Goal: Task Accomplishment & Management: Use online tool/utility

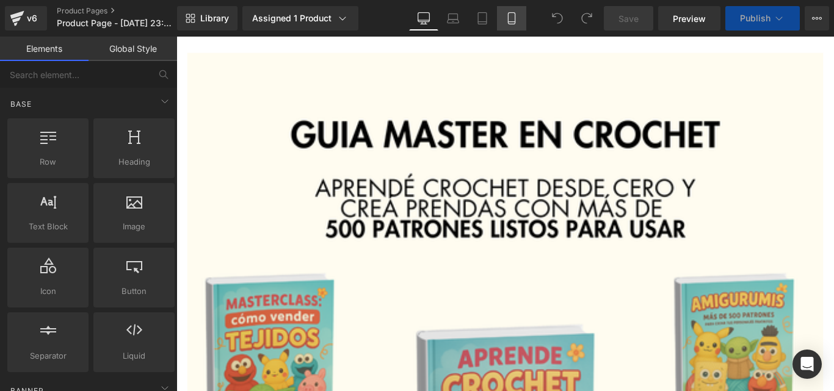
click at [511, 22] on icon at bounding box center [511, 22] width 7 height 0
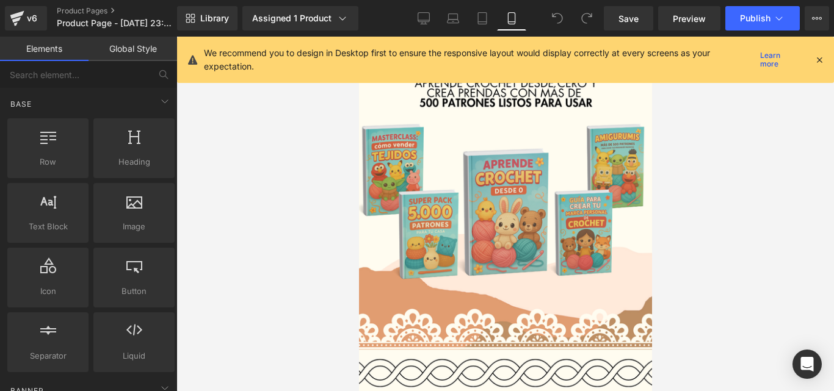
click at [823, 59] on icon at bounding box center [819, 59] width 11 height 11
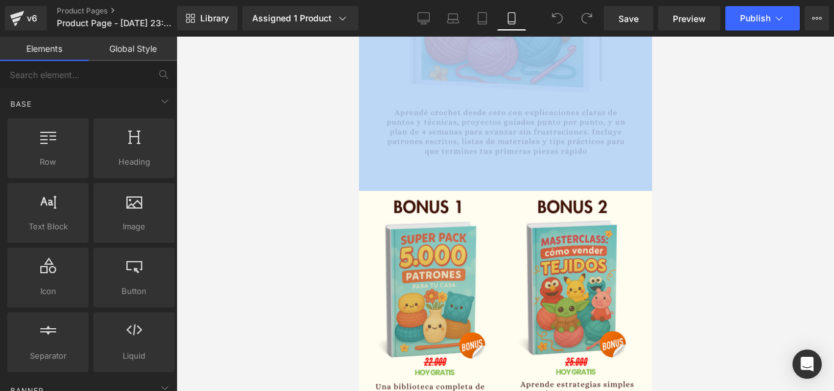
scroll to position [1169, 0]
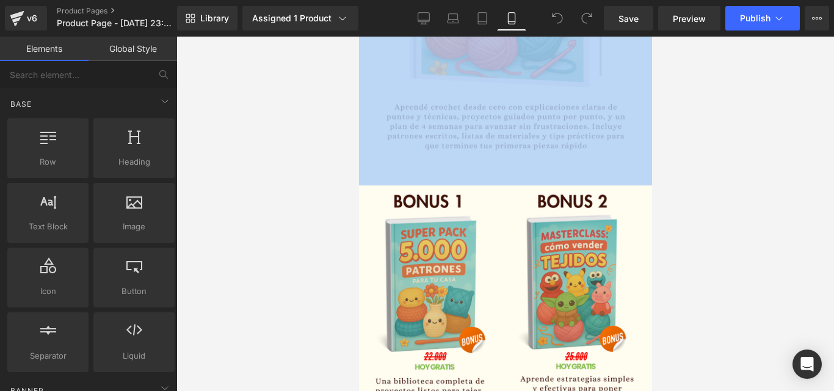
drag, startPoint x: 651, startPoint y: 79, endPoint x: 670, endPoint y: 211, distance: 132.5
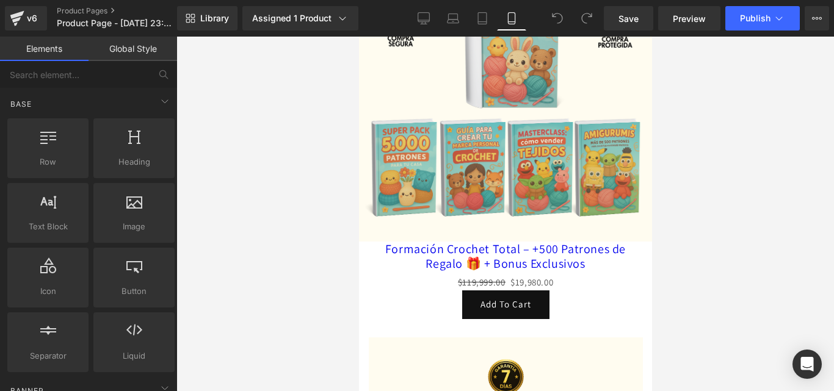
scroll to position [2300, 0]
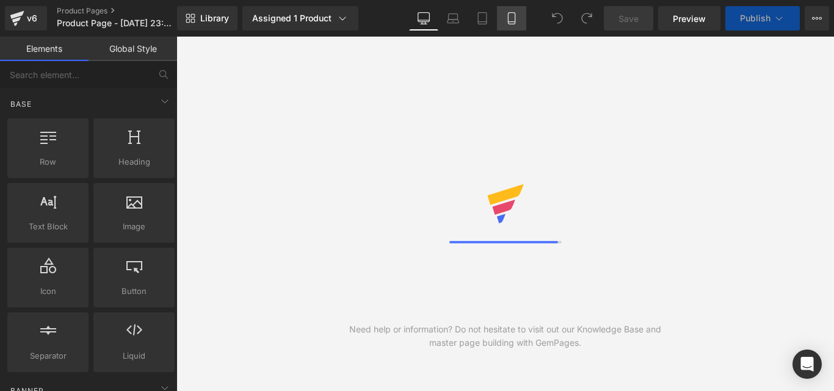
click at [504, 16] on link "Mobile" at bounding box center [511, 18] width 29 height 24
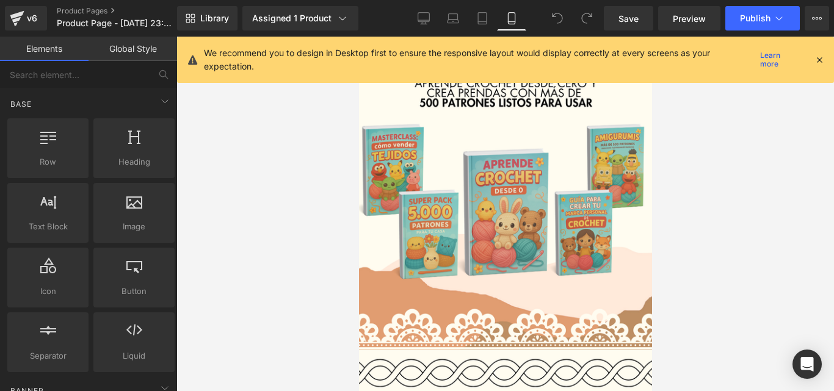
click at [833, 59] on div "We recommend you to design in Desktop first to ensure the responsive layout wou…" at bounding box center [505, 60] width 657 height 46
click at [817, 62] on icon at bounding box center [819, 59] width 11 height 11
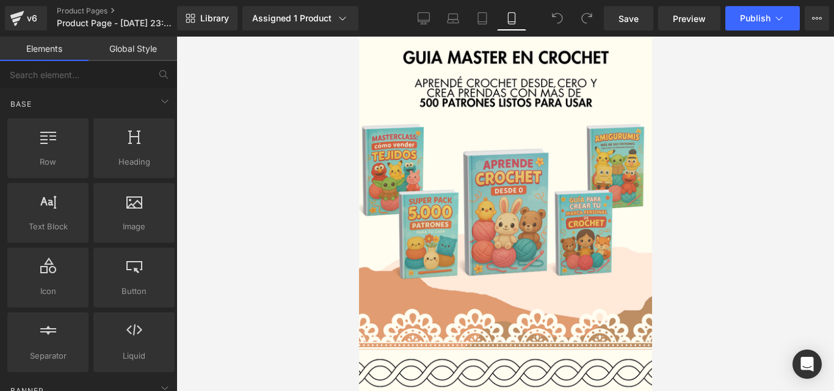
drag, startPoint x: 649, startPoint y: 357, endPoint x: 1015, endPoint y: 90, distance: 453.4
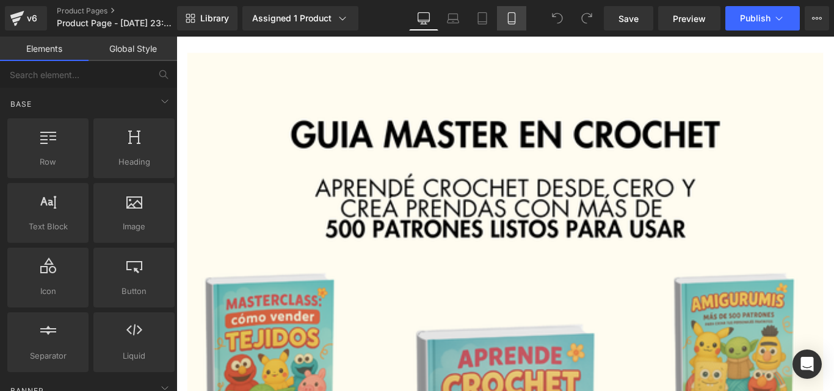
click at [516, 19] on icon at bounding box center [511, 18] width 12 height 12
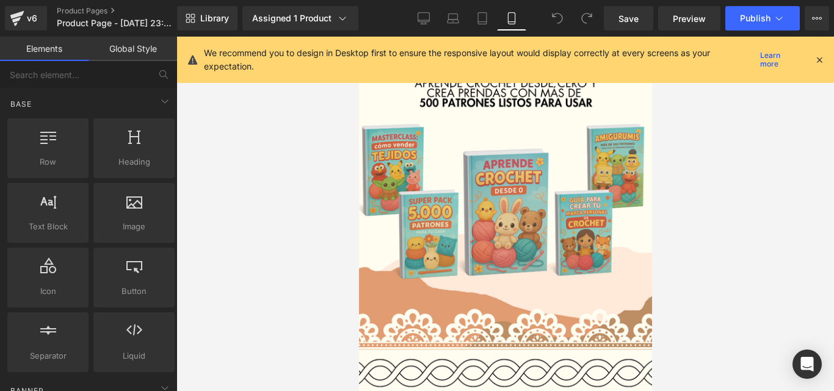
click at [817, 60] on icon at bounding box center [819, 59] width 11 height 11
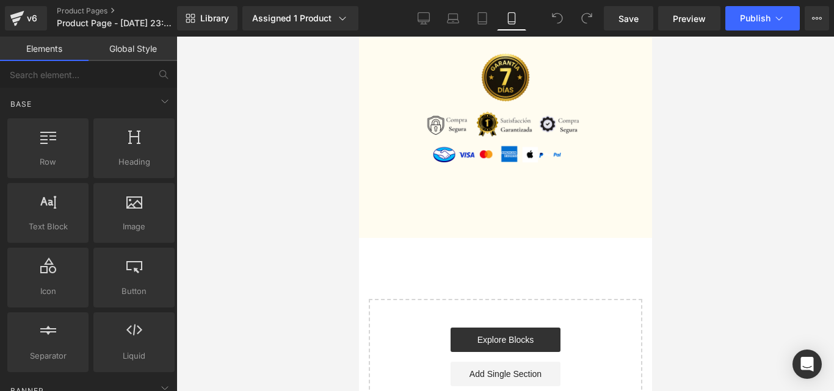
scroll to position [2559, 0]
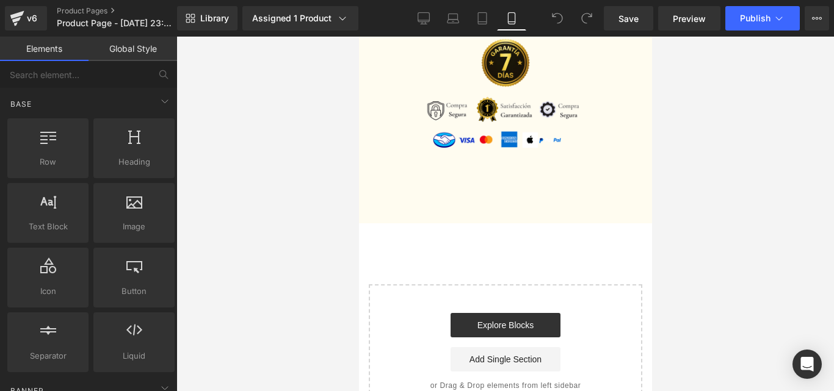
drag, startPoint x: 641, startPoint y: 93, endPoint x: 1031, endPoint y: 375, distance: 480.9
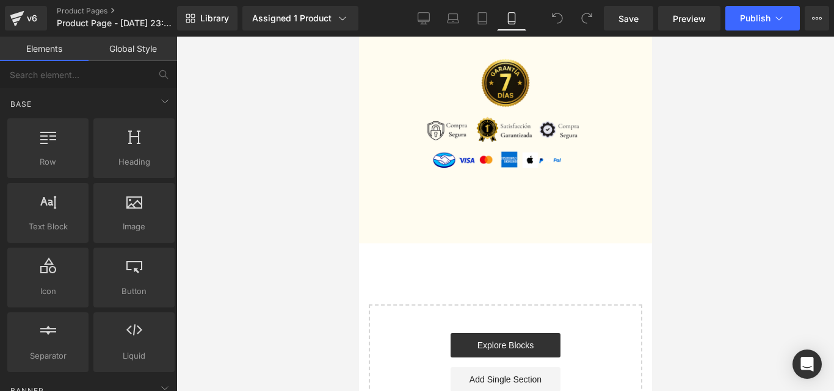
scroll to position [2548, 0]
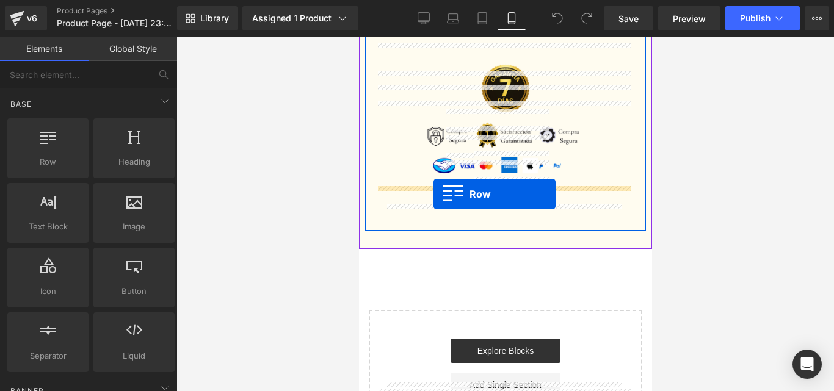
drag, startPoint x: 419, startPoint y: 192, endPoint x: 433, endPoint y: 194, distance: 14.2
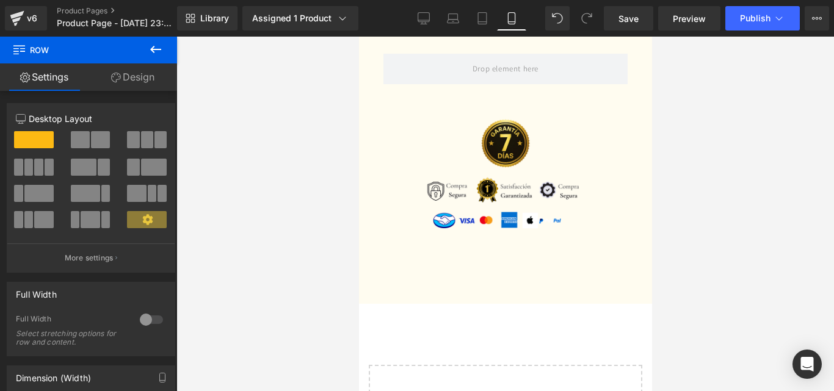
click at [152, 52] on icon at bounding box center [155, 49] width 15 height 15
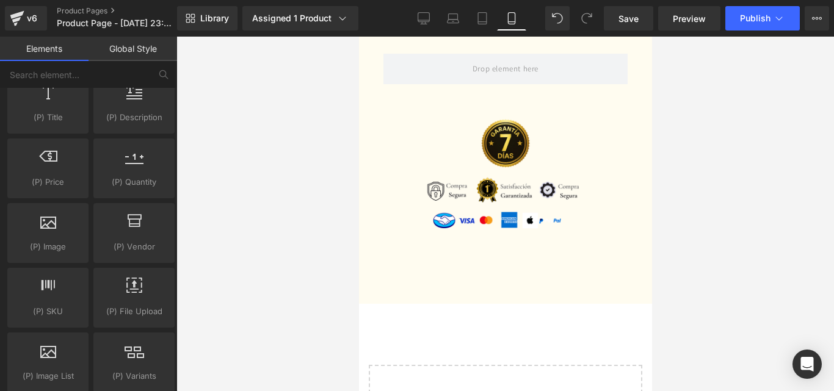
scroll to position [1404, 0]
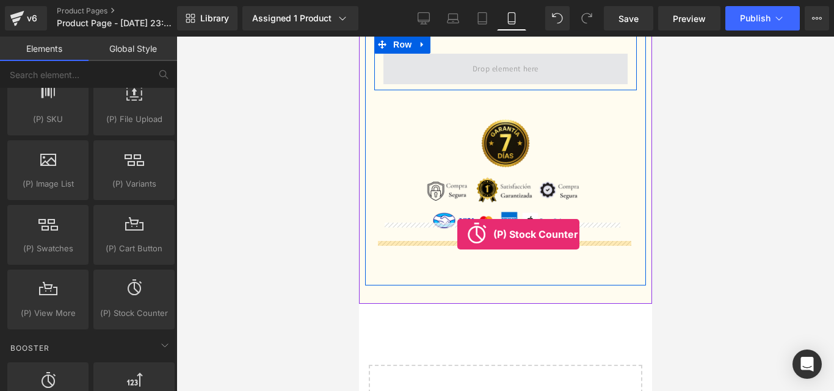
drag, startPoint x: 510, startPoint y: 356, endPoint x: 457, endPoint y: 235, distance: 132.8
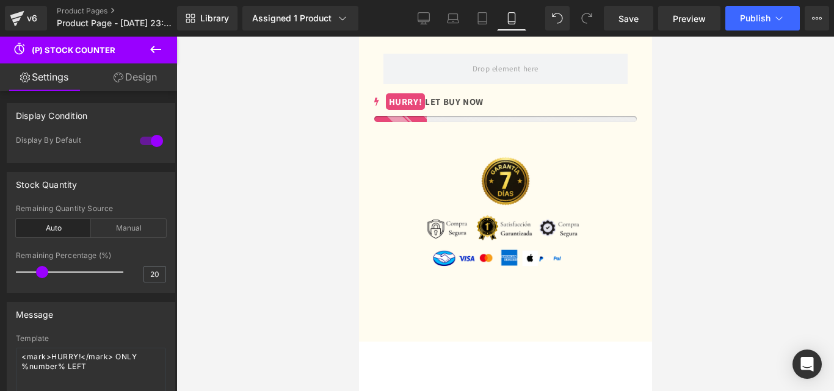
click at [162, 46] on icon at bounding box center [155, 49] width 15 height 15
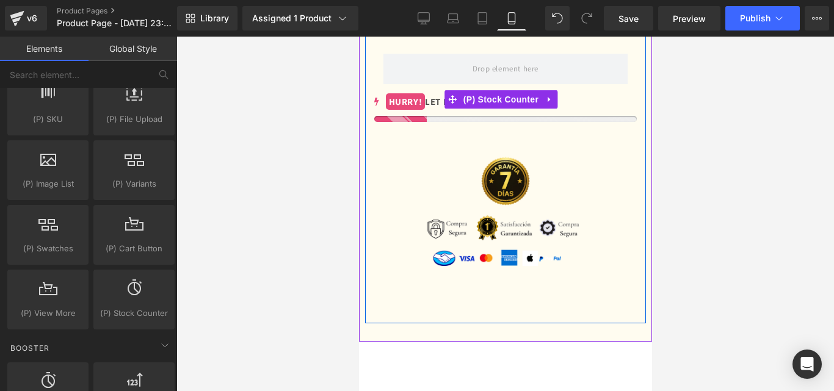
click at [427, 110] on div "HURRY! LET BUY NOW" at bounding box center [505, 101] width 262 height 16
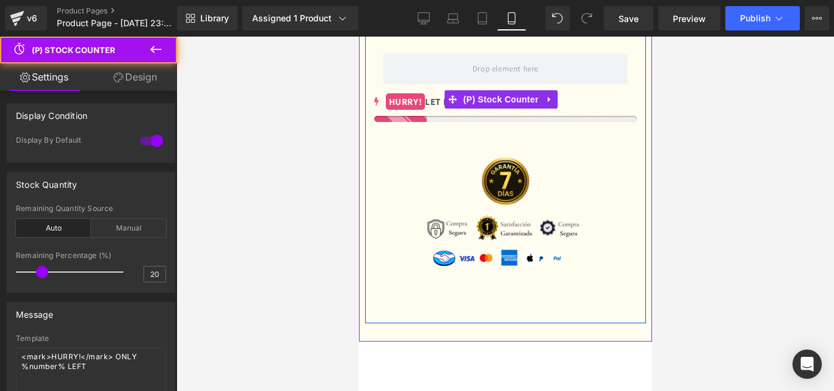
click at [419, 110] on mark "HURRY!" at bounding box center [405, 101] width 40 height 16
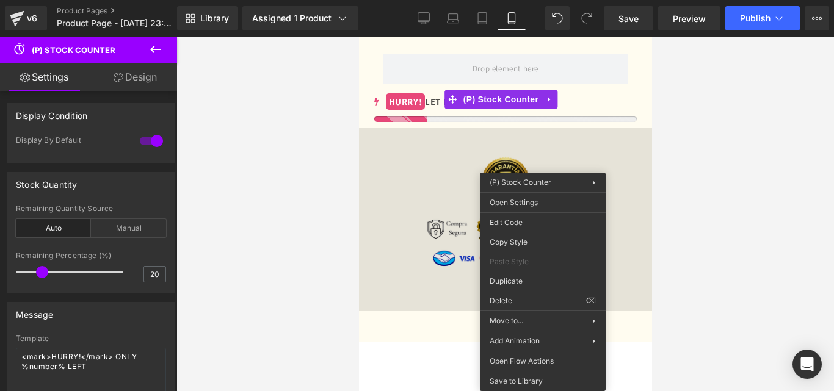
drag, startPoint x: 885, startPoint y: 330, endPoint x: 526, endPoint y: 294, distance: 360.6
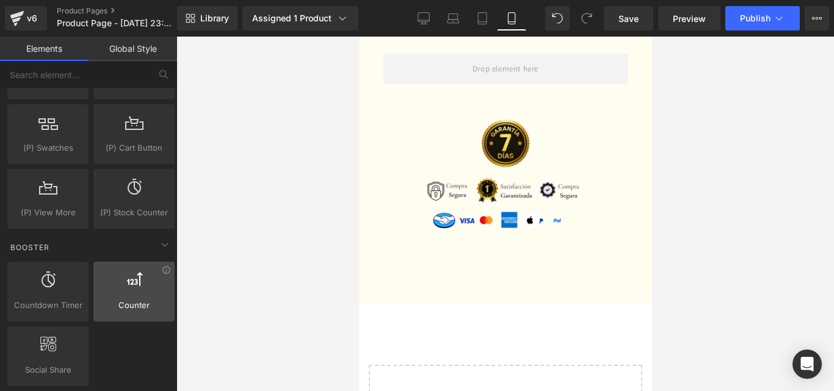
scroll to position [1526, 0]
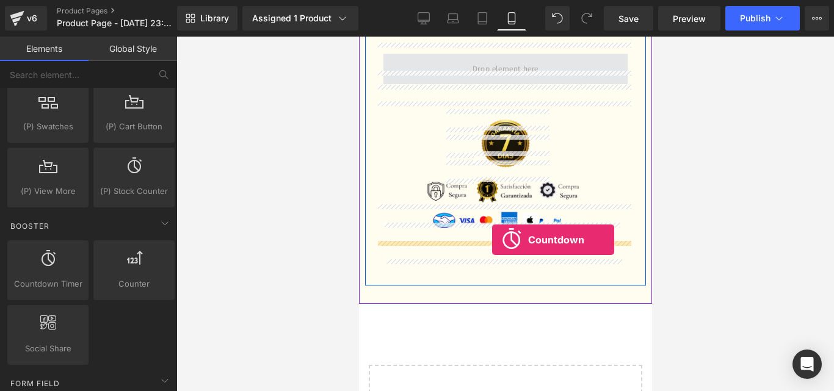
drag, startPoint x: 423, startPoint y: 294, endPoint x: 491, endPoint y: 240, distance: 87.3
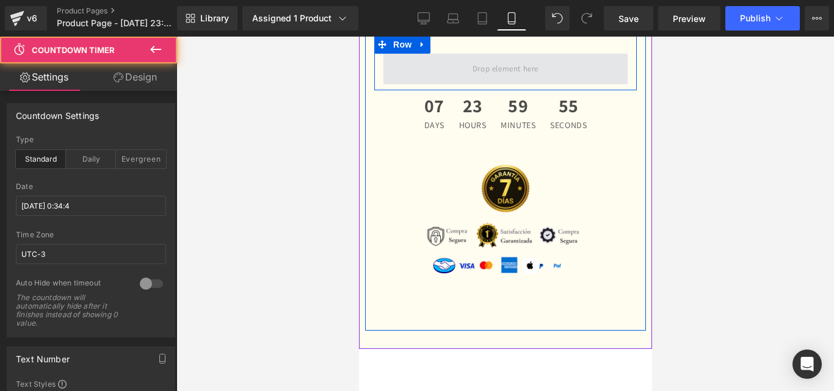
drag, startPoint x: 494, startPoint y: 280, endPoint x: 508, endPoint y: 236, distance: 46.9
click at [508, 237] on div "Formación Crochet Total – +500 Patrones de Regalo 🎁 + Bonus Exclusivos (P) Titl…" at bounding box center [504, 56] width 281 height 535
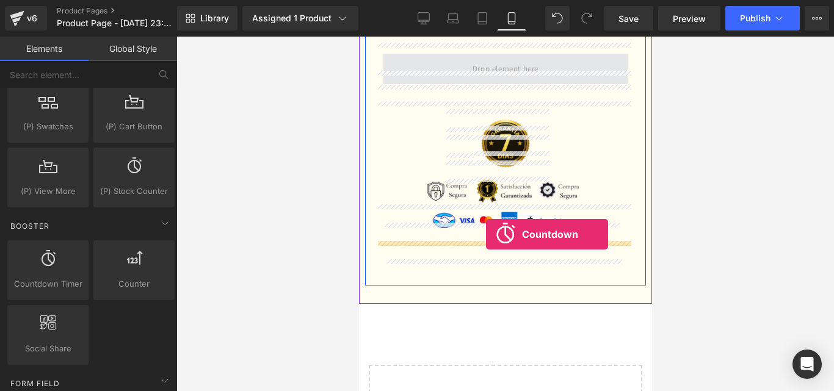
drag, startPoint x: 412, startPoint y: 325, endPoint x: 485, endPoint y: 234, distance: 116.8
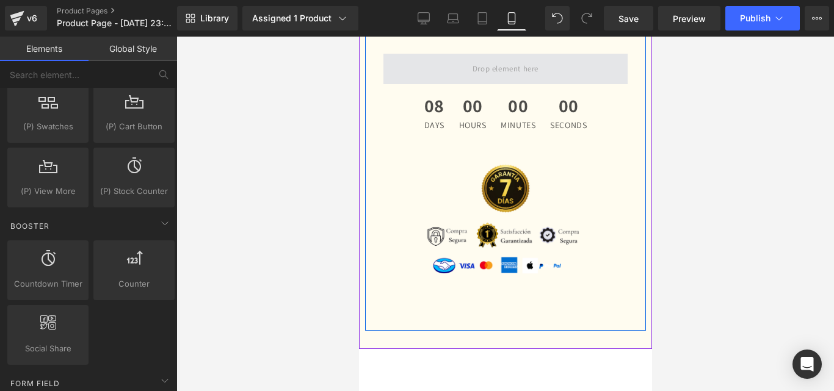
click at [486, 79] on span at bounding box center [505, 69] width 74 height 20
click at [499, 79] on span at bounding box center [505, 69] width 74 height 20
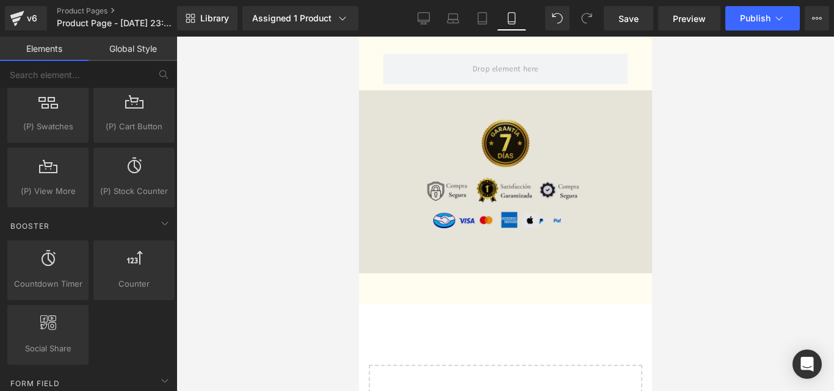
drag, startPoint x: 919, startPoint y: 357, endPoint x: 560, endPoint y: 322, distance: 361.2
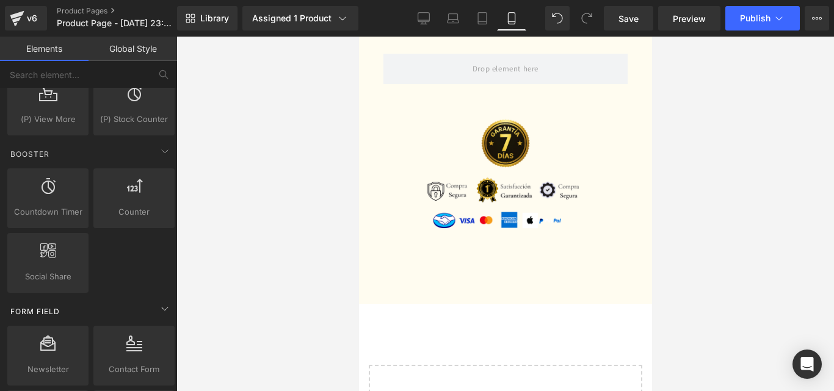
scroll to position [1587, 0]
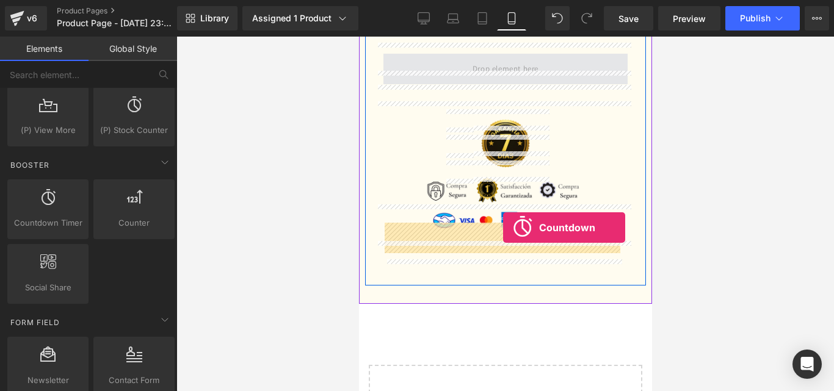
drag, startPoint x: 418, startPoint y: 241, endPoint x: 502, endPoint y: 228, distance: 85.3
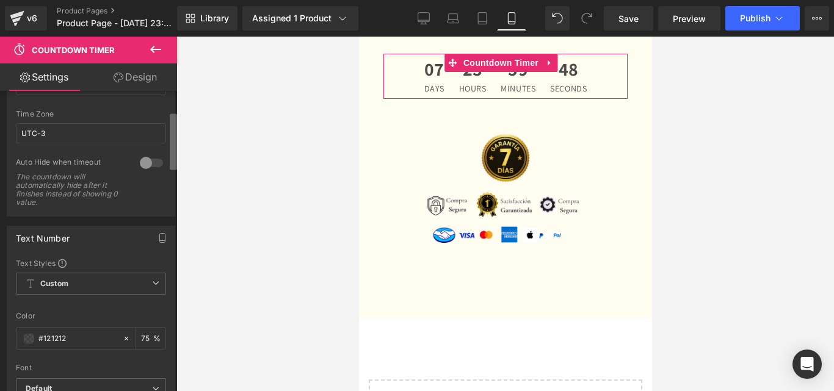
scroll to position [0, 0]
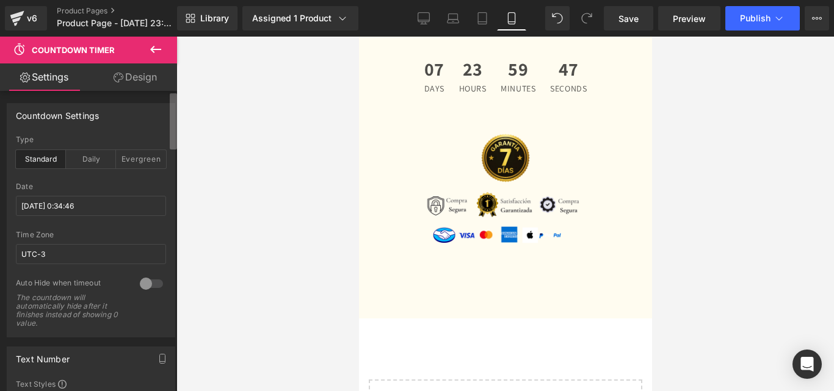
click at [186, 106] on div "Countdown Timer You are previewing how the will restyle your page. You can not …" at bounding box center [417, 206] width 834 height 412
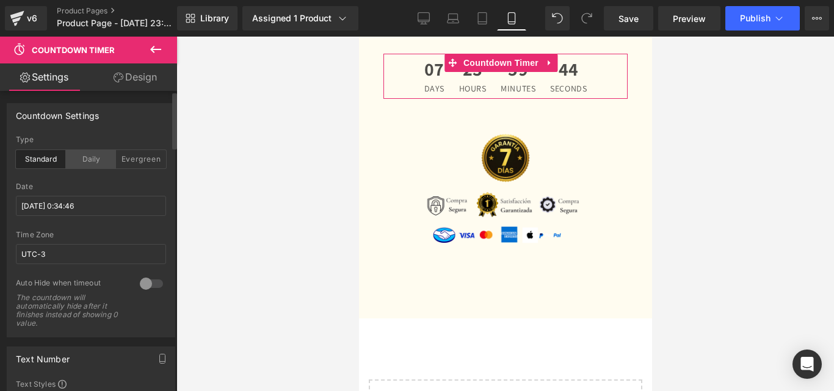
click at [91, 151] on div "Daily" at bounding box center [91, 159] width 50 height 18
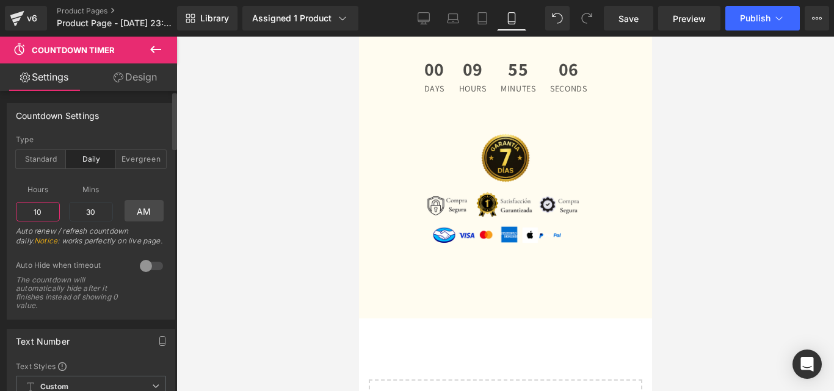
click at [48, 214] on input "10" at bounding box center [38, 212] width 44 height 20
type input "1"
click at [96, 215] on input "30" at bounding box center [91, 212] width 44 height 20
type input "3"
click at [149, 170] on div "Type Standard Daily Evergreen" at bounding box center [91, 158] width 150 height 47
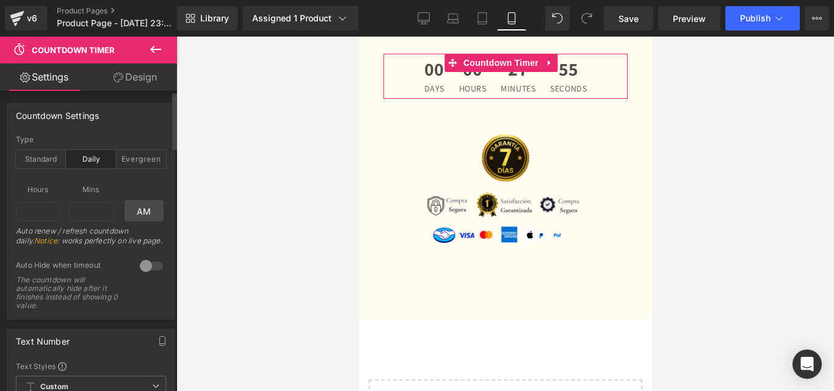
click at [150, 263] on div at bounding box center [151, 266] width 29 height 20
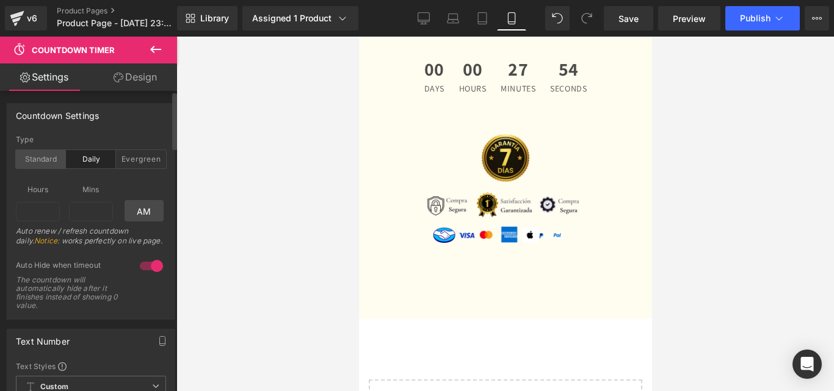
click at [36, 159] on div "Standard" at bounding box center [41, 159] width 50 height 18
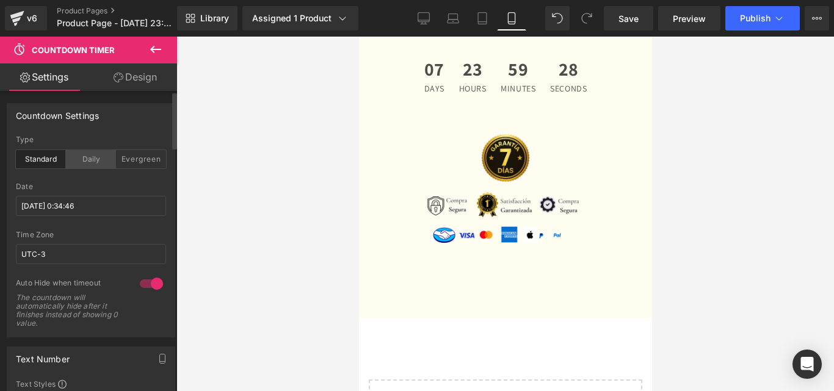
click at [86, 154] on div "Daily" at bounding box center [91, 159] width 50 height 18
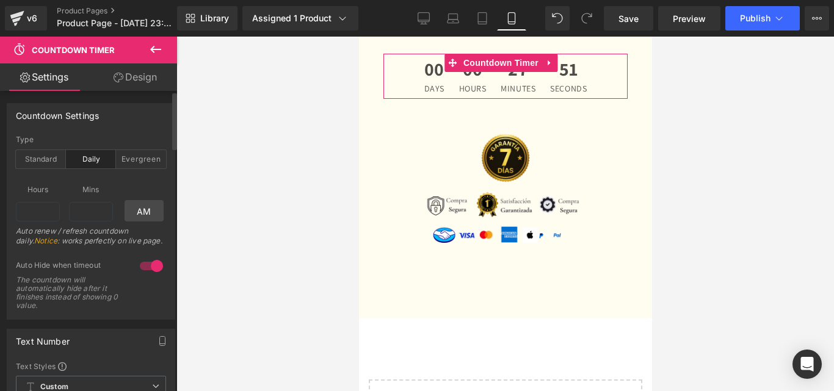
click at [142, 262] on div at bounding box center [151, 266] width 29 height 20
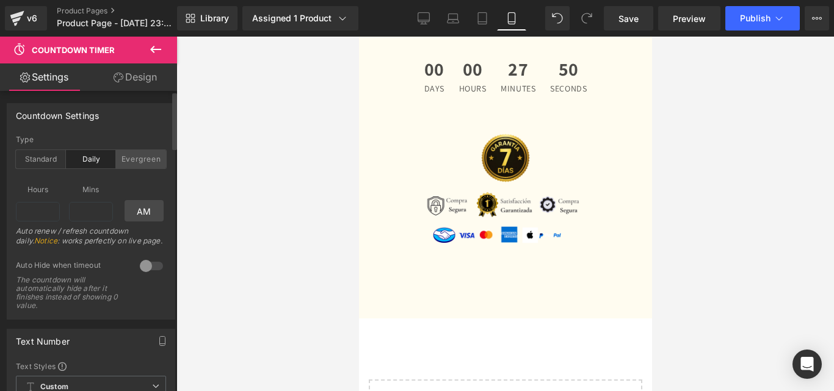
click at [131, 156] on div "Evergreen" at bounding box center [141, 159] width 50 height 18
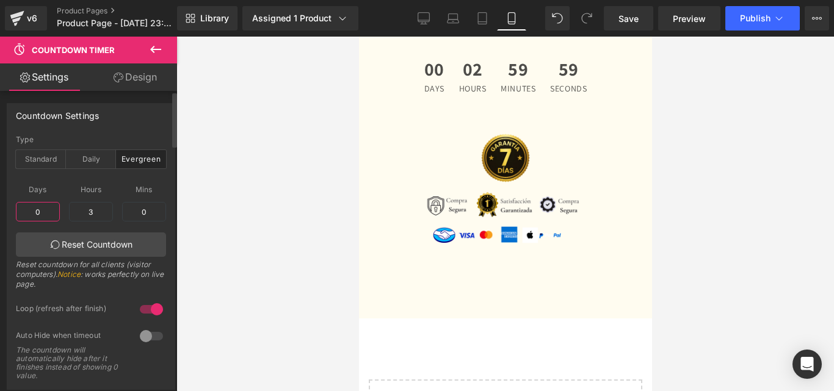
click at [48, 217] on input "0" at bounding box center [38, 212] width 44 height 20
type input "0"
click at [128, 278] on div "Reset countdown for all clients (visitor computers). Notice : works perfectly o…" at bounding box center [91, 278] width 150 height 37
click at [92, 210] on input "3" at bounding box center [91, 212] width 44 height 20
type input "3"
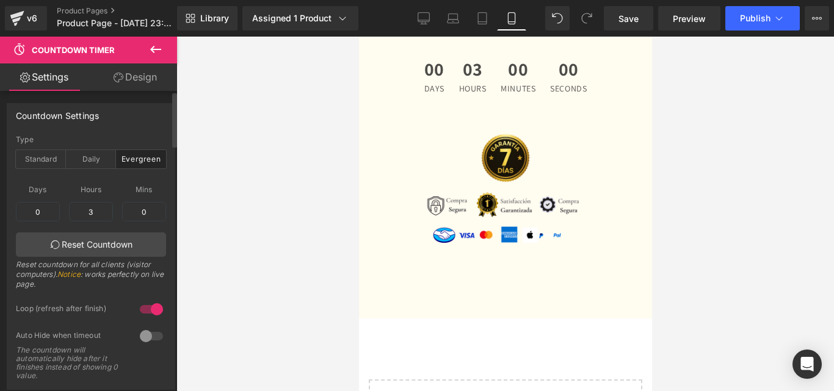
click at [124, 259] on div "Days 0 0 Hours 3 3 Mins 0 0 Reset Countdown Reset countdown for all clients (vi…" at bounding box center [91, 236] width 150 height 121
click at [122, 216] on input "0" at bounding box center [144, 212] width 44 height 20
click at [148, 212] on input "0" at bounding box center [144, 212] width 44 height 20
click at [140, 207] on input "1" at bounding box center [144, 212] width 44 height 20
click at [151, 212] on input "1" at bounding box center [144, 212] width 44 height 20
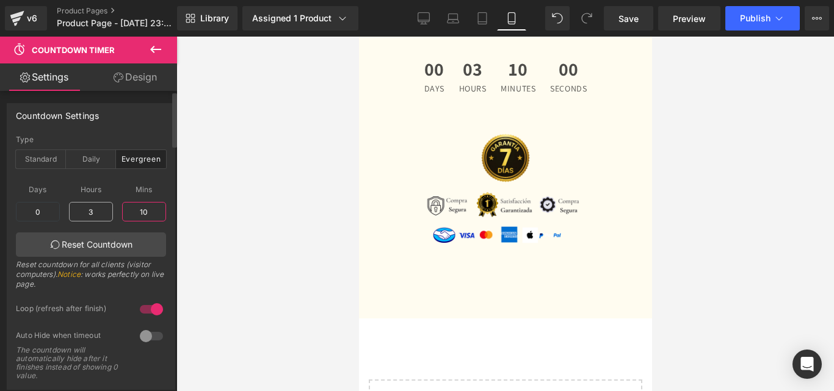
type input "10"
click at [96, 215] on input "3" at bounding box center [91, 212] width 44 height 20
type input "3"
click at [197, 87] on div "Countdown Timer You are previewing how the will restyle your page. You can not …" at bounding box center [417, 206] width 834 height 412
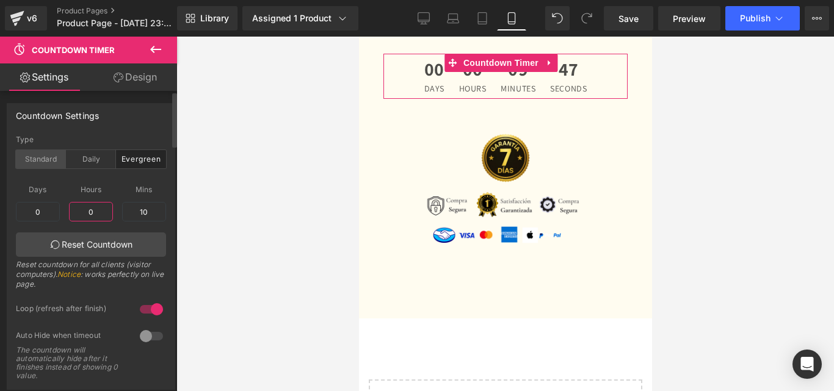
type input "0"
click at [46, 151] on div "Standard" at bounding box center [41, 159] width 50 height 18
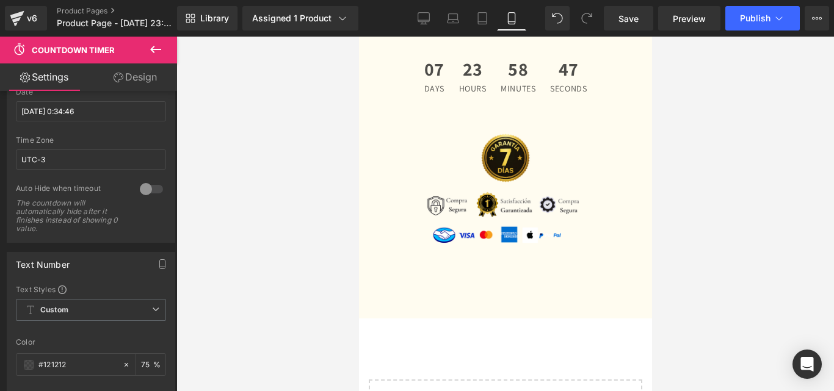
scroll to position [122, 0]
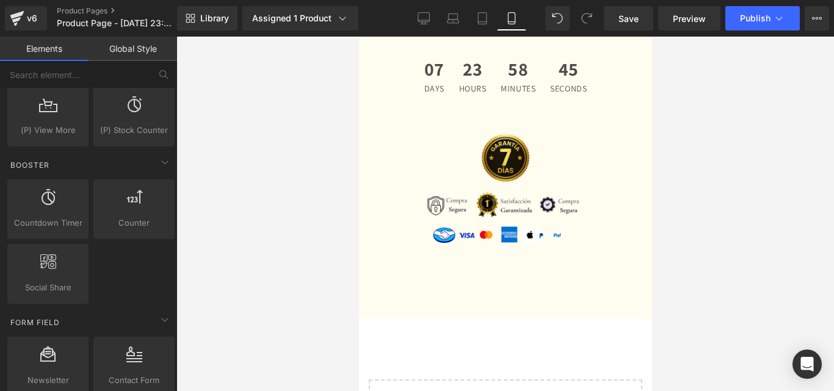
drag, startPoint x: 177, startPoint y: 148, endPoint x: 185, endPoint y: 192, distance: 44.7
click at [185, 192] on div at bounding box center [504, 214] width 657 height 355
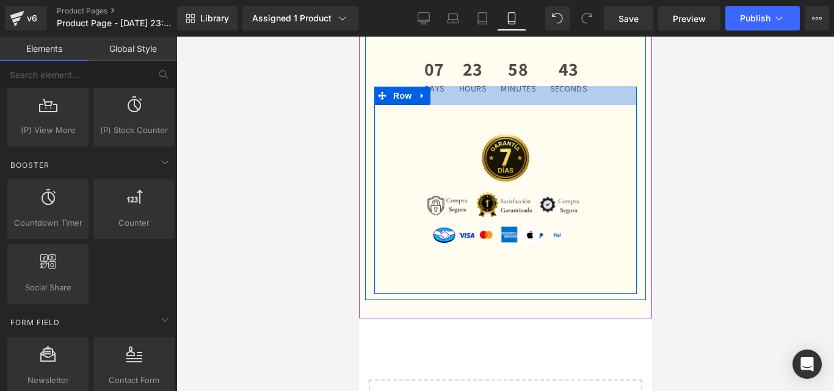
click at [497, 105] on div at bounding box center [505, 96] width 262 height 18
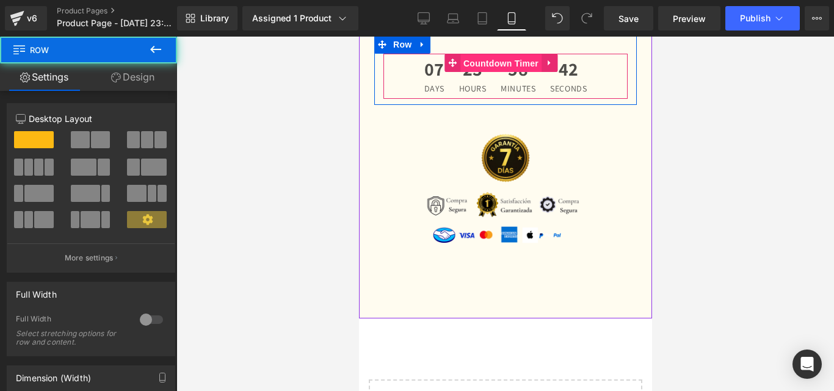
click at [472, 73] on span "Countdown Timer" at bounding box center [500, 63] width 81 height 18
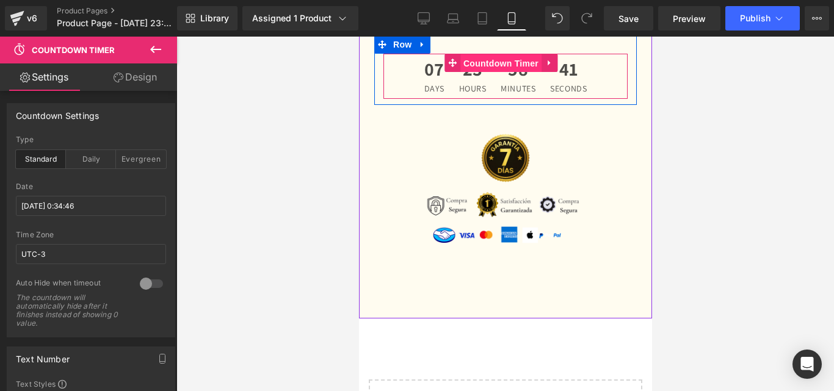
click at [495, 73] on span "Countdown Timer" at bounding box center [500, 63] width 81 height 18
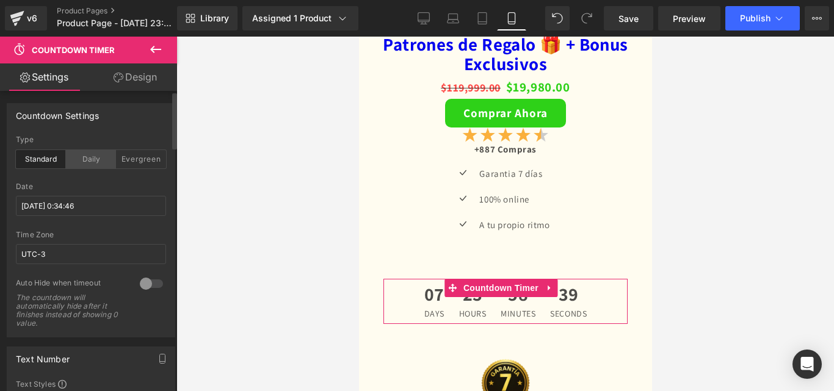
click at [85, 159] on div "Daily" at bounding box center [91, 159] width 50 height 18
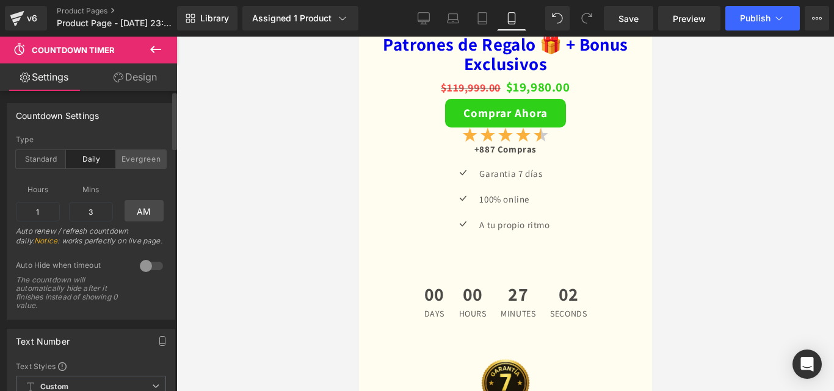
click at [133, 157] on div "Evergreen" at bounding box center [141, 159] width 50 height 18
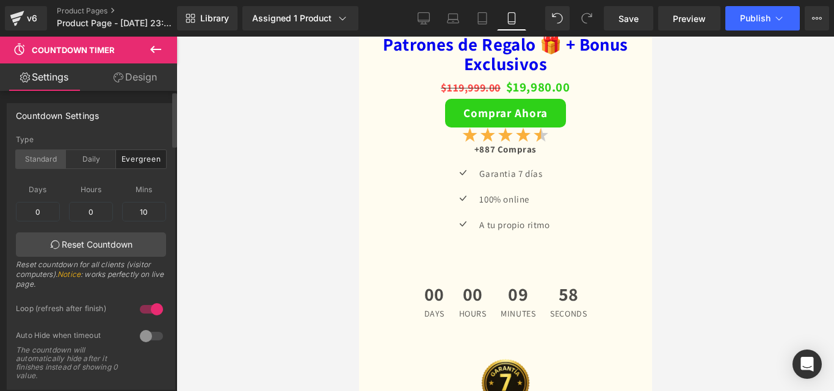
click at [57, 156] on div "Standard" at bounding box center [41, 159] width 50 height 18
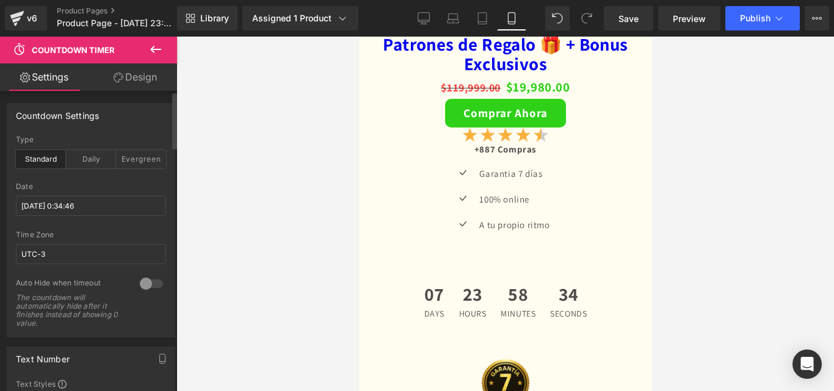
click at [146, 284] on div at bounding box center [151, 284] width 29 height 20
click at [148, 285] on div at bounding box center [151, 284] width 29 height 20
click at [110, 210] on input "2025/8/27 0:34:46" at bounding box center [91, 206] width 150 height 20
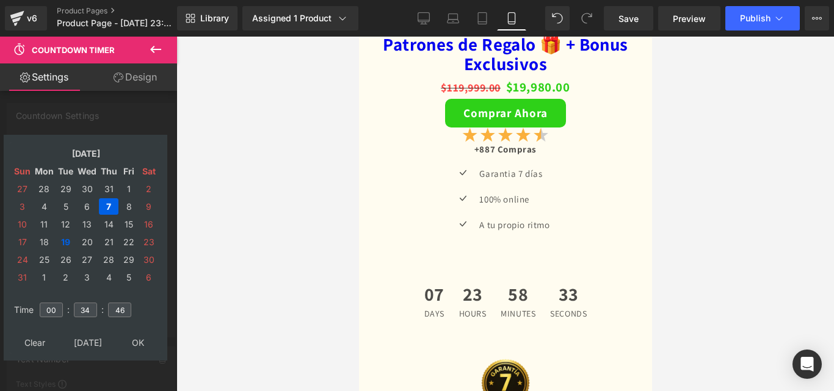
click at [110, 210] on td "7" at bounding box center [109, 206] width 20 height 16
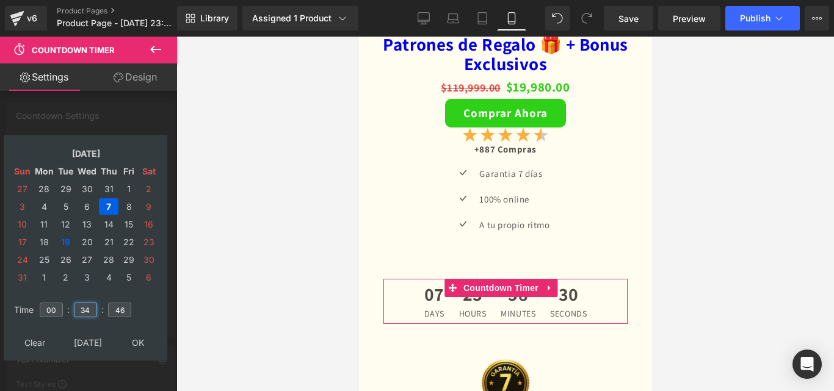
click at [92, 312] on input "34" at bounding box center [85, 310] width 23 height 15
type input "10"
click at [119, 308] on input "46" at bounding box center [119, 310] width 23 height 15
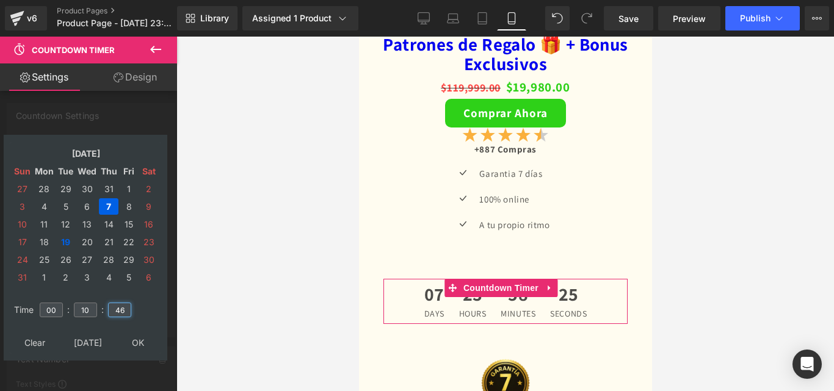
click at [119, 308] on input "46" at bounding box center [119, 310] width 23 height 15
click at [119, 308] on input "0" at bounding box center [119, 310] width 23 height 15
type input "00"
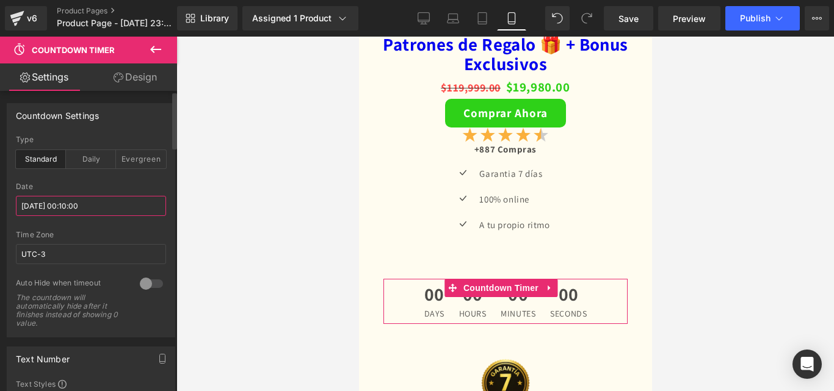
click at [109, 205] on input "2025/08/07 00:10:00" at bounding box center [91, 206] width 150 height 20
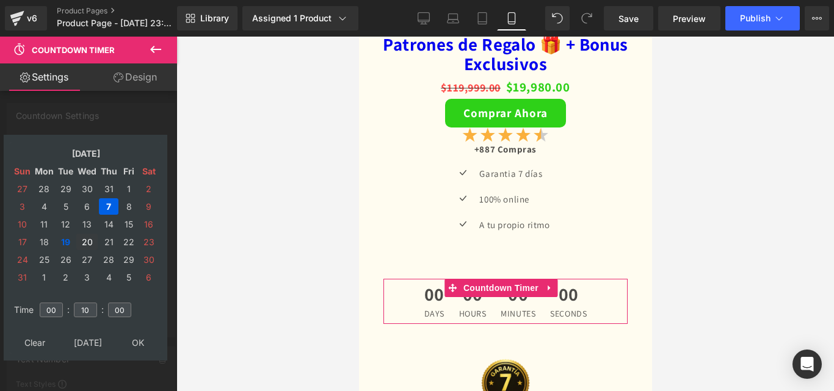
click at [84, 242] on td "20" at bounding box center [86, 242] width 21 height 16
type input "2025/08/20 00:10:00"
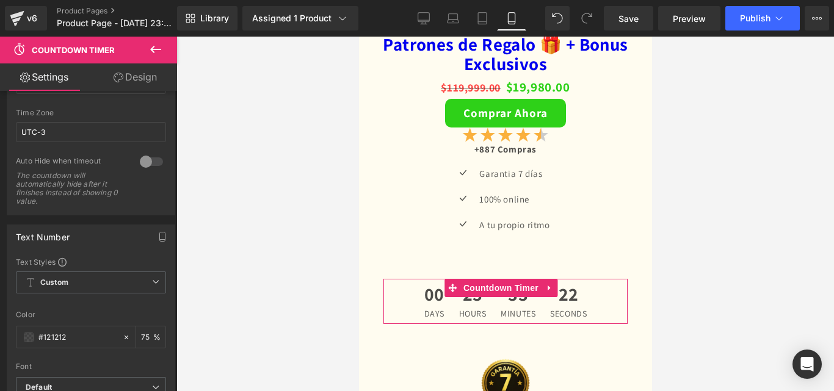
click at [145, 162] on div at bounding box center [151, 162] width 29 height 20
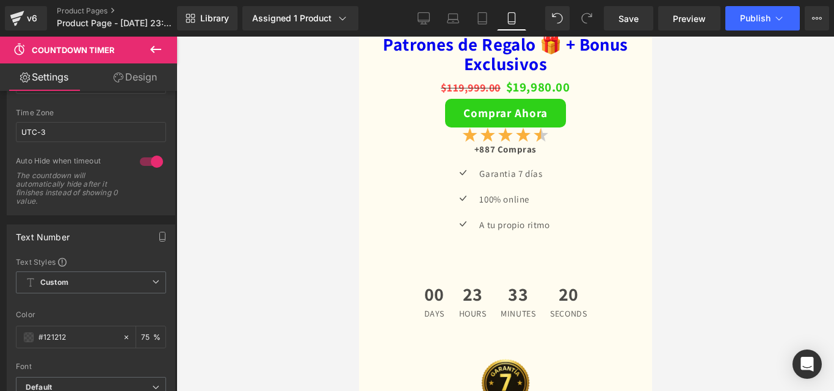
click at [140, 162] on div at bounding box center [151, 162] width 29 height 20
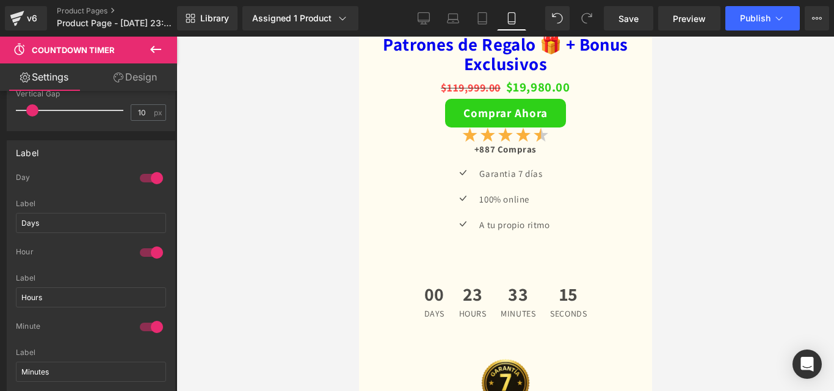
scroll to position [809, 0]
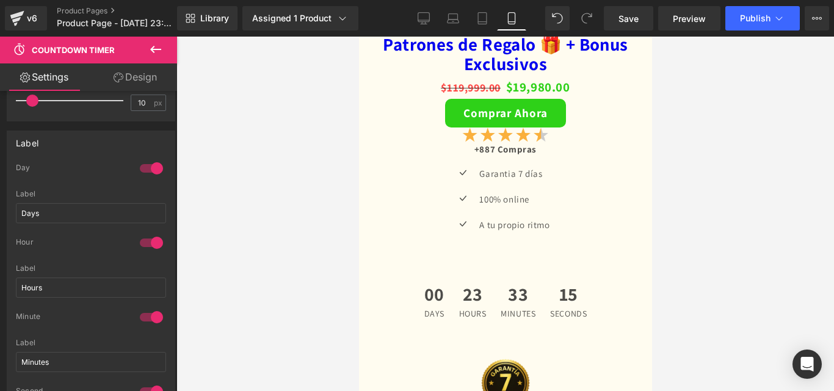
click at [184, 292] on div "Countdown Timer You are previewing how the will restyle your page. You can not …" at bounding box center [417, 206] width 834 height 412
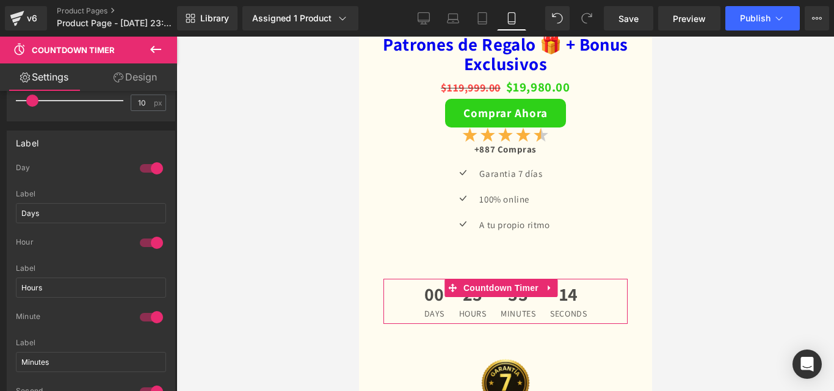
click at [141, 167] on div at bounding box center [151, 169] width 29 height 20
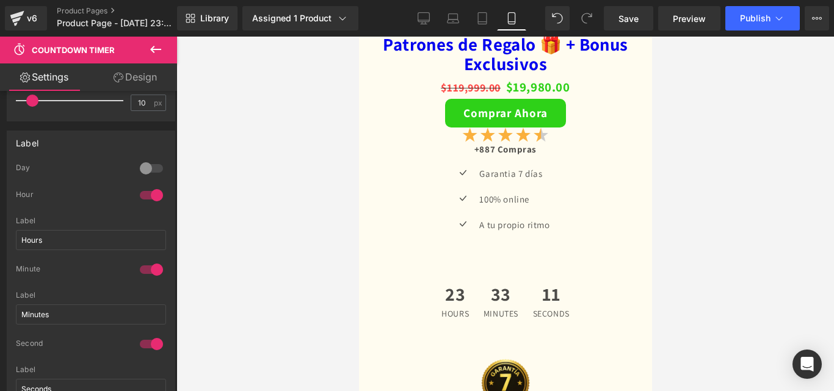
click at [154, 200] on div at bounding box center [151, 196] width 29 height 20
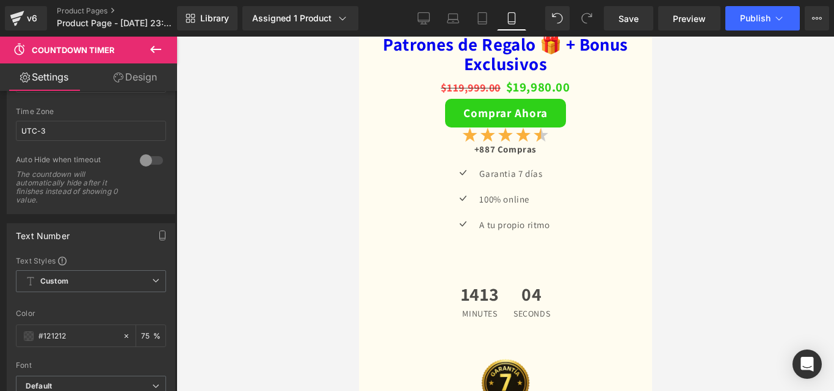
scroll to position [0, 0]
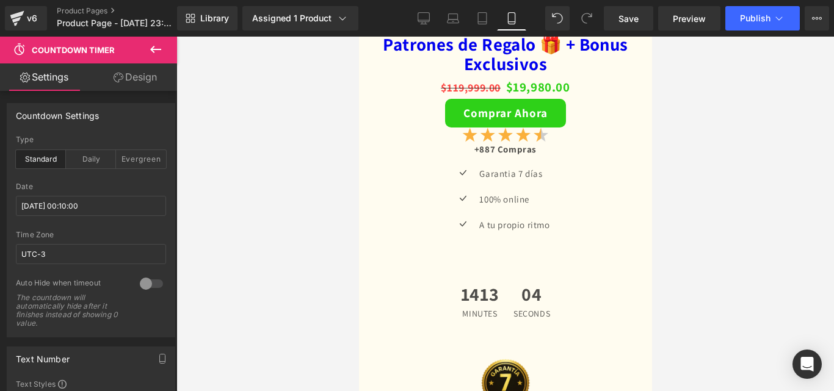
click at [196, 99] on div "Countdown Timer You are previewing how the will restyle your page. You can not …" at bounding box center [417, 206] width 834 height 412
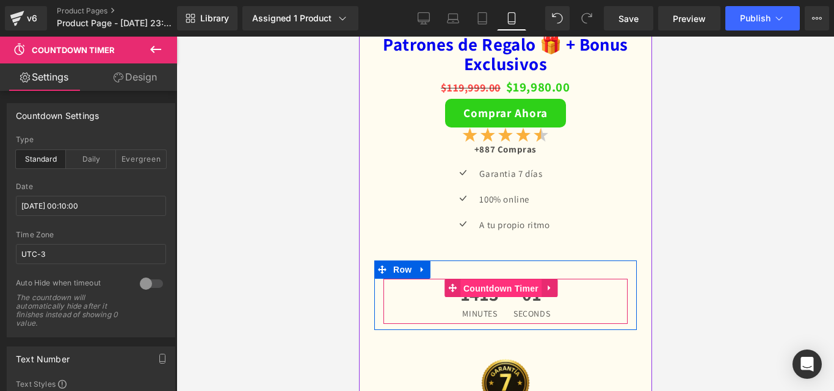
click at [469, 73] on span "Countdown Timer" at bounding box center [500, 63] width 81 height 18
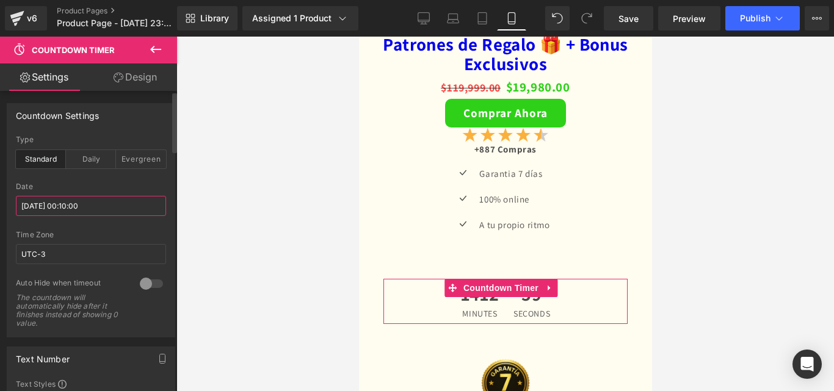
click at [137, 215] on input "2025/08/20 00:10:00" at bounding box center [91, 206] width 150 height 20
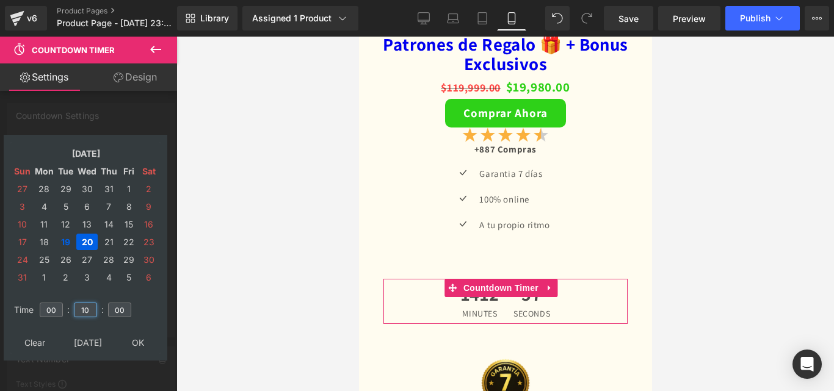
click at [92, 310] on input "10" at bounding box center [85, 310] width 23 height 15
type input "00"
type input "2025/08/20 00:00:00"
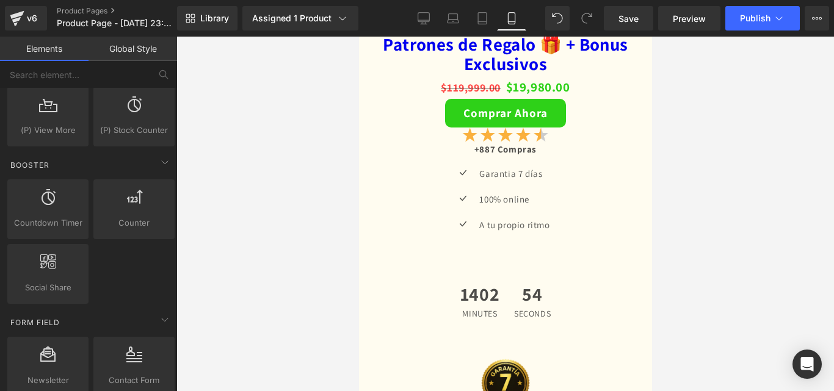
click at [294, 284] on div at bounding box center [504, 214] width 657 height 355
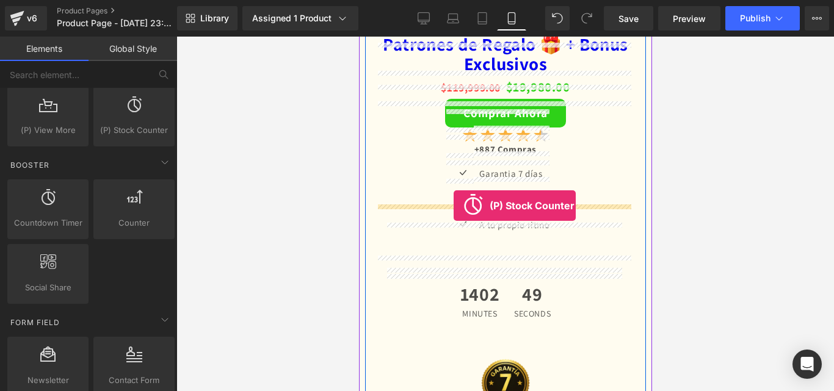
drag, startPoint x: 508, startPoint y: 165, endPoint x: 453, endPoint y: 206, distance: 68.1
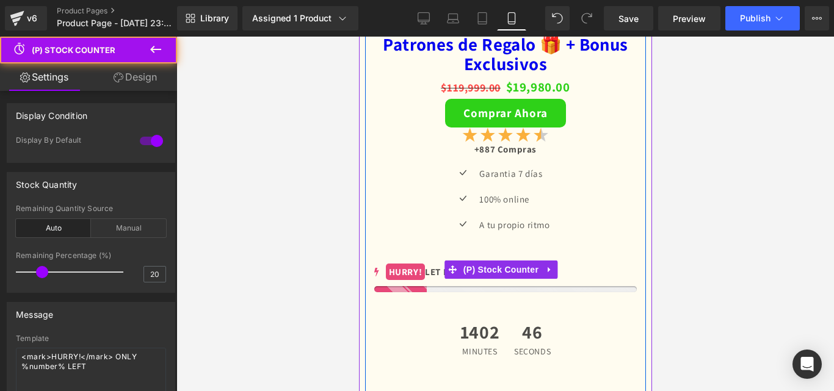
click at [554, 67] on div "no-track-quantity HURRY! LET BUY NOW" at bounding box center [505, 52] width 262 height 29
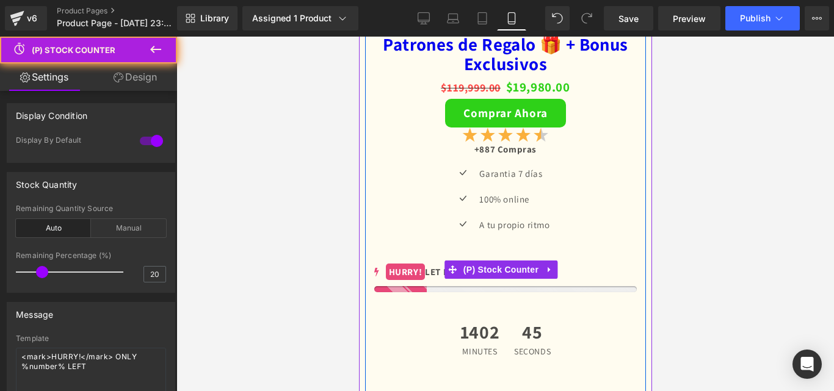
click at [554, 67] on div at bounding box center [505, 64] width 262 height 6
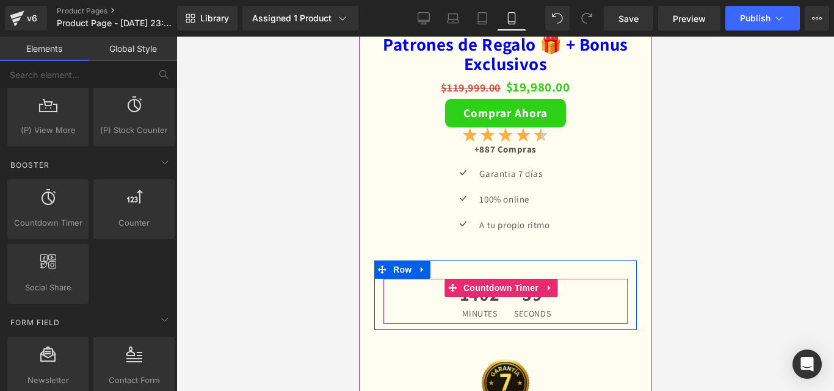
click at [475, 72] on li "Countdown Timer" at bounding box center [492, 63] width 97 height 18
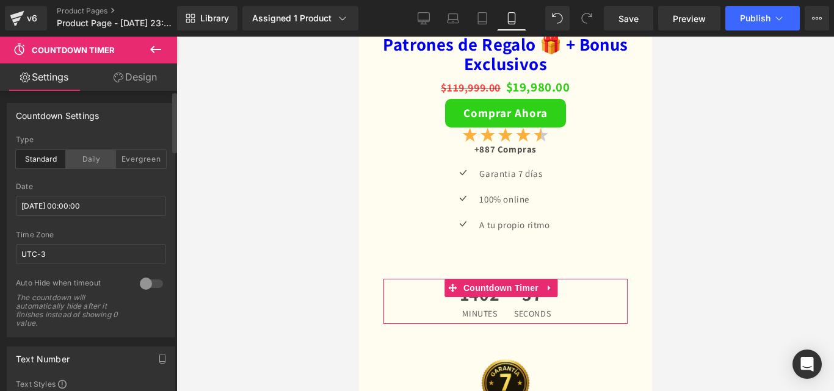
click at [81, 156] on div "Daily" at bounding box center [91, 159] width 50 height 18
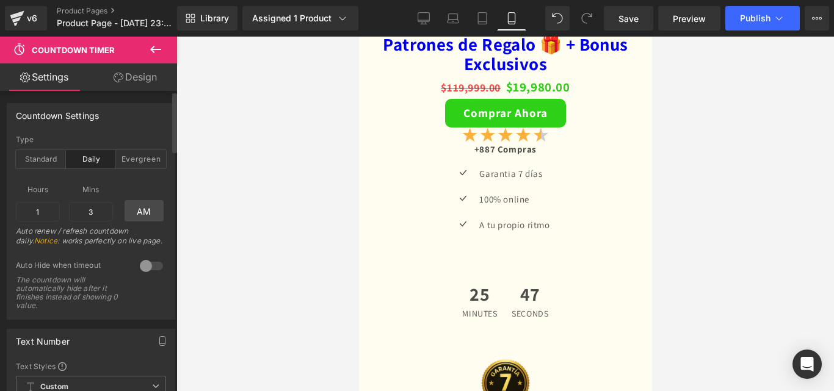
click at [146, 158] on div "Evergreen" at bounding box center [141, 159] width 50 height 18
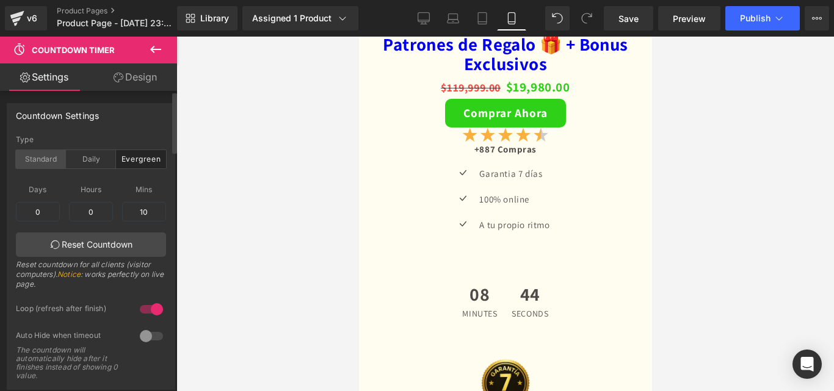
drag, startPoint x: 40, startPoint y: 152, endPoint x: 51, endPoint y: 150, distance: 10.5
click at [41, 152] on div "Standard" at bounding box center [41, 159] width 50 height 18
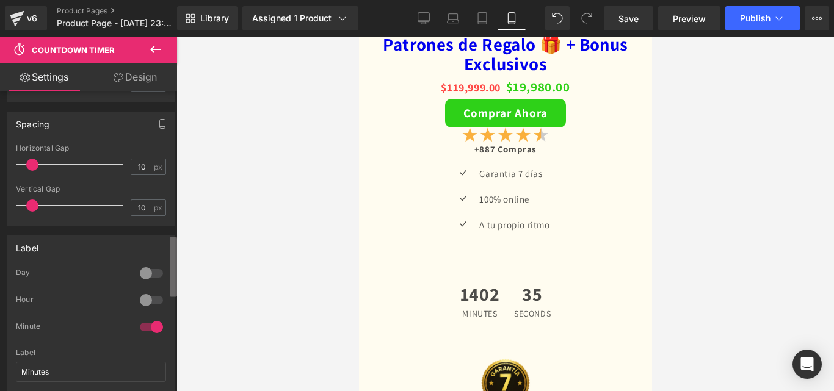
scroll to position [713, 0]
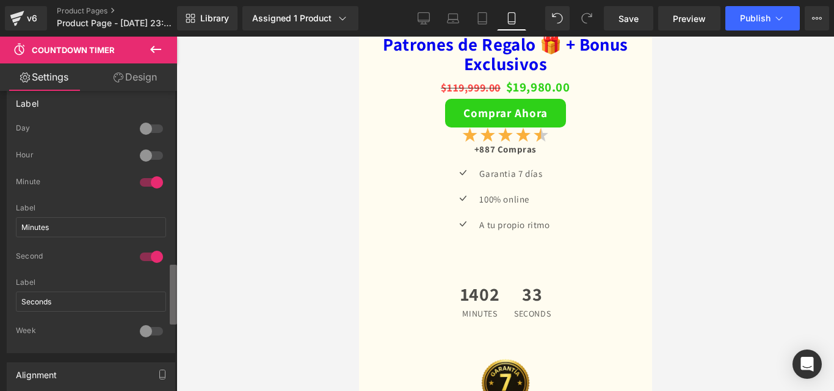
click at [198, 311] on div "Countdown Timer You are previewing how the will restyle your page. You can not …" at bounding box center [417, 206] width 834 height 412
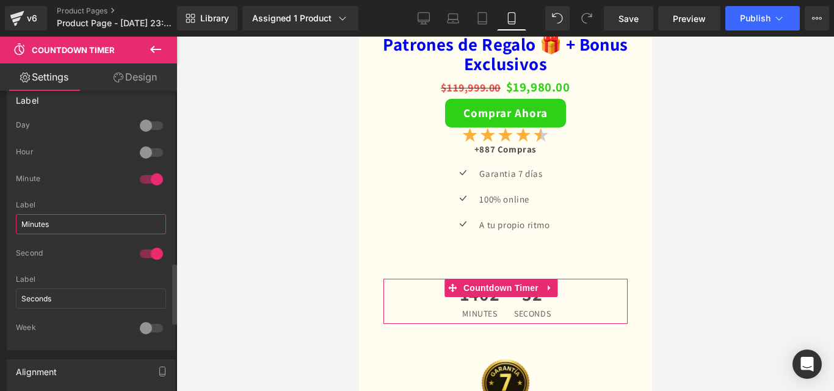
click at [95, 226] on input "Minutes" at bounding box center [91, 224] width 150 height 20
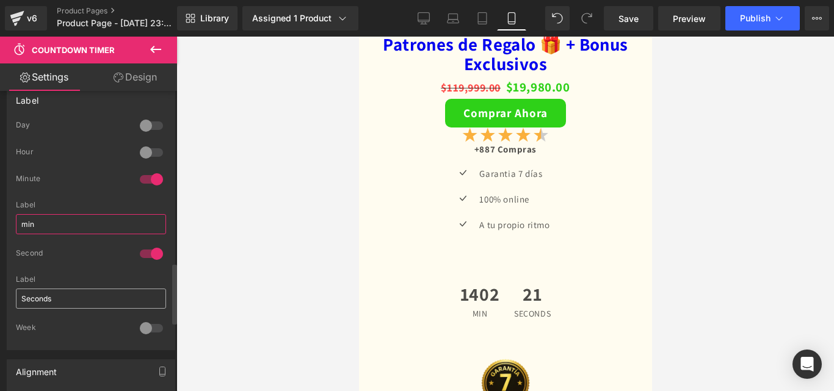
type input "min"
click at [52, 305] on input "Seconds" at bounding box center [91, 299] width 150 height 20
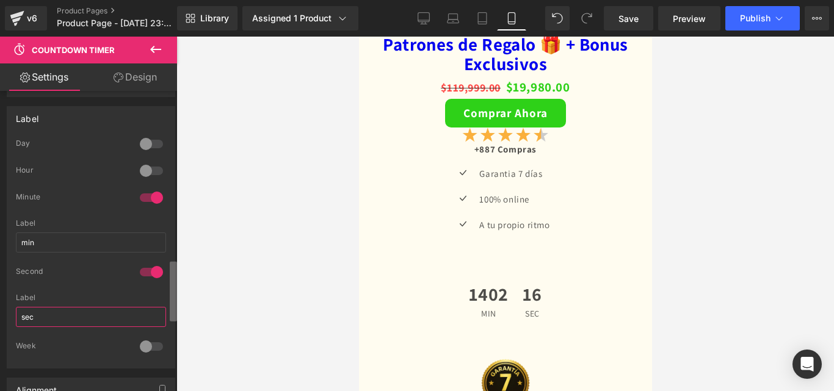
scroll to position [778, 0]
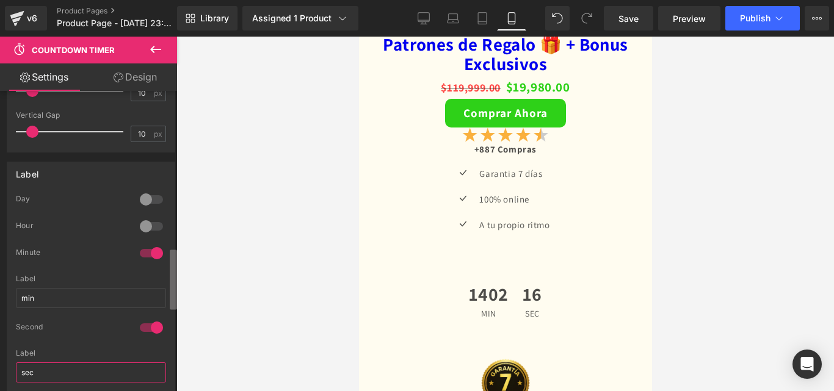
click at [167, 301] on div "Countdown Settings standard Type Standard Daily Evergreen 2025/08/20 00:00:00 D…" at bounding box center [88, 244] width 177 height 306
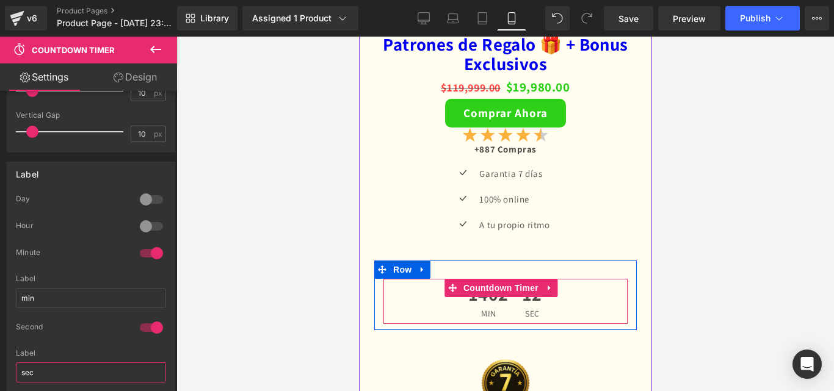
type input "sec"
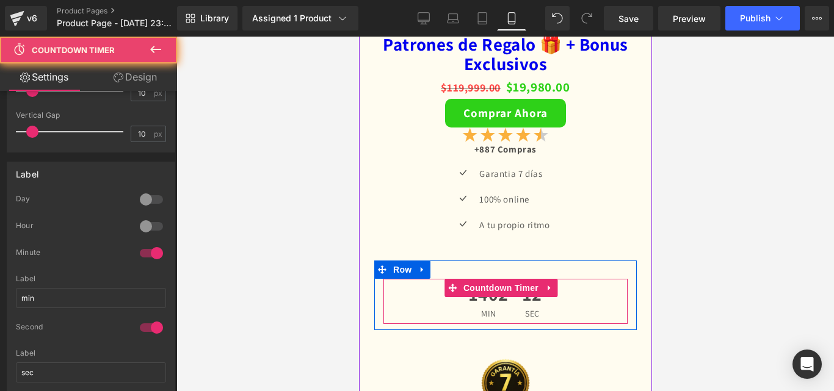
click at [493, 84] on span "1402" at bounding box center [487, 72] width 39 height 24
click at [494, 84] on span "1402" at bounding box center [488, 72] width 39 height 24
click at [494, 84] on span "1402" at bounding box center [487, 72] width 39 height 24
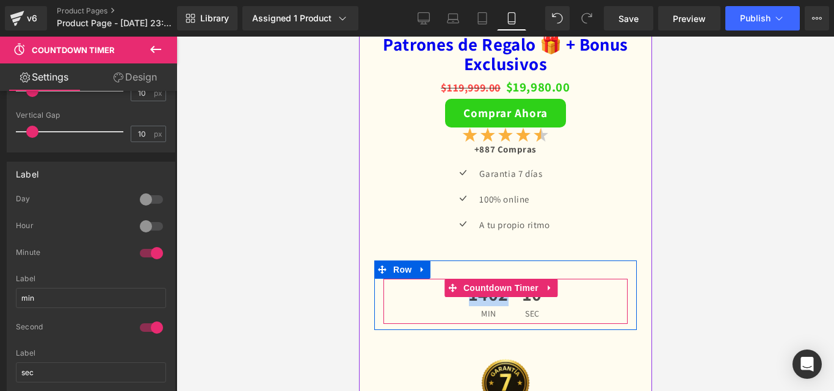
click at [494, 84] on span "1402" at bounding box center [487, 72] width 39 height 24
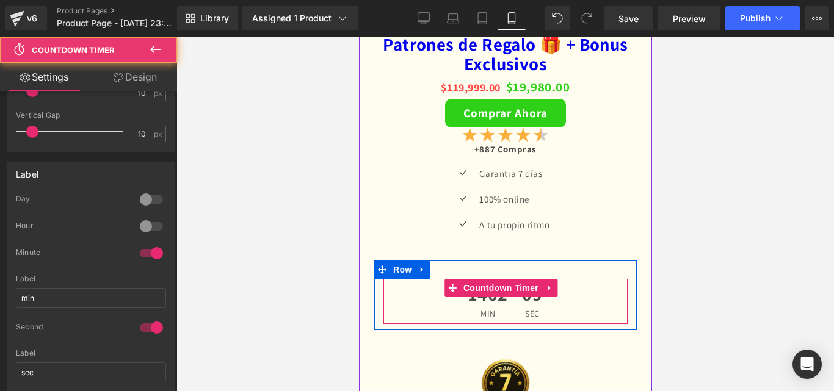
click at [494, 84] on span "1402" at bounding box center [487, 72] width 39 height 24
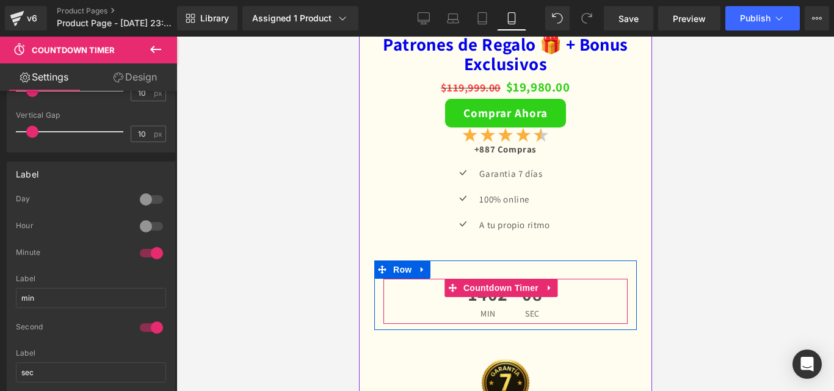
click at [516, 99] on div "08 sec" at bounding box center [531, 76] width 32 height 45
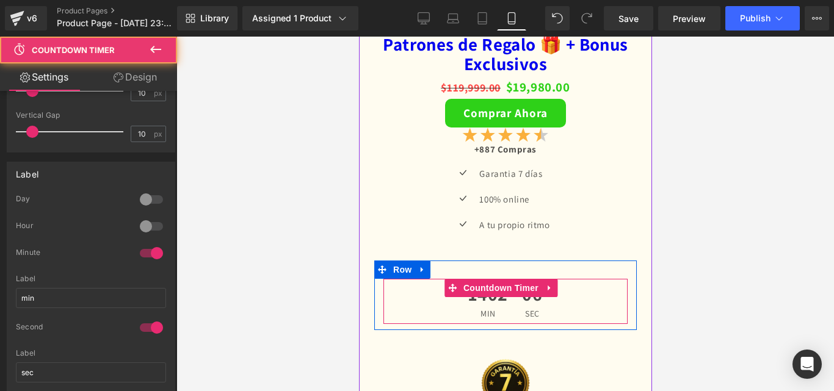
click at [533, 84] on span "06" at bounding box center [531, 72] width 20 height 24
click at [557, 99] on div "1402 min 05 sec" at bounding box center [505, 76] width 244 height 45
click at [498, 84] on span "1402" at bounding box center [487, 72] width 39 height 24
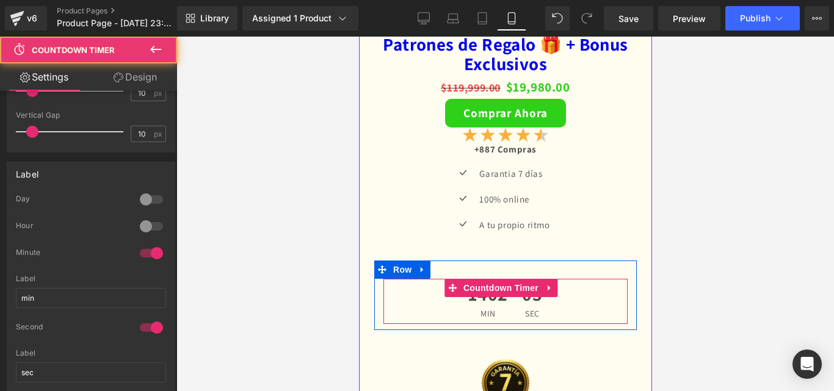
click at [498, 84] on span "1402" at bounding box center [487, 72] width 39 height 24
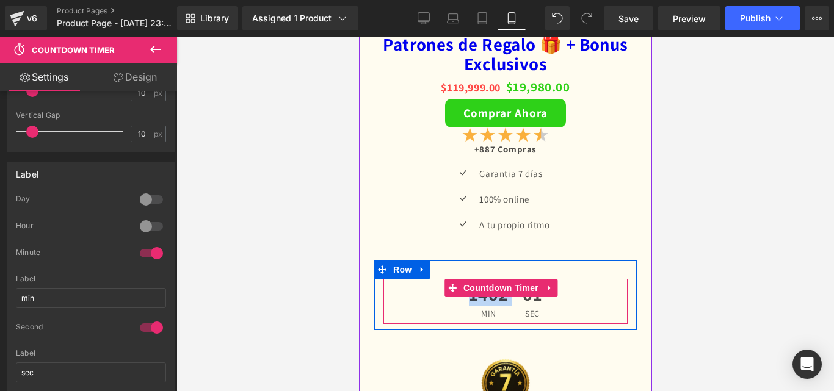
click at [358, 37] on div at bounding box center [358, 37] width 0 height 0
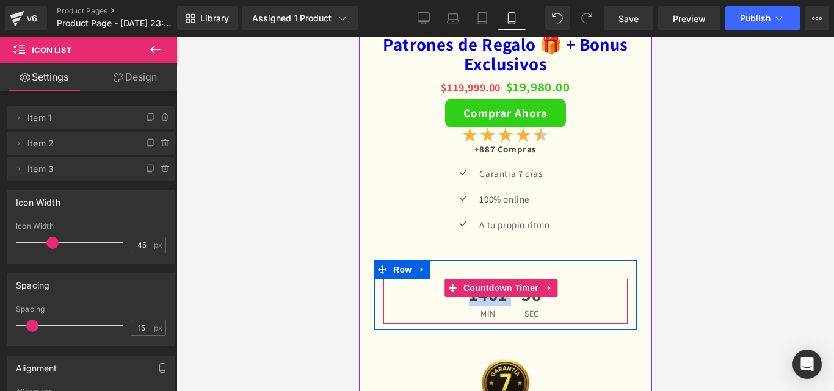
click at [515, 99] on div "58 sec" at bounding box center [531, 76] width 32 height 45
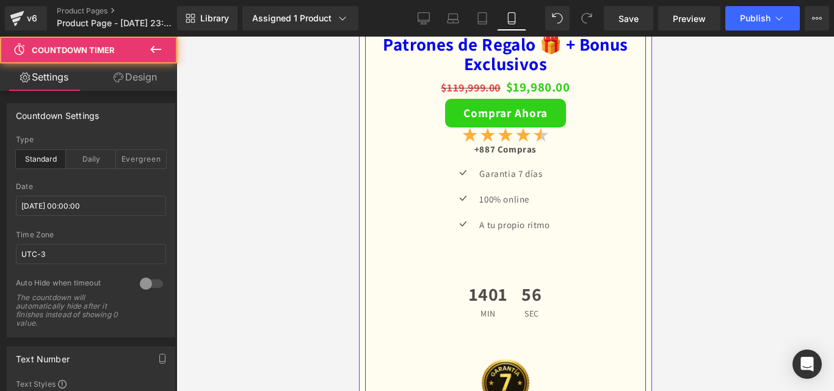
click at [632, 253] on div "Formación Crochet Total – +500 Patrones de Regalo 🎁 + Bonus Exclusivos (P) Titl…" at bounding box center [504, 41] width 281 height 504
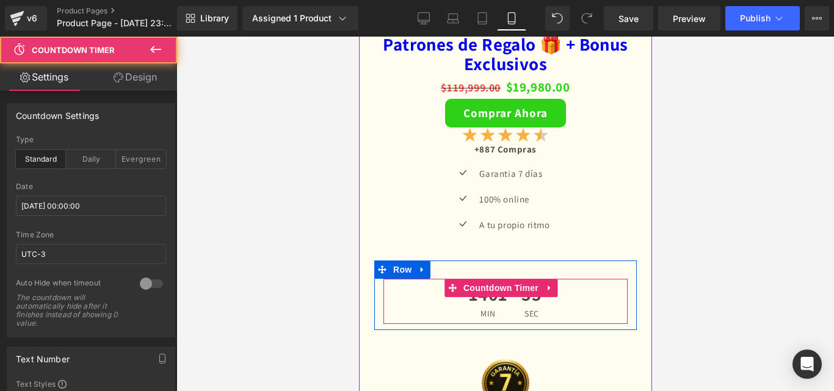
click at [486, 84] on span "1401" at bounding box center [487, 72] width 38 height 24
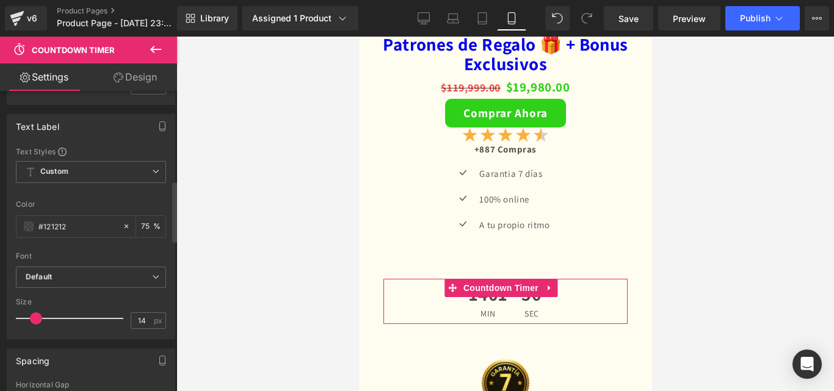
scroll to position [488, 0]
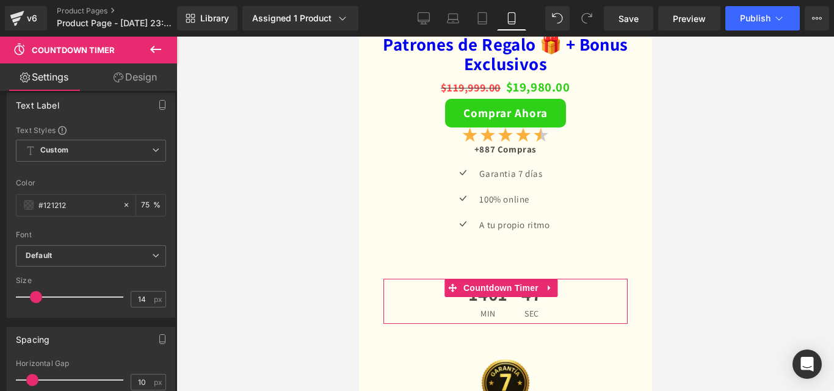
click at [139, 83] on link "Design" at bounding box center [135, 76] width 89 height 27
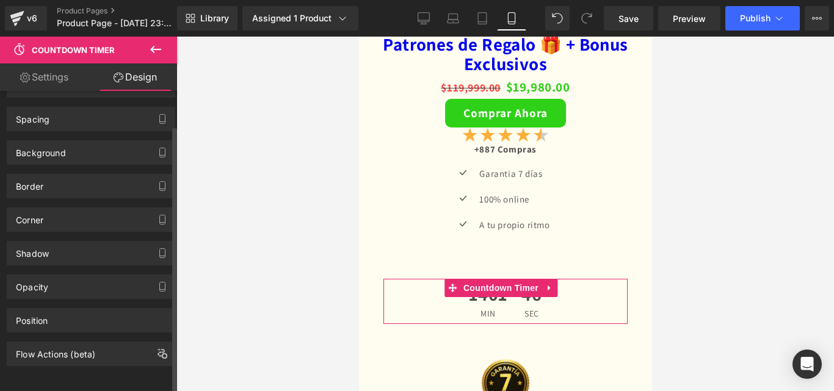
scroll to position [39, 0]
click at [51, 74] on link "Settings" at bounding box center [44, 76] width 89 height 27
type input "75"
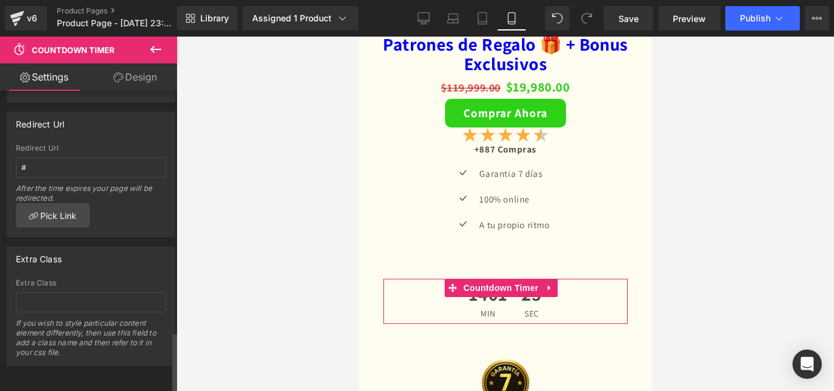
scroll to position [1197, 0]
click at [63, 157] on input "#" at bounding box center [91, 167] width 150 height 20
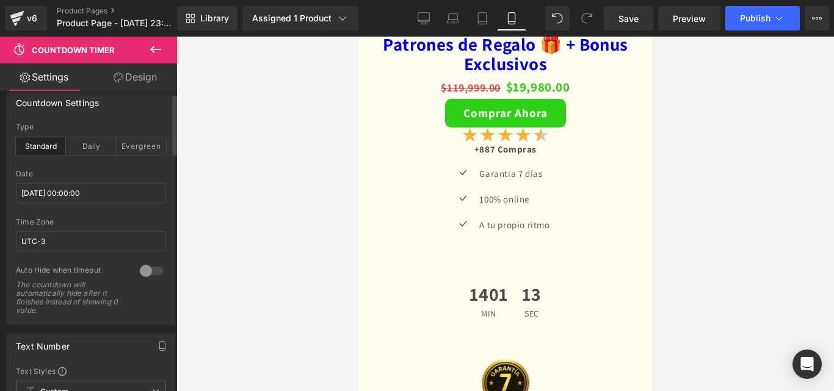
scroll to position [12, 0]
click at [138, 148] on div "Evergreen" at bounding box center [141, 147] width 50 height 18
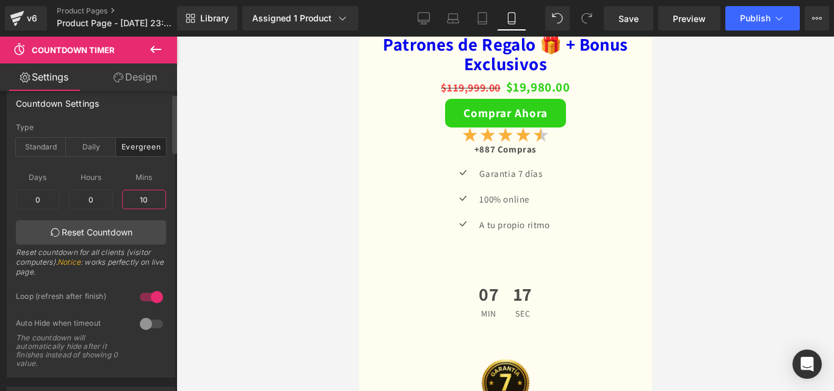
click at [131, 196] on input "10" at bounding box center [144, 200] width 44 height 20
type input "15"
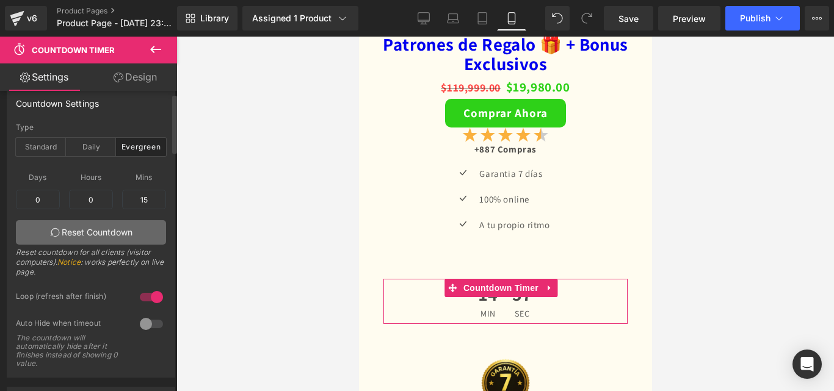
click at [147, 236] on link "Reset Countdown" at bounding box center [91, 232] width 150 height 24
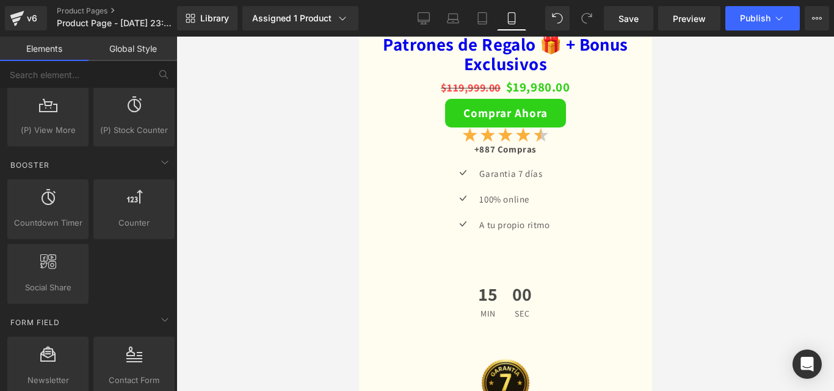
click at [775, 205] on div at bounding box center [504, 214] width 657 height 355
click at [165, 280] on div "Countdown Timer countdowns, timers, urgent, sales Counter counters, ups, number…" at bounding box center [91, 241] width 172 height 129
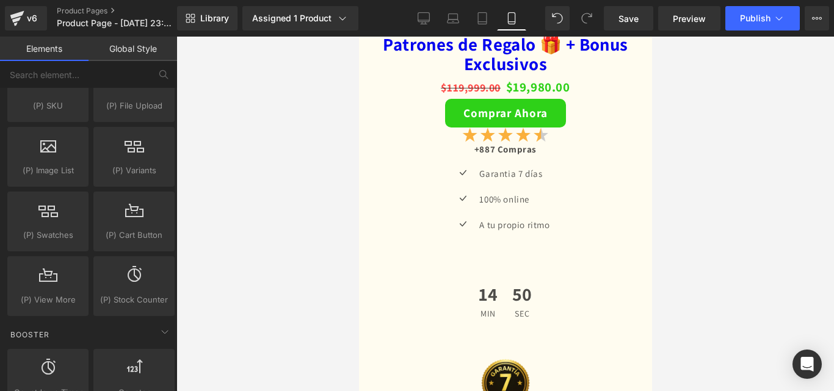
scroll to position [1404, 0]
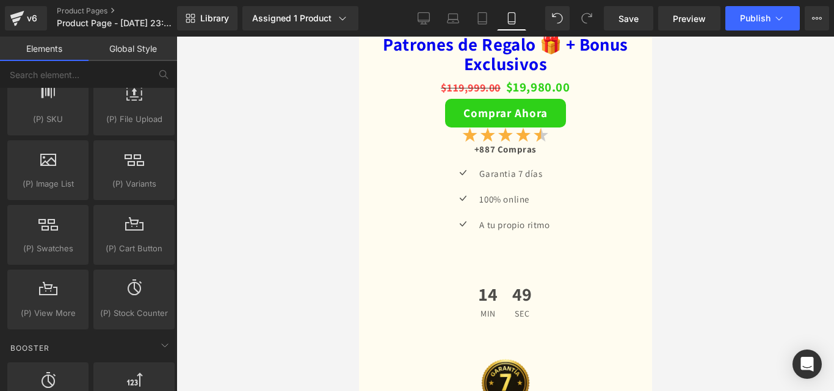
click at [178, 296] on div at bounding box center [504, 214] width 657 height 355
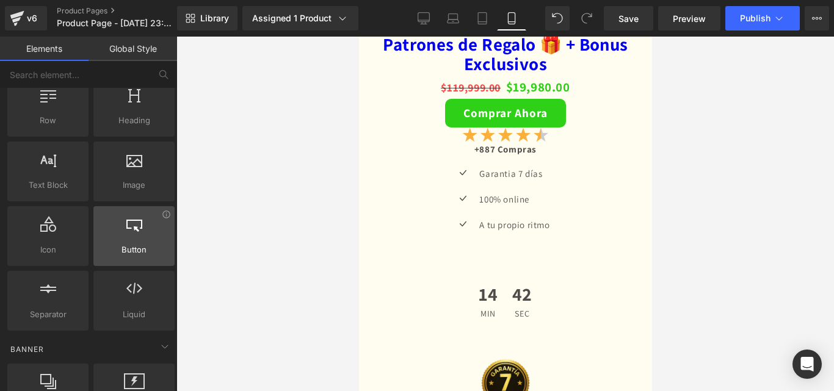
scroll to position [0, 0]
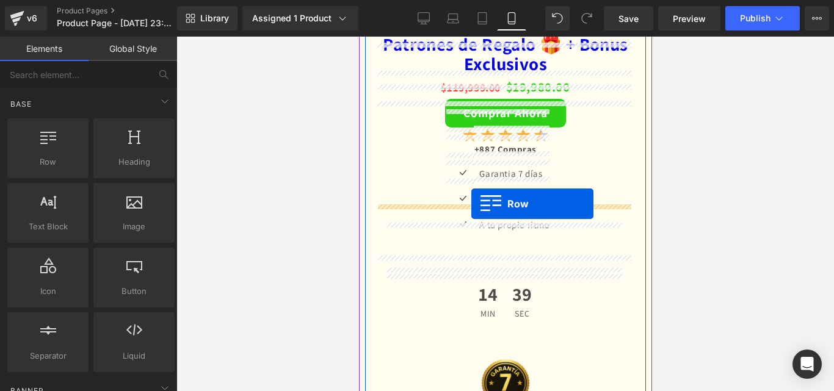
drag, startPoint x: 397, startPoint y: 195, endPoint x: 471, endPoint y: 204, distance: 73.8
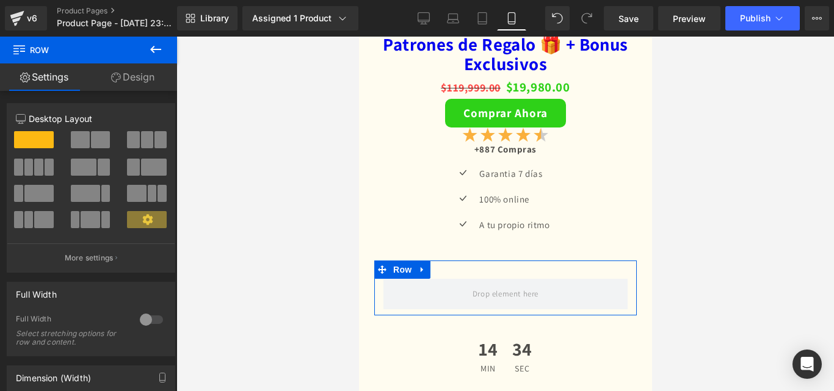
click at [157, 73] on link "Design" at bounding box center [133, 76] width 89 height 27
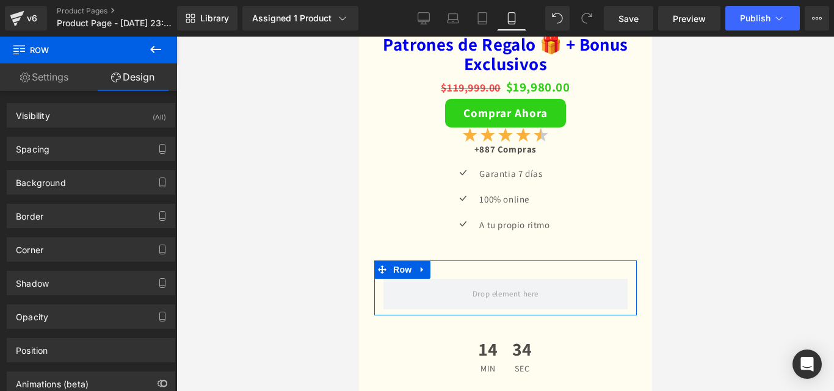
click at [55, 81] on link "Settings" at bounding box center [44, 76] width 89 height 27
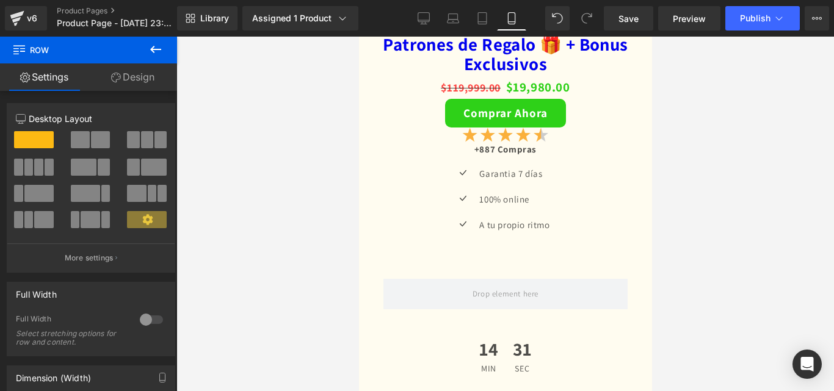
click at [150, 52] on icon at bounding box center [155, 49] width 15 height 15
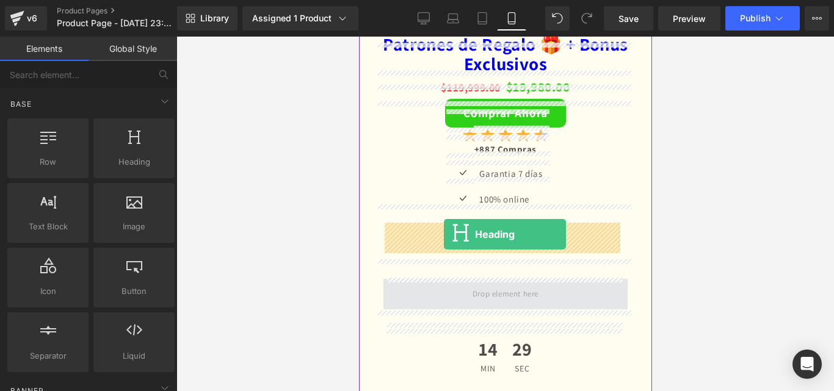
drag, startPoint x: 500, startPoint y: 189, endPoint x: 443, endPoint y: 234, distance: 72.9
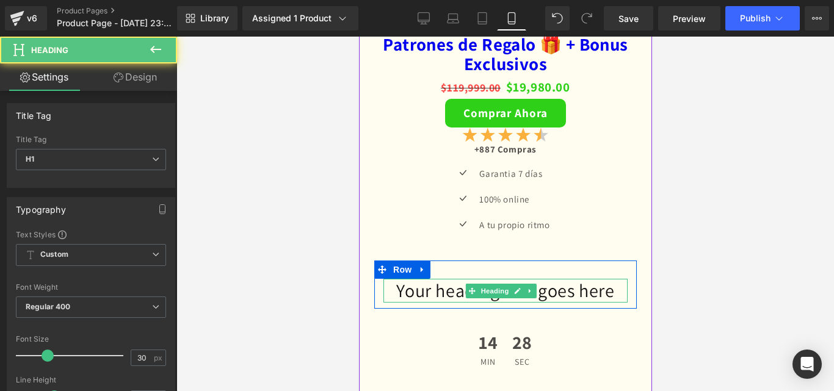
click at [526, 78] on h1 "Your heading text goes here" at bounding box center [505, 66] width 244 height 24
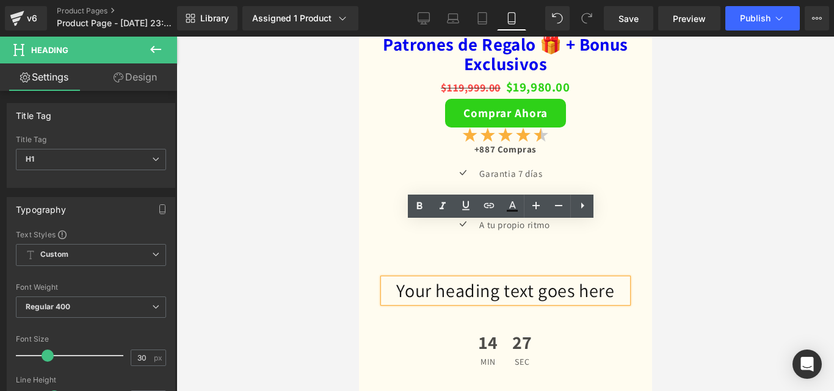
click at [527, 78] on h1 "Your heading text goes here" at bounding box center [505, 66] width 244 height 24
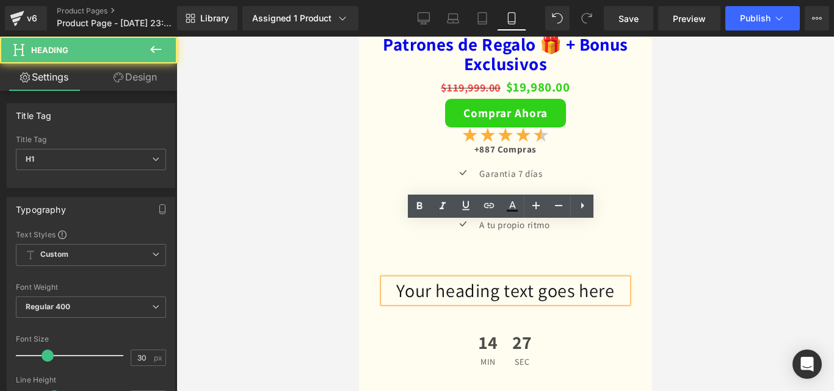
click at [528, 78] on h1 "Your heading text goes here" at bounding box center [505, 66] width 244 height 24
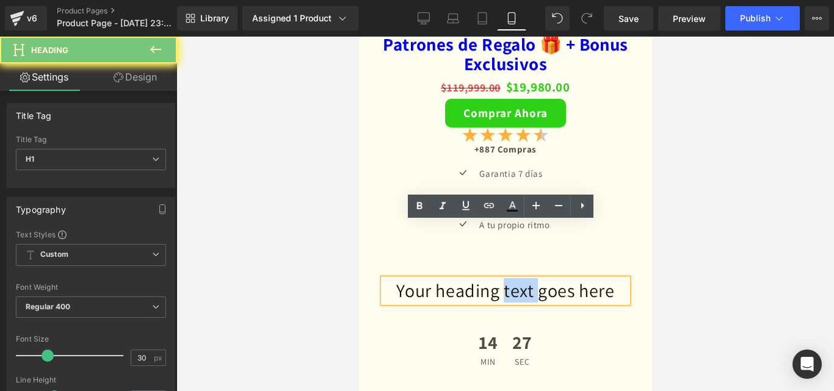
click at [529, 78] on h1 "Your heading text goes here" at bounding box center [505, 66] width 244 height 24
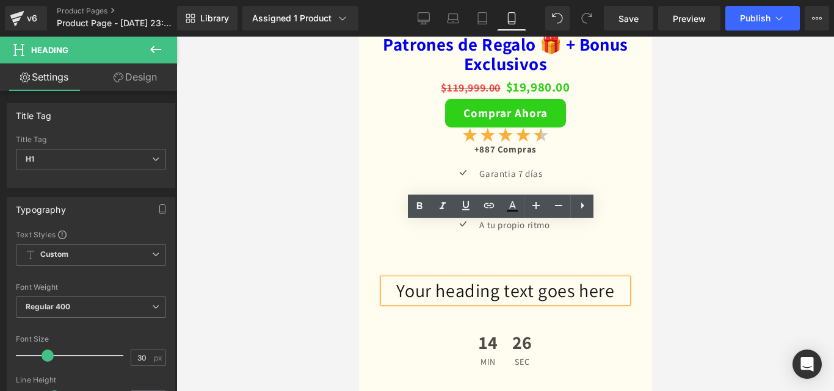
click at [530, 78] on h1 "Your heading text goes here" at bounding box center [505, 66] width 244 height 24
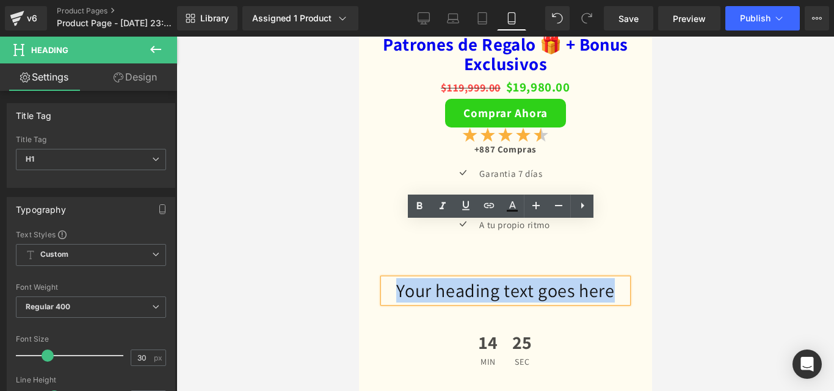
click at [530, 78] on h1 "Your heading text goes here" at bounding box center [505, 66] width 244 height 24
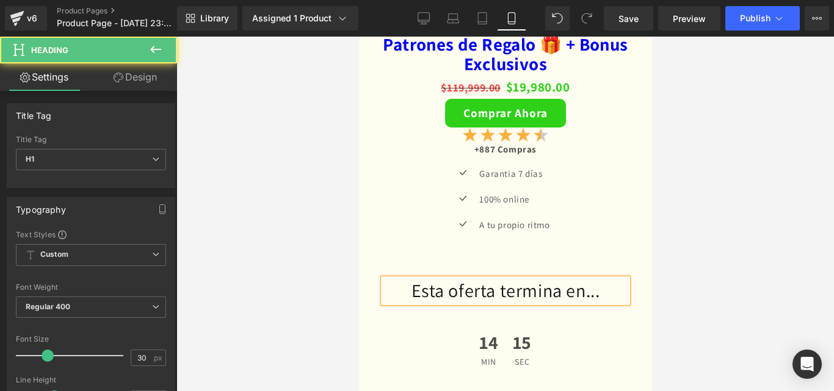
click at [518, 78] on h1 "Esta oferta termina en..." at bounding box center [505, 66] width 244 height 24
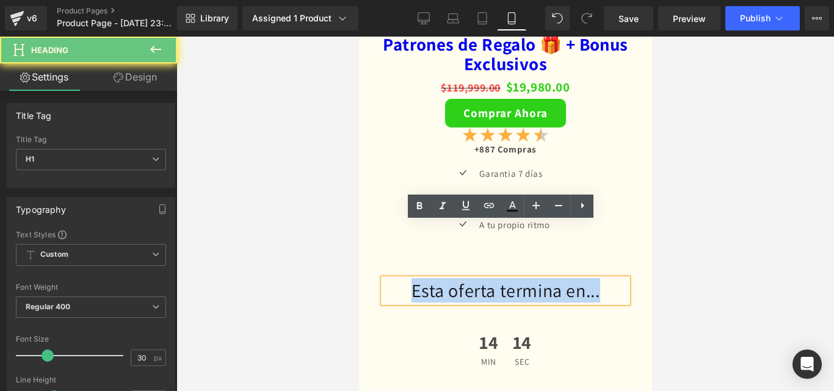
click at [518, 78] on h1 "Esta oferta termina en..." at bounding box center [505, 66] width 244 height 24
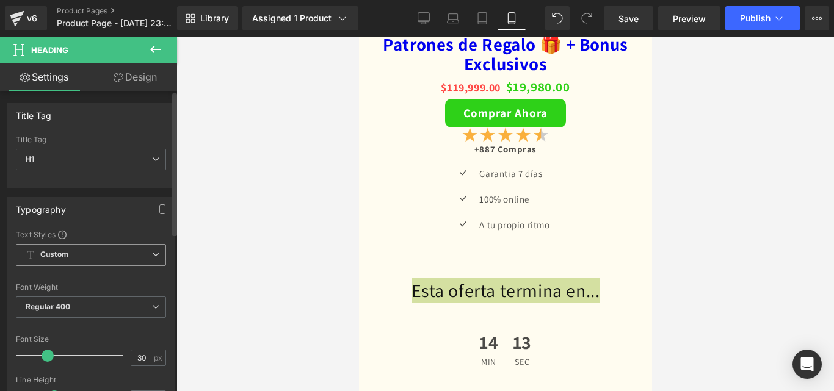
click at [135, 253] on span "Custom Setup Global Style" at bounding box center [91, 255] width 150 height 22
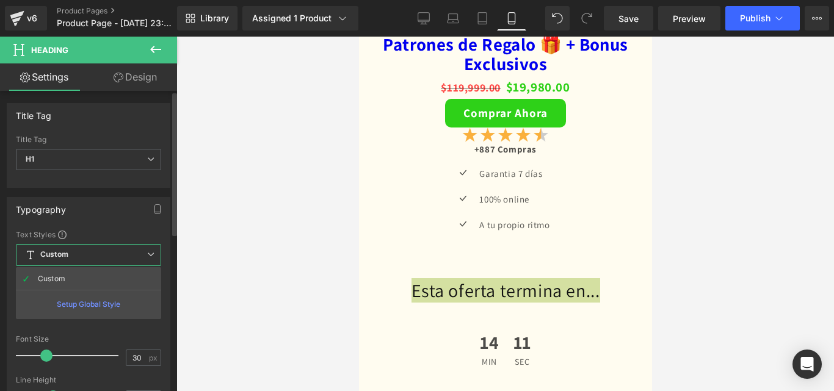
click at [123, 254] on span "Custom Setup Global Style" at bounding box center [88, 255] width 145 height 22
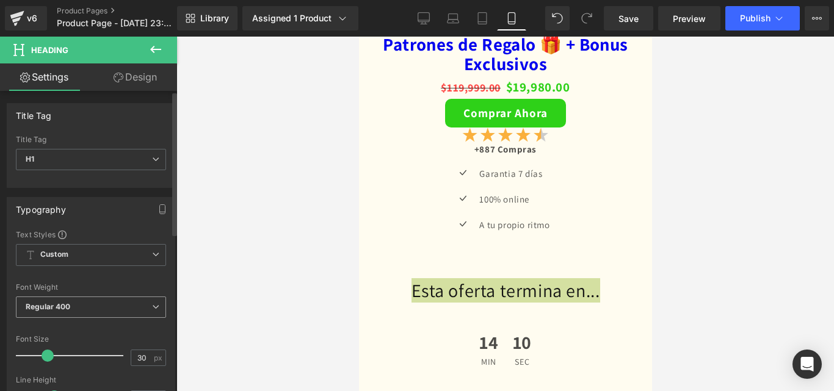
click at [91, 303] on span "Regular 400" at bounding box center [91, 307] width 150 height 21
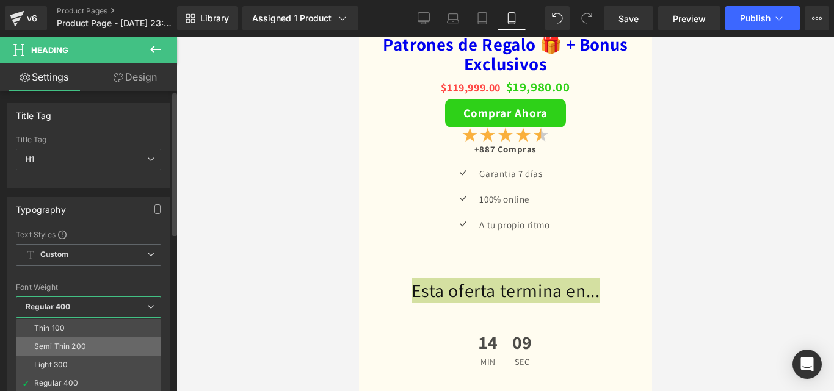
click at [84, 349] on div "Semi Thin 200" at bounding box center [60, 346] width 52 height 9
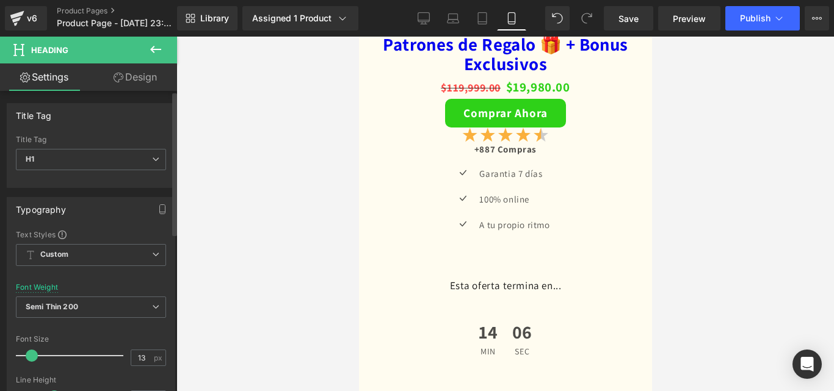
type input "12"
drag, startPoint x: 49, startPoint y: 356, endPoint x: 31, endPoint y: 359, distance: 18.5
click at [31, 359] on span at bounding box center [29, 356] width 12 height 12
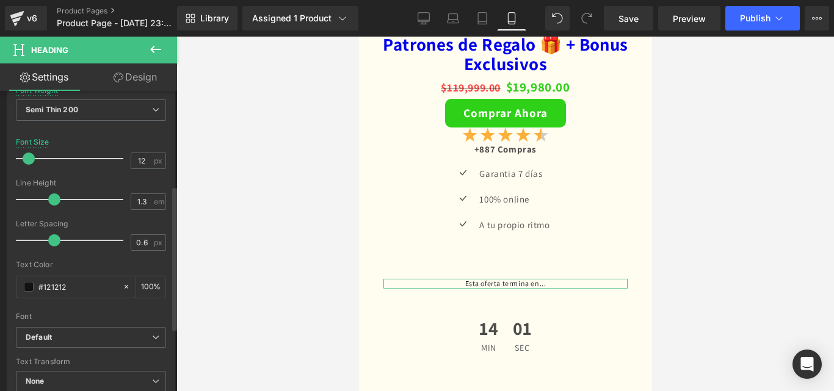
scroll to position [244, 0]
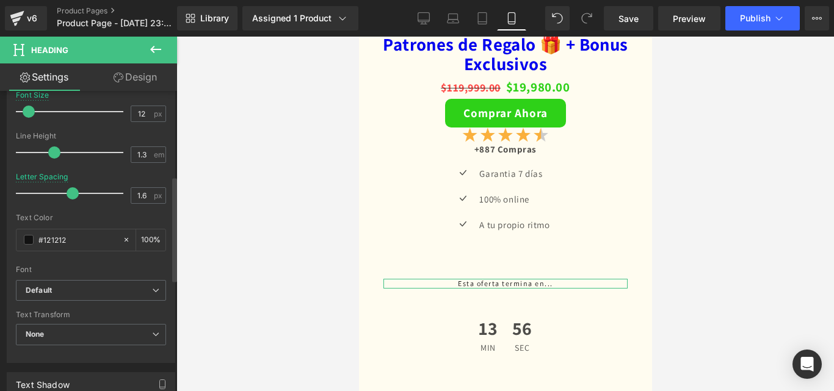
type input "2"
drag, startPoint x: 57, startPoint y: 192, endPoint x: 84, endPoint y: 193, distance: 26.9
click at [84, 193] on span at bounding box center [83, 193] width 12 height 12
type input "1.5"
drag, startPoint x: 54, startPoint y: 153, endPoint x: 62, endPoint y: 155, distance: 8.1
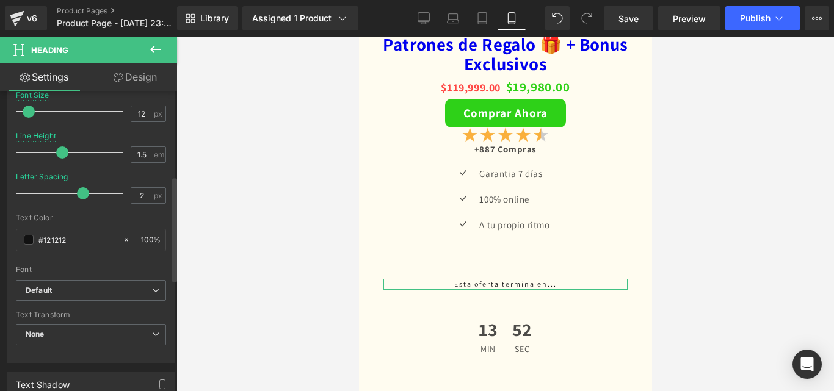
click at [62, 155] on span at bounding box center [62, 152] width 12 height 12
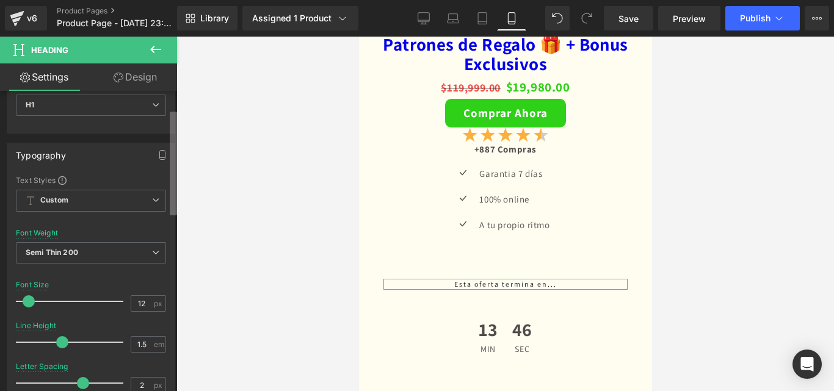
scroll to position [52, 0]
click at [172, 165] on b at bounding box center [173, 164] width 7 height 104
click at [129, 251] on span "Semi Thin 200" at bounding box center [91, 254] width 150 height 21
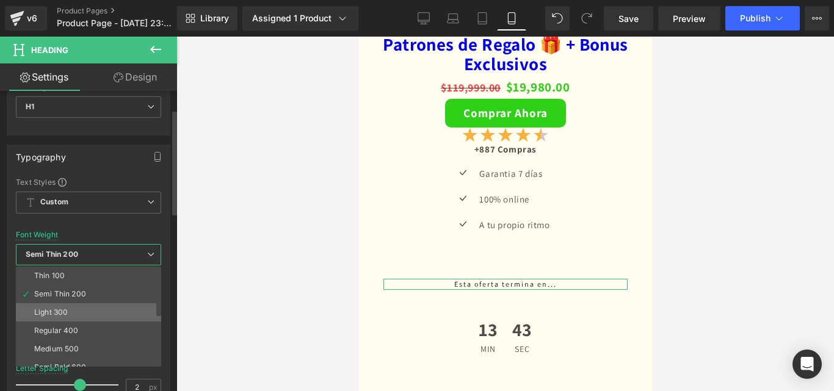
click at [114, 317] on li "Light 300" at bounding box center [91, 312] width 151 height 18
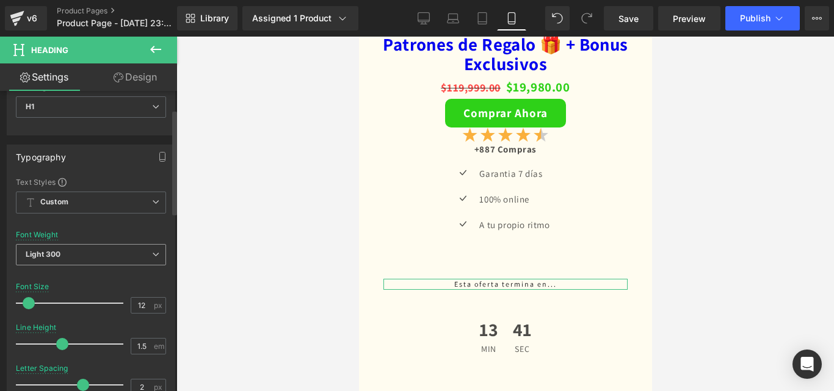
click at [146, 247] on span "Light 300" at bounding box center [91, 254] width 150 height 21
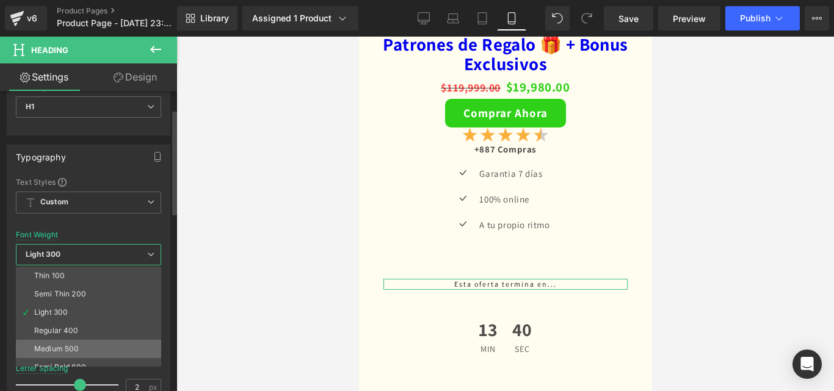
click at [114, 348] on li "Medium 500" at bounding box center [91, 349] width 151 height 18
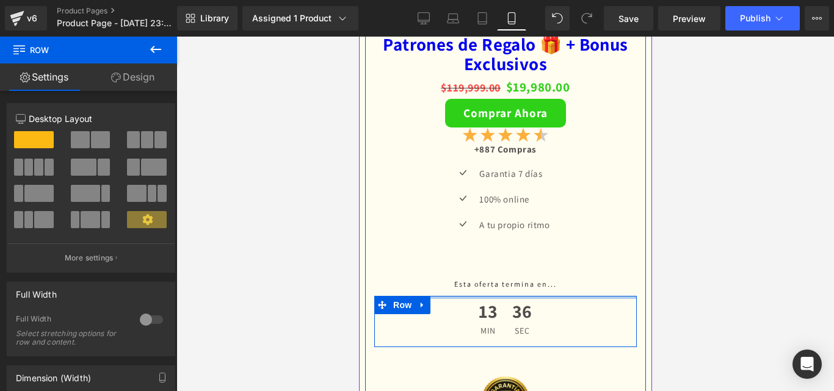
drag, startPoint x: 528, startPoint y: 252, endPoint x: 532, endPoint y: 230, distance: 22.4
click at [532, 230] on div "Formación Crochet Total – +500 Patrones de Regalo 🎁 + Bonus Exclusivos (P) Titl…" at bounding box center [504, 49] width 281 height 521
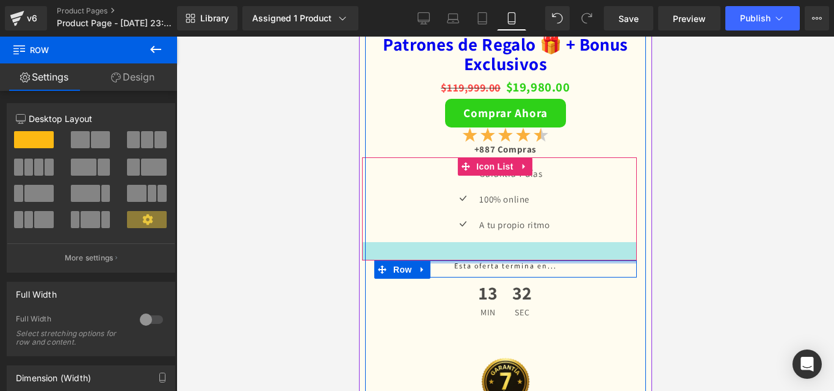
drag, startPoint x: 513, startPoint y: 209, endPoint x: 518, endPoint y: 190, distance: 20.1
click at [518, 190] on div "Formación Crochet Total – +500 Patrones de Regalo 🎁 + Bonus Exclusivos (P) Titl…" at bounding box center [504, 40] width 281 height 503
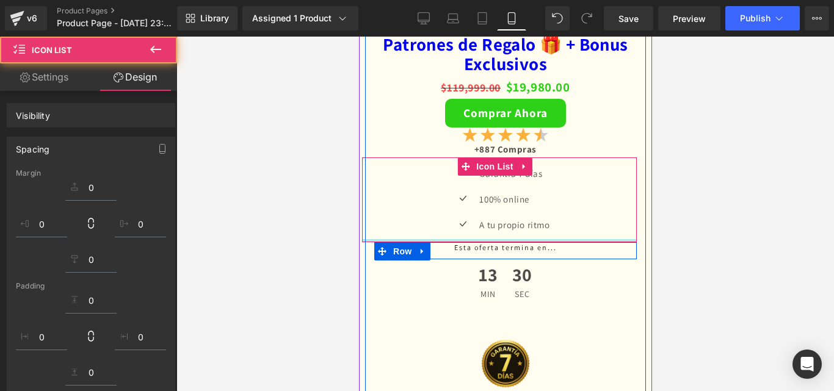
click at [771, 163] on div at bounding box center [504, 214] width 657 height 355
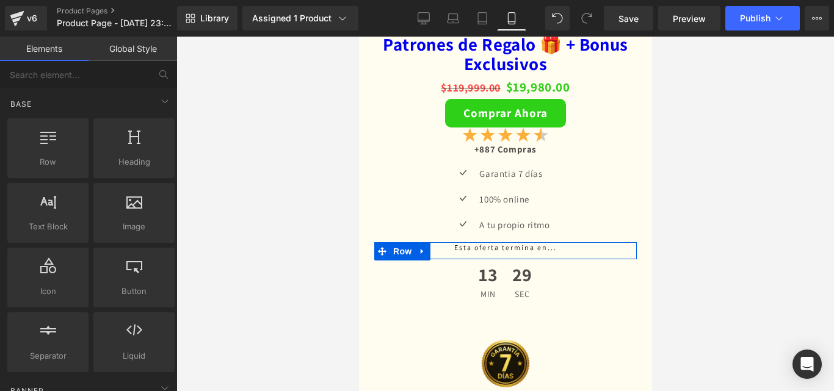
click at [760, 179] on div at bounding box center [504, 214] width 657 height 355
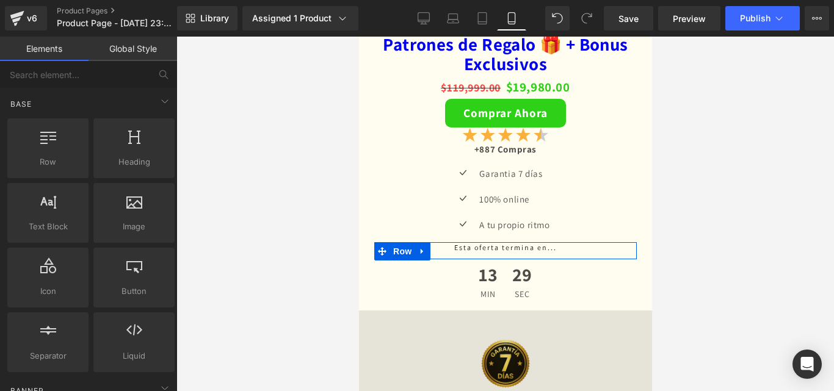
click at [629, 269] on img at bounding box center [505, 176] width 366 height 183
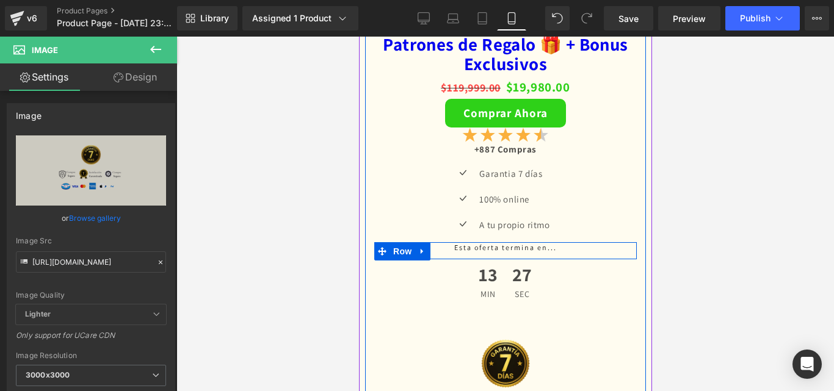
click at [629, 232] on div "Formación Crochet Total – +500 Patrones de Regalo 🎁 + Bonus Exclusivos (P) Titl…" at bounding box center [504, 31] width 281 height 485
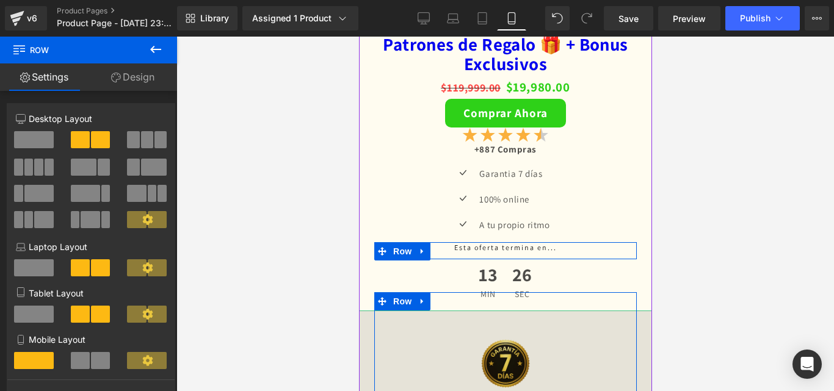
click at [517, 269] on img at bounding box center [505, 176] width 366 height 183
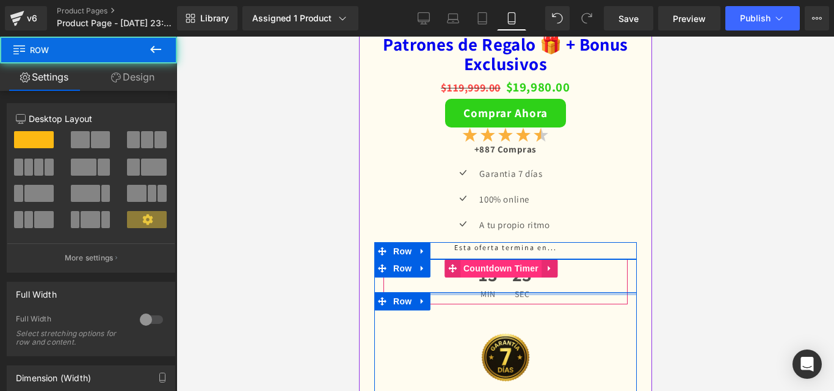
drag, startPoint x: 504, startPoint y: 250, endPoint x: 510, endPoint y: 217, distance: 34.0
click at [510, 217] on div "Formación Crochet Total – +500 Patrones de Regalo 🎁 + Bonus Exclusivos (P) Titl…" at bounding box center [504, 28] width 281 height 479
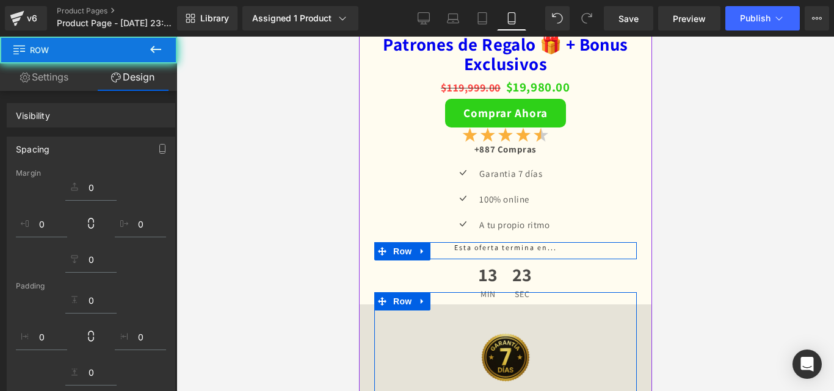
click at [497, 262] on img at bounding box center [505, 170] width 366 height 183
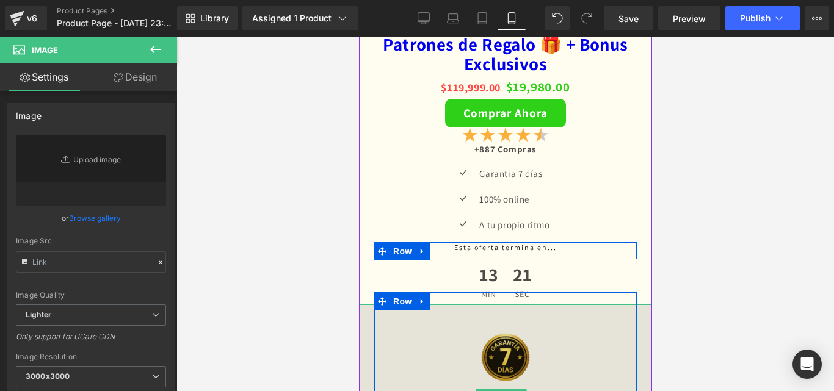
type input "https://i.postimg.cc/Qt1QFyX5/Pagos-CONFIABLES-a-trave-s-de-Banner-horizontal.p…"
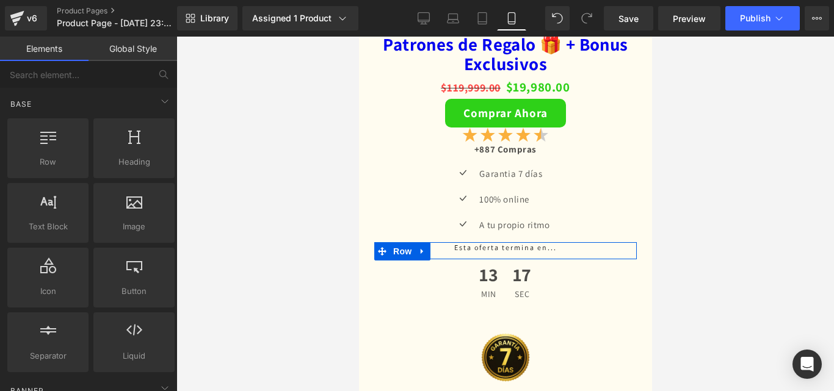
click at [698, 255] on div at bounding box center [504, 214] width 657 height 355
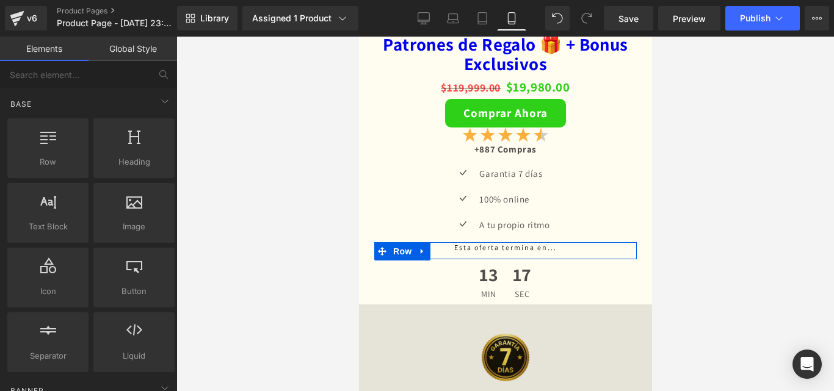
click at [358, 37] on div at bounding box center [358, 37] width 0 height 0
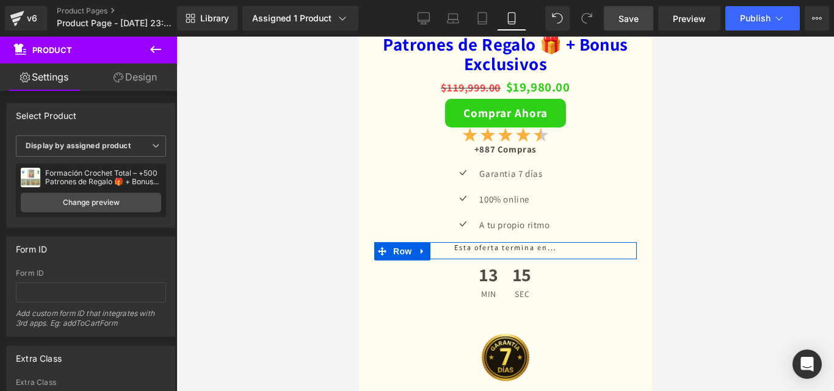
click at [638, 16] on span "Save" at bounding box center [628, 18] width 20 height 13
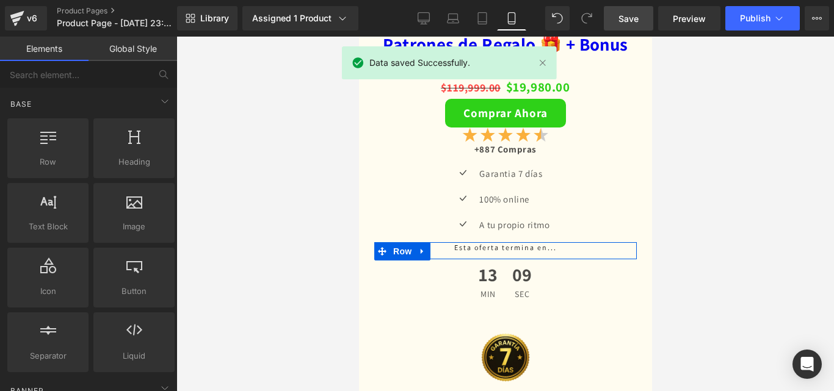
click at [742, 198] on div at bounding box center [504, 214] width 657 height 355
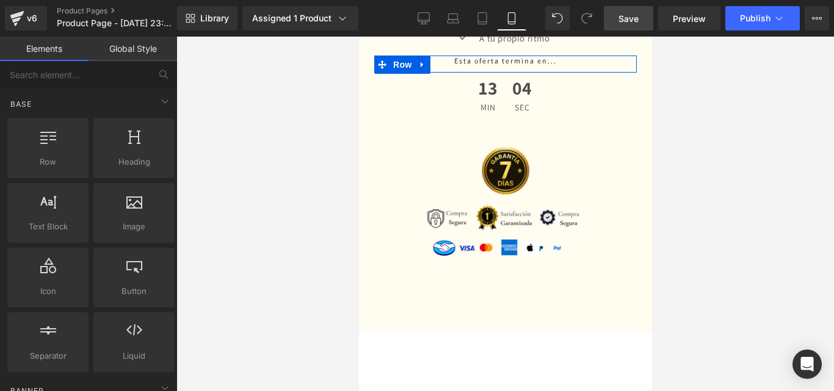
scroll to position [2828, 0]
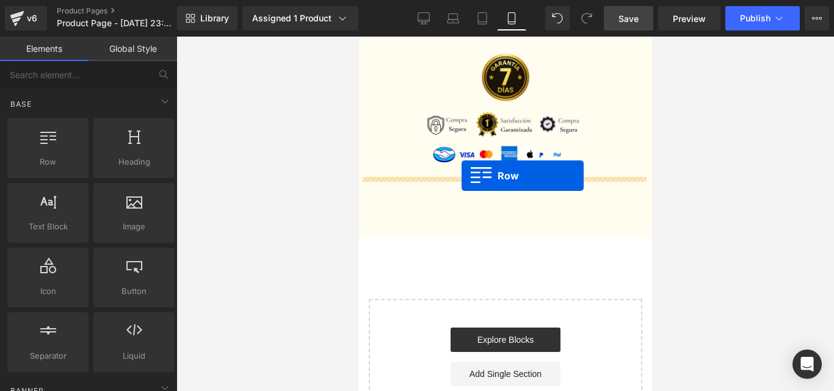
drag, startPoint x: 396, startPoint y: 204, endPoint x: 461, endPoint y: 176, distance: 70.3
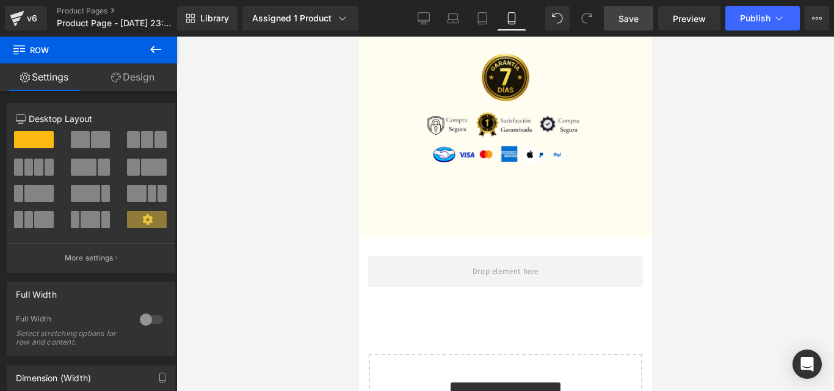
click at [158, 44] on icon at bounding box center [155, 49] width 15 height 15
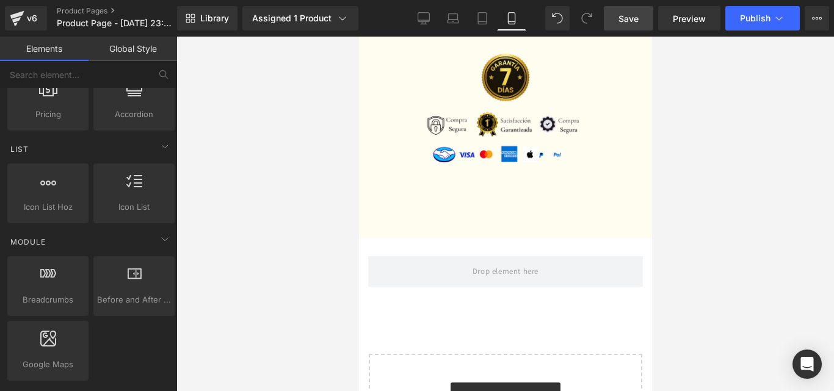
scroll to position [610, 0]
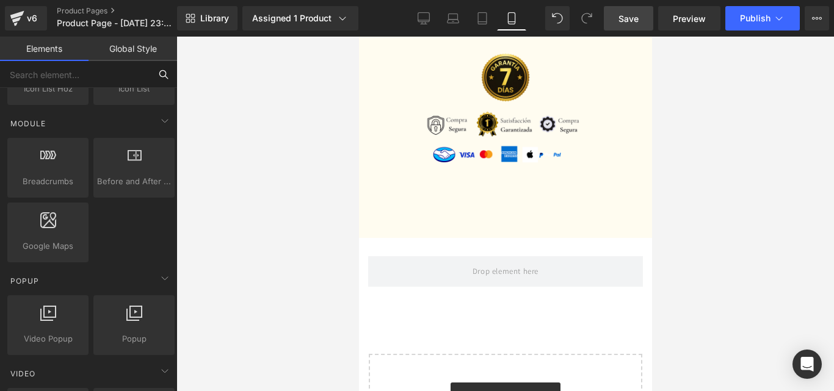
click at [68, 71] on input "text" at bounding box center [75, 74] width 150 height 27
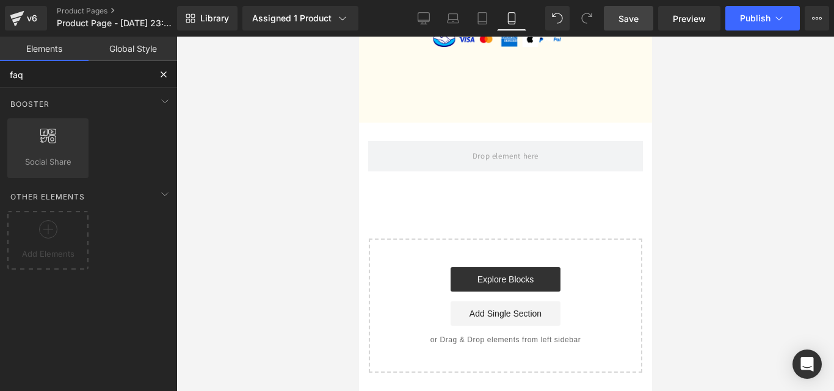
scroll to position [0, 0]
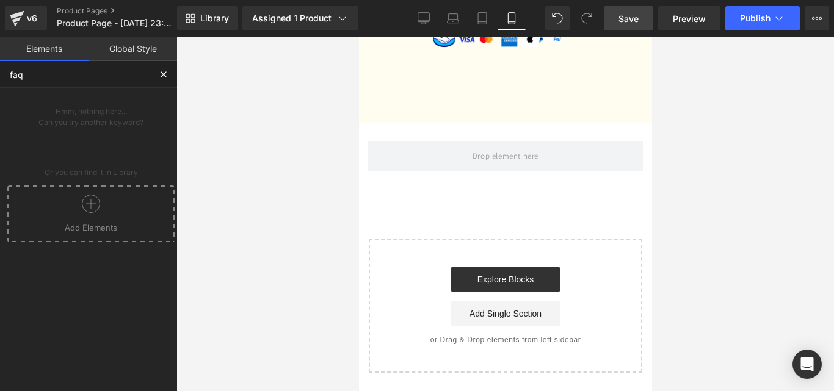
type input "faq"
click at [162, 69] on button at bounding box center [163, 74] width 27 height 27
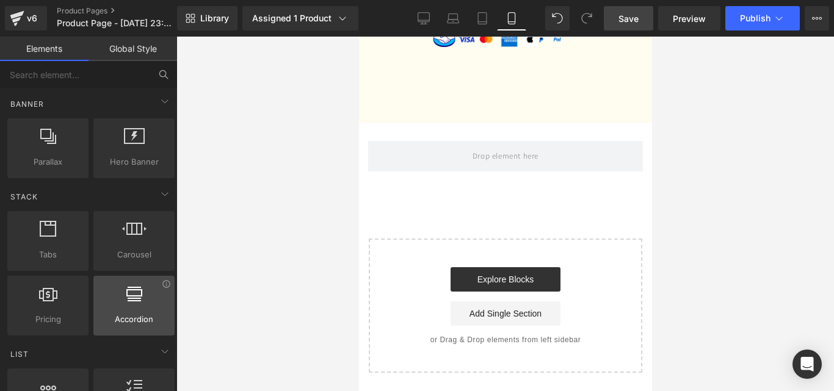
scroll to position [305, 0]
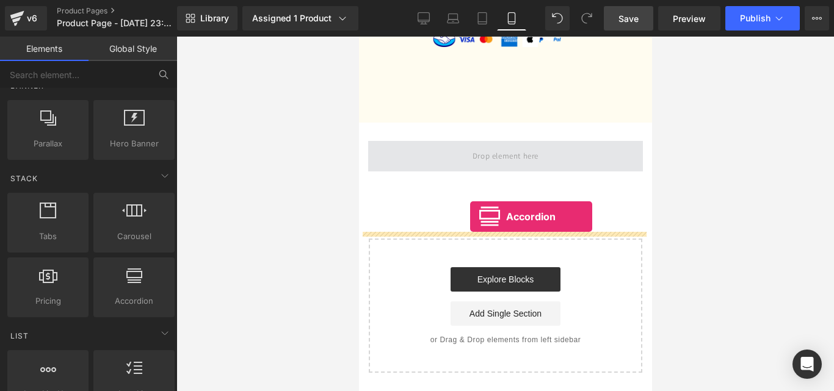
drag, startPoint x: 516, startPoint y: 317, endPoint x: 469, endPoint y: 217, distance: 111.1
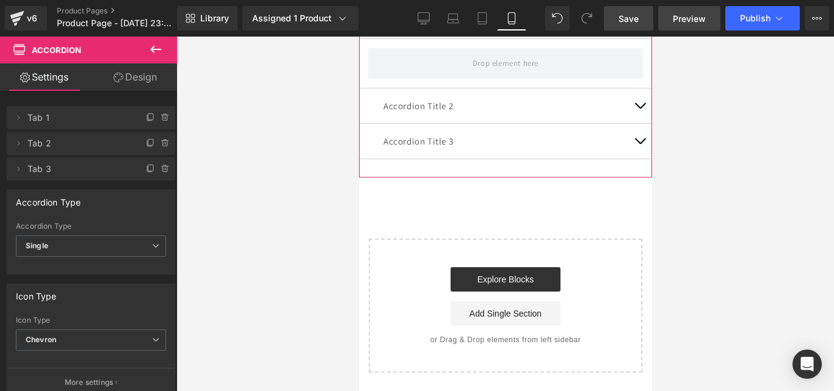
scroll to position [2950, 0]
click at [430, 29] on p "Accordion Title 1" at bounding box center [505, 21] width 244 height 16
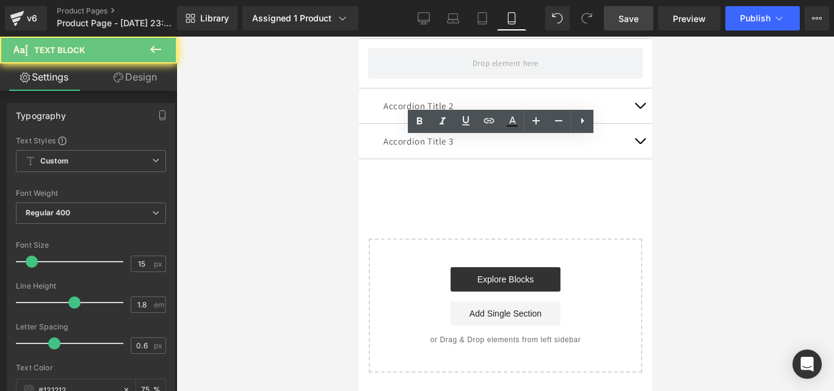
click at [431, 29] on p "Accordion Title 1" at bounding box center [505, 21] width 244 height 16
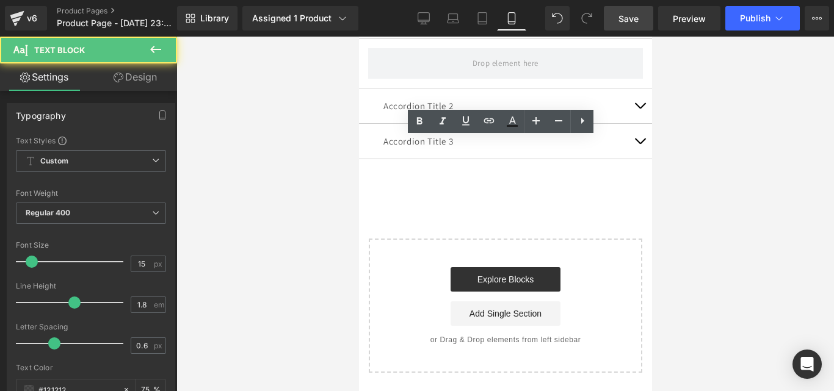
click at [431, 29] on p "Accordion Title 1" at bounding box center [505, 21] width 244 height 16
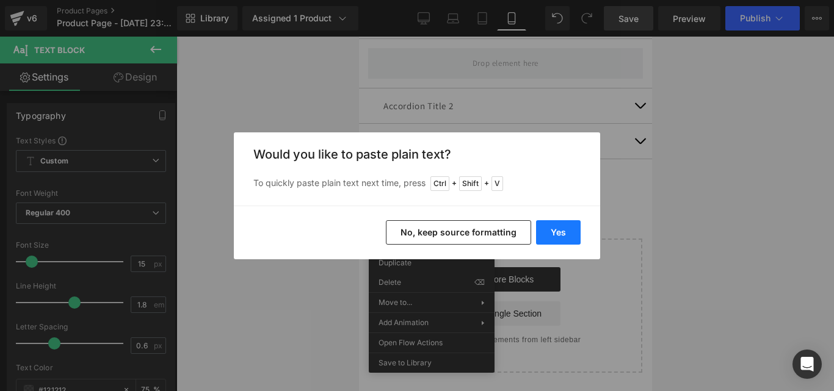
drag, startPoint x: 558, startPoint y: 221, endPoint x: 199, endPoint y: 180, distance: 361.8
click at [558, 221] on button "Yes" at bounding box center [558, 232] width 45 height 24
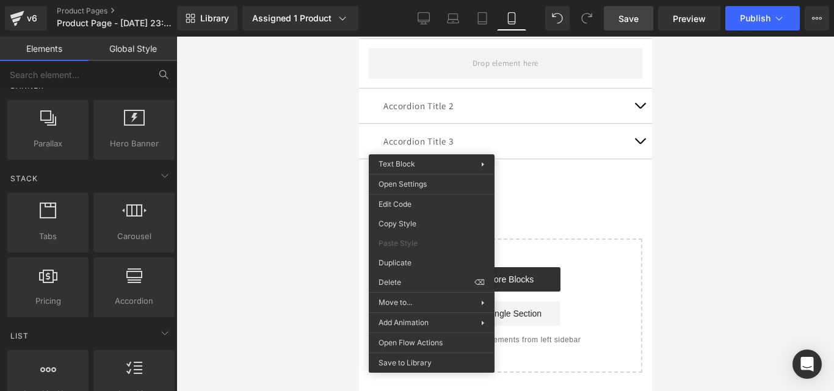
click at [703, 139] on div at bounding box center [504, 214] width 657 height 355
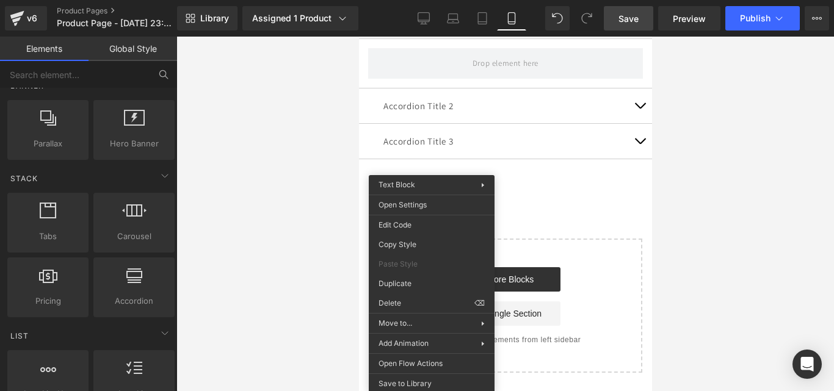
scroll to position [2929, 0]
click at [577, 140] on div "¿Necesito experiencia previa para empezar? Text Block Accordion Title 2 Text Bl…" at bounding box center [504, 81] width 293 height 192
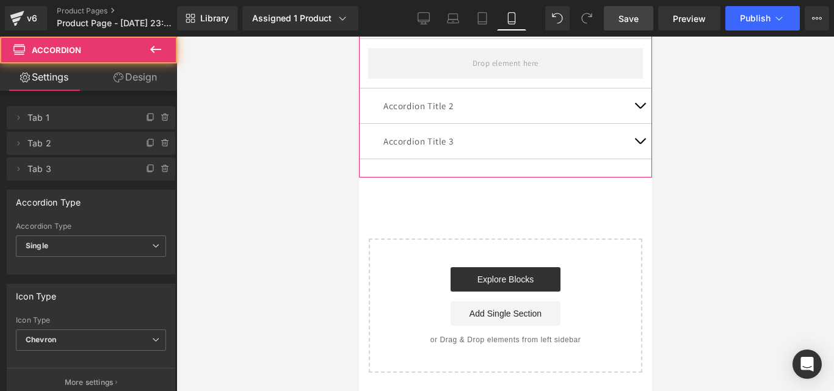
click at [639, 24] on span "button" at bounding box center [639, 24] width 0 height 0
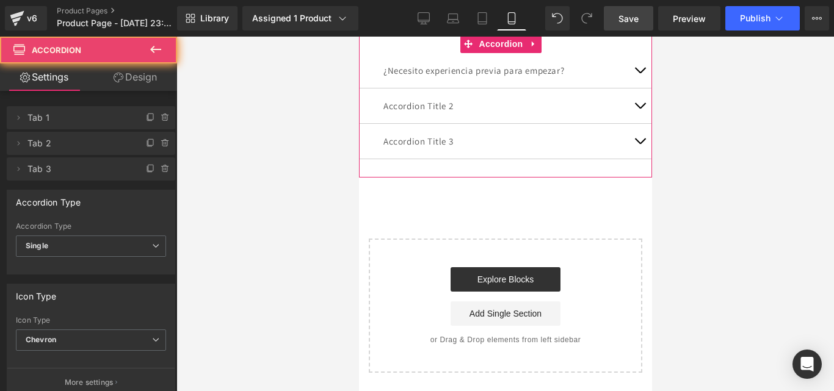
click at [639, 73] on span "button" at bounding box center [639, 73] width 0 height 0
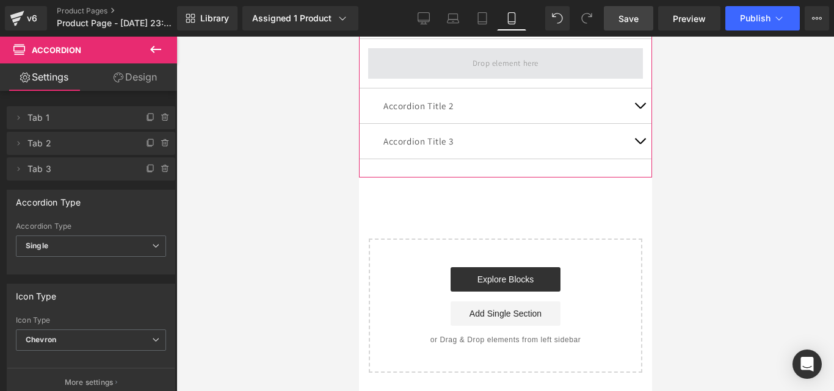
click at [489, 73] on span at bounding box center [505, 63] width 74 height 20
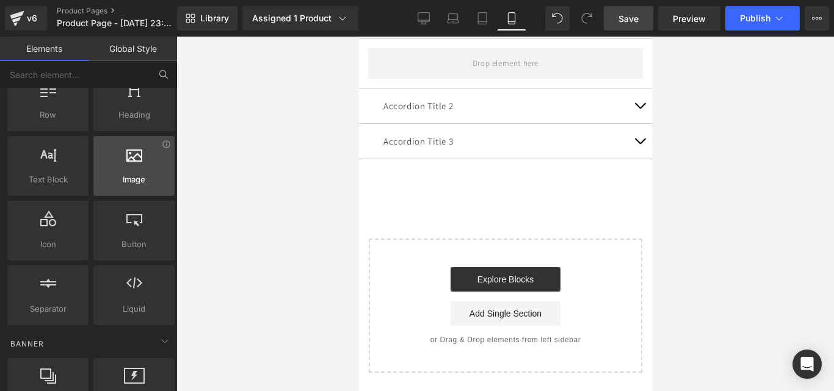
scroll to position [61, 0]
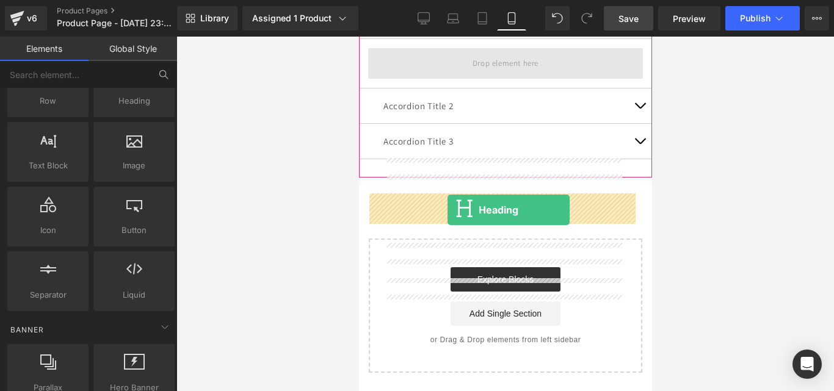
drag, startPoint x: 496, startPoint y: 148, endPoint x: 447, endPoint y: 209, distance: 77.7
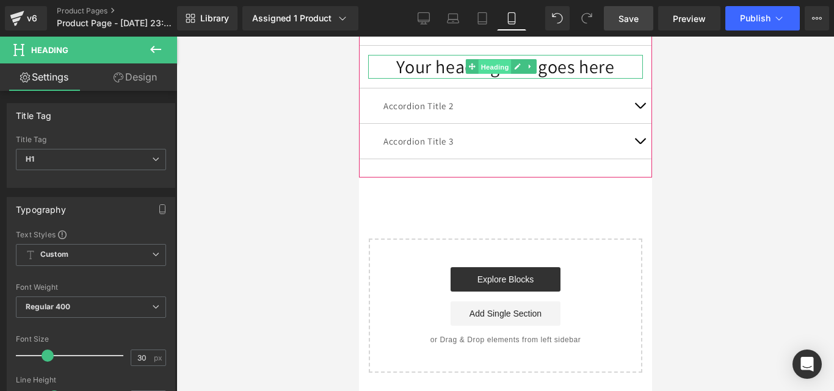
click at [481, 74] on span "Heading" at bounding box center [493, 67] width 33 height 15
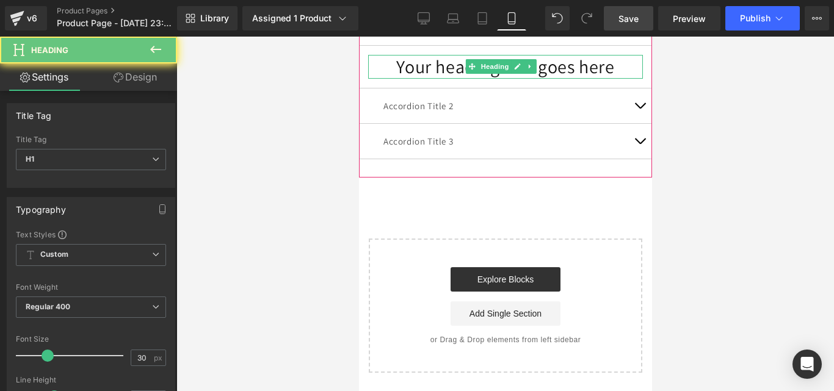
click at [420, 79] on h1 "Your heading text goes here" at bounding box center [504, 67] width 275 height 24
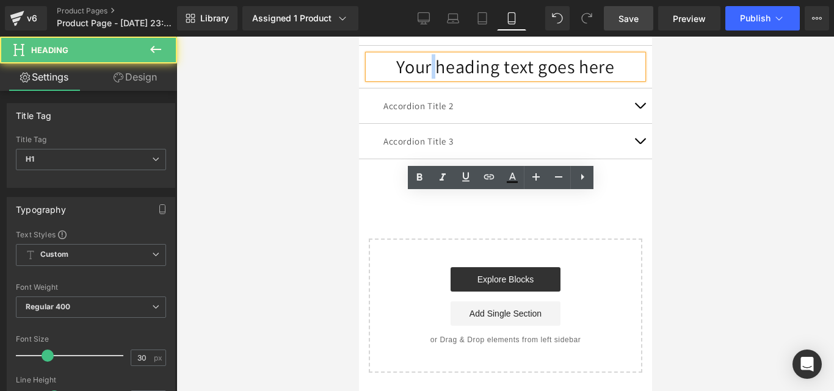
click at [420, 79] on h1 "Your heading text goes here" at bounding box center [504, 67] width 275 height 24
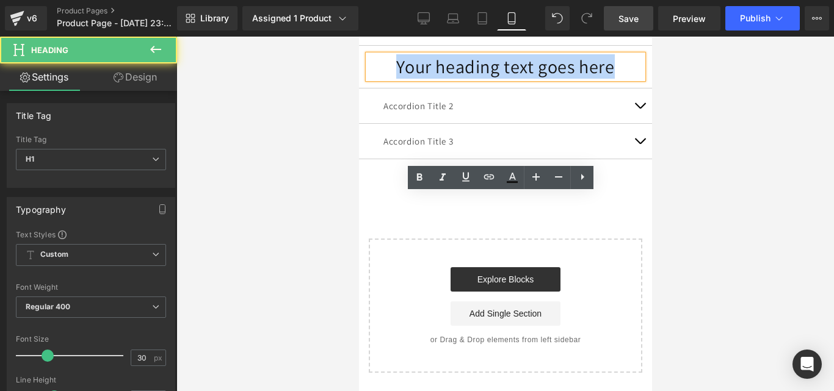
click at [420, 79] on h1 "Your heading text goes here" at bounding box center [504, 67] width 275 height 24
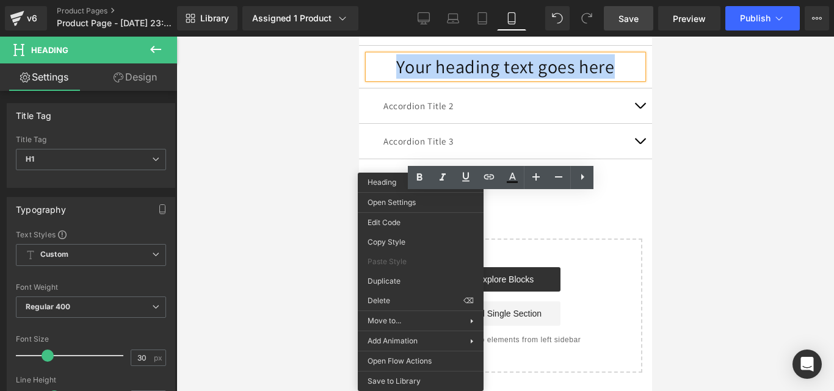
paste div
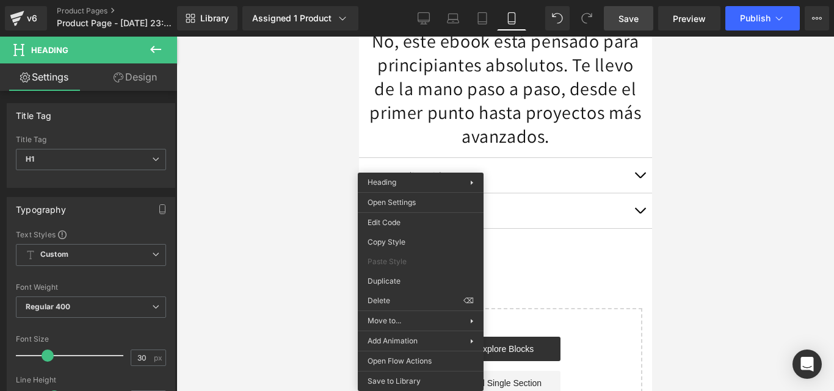
click at [733, 239] on div at bounding box center [504, 214] width 657 height 355
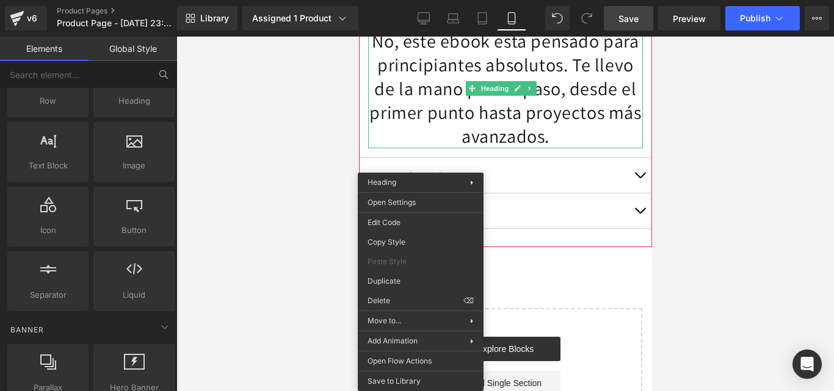
click at [624, 148] on h1 "No, este ebook está pensado para principiantes absolutos. Te llevo de la mano p…" at bounding box center [504, 88] width 275 height 119
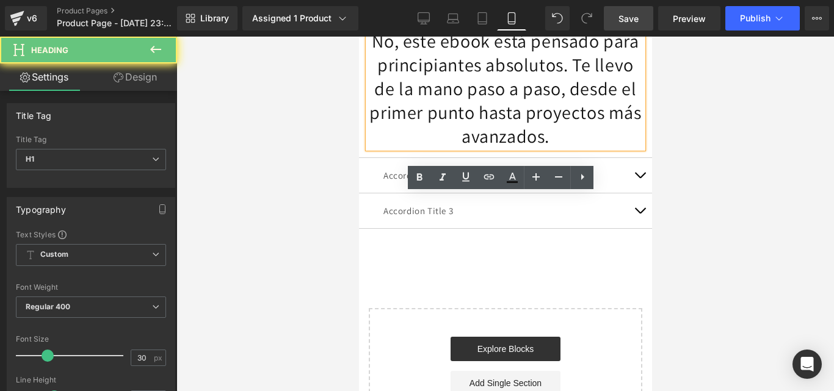
click at [624, 148] on h1 "No, este ebook está pensado para principiantes absolutos. Te llevo de la mano p…" at bounding box center [504, 88] width 275 height 119
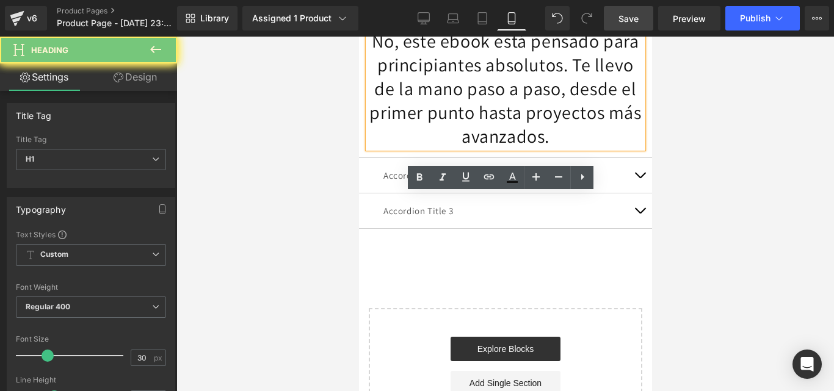
click at [624, 148] on h1 "No, este ebook está pensado para principiantes absolutos. Te llevo de la mano p…" at bounding box center [504, 88] width 275 height 119
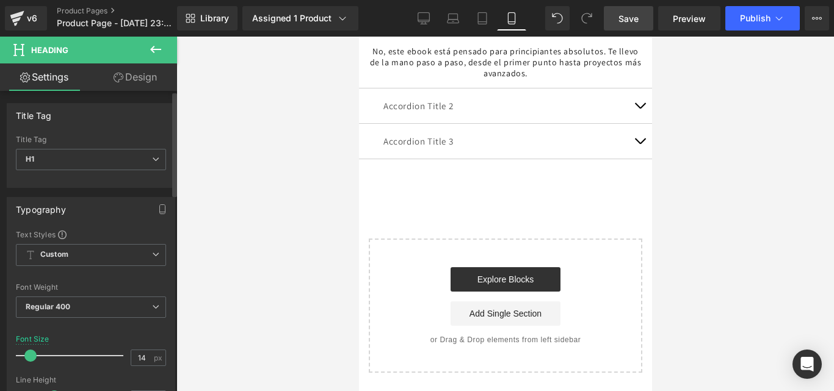
type input "13"
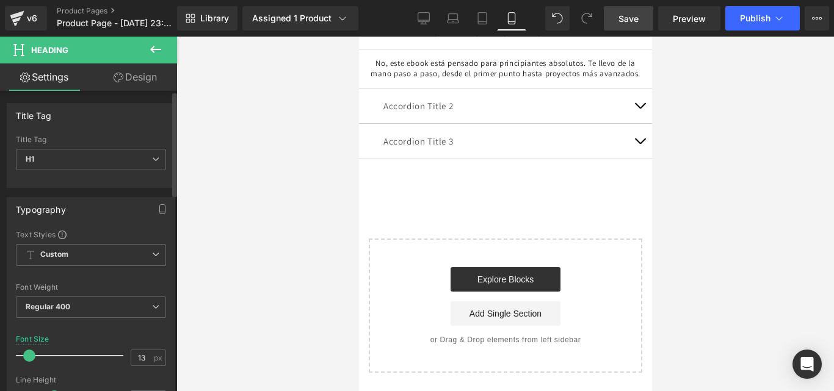
drag, startPoint x: 44, startPoint y: 357, endPoint x: 26, endPoint y: 358, distance: 17.7
click at [26, 358] on span at bounding box center [29, 356] width 12 height 12
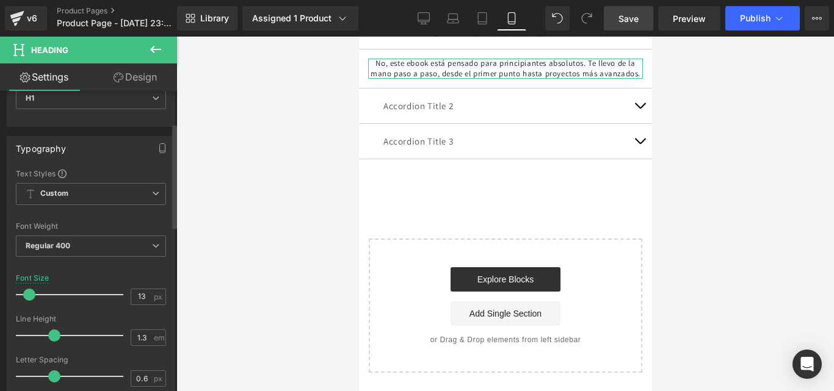
scroll to position [122, 0]
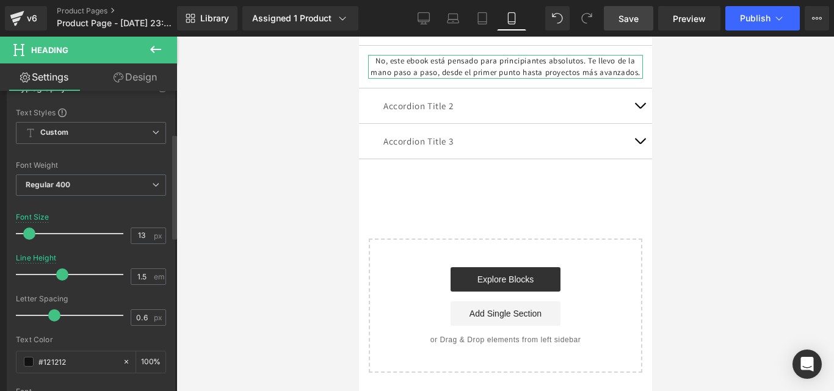
type input "1.4"
click at [62, 274] on span at bounding box center [58, 275] width 12 height 12
type input "-0.1"
drag, startPoint x: 49, startPoint y: 316, endPoint x: 35, endPoint y: 327, distance: 18.2
click at [35, 327] on div at bounding box center [72, 315] width 101 height 24
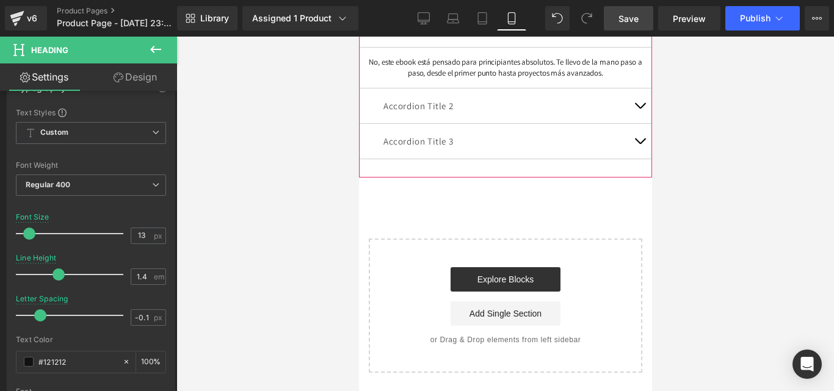
click at [432, 114] on p "Accordion Title 2" at bounding box center [505, 106] width 244 height 16
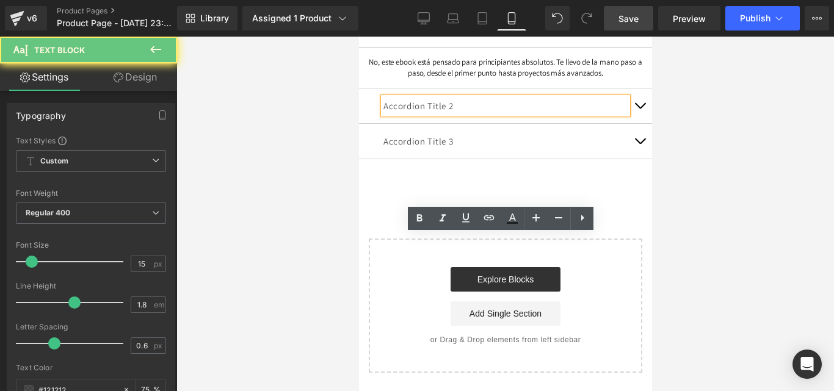
click at [432, 114] on p "Accordion Title 2" at bounding box center [505, 106] width 244 height 16
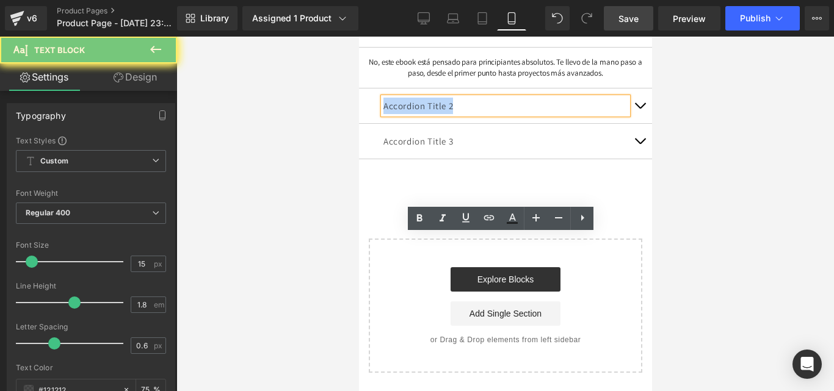
click at [432, 114] on p "Accordion Title 2" at bounding box center [505, 106] width 244 height 16
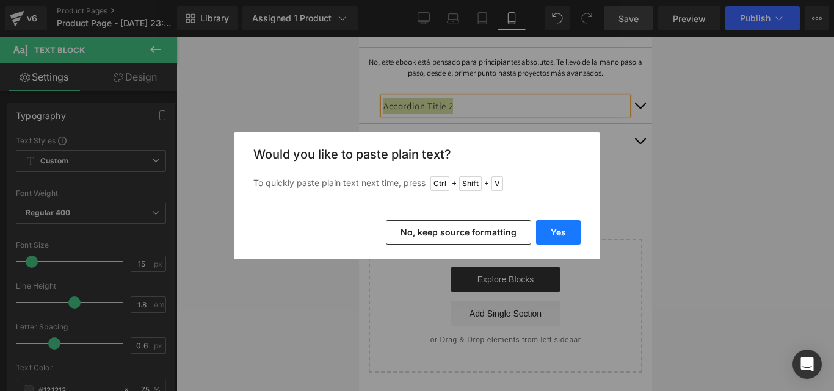
click at [565, 234] on button "Yes" at bounding box center [558, 232] width 45 height 24
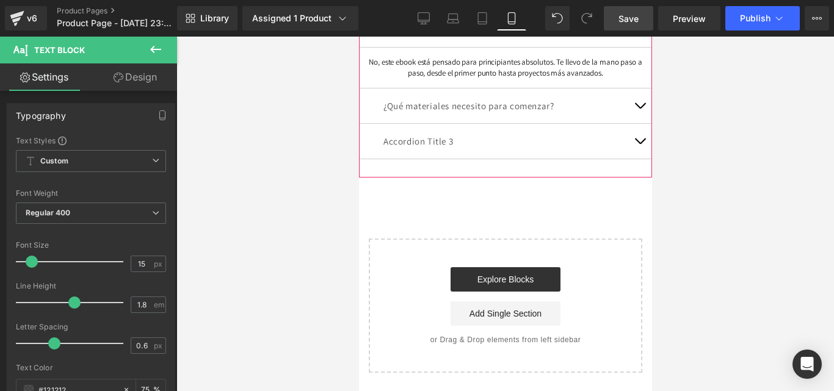
click at [630, 123] on button "button" at bounding box center [639, 106] width 24 height 35
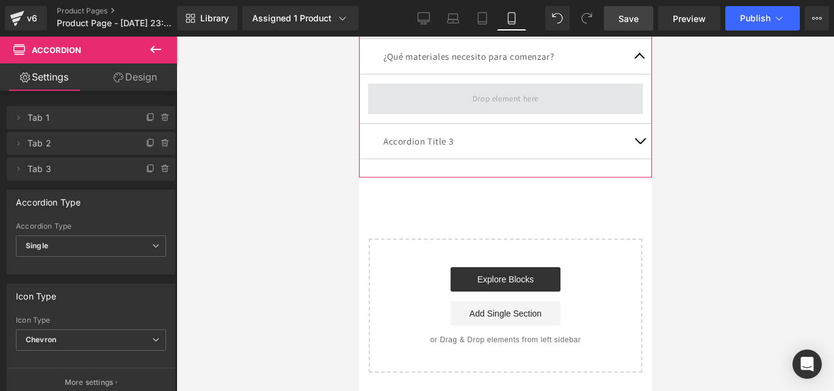
click at [482, 109] on span at bounding box center [505, 99] width 74 height 20
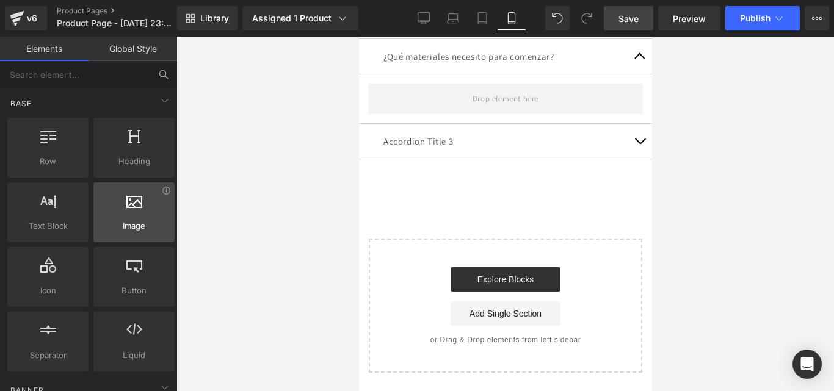
scroll to position [0, 0]
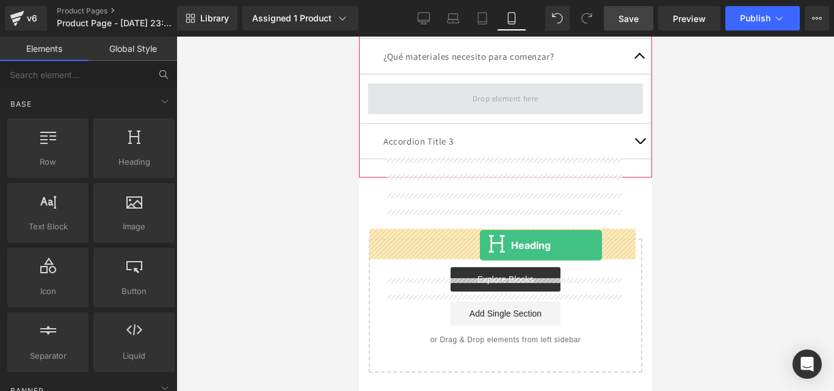
drag, startPoint x: 499, startPoint y: 200, endPoint x: 479, endPoint y: 245, distance: 49.5
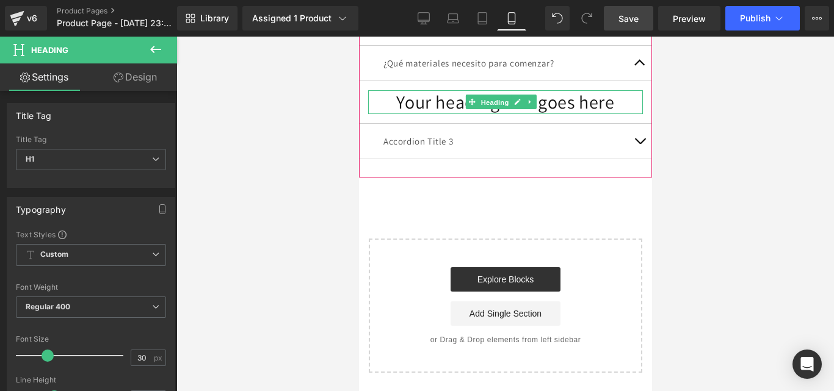
click at [493, 110] on span "Heading" at bounding box center [493, 102] width 33 height 15
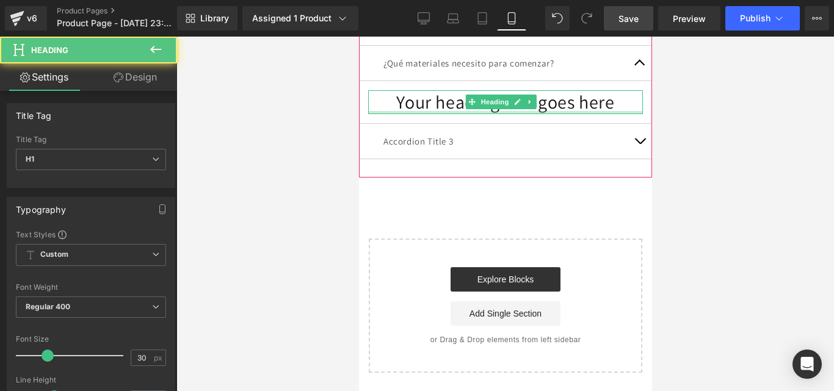
click at [494, 114] on div at bounding box center [504, 112] width 275 height 3
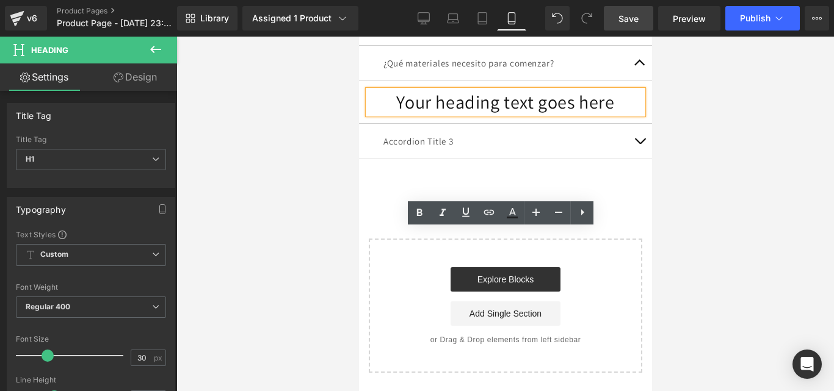
click at [460, 114] on h1 "Your heading text goes here" at bounding box center [504, 102] width 275 height 24
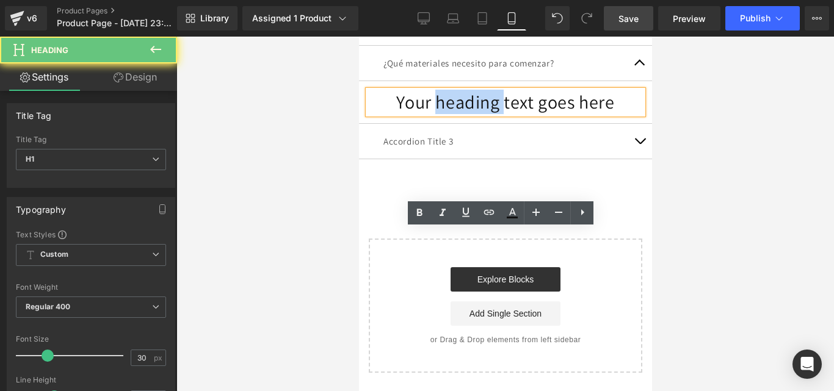
click at [460, 114] on h1 "Your heading text goes here" at bounding box center [504, 102] width 275 height 24
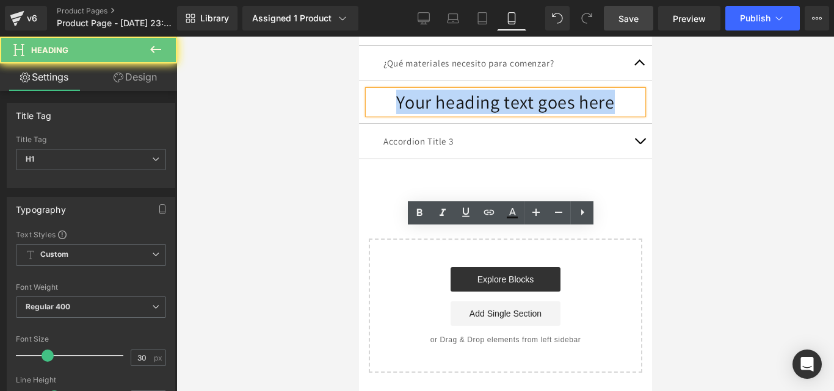
click at [460, 114] on h1 "Your heading text goes here" at bounding box center [504, 102] width 275 height 24
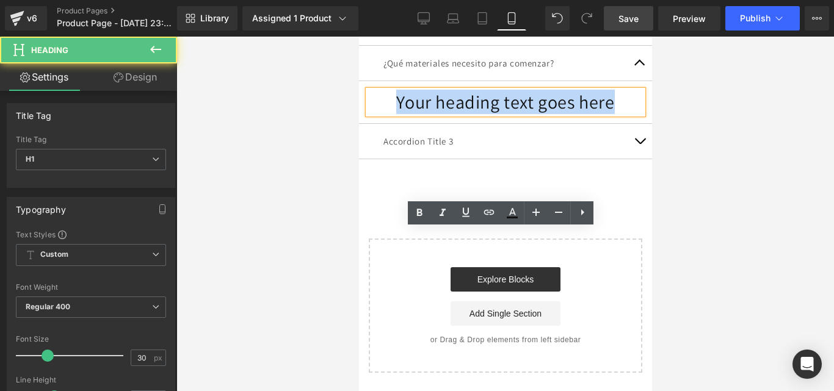
click at [578, 114] on h1 "Your heading text goes here" at bounding box center [504, 102] width 275 height 24
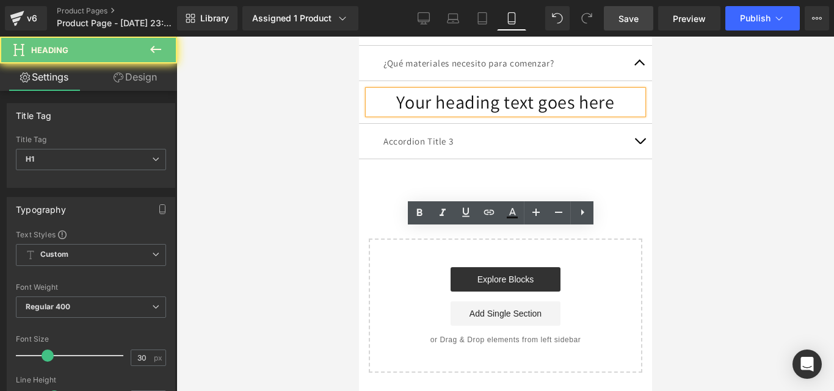
click at [578, 114] on h1 "Your heading text goes here" at bounding box center [504, 102] width 275 height 24
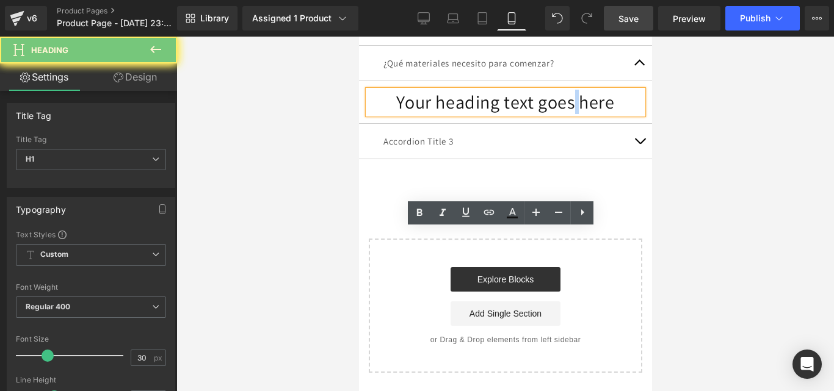
click at [578, 114] on h1 "Your heading text goes here" at bounding box center [504, 102] width 275 height 24
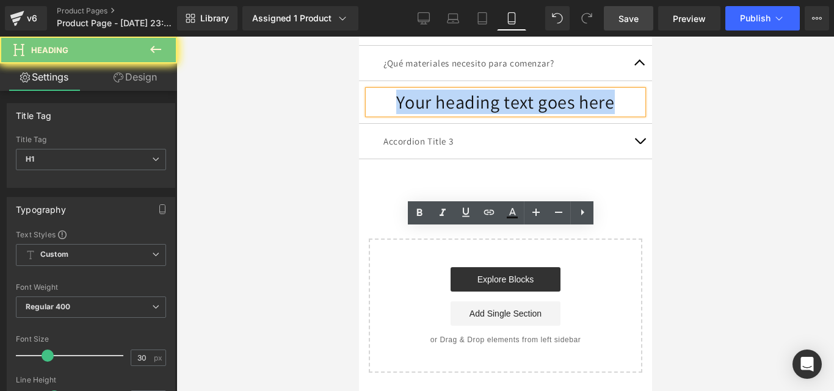
click at [578, 114] on h1 "Your heading text goes here" at bounding box center [504, 102] width 275 height 24
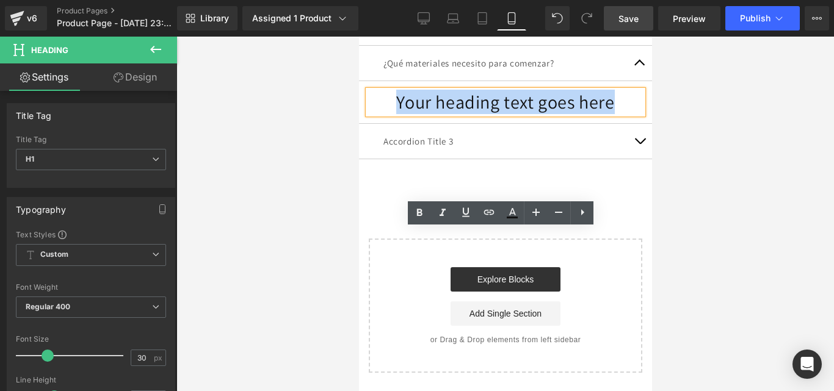
paste div
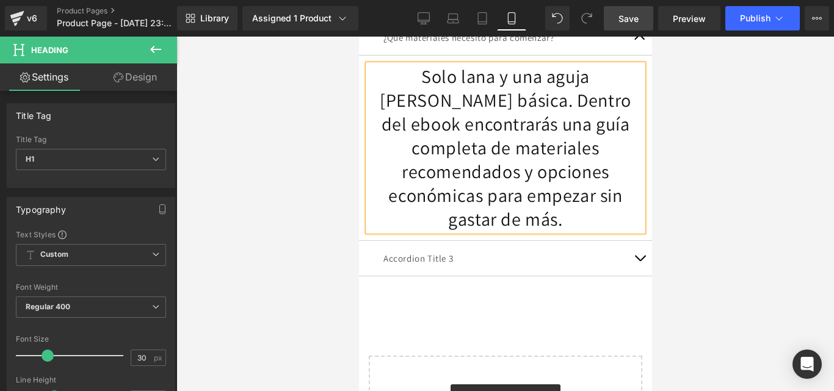
click at [574, 231] on h1 "Solo [PERSON_NAME] y una aguja de crochet básica. Dentro del ebook encontrarás …" at bounding box center [504, 148] width 275 height 167
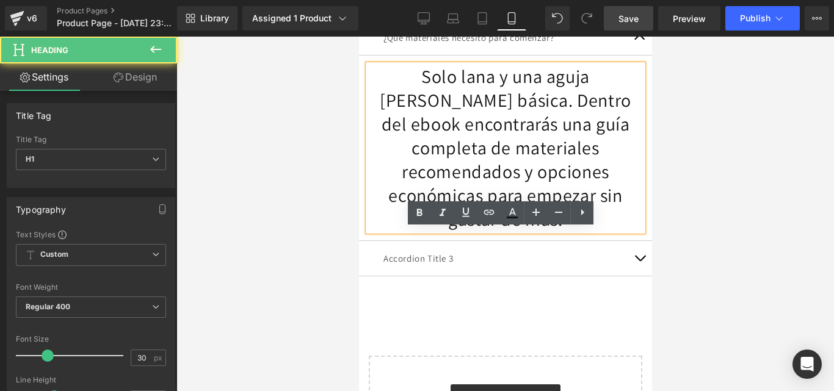
click at [574, 231] on h1 "Solo [PERSON_NAME] y una aguja de crochet básica. Dentro del ebook encontrarás …" at bounding box center [504, 148] width 275 height 167
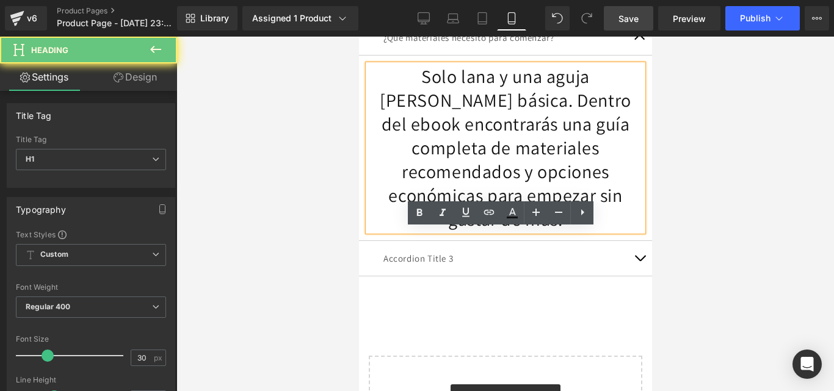
click at [637, 241] on article "Solo lana y una aguja de crochet básica. Dentro del ebook encontrarás una guía …" at bounding box center [504, 149] width 293 height 186
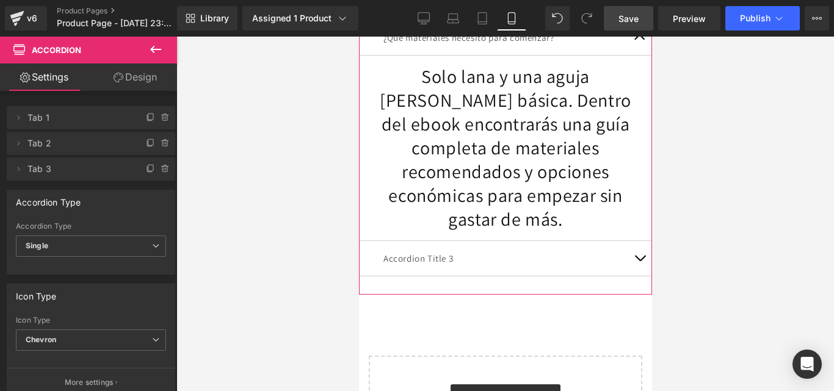
click at [639, 5] on span "button" at bounding box center [639, 5] width 0 height 0
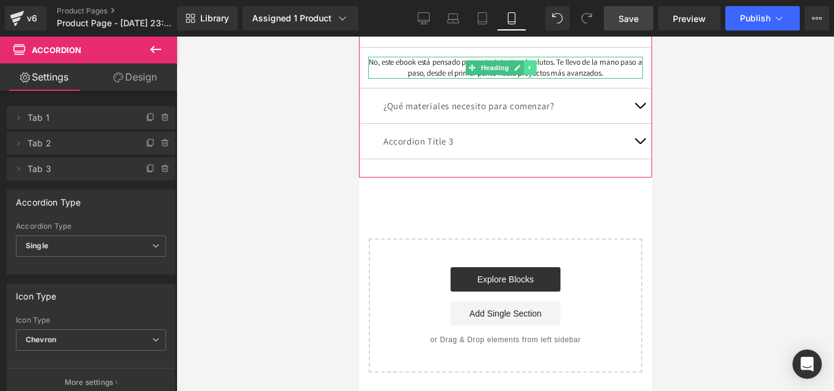
click at [535, 75] on link at bounding box center [529, 67] width 13 height 15
click at [588, 79] on h1 "No, este ebook está pensado para principiantes absolutos. Te llevo de la mano p…" at bounding box center [504, 68] width 275 height 22
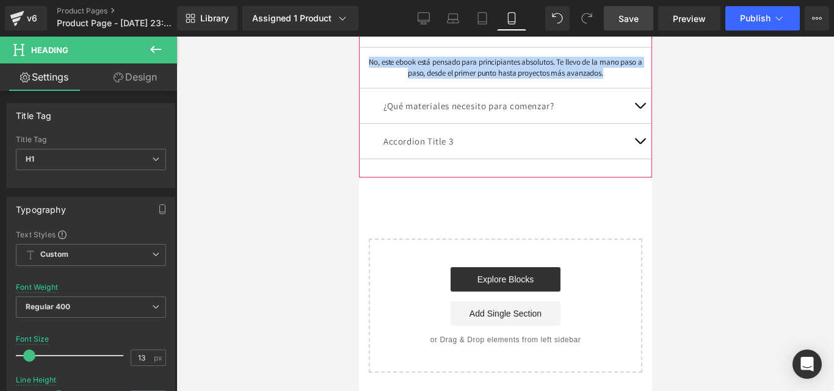
click at [630, 123] on button "button" at bounding box center [639, 106] width 24 height 35
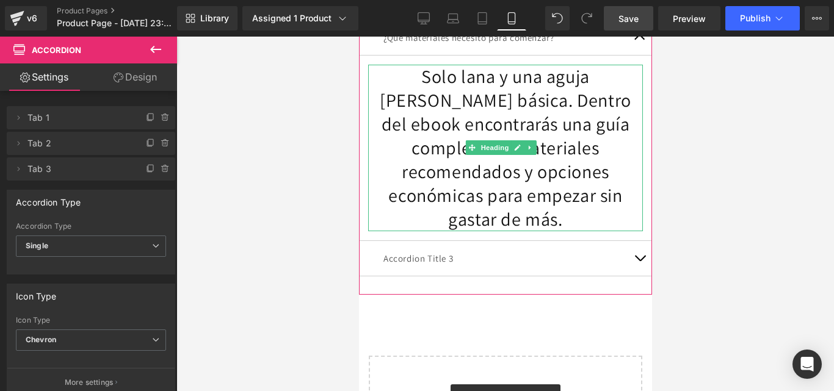
click at [516, 231] on h1 "Solo [PERSON_NAME] y una aguja de crochet básica. Dentro del ebook encontrarás …" at bounding box center [504, 148] width 275 height 167
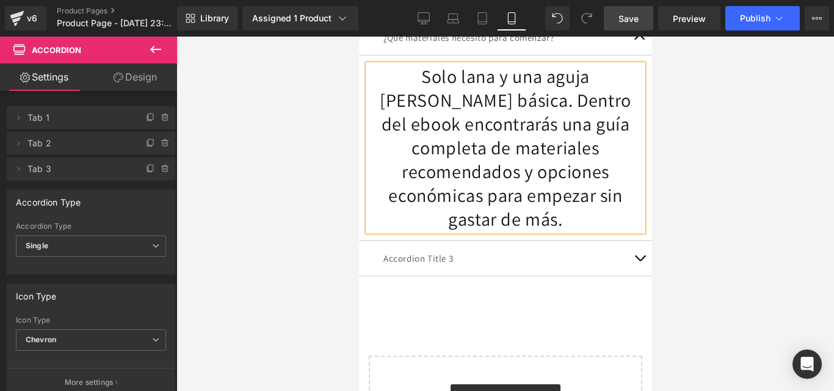
click at [516, 231] on h1 "Solo [PERSON_NAME] y una aguja de crochet básica. Dentro del ebook encontrarás …" at bounding box center [504, 148] width 275 height 167
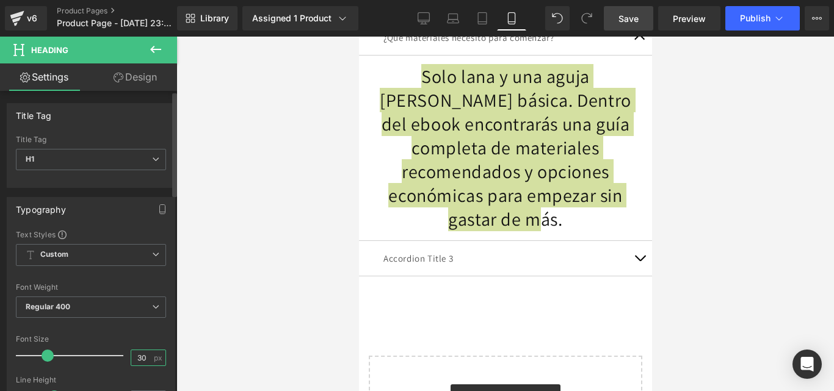
click at [142, 353] on input "30" at bounding box center [141, 357] width 21 height 15
click at [143, 353] on input "30" at bounding box center [141, 357] width 21 height 15
type input "13"
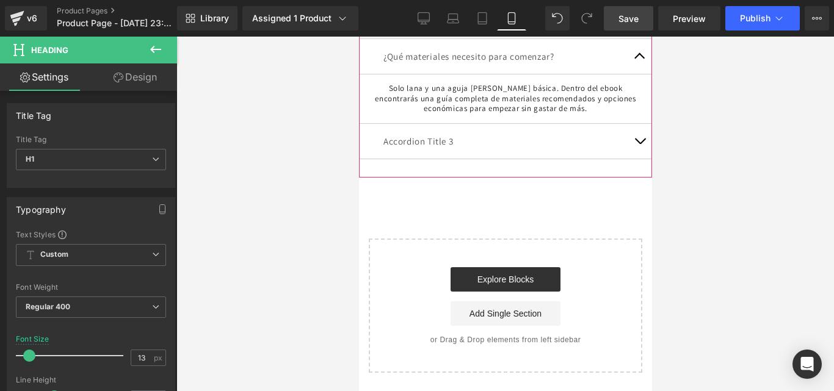
click at [639, 24] on span "button" at bounding box center [639, 24] width 0 height 0
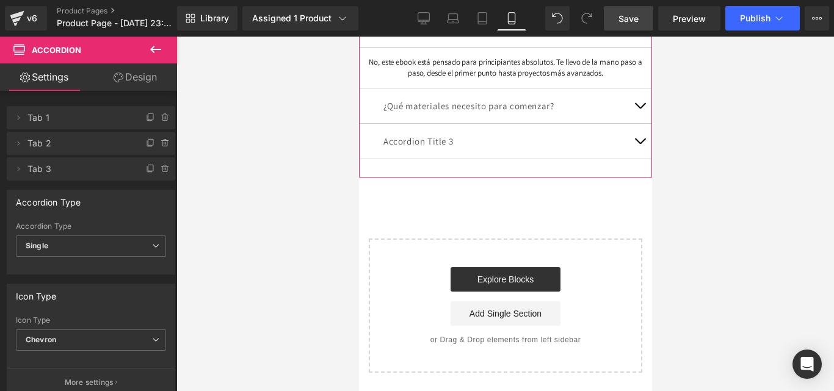
click at [631, 123] on button "button" at bounding box center [639, 106] width 24 height 35
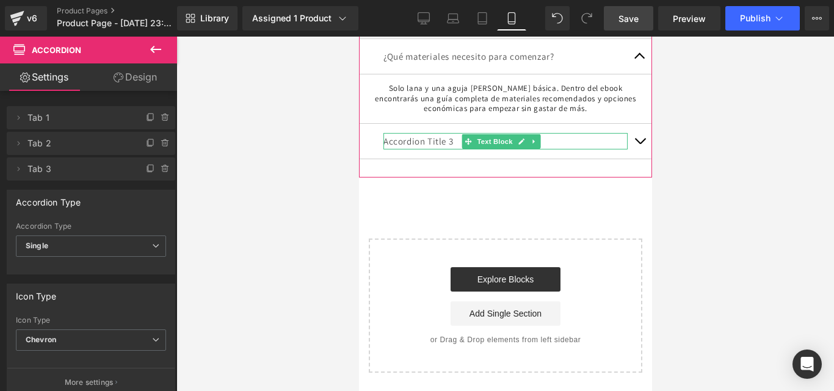
click at [450, 150] on p "Accordion Title 3" at bounding box center [505, 141] width 244 height 16
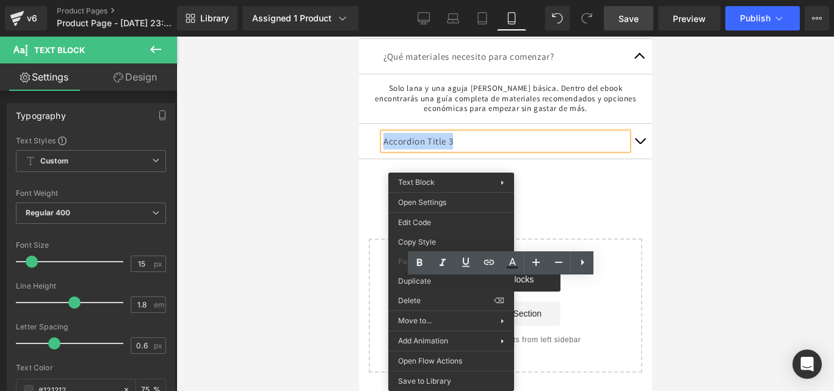
click at [545, 150] on p "Accordion Title 3" at bounding box center [505, 141] width 244 height 16
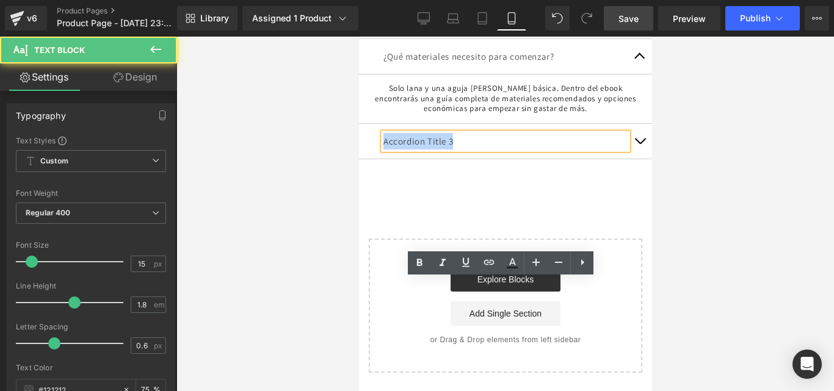
click at [545, 150] on p "Accordion Title 3" at bounding box center [505, 141] width 244 height 16
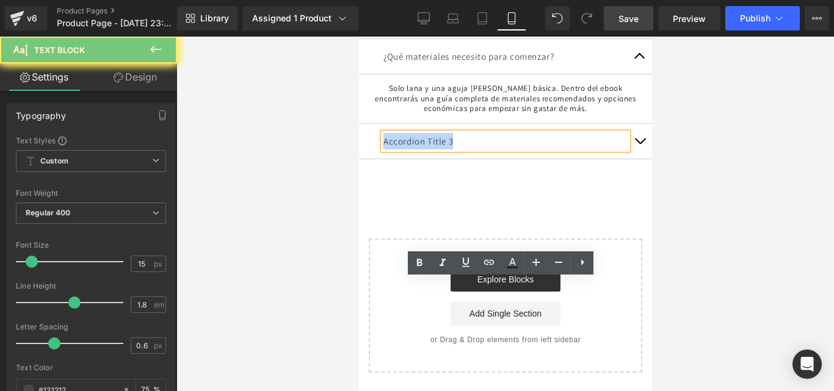
click at [545, 150] on p "Accordion Title 3" at bounding box center [505, 141] width 244 height 16
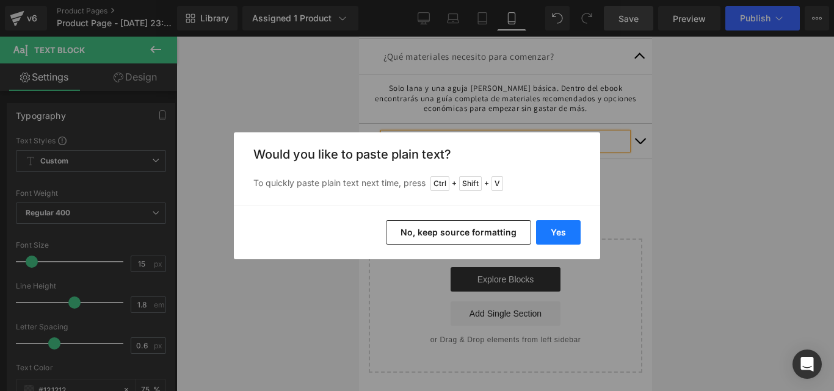
click at [545, 228] on button "Yes" at bounding box center [558, 232] width 45 height 24
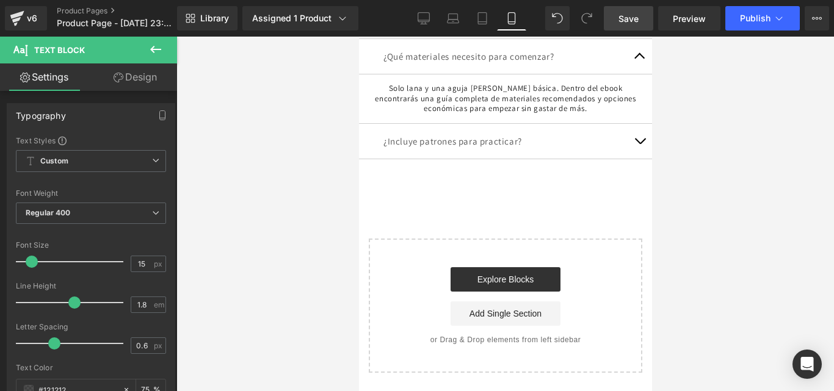
scroll to position [3036, 0]
click at [639, 144] on span "button" at bounding box center [639, 144] width 0 height 0
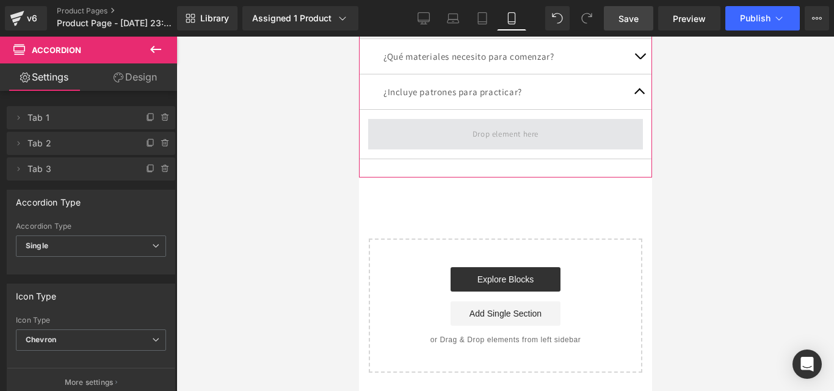
click at [535, 144] on span at bounding box center [505, 134] width 74 height 20
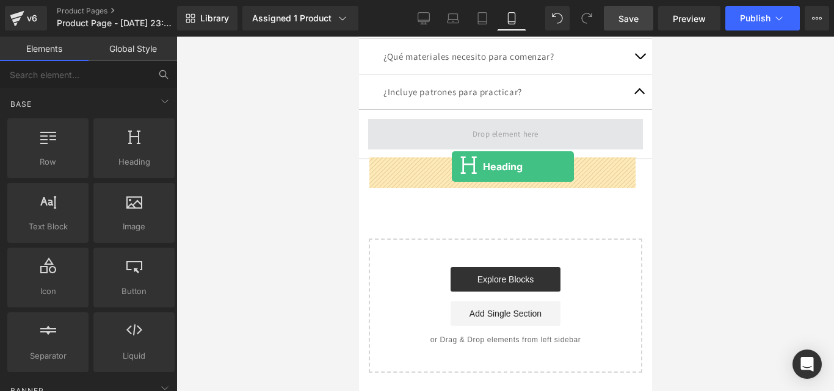
drag, startPoint x: 508, startPoint y: 192, endPoint x: 451, endPoint y: 167, distance: 62.6
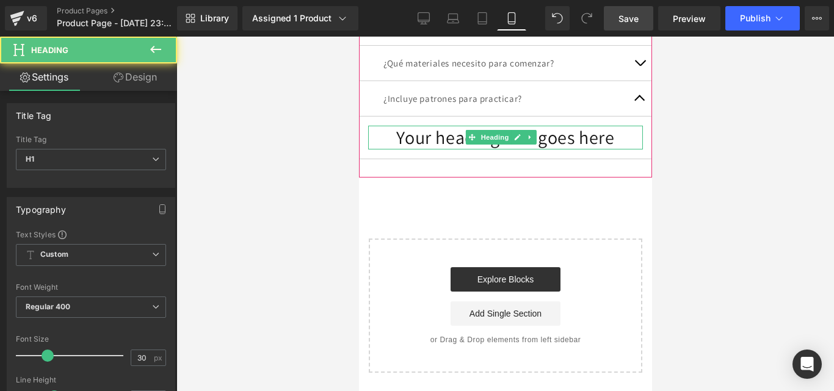
click at [433, 150] on h1 "Your heading text goes here" at bounding box center [504, 138] width 275 height 24
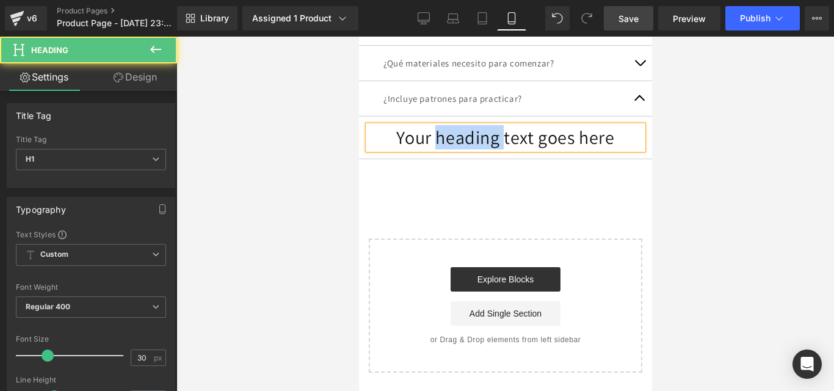
click at [433, 150] on h1 "Your heading text goes here" at bounding box center [504, 138] width 275 height 24
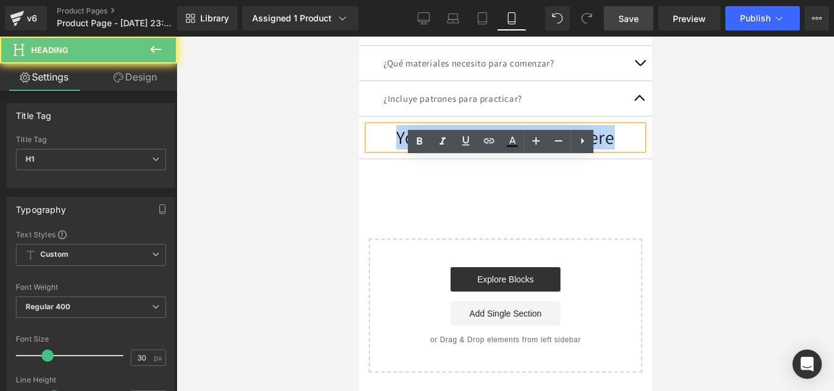
click at [433, 150] on h1 "Your heading text goes here" at bounding box center [504, 138] width 275 height 24
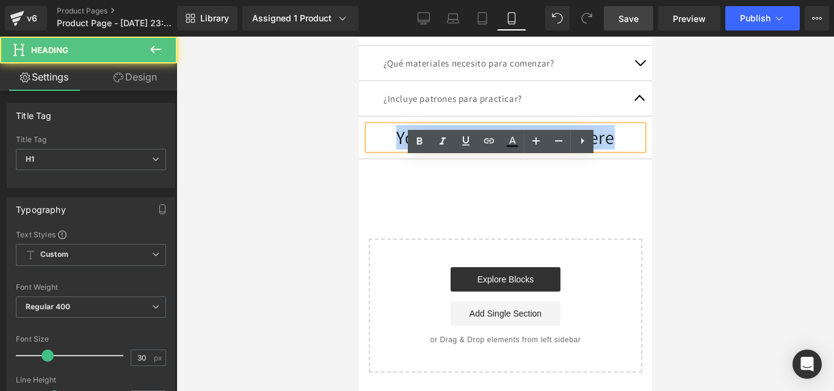
click at [547, 150] on h1 "Your heading text goes here" at bounding box center [504, 138] width 275 height 24
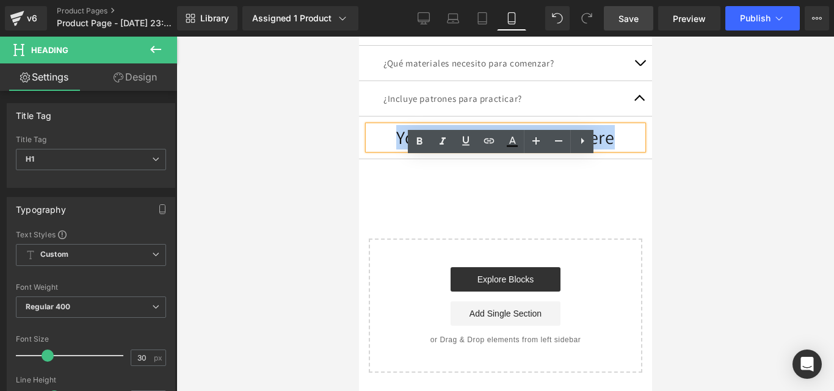
paste div
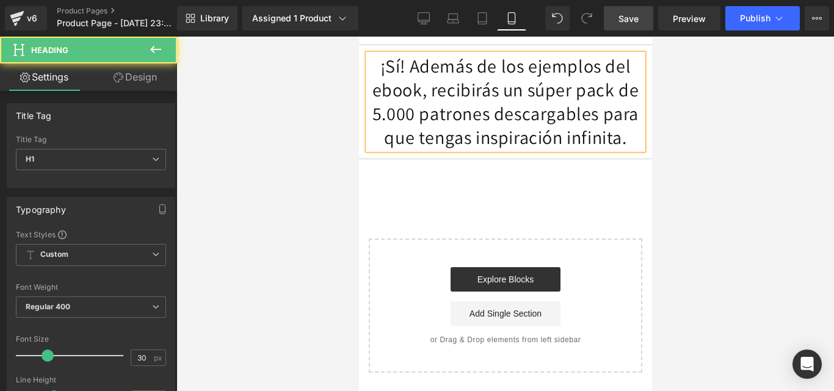
click at [553, 150] on h1 "¡Sí! Además de los ejemplos del ebook, recibirás un súper pack de 5.000 patrone…" at bounding box center [504, 101] width 275 height 95
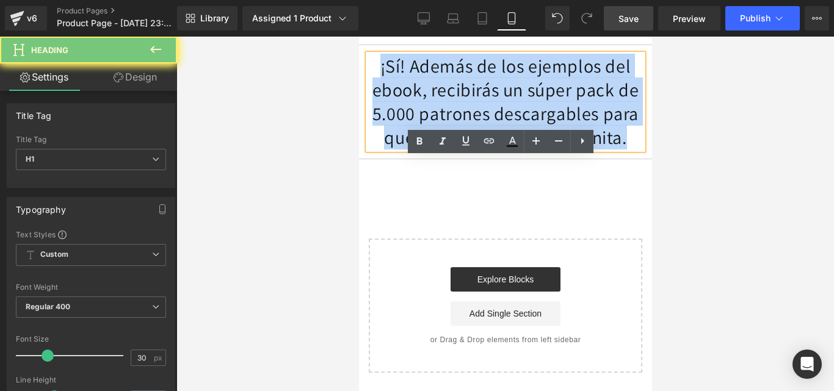
click at [553, 150] on h1 "¡Sí! Además de los ejemplos del ebook, recibirás un súper pack de 5.000 patrone…" at bounding box center [504, 101] width 275 height 95
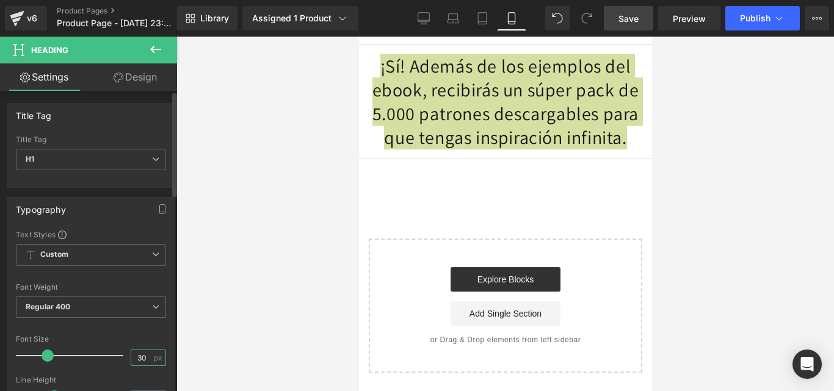
click at [146, 356] on input "30" at bounding box center [141, 357] width 21 height 15
click at [145, 356] on input "30" at bounding box center [141, 357] width 21 height 15
type input "13"
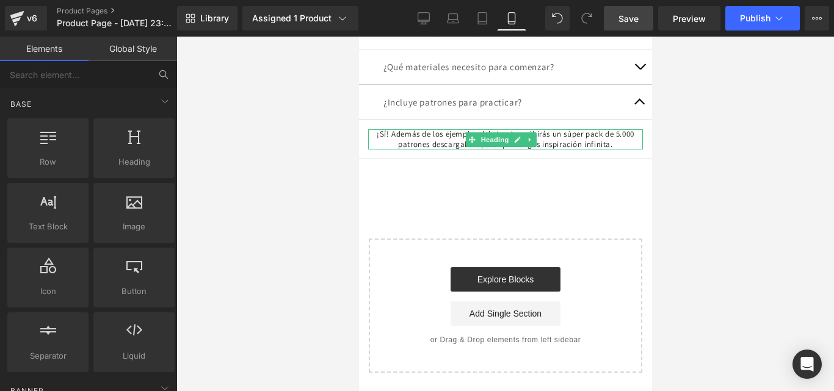
click at [687, 185] on div at bounding box center [504, 214] width 657 height 355
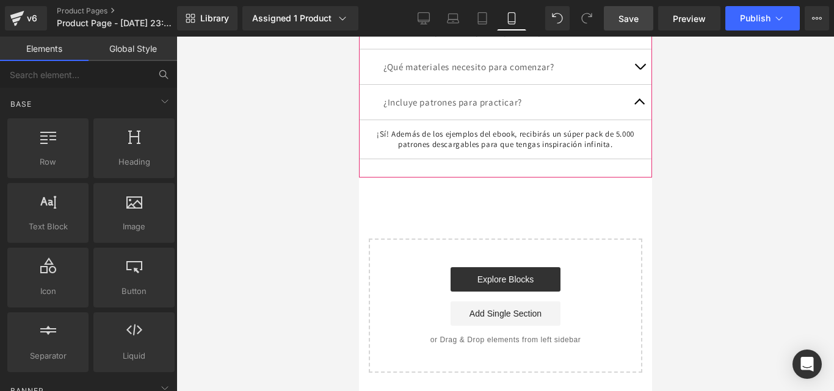
click at [632, 120] on button "button" at bounding box center [639, 102] width 24 height 35
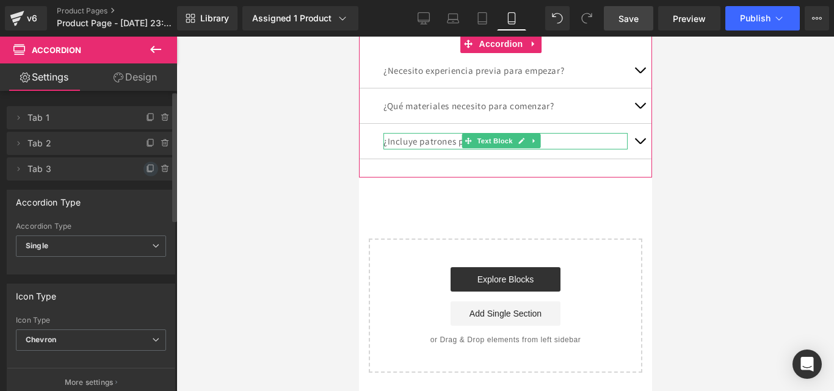
click at [148, 171] on icon at bounding box center [150, 168] width 5 height 6
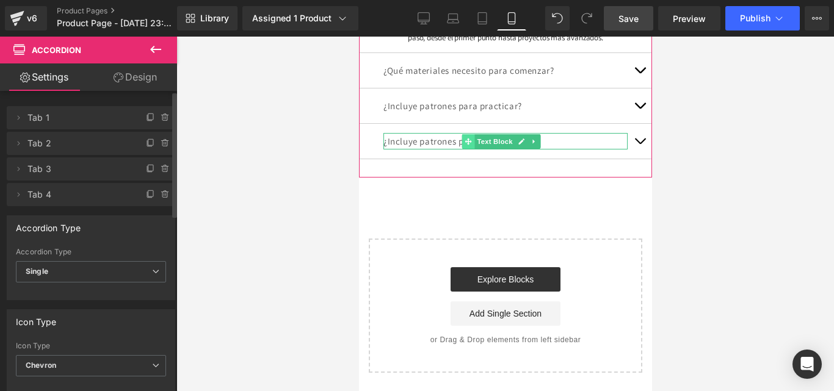
click at [470, 145] on icon at bounding box center [467, 141] width 7 height 7
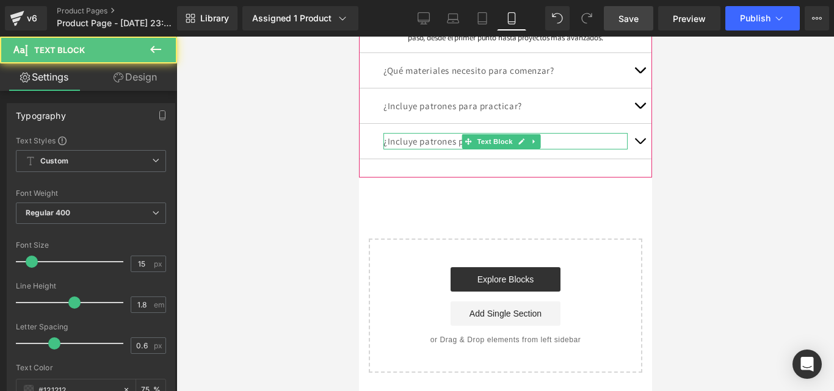
click at [430, 150] on p "¿Incluye patrones para practicar?" at bounding box center [505, 141] width 244 height 16
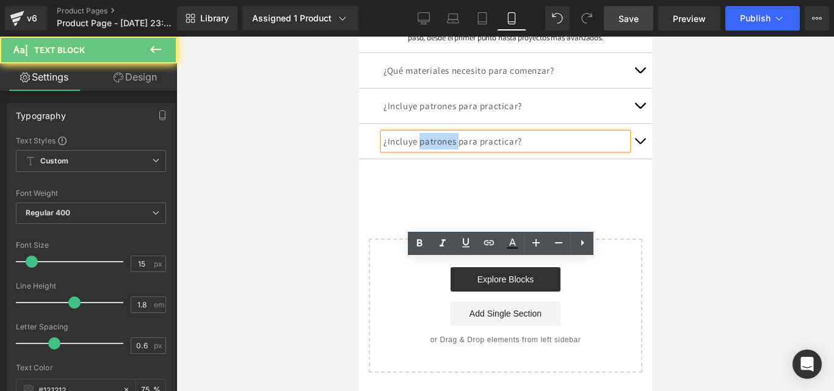
click at [430, 150] on p "¿Incluye patrones para practicar?" at bounding box center [505, 141] width 244 height 16
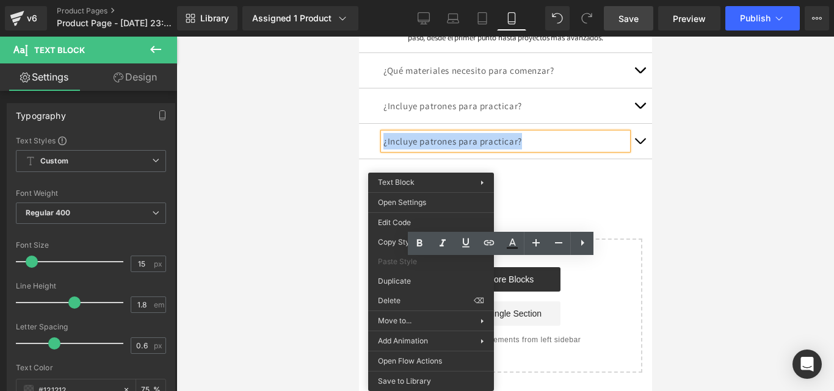
click at [524, 150] on p "¿Incluye patrones para practicar?" at bounding box center [505, 141] width 244 height 16
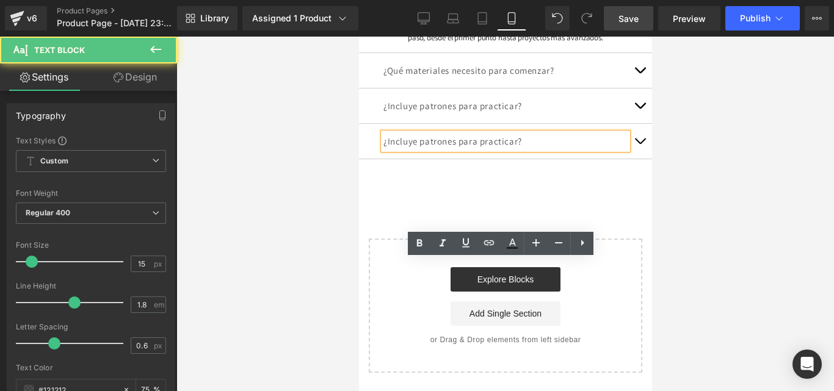
click at [524, 150] on p "¿Incluye patrones para practicar?" at bounding box center [505, 141] width 244 height 16
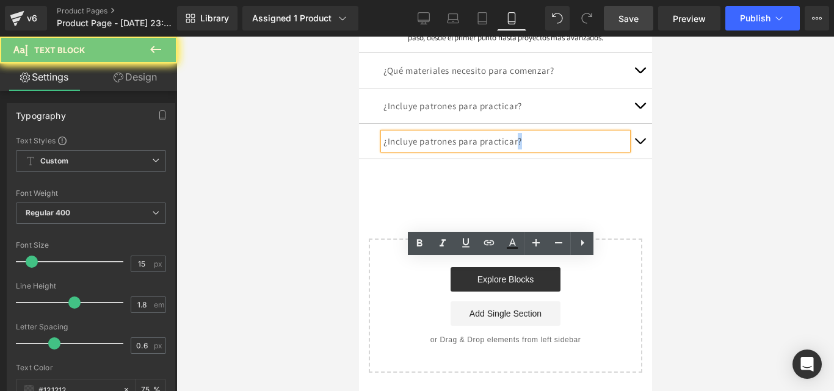
click at [524, 150] on p "¿Incluye patrones para practicar?" at bounding box center [505, 141] width 244 height 16
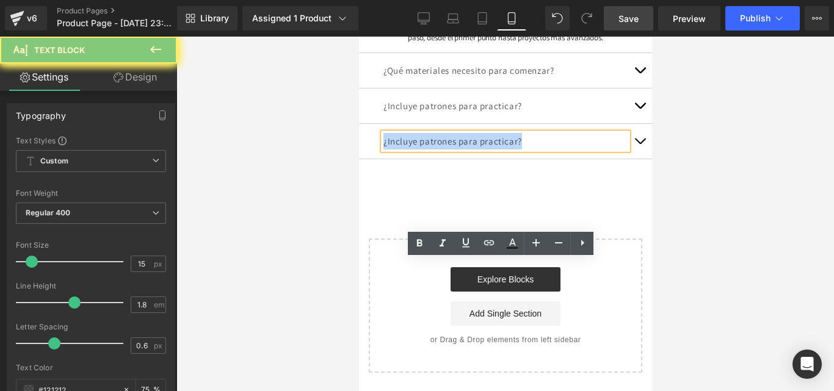
click at [524, 150] on p "¿Incluye patrones para practicar?" at bounding box center [505, 141] width 244 height 16
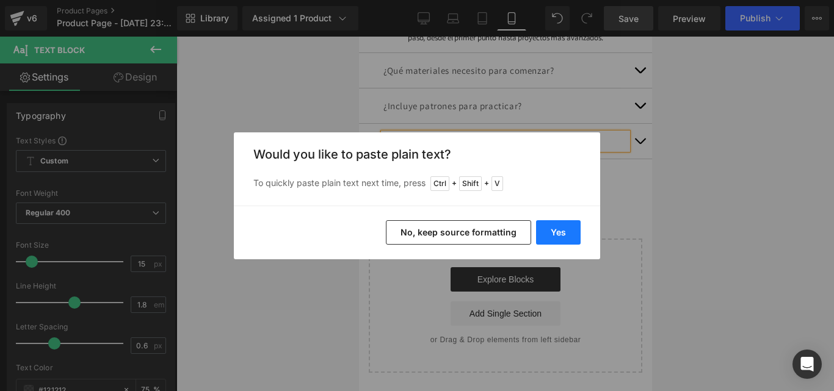
click at [557, 233] on button "Yes" at bounding box center [558, 232] width 45 height 24
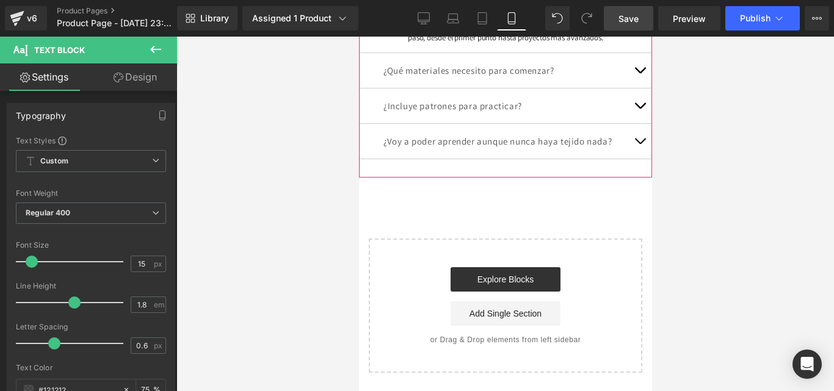
click at [629, 159] on button "button" at bounding box center [639, 141] width 24 height 35
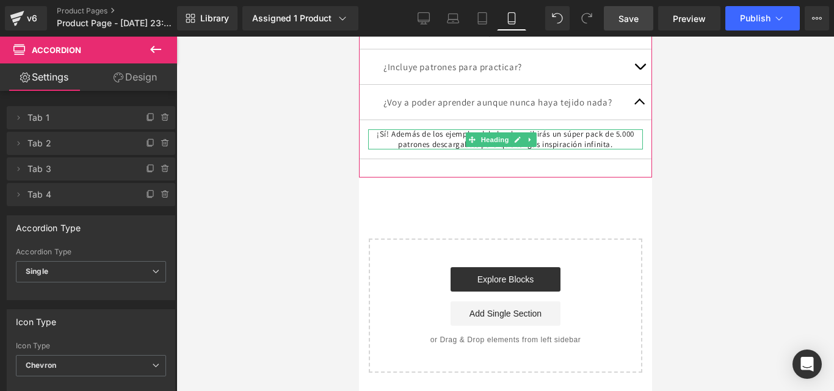
click at [447, 150] on h1 "¡Sí! Además de los ejemplos del ebook, recibirás un súper pack de 5.000 patrone…" at bounding box center [504, 139] width 275 height 21
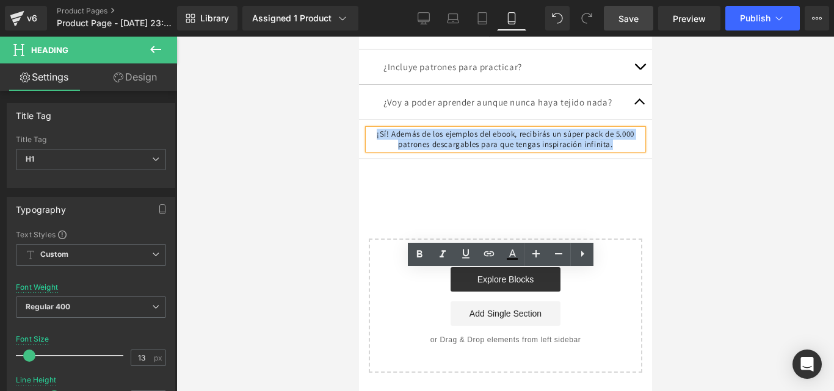
paste div
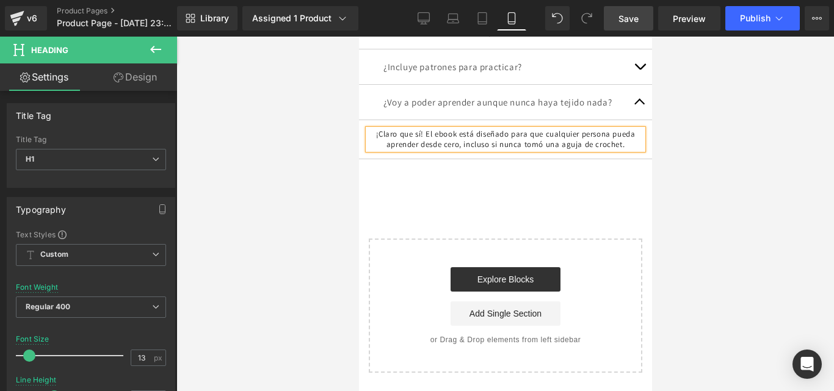
click at [639, 105] on span "button" at bounding box center [639, 105] width 0 height 0
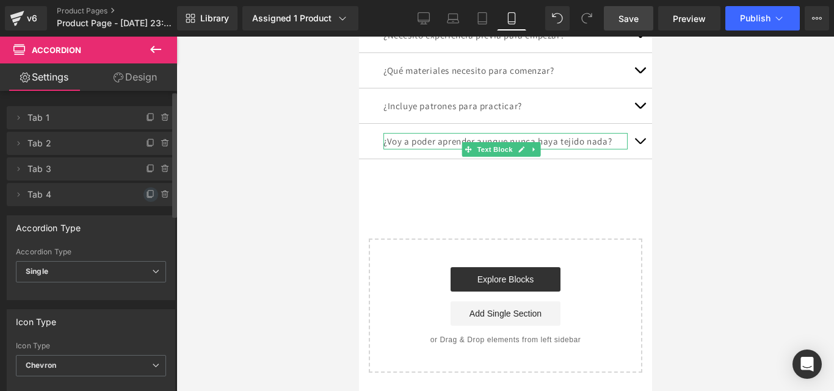
click at [147, 190] on icon at bounding box center [151, 195] width 10 height 10
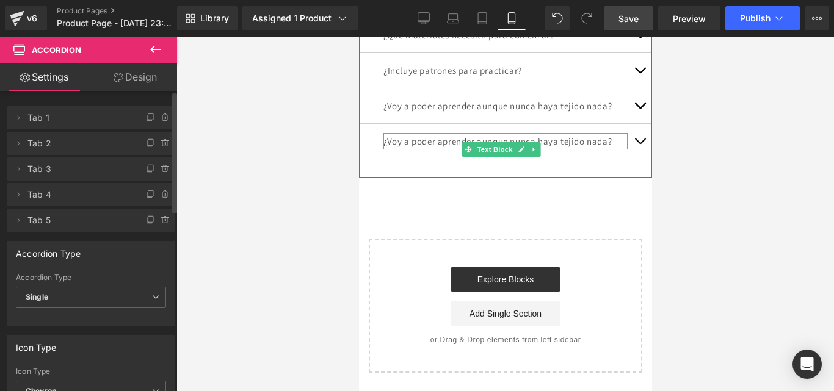
click at [567, 150] on p "¿Voy a poder aprender aunque nunca haya tejido nada?" at bounding box center [505, 141] width 244 height 16
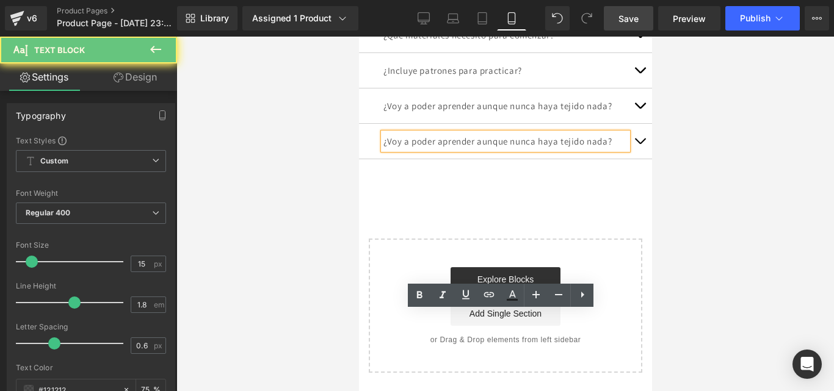
click at [567, 150] on p "¿Voy a poder aprender aunque nunca haya tejido nada?" at bounding box center [505, 141] width 244 height 16
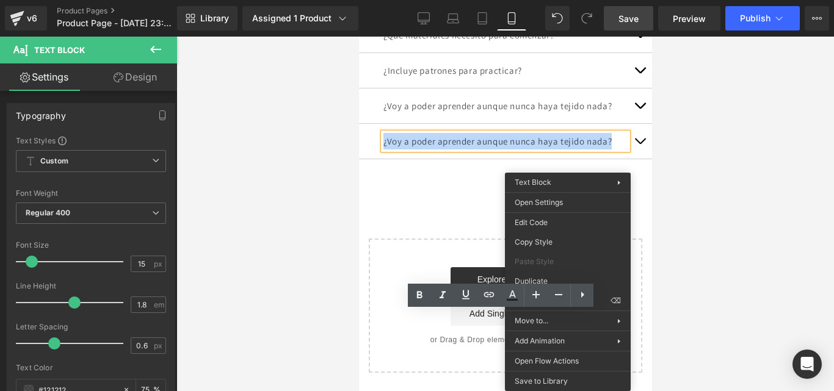
click at [497, 150] on p "¿Voy a poder aprender aunque nunca haya tejido nada?" at bounding box center [505, 141] width 244 height 16
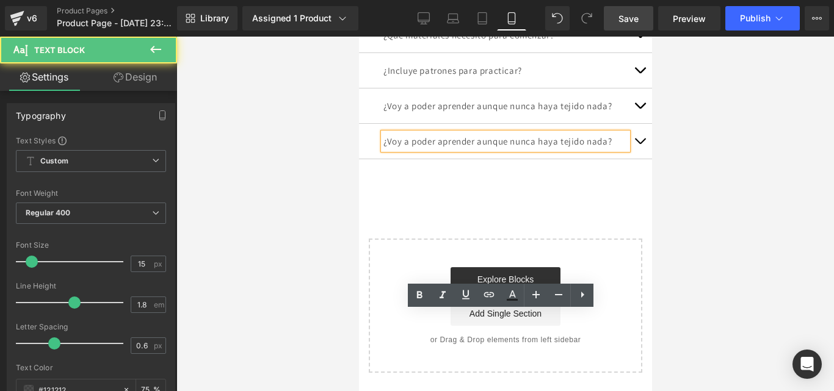
click at [497, 150] on p "¿Voy a poder aprender aunque nunca haya tejido nada?" at bounding box center [505, 141] width 244 height 16
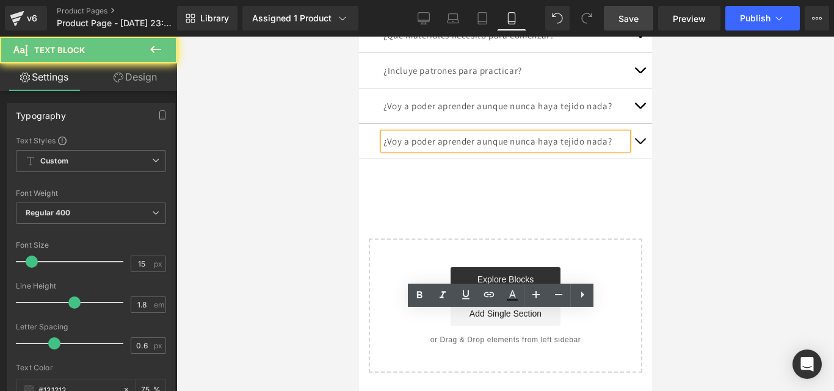
click at [497, 150] on p "¿Voy a poder aprender aunque nunca haya tejido nada?" at bounding box center [505, 141] width 244 height 16
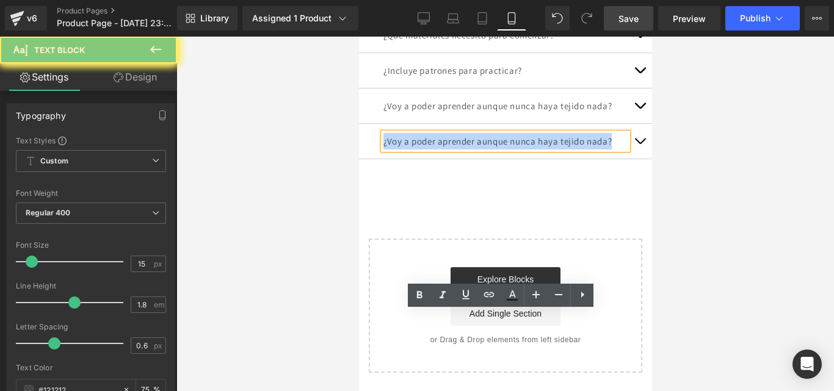
click at [497, 150] on p "¿Voy a poder aprender aunque nunca haya tejido nada?" at bounding box center [505, 141] width 244 height 16
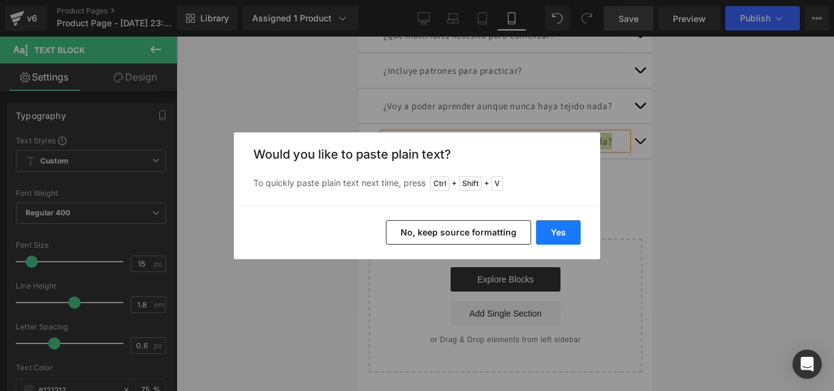
click at [545, 242] on button "Yes" at bounding box center [558, 232] width 45 height 24
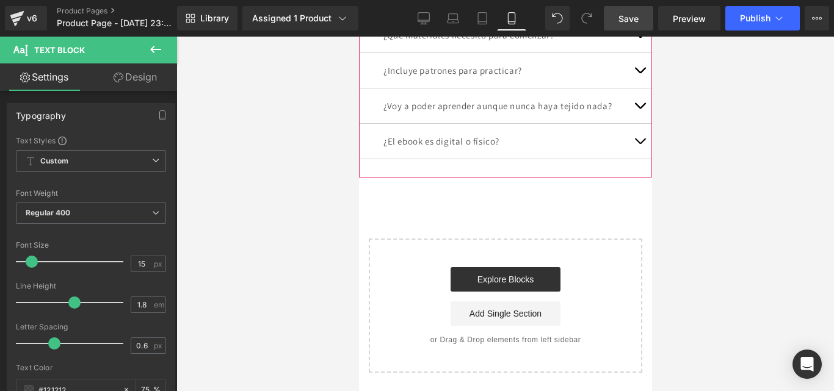
scroll to position [3036, 0]
click at [630, 159] on button "button" at bounding box center [639, 141] width 24 height 35
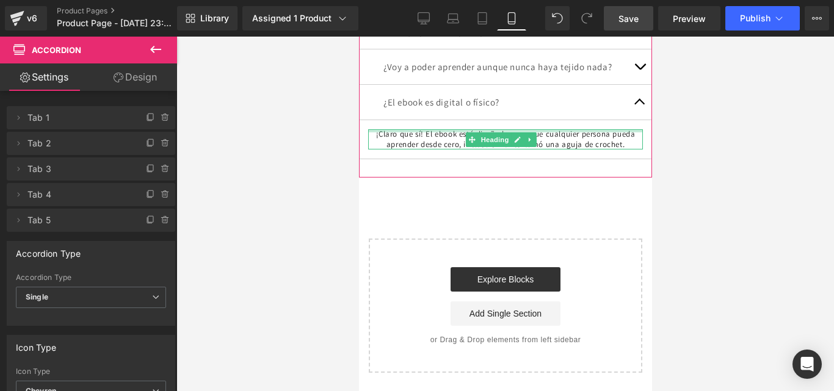
click at [451, 132] on div at bounding box center [504, 130] width 275 height 3
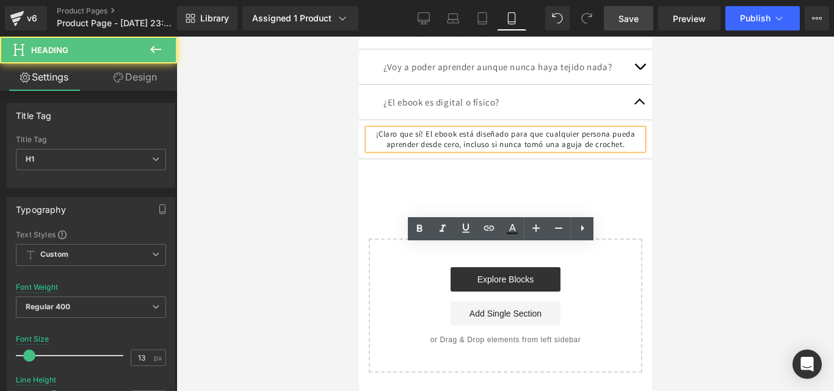
click at [435, 150] on h1 "¡Claro que sí! El ebook está diseñado para que cualquier persona pueda aprender…" at bounding box center [504, 139] width 275 height 21
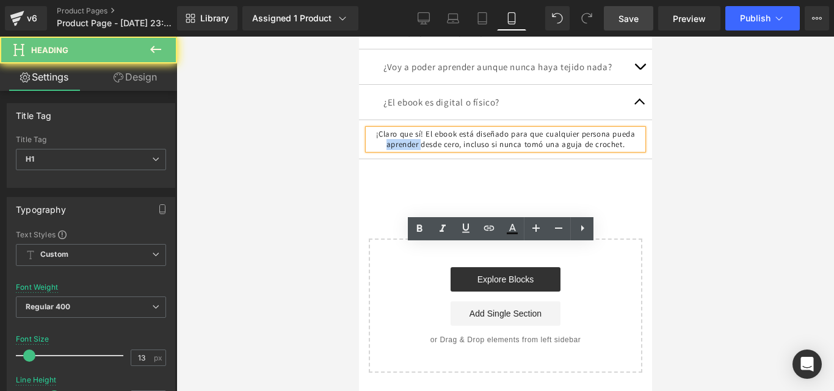
click at [435, 150] on h1 "¡Claro que sí! El ebook está diseñado para que cualquier persona pueda aprender…" at bounding box center [504, 139] width 275 height 21
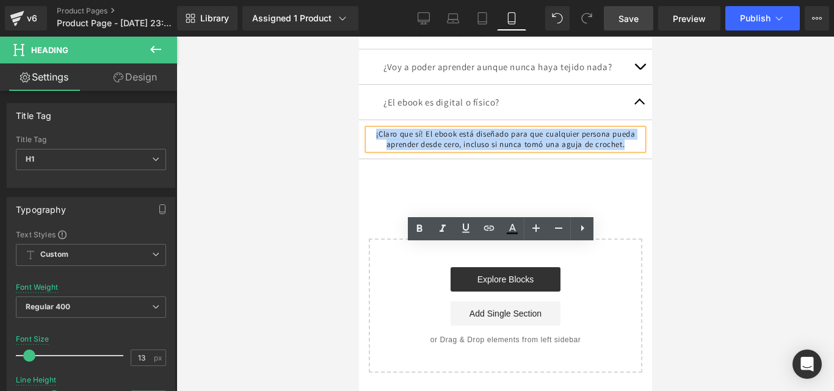
click at [435, 150] on h1 "¡Claro que sí! El ebook está diseñado para que cualquier persona pueda aprender…" at bounding box center [504, 139] width 275 height 21
paste div
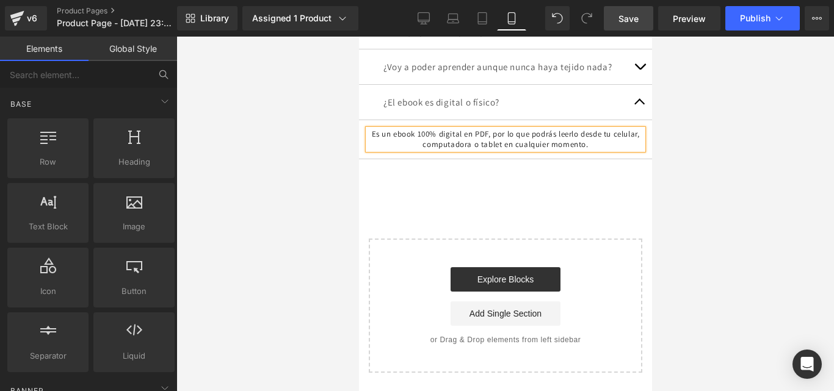
click at [671, 239] on div at bounding box center [504, 214] width 657 height 355
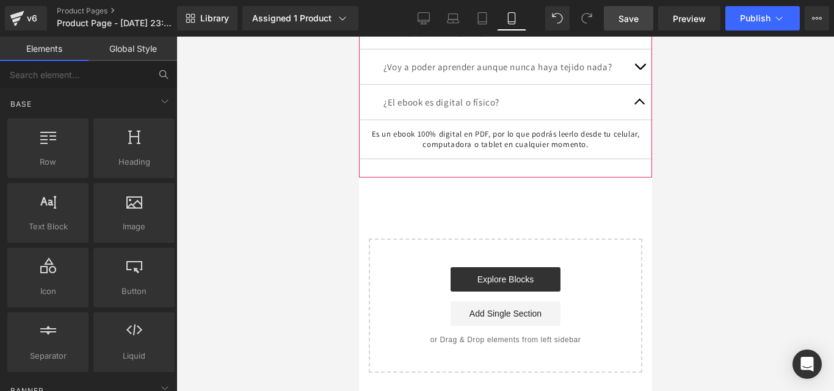
click at [600, 85] on div "¿Voy a poder aprender aunque nunca haya tejido nada? Text Block" at bounding box center [504, 66] width 293 height 35
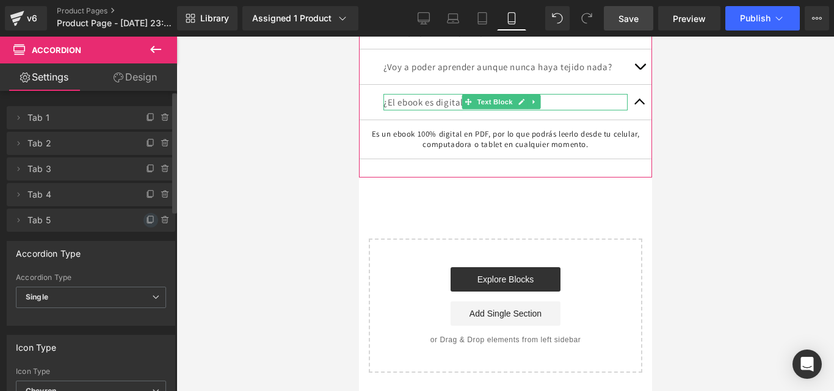
click at [148, 221] on icon at bounding box center [151, 220] width 10 height 10
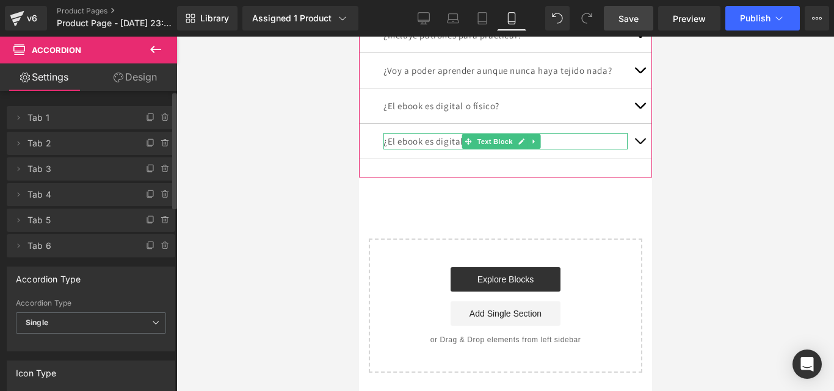
click at [441, 150] on p "¿El ebook es digital o físico?" at bounding box center [505, 141] width 244 height 16
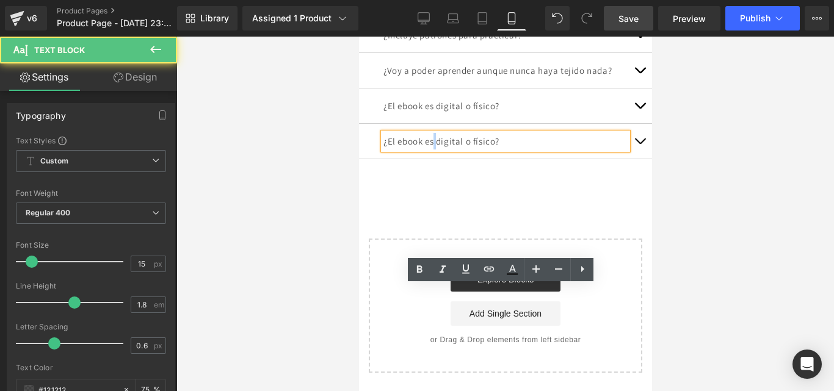
click at [441, 150] on p "¿El ebook es digital o físico?" at bounding box center [505, 141] width 244 height 16
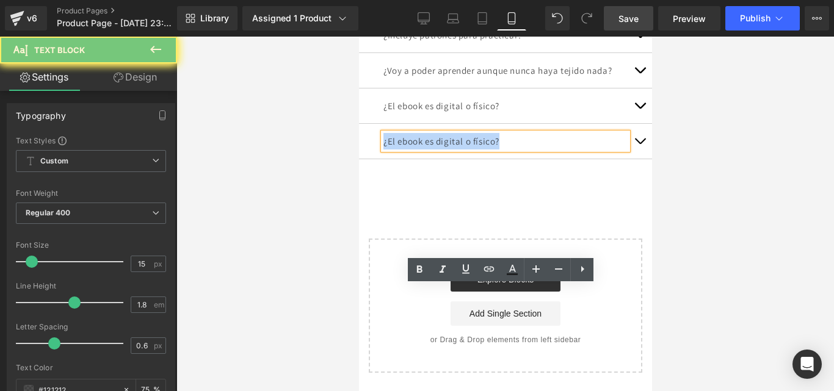
click at [441, 150] on p "¿El ebook es digital o físico?" at bounding box center [505, 141] width 244 height 16
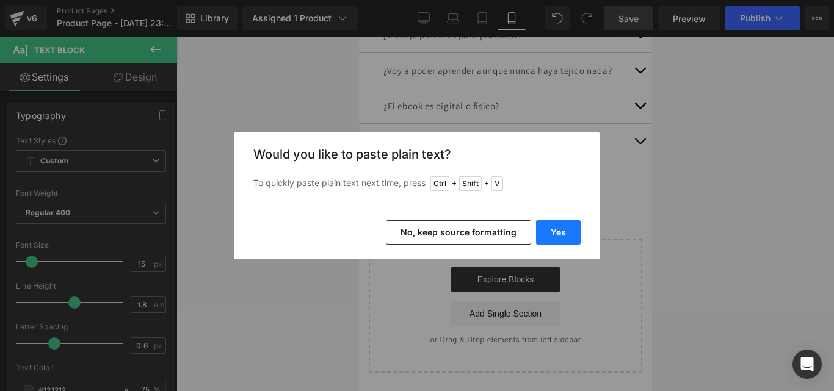
click at [556, 226] on button "Yes" at bounding box center [558, 232] width 45 height 24
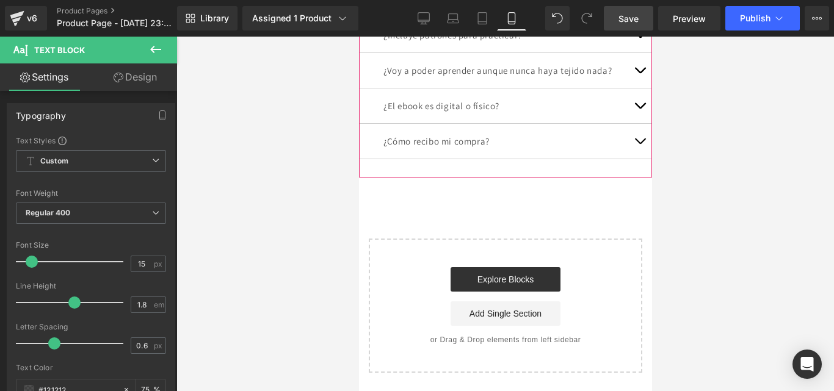
click at [639, 144] on span "button" at bounding box center [639, 144] width 0 height 0
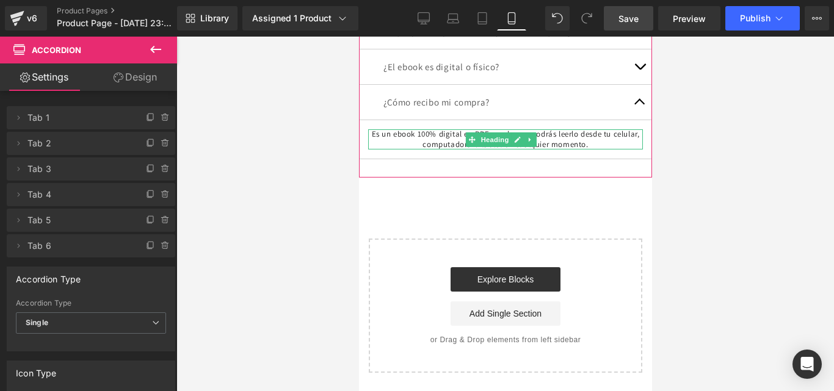
click at [538, 150] on h1 "Es un ebook 100% digital en PDF, por lo que podrás leerlo desde tu celular, com…" at bounding box center [504, 139] width 275 height 21
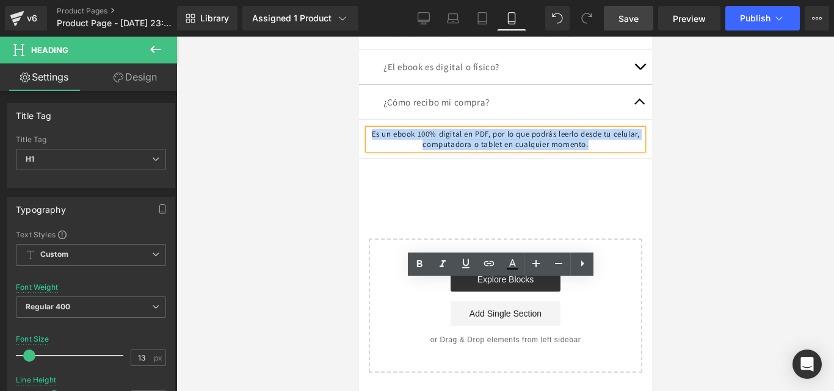
paste div
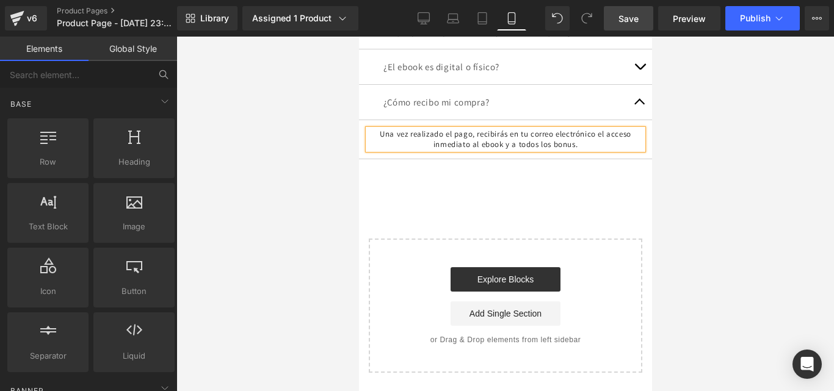
click at [670, 281] on div at bounding box center [504, 214] width 657 height 355
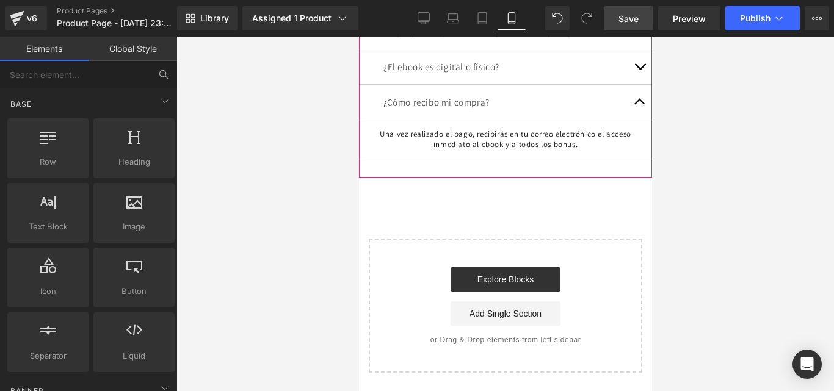
click at [519, 110] on div "¿Cómo recibo mi compra? Text Block" at bounding box center [505, 102] width 244 height 16
click at [721, 236] on div at bounding box center [504, 214] width 657 height 355
click at [609, 85] on div "¿El ebook es digital o físico? Text Block" at bounding box center [504, 66] width 293 height 35
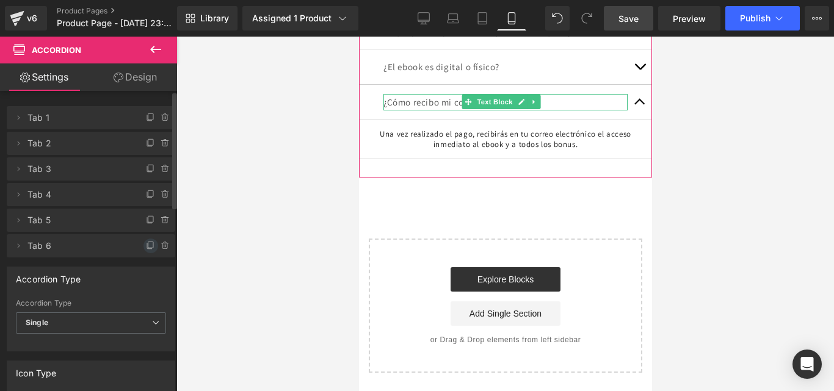
click at [148, 245] on icon at bounding box center [151, 246] width 10 height 10
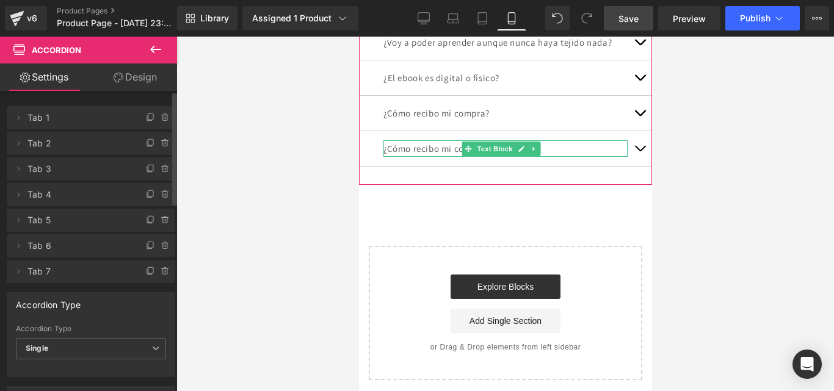
click at [433, 157] on p "¿Cómo recibo mi compra?" at bounding box center [505, 148] width 244 height 16
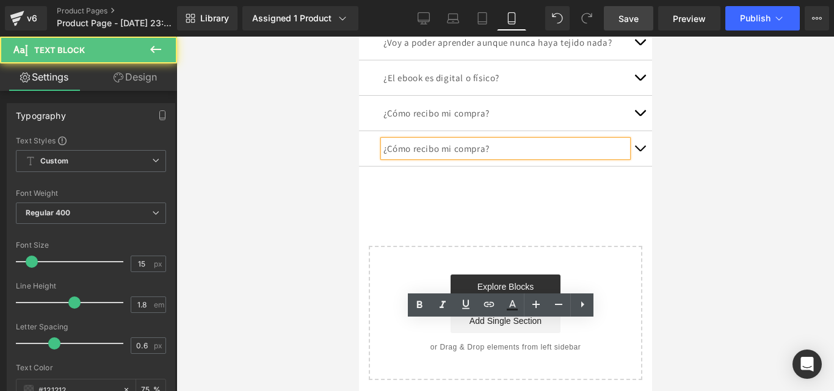
click at [433, 157] on p "¿Cómo recibo mi compra?" at bounding box center [505, 148] width 244 height 16
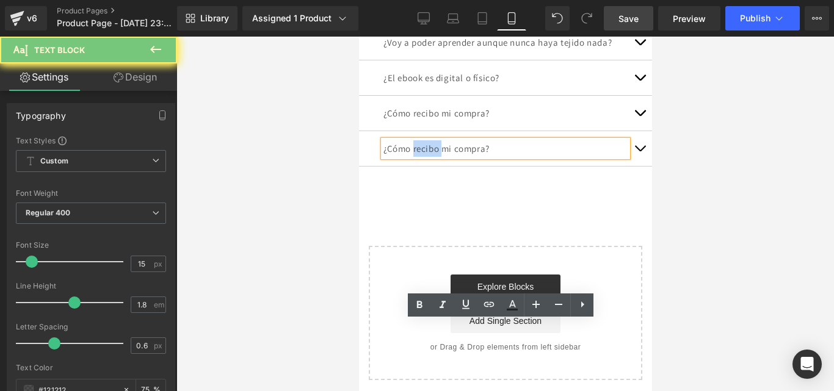
click at [433, 157] on p "¿Cómo recibo mi compra?" at bounding box center [505, 148] width 244 height 16
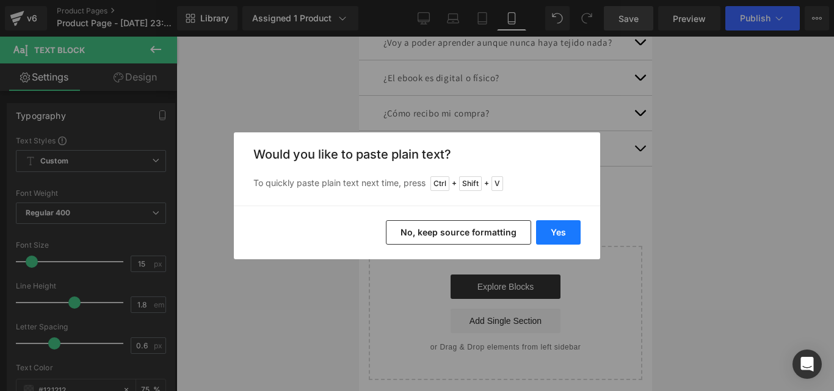
click at [554, 240] on button "Yes" at bounding box center [558, 232] width 45 height 24
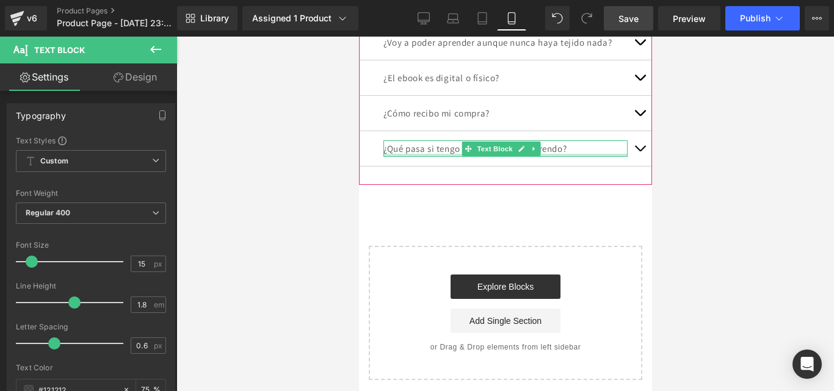
scroll to position [3097, 0]
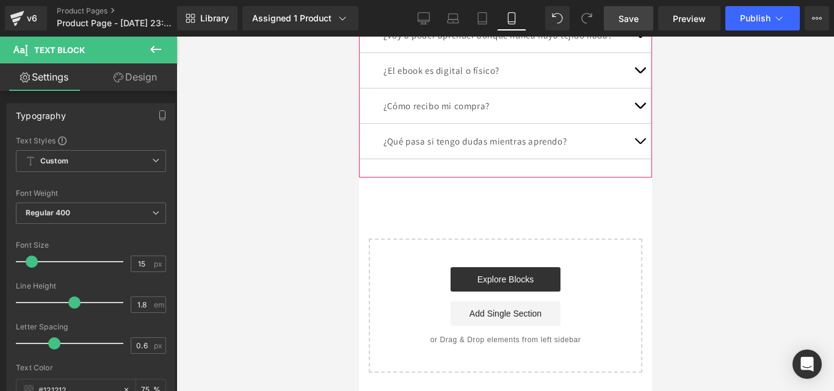
click at [635, 159] on button "button" at bounding box center [639, 141] width 24 height 35
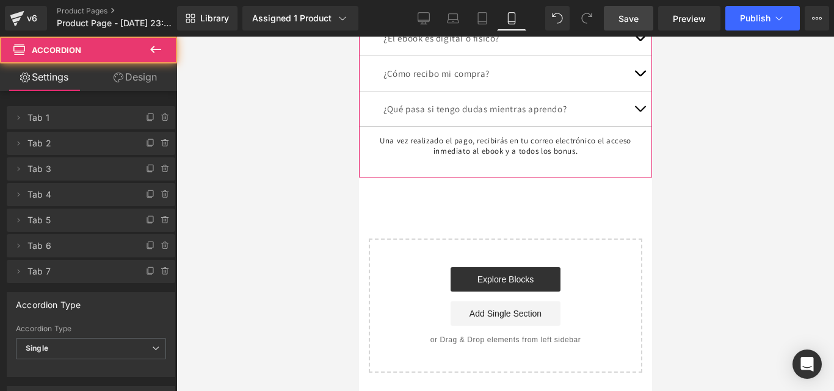
scroll to position [3056, 0]
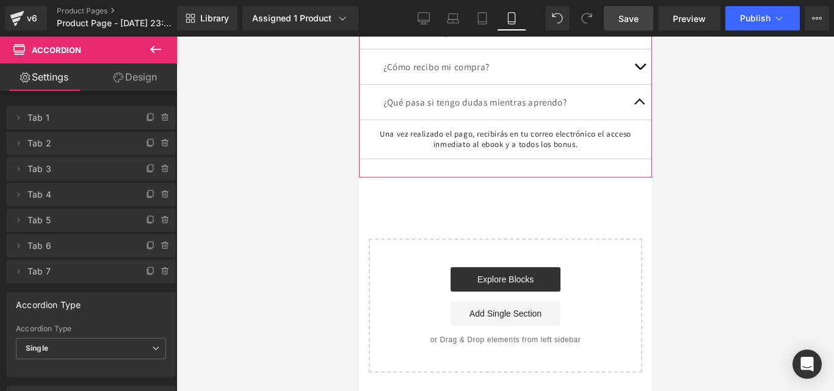
click at [446, 150] on h1 "Una vez realizado el pago, recibirás en tu correo electrónico el acceso inmedia…" at bounding box center [504, 139] width 275 height 21
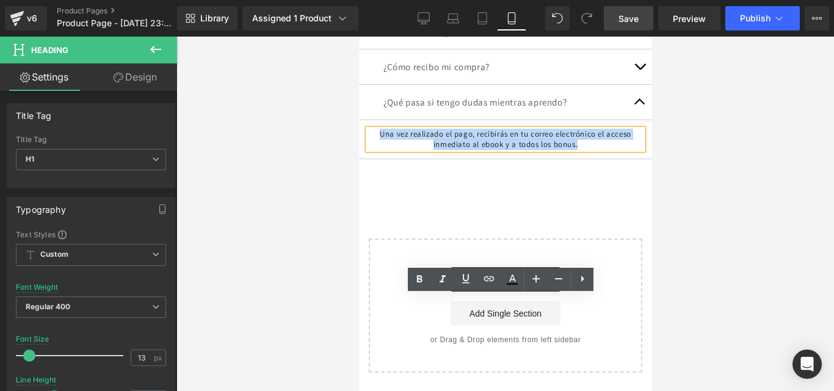
paste div
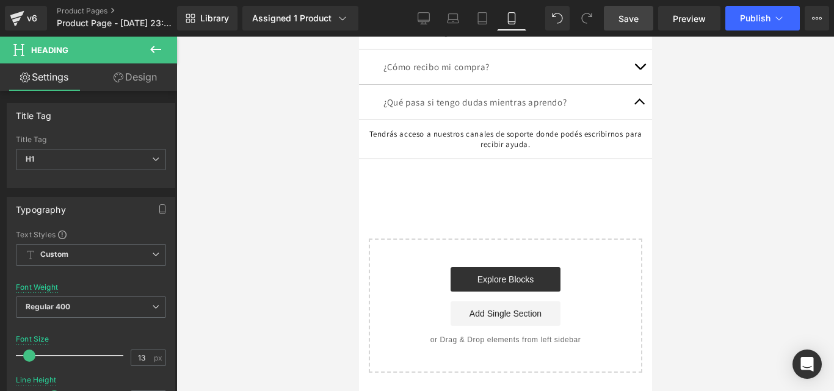
click at [690, 291] on div at bounding box center [504, 214] width 657 height 355
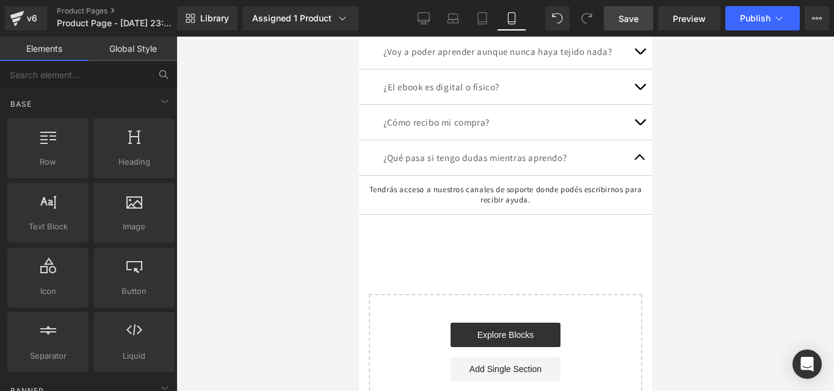
scroll to position [2993, 0]
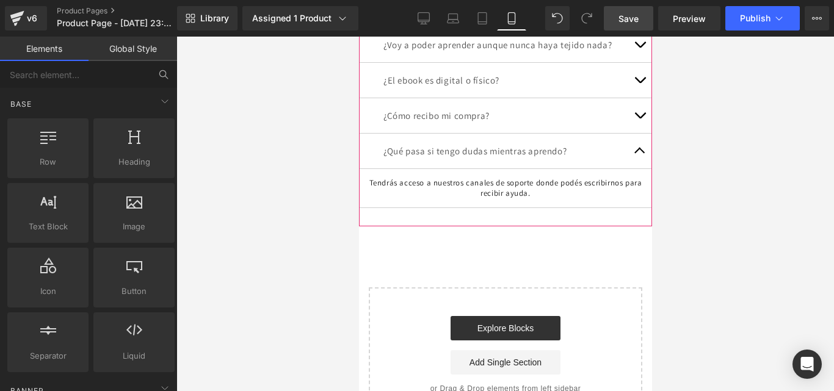
click at [639, 154] on span "button" at bounding box center [639, 154] width 0 height 0
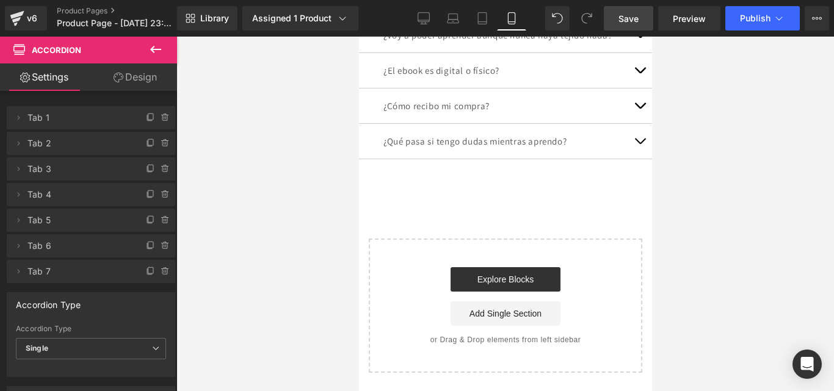
scroll to position [3005, 0]
click at [613, 24] on link "Save" at bounding box center [628, 18] width 49 height 24
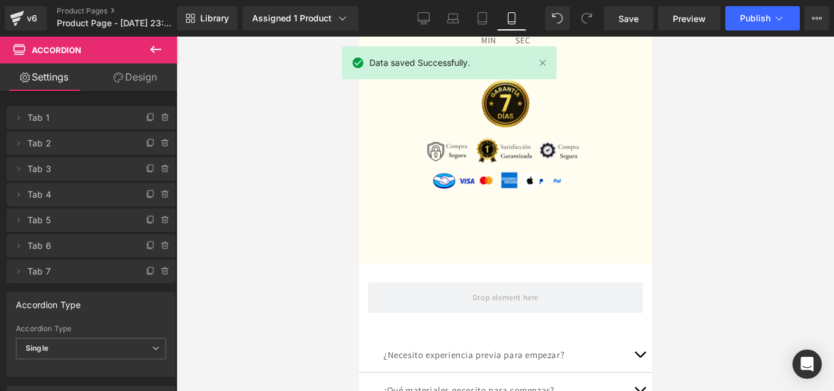
scroll to position [2563, 0]
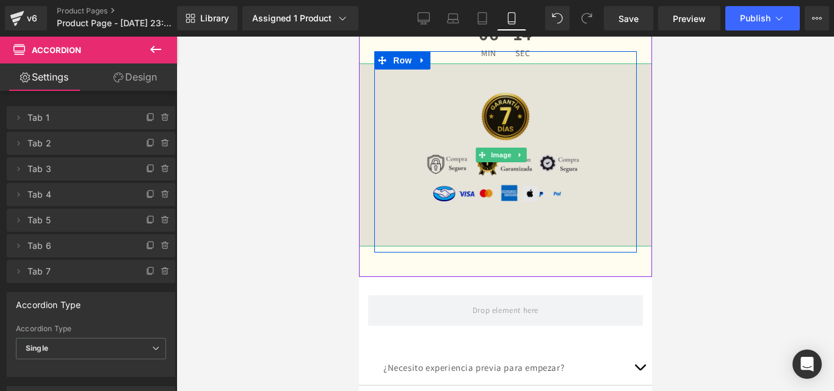
click at [615, 247] on img at bounding box center [505, 154] width 366 height 183
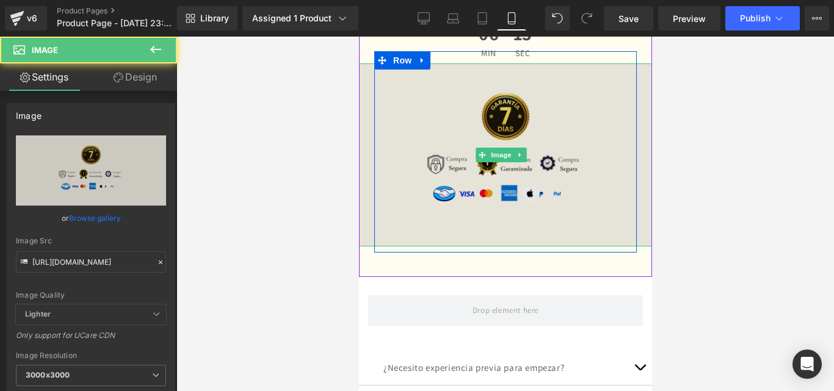
click at [631, 247] on img at bounding box center [505, 154] width 366 height 183
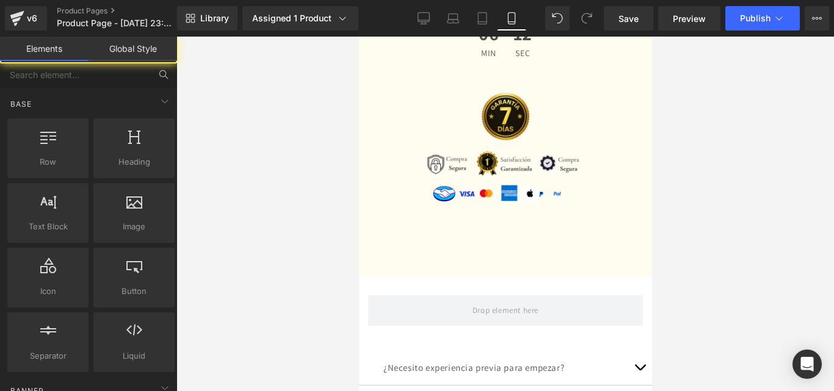
click at [688, 275] on div at bounding box center [504, 214] width 657 height 355
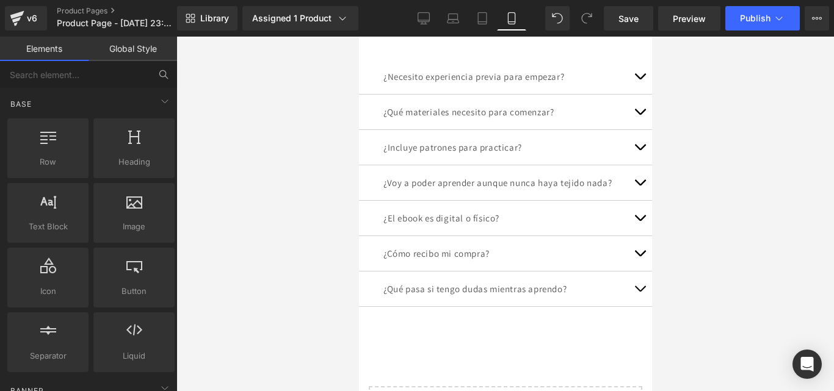
scroll to position [2841, 0]
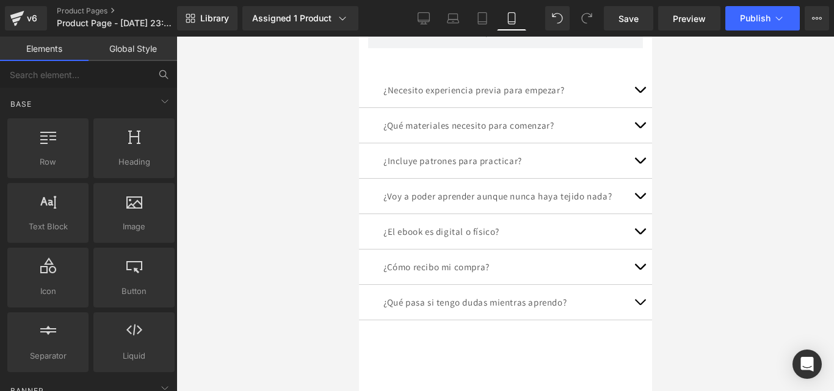
drag, startPoint x: 647, startPoint y: 350, endPoint x: 1011, endPoint y: 369, distance: 364.3
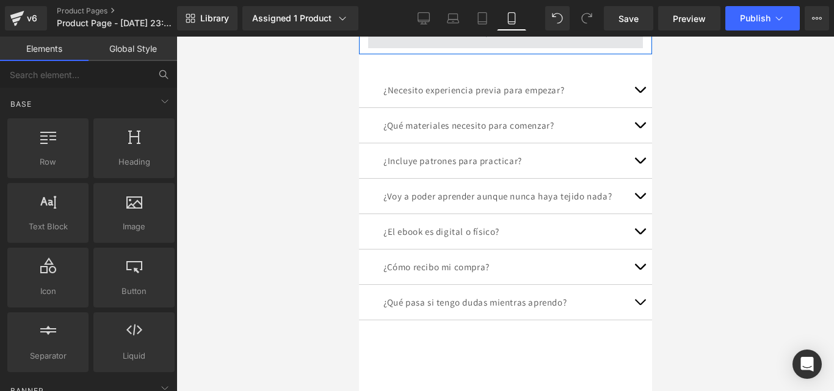
click at [571, 48] on span at bounding box center [504, 33] width 275 height 31
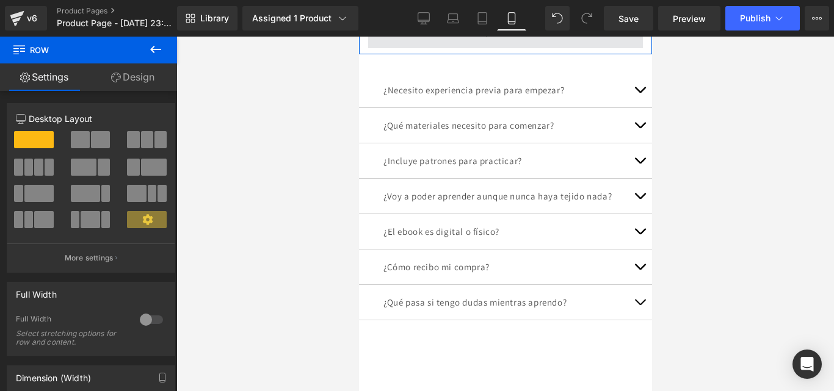
click at [552, 48] on span at bounding box center [504, 33] width 275 height 31
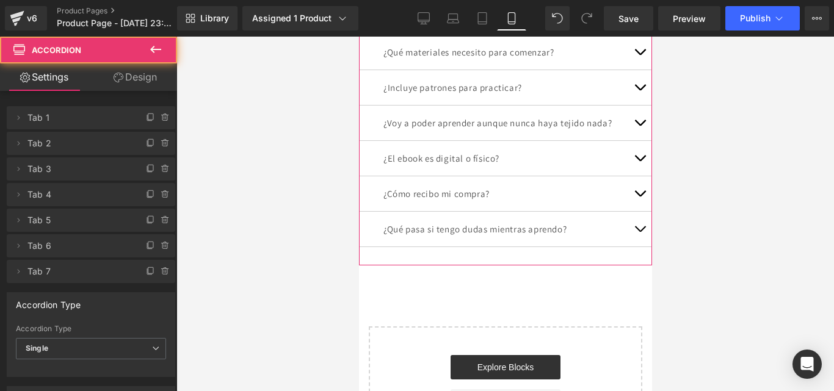
drag, startPoint x: 557, startPoint y: 173, endPoint x: 563, endPoint y: 139, distance: 35.3
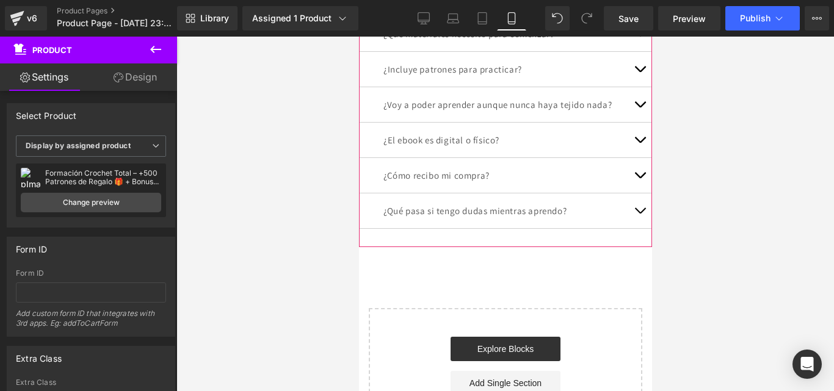
drag, startPoint x: 553, startPoint y: 121, endPoint x: 557, endPoint y: 103, distance: 19.4
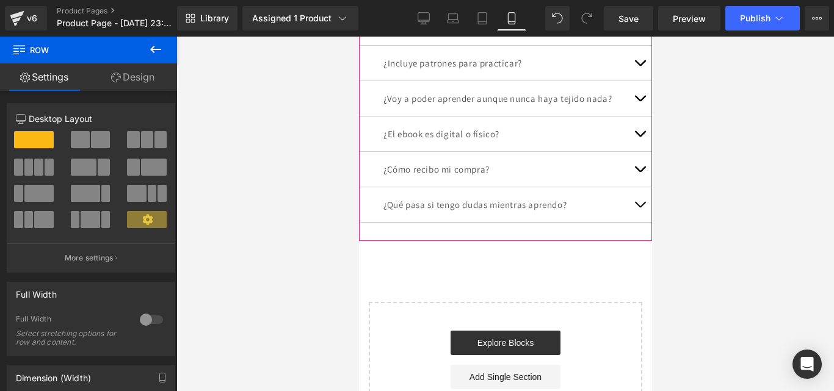
drag, startPoint x: 571, startPoint y: 138, endPoint x: 571, endPoint y: 109, distance: 28.7
click at [665, 143] on div at bounding box center [504, 214] width 657 height 355
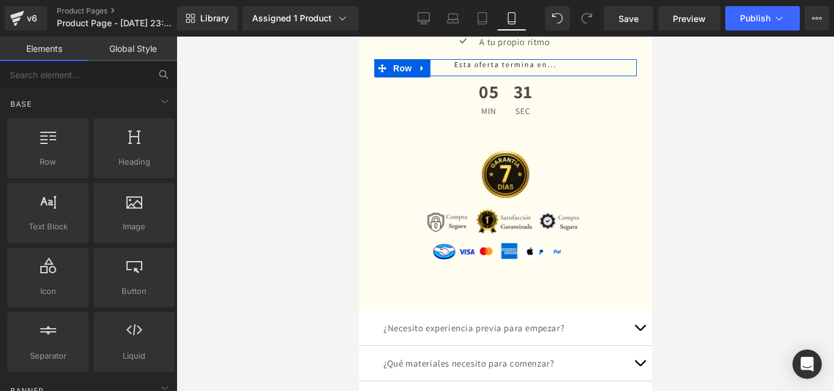
scroll to position [2512, 0]
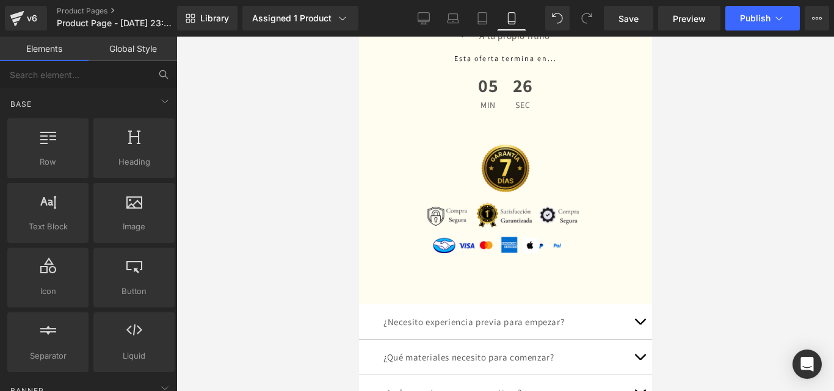
drag, startPoint x: 657, startPoint y: 316, endPoint x: 660, endPoint y: 305, distance: 11.4
click at [660, 305] on div at bounding box center [504, 214] width 657 height 355
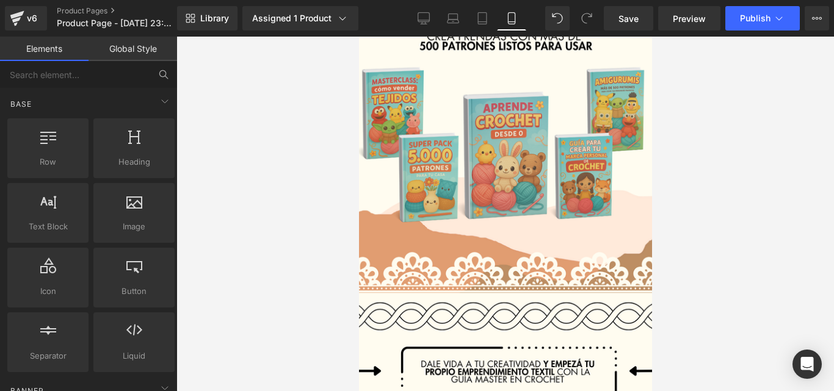
scroll to position [6, 0]
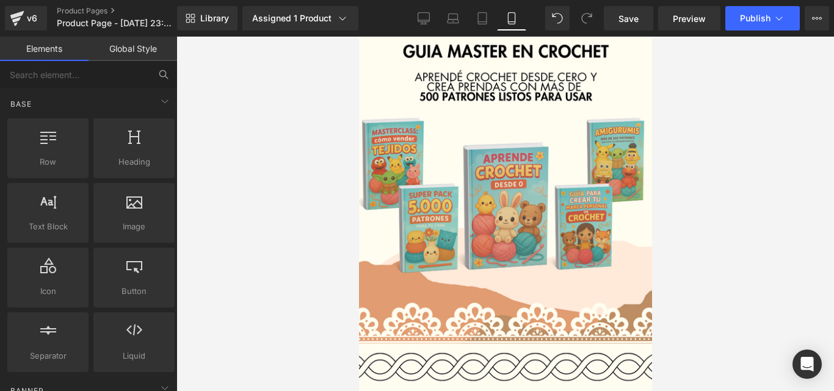
drag, startPoint x: 648, startPoint y: 316, endPoint x: 1050, endPoint y: 117, distance: 449.0
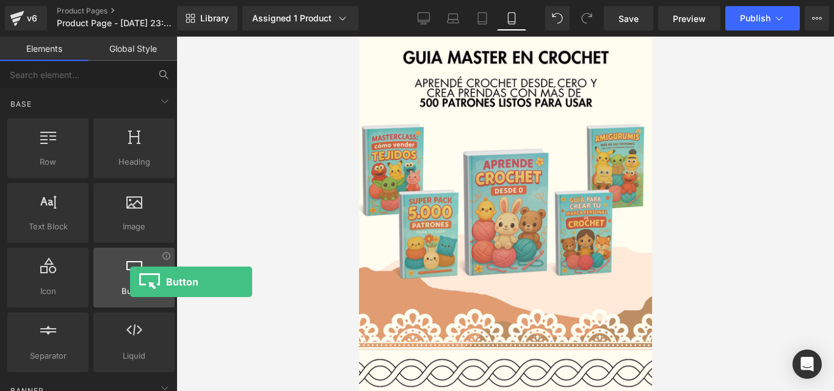
click at [130, 282] on div at bounding box center [134, 271] width 74 height 27
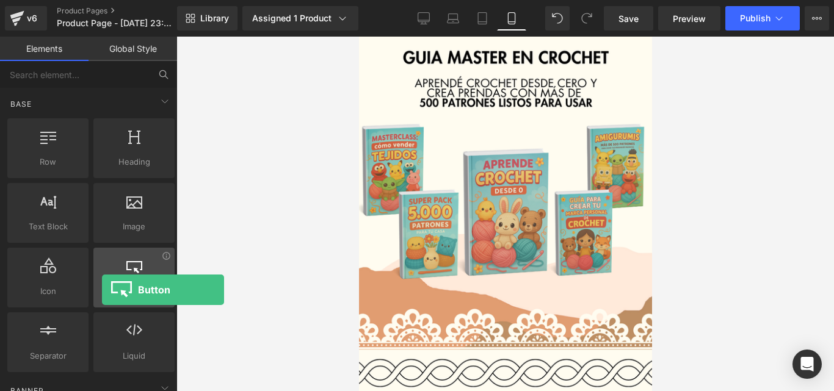
drag, startPoint x: 130, startPoint y: 282, endPoint x: 102, endPoint y: 290, distance: 29.2
click at [102, 290] on div "Button button, call to action, cta" at bounding box center [133, 278] width 81 height 60
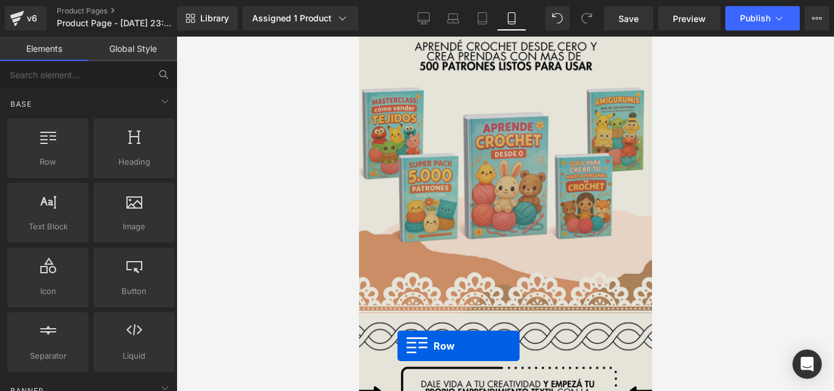
scroll to position [49, 0]
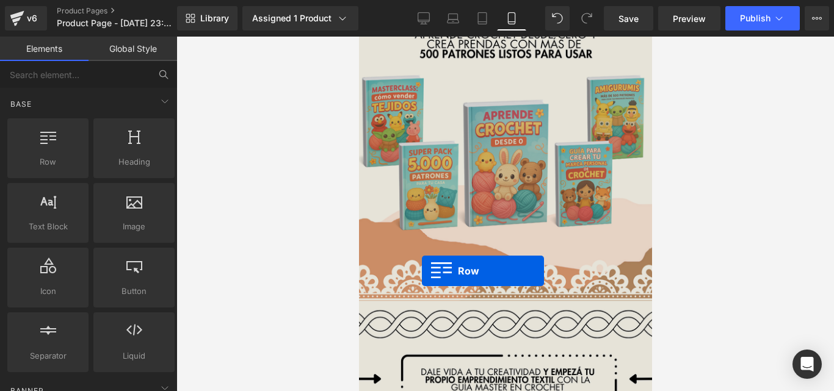
drag, startPoint x: 417, startPoint y: 194, endPoint x: 421, endPoint y: 271, distance: 77.0
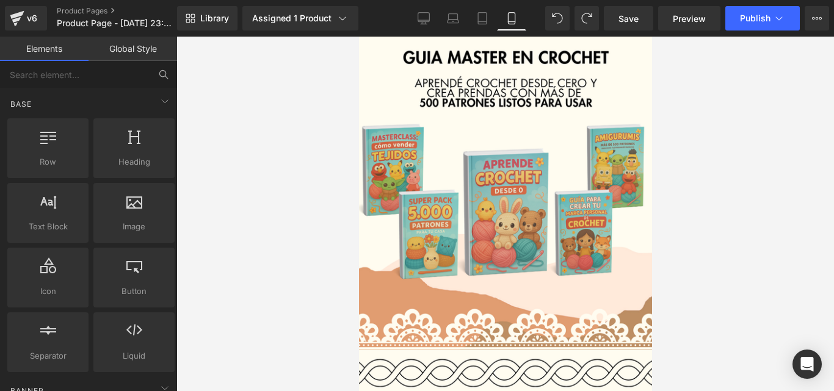
scroll to position [66, 0]
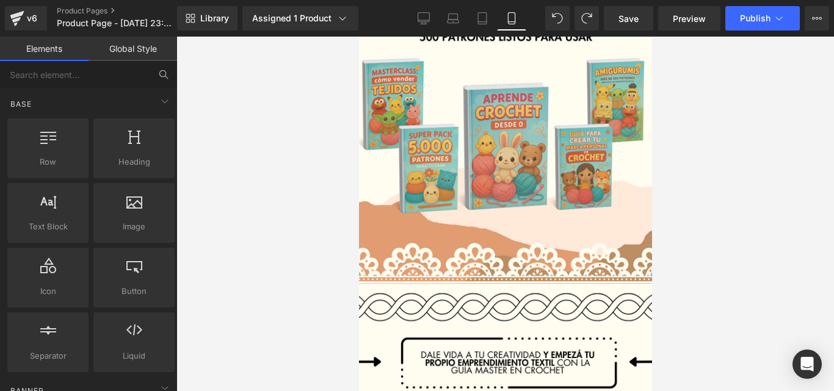
drag, startPoint x: 646, startPoint y: 101, endPoint x: 1023, endPoint y: 115, distance: 377.5
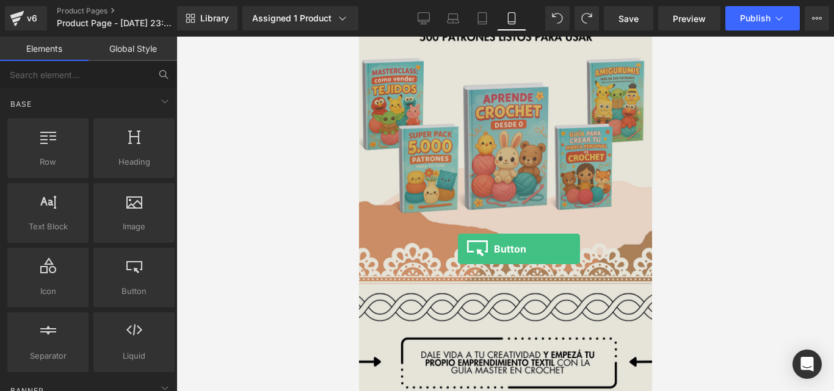
drag, startPoint x: 493, startPoint y: 317, endPoint x: 457, endPoint y: 249, distance: 76.7
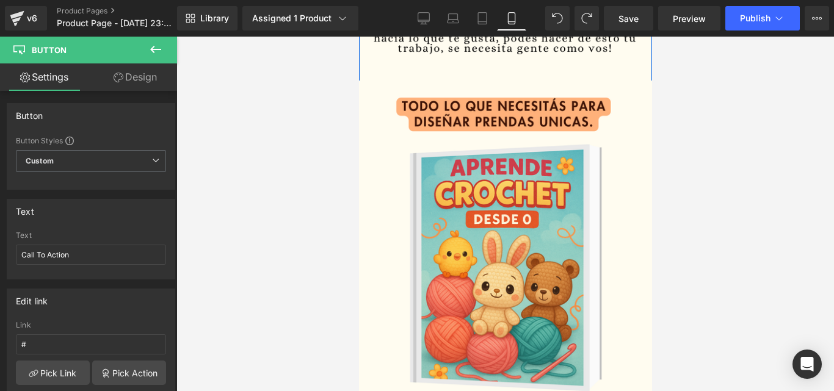
scroll to position [735, 0]
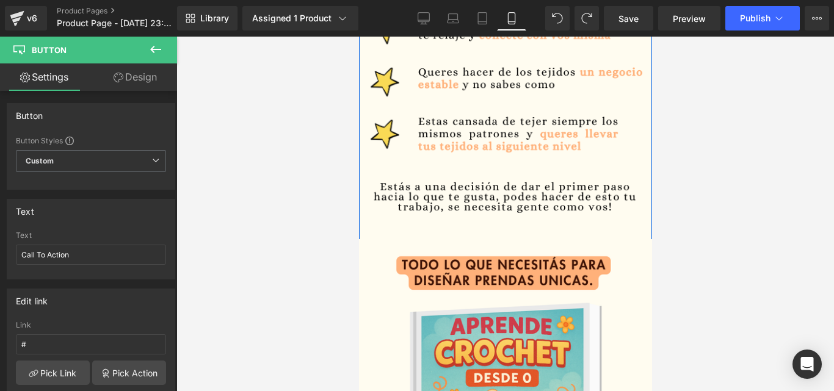
drag, startPoint x: 646, startPoint y: 81, endPoint x: 1014, endPoint y: 177, distance: 380.3
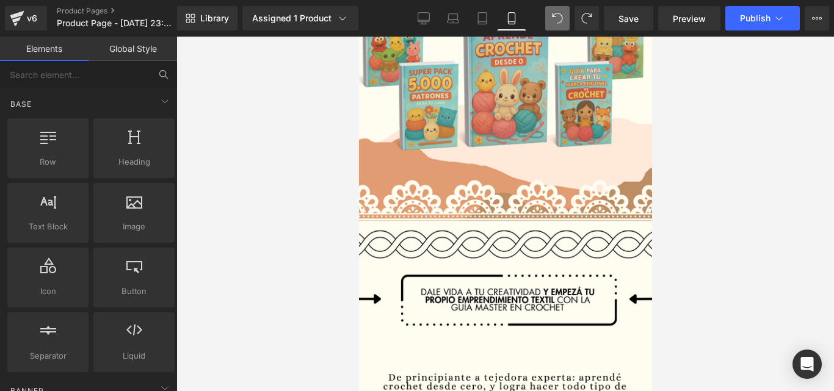
scroll to position [0, 0]
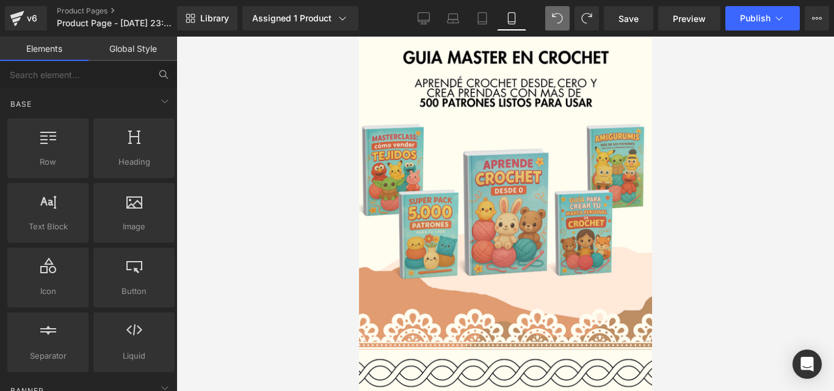
drag, startPoint x: 648, startPoint y: 132, endPoint x: 1021, endPoint y: 78, distance: 377.5
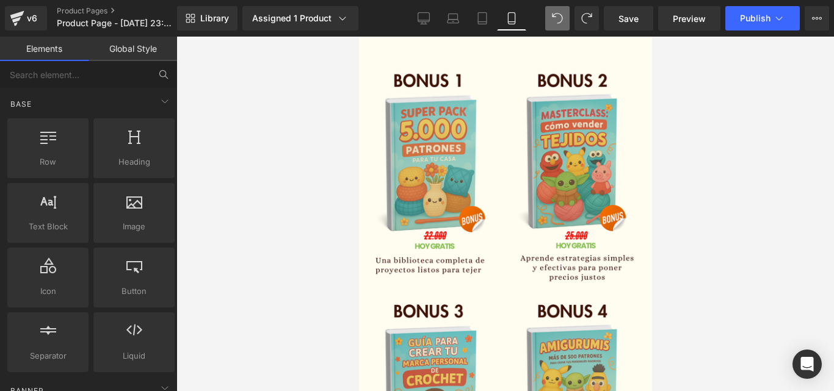
scroll to position [1277, 0]
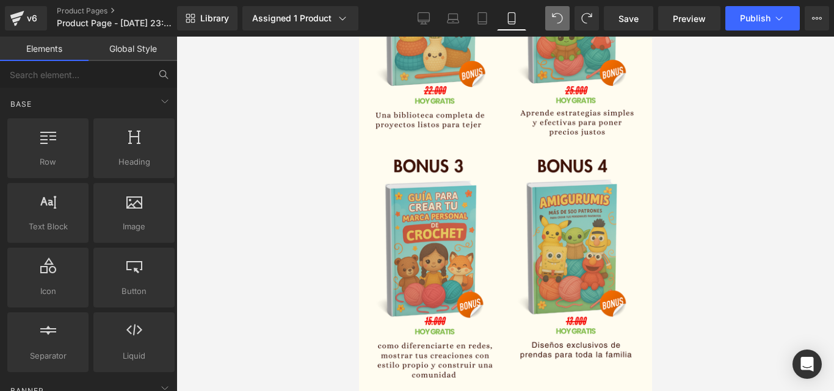
drag, startPoint x: 649, startPoint y: 84, endPoint x: 1042, endPoint y: 247, distance: 426.1
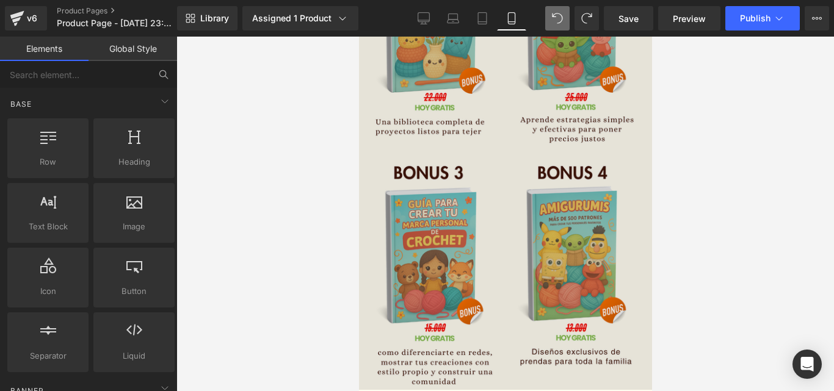
click at [609, 191] on img at bounding box center [505, 164] width 305 height 476
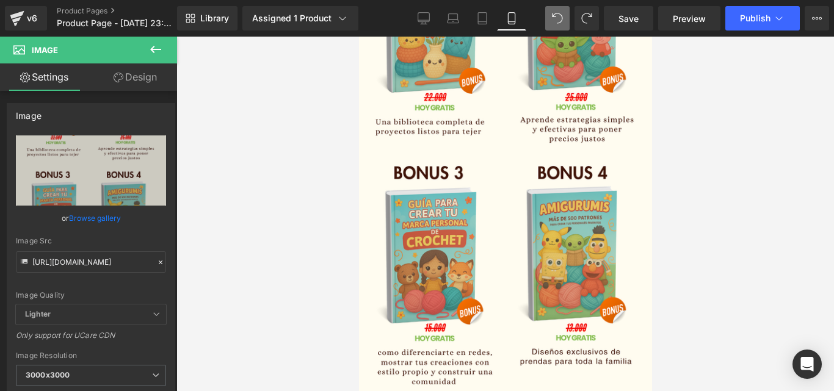
click at [718, 218] on div at bounding box center [504, 214] width 657 height 355
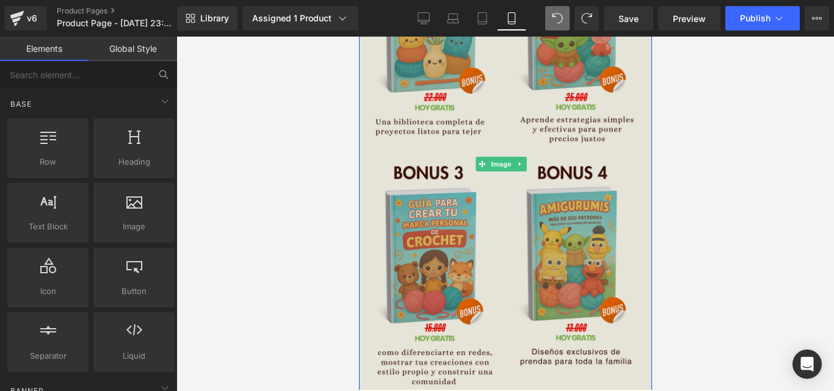
click at [604, 188] on img at bounding box center [505, 164] width 305 height 476
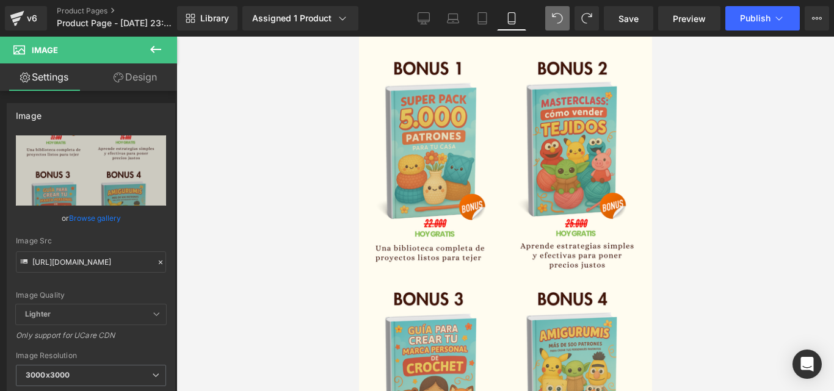
scroll to position [1258, 0]
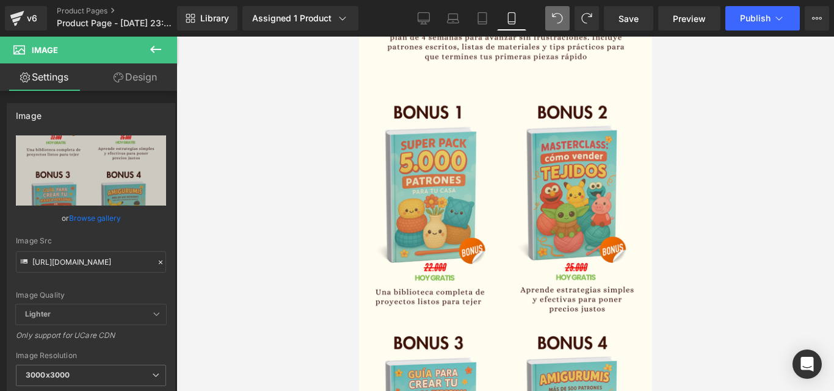
drag, startPoint x: 649, startPoint y: 210, endPoint x: 1011, endPoint y: 230, distance: 363.1
click at [93, 261] on input "https://i.postimg.cc/dQNcVHxD/5.png" at bounding box center [91, 261] width 150 height 21
click at [93, 259] on input "https://i.postimg.cc/dQNcVHxD/5.png" at bounding box center [91, 261] width 150 height 21
paste input "j2nmwFgC/Copia-de-Decoraci-n-hogar"
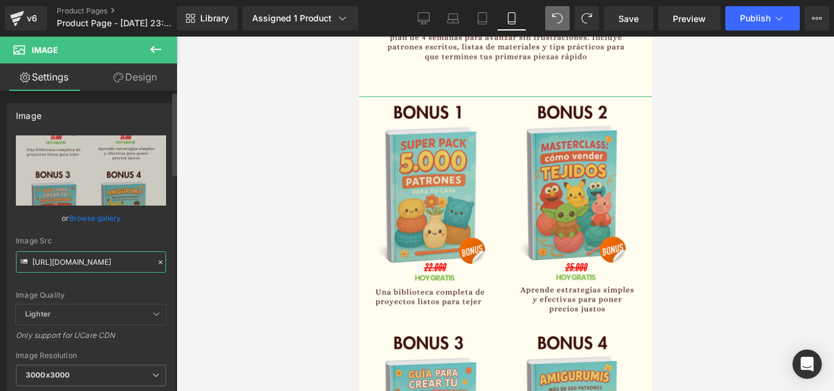
scroll to position [0, 110]
type input "https://i.postimg.cc/j2nmwFgC/Copia-de-Decoraci-n-hogar.png"
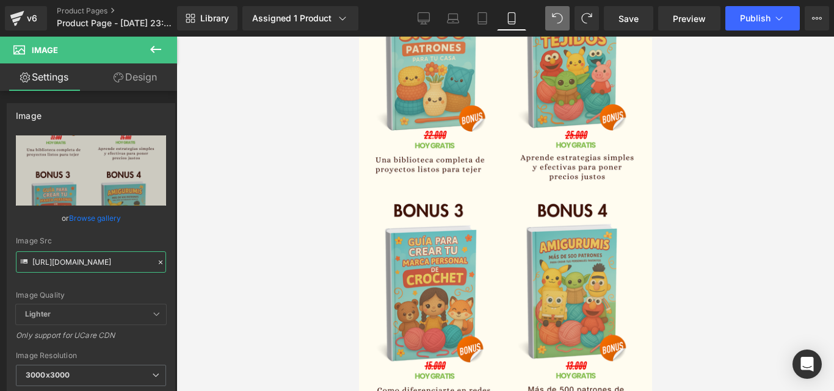
scroll to position [1397, 0]
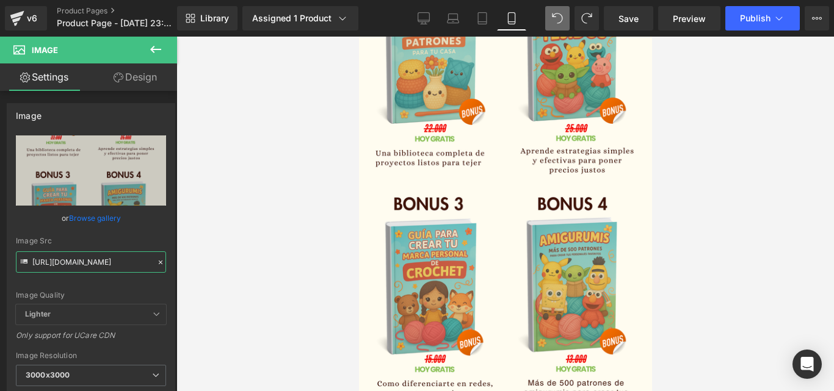
drag, startPoint x: 647, startPoint y: 192, endPoint x: 1019, endPoint y: 239, distance: 374.7
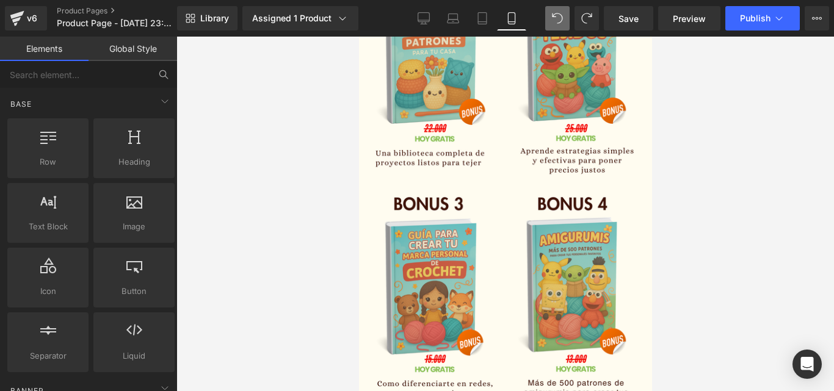
click at [704, 201] on div at bounding box center [504, 214] width 657 height 355
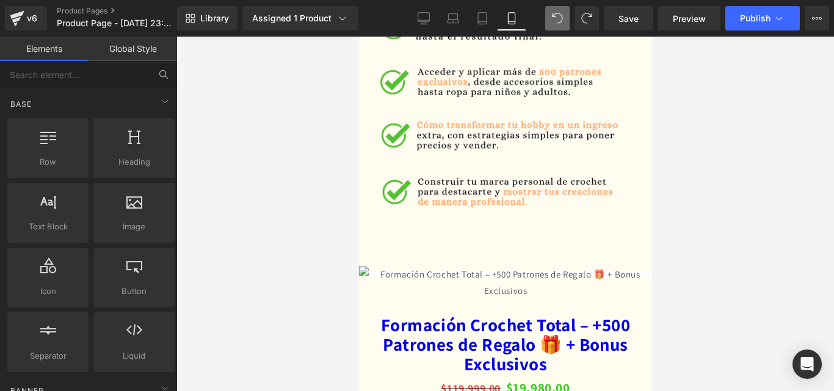
scroll to position [2028, 0]
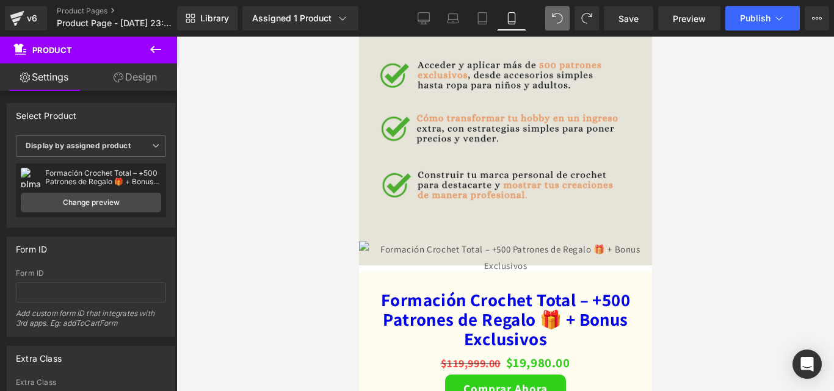
drag, startPoint x: 579, startPoint y: 209, endPoint x: 580, endPoint y: 165, distance: 43.4
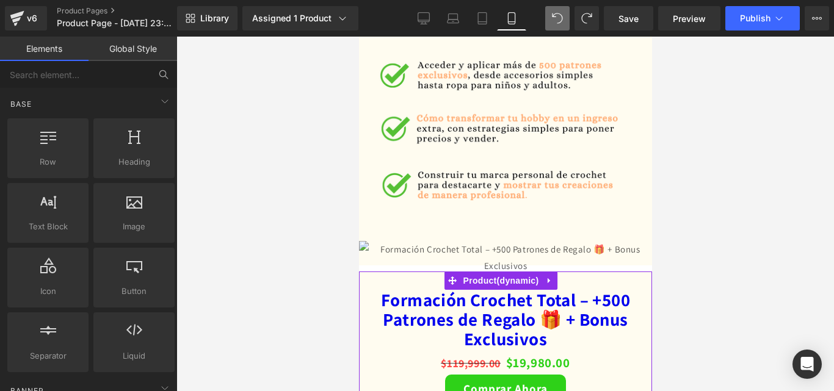
click at [669, 179] on div at bounding box center [504, 214] width 657 height 355
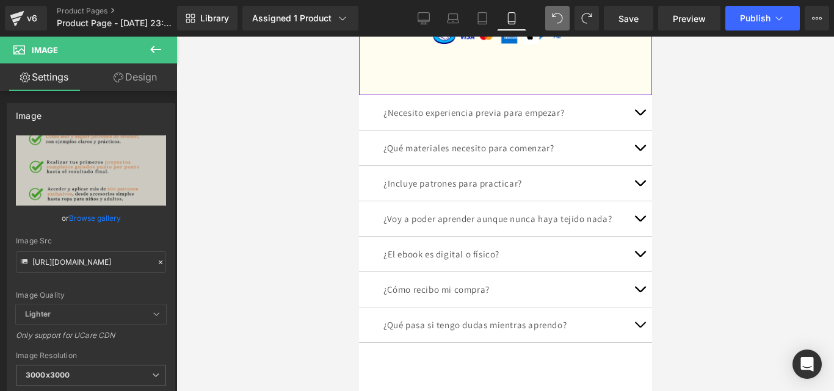
scroll to position [2709, 0]
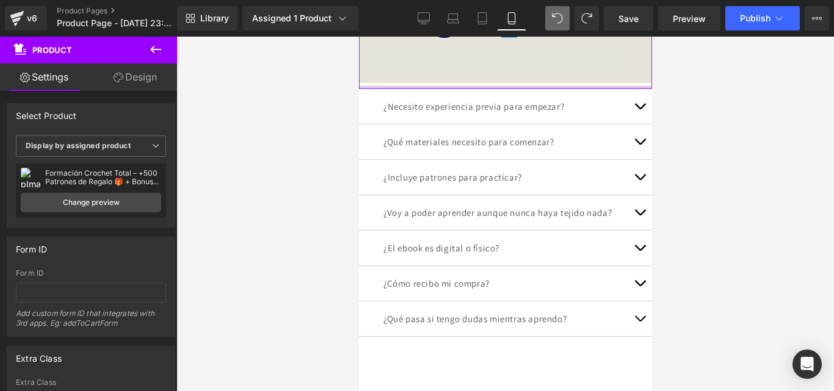
drag, startPoint x: 529, startPoint y: 251, endPoint x: 534, endPoint y: 212, distance: 40.0
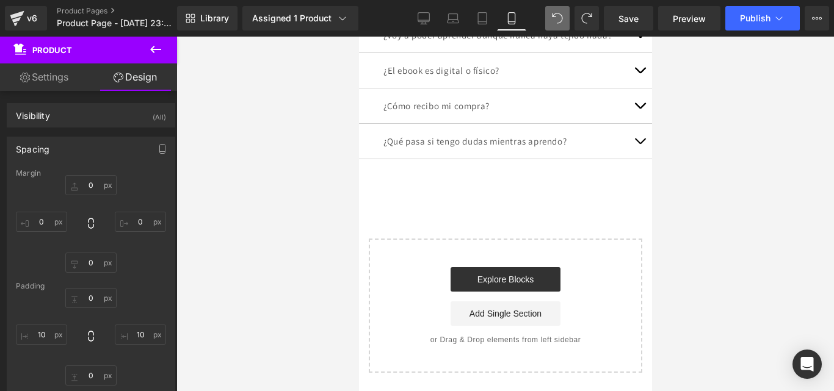
scroll to position [3014, 0]
click at [634, 17] on span "Save" at bounding box center [628, 18] width 20 height 13
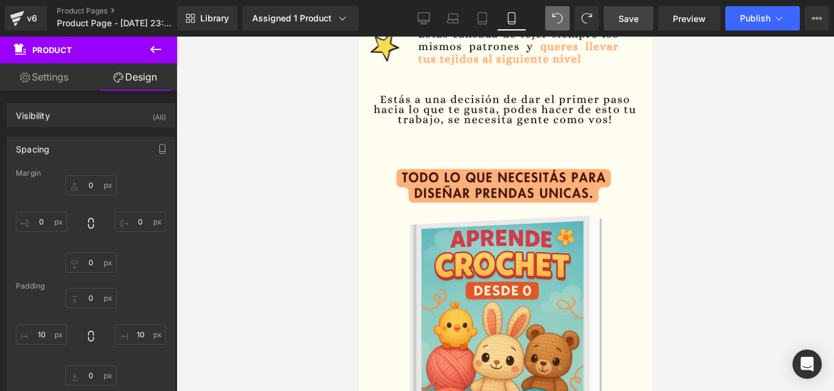
scroll to position [869, 0]
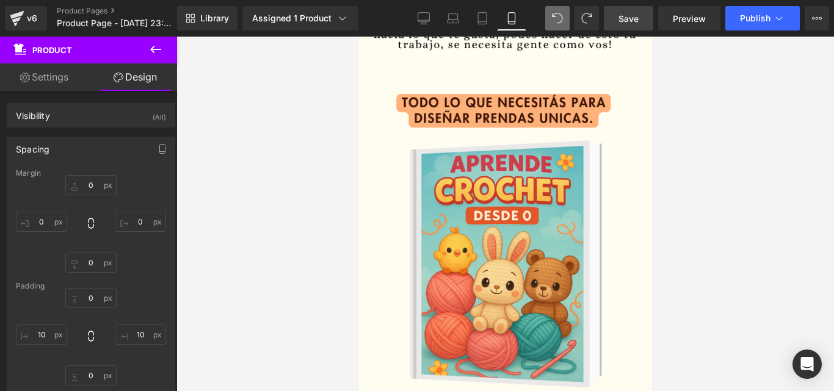
drag, startPoint x: 645, startPoint y: 350, endPoint x: 1016, endPoint y: 178, distance: 408.5
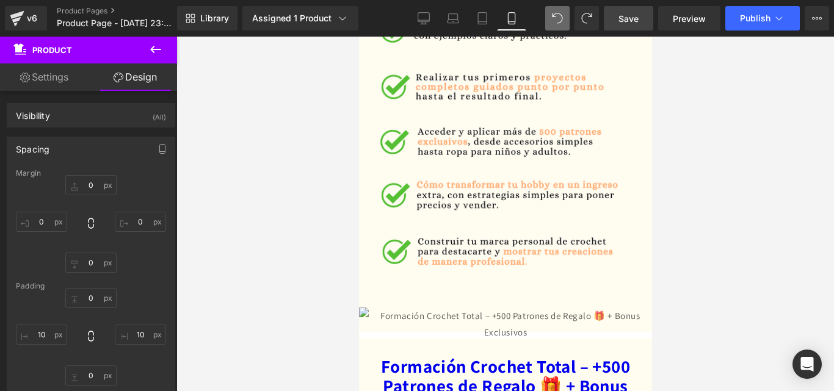
scroll to position [1968, 0]
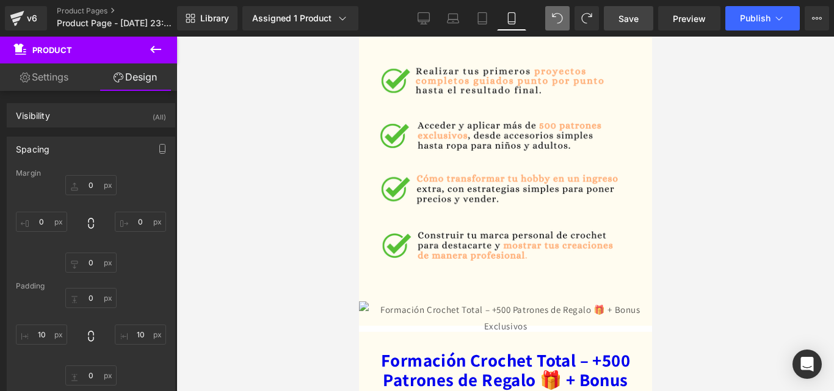
click at [157, 48] on icon at bounding box center [155, 49] width 15 height 15
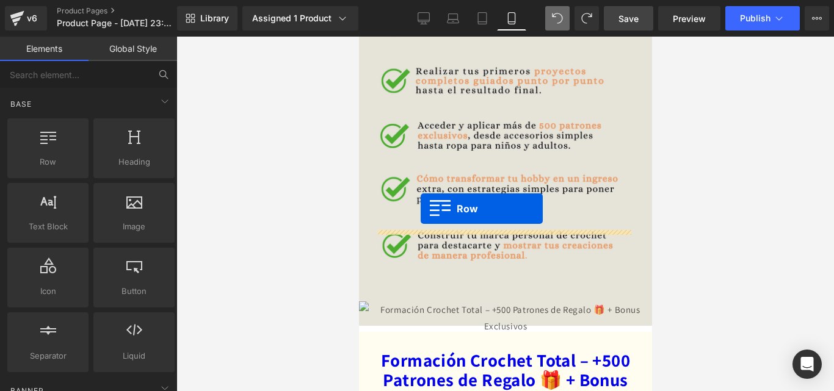
drag, startPoint x: 419, startPoint y: 202, endPoint x: 420, endPoint y: 209, distance: 6.8
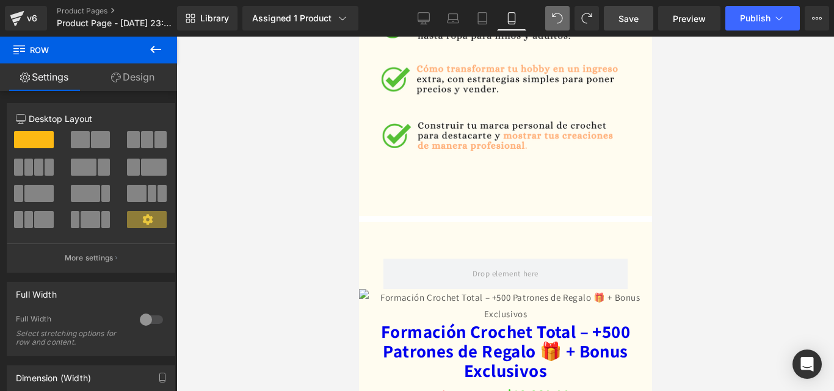
scroll to position [2084, 0]
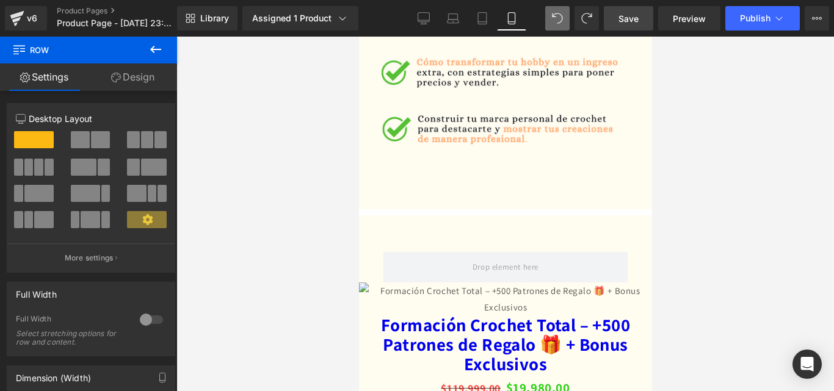
click at [162, 43] on icon at bounding box center [155, 49] width 15 height 15
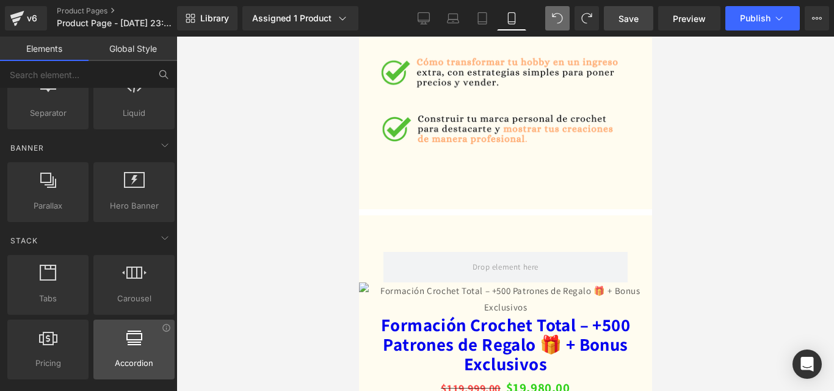
scroll to position [244, 0]
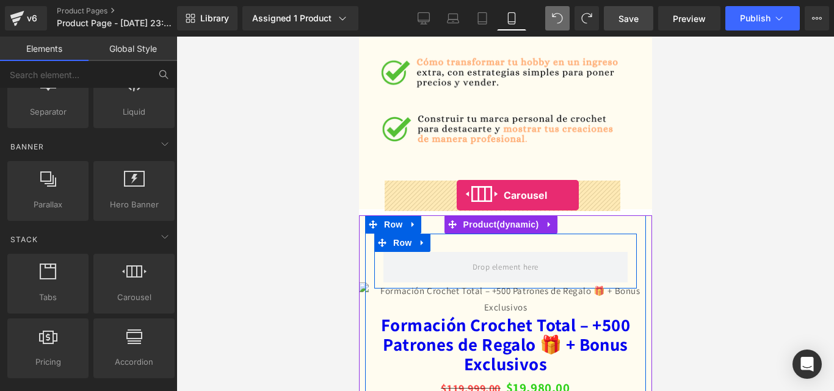
drag, startPoint x: 561, startPoint y: 311, endPoint x: 456, endPoint y: 195, distance: 156.4
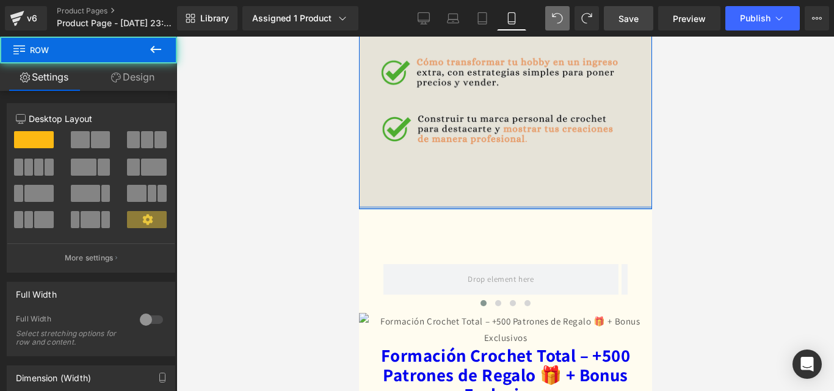
drag, startPoint x: 549, startPoint y: 139, endPoint x: 551, endPoint y: 92, distance: 47.1
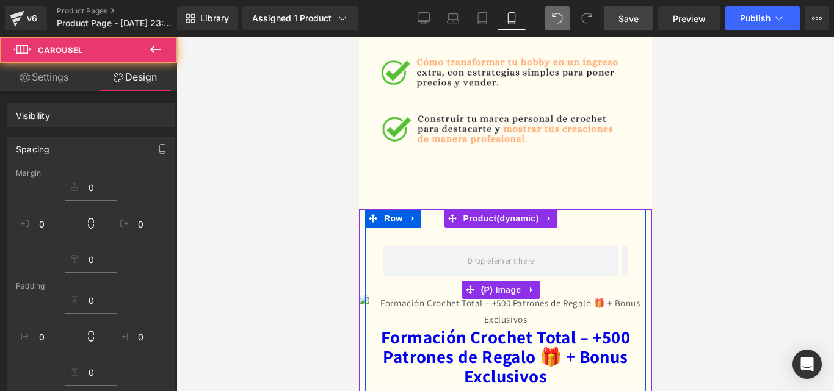
click at [717, 156] on div at bounding box center [504, 214] width 657 height 355
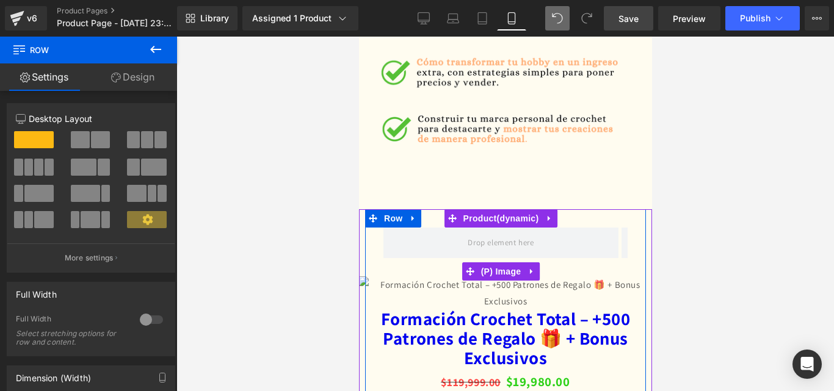
drag, startPoint x: 580, startPoint y: 161, endPoint x: 591, endPoint y: 227, distance: 66.7
click at [591, 228] on div "‹ › Carousel Row Sale Off (P) Image" at bounding box center [504, 269] width 281 height 82
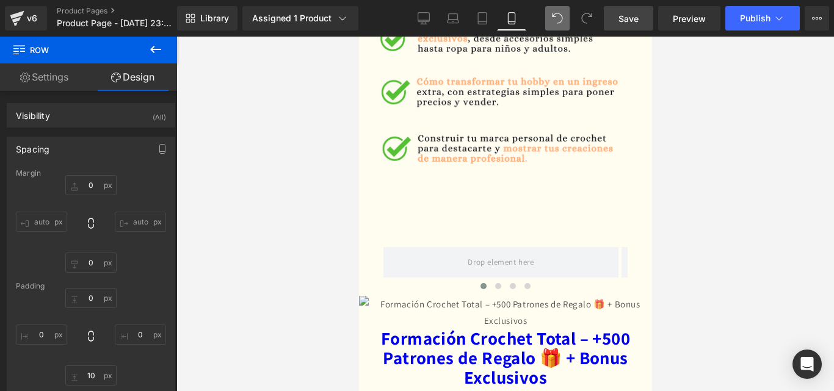
scroll to position [2072, 0]
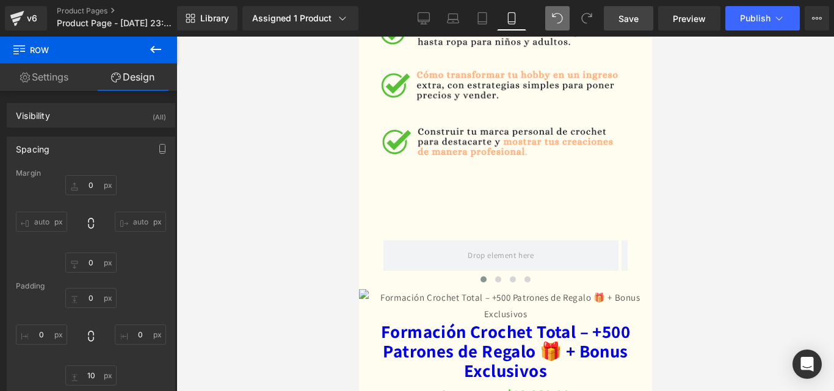
type input "0"
type input "10"
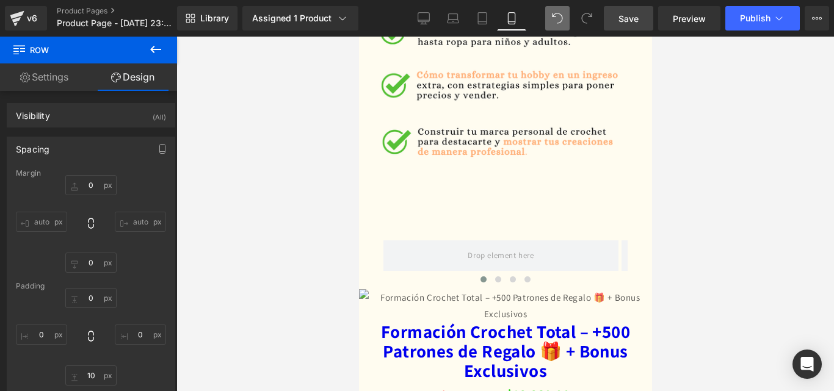
type input "0"
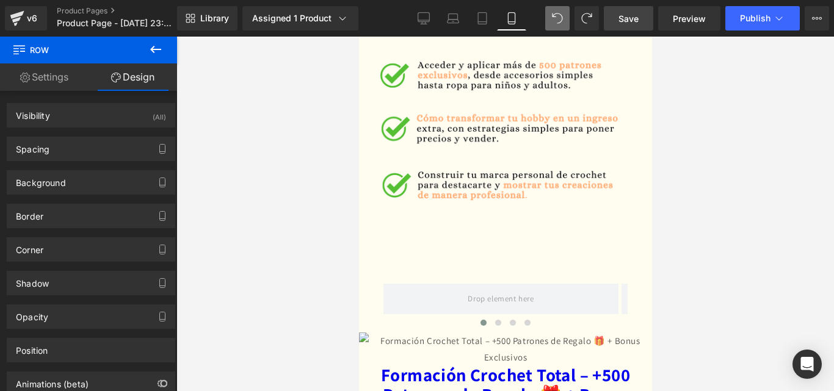
scroll to position [2086, 0]
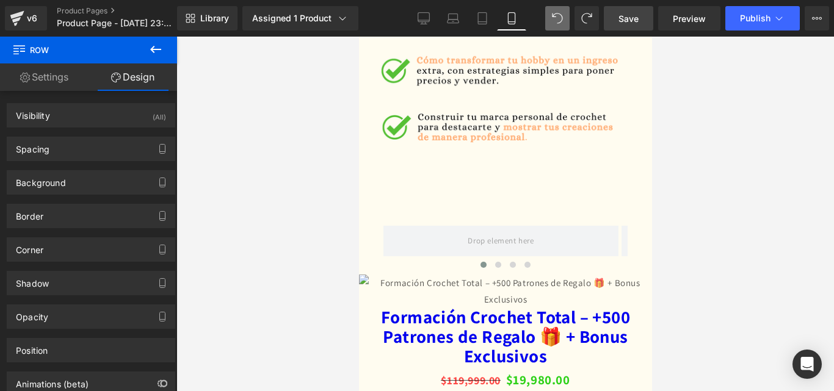
drag, startPoint x: 646, startPoint y: 224, endPoint x: 1010, endPoint y: 304, distance: 372.4
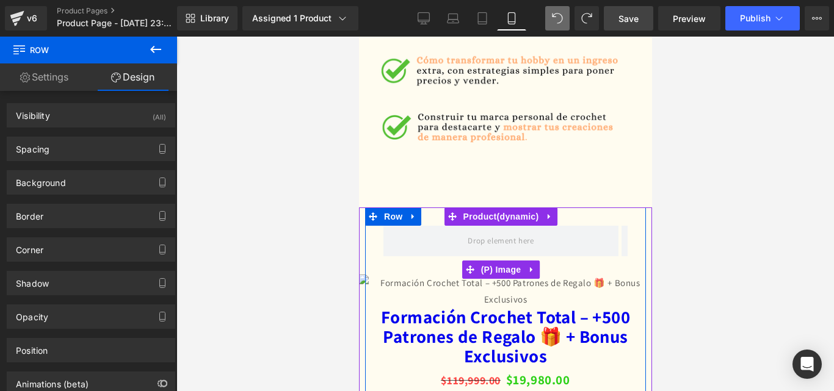
click at [564, 232] on div "Sale Off" at bounding box center [505, 270] width 488 height 76
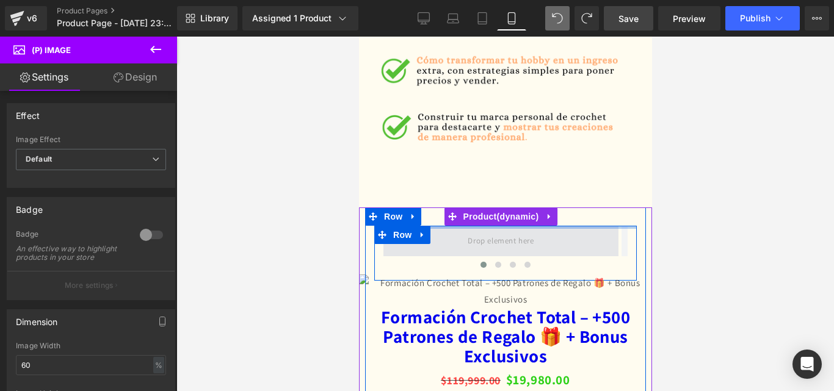
click at [432, 226] on div at bounding box center [505, 227] width 262 height 3
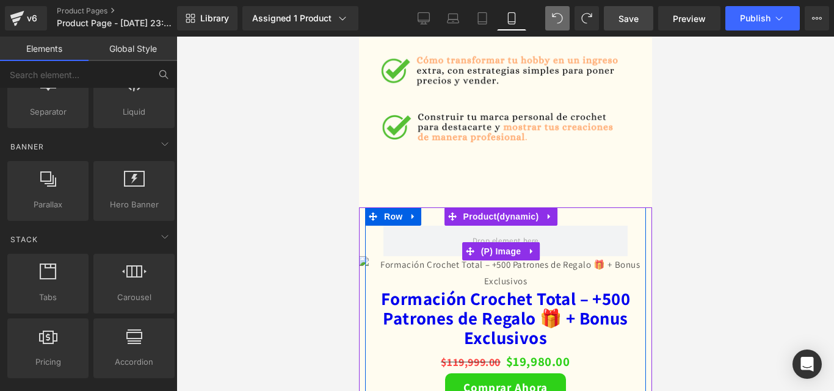
click at [490, 214] on div "Sale Off" at bounding box center [505, 252] width 488 height 76
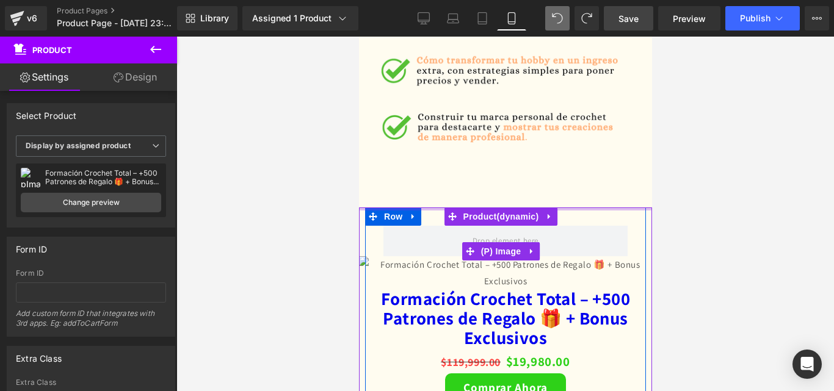
drag, startPoint x: 613, startPoint y: 138, endPoint x: 634, endPoint y: 161, distance: 31.1
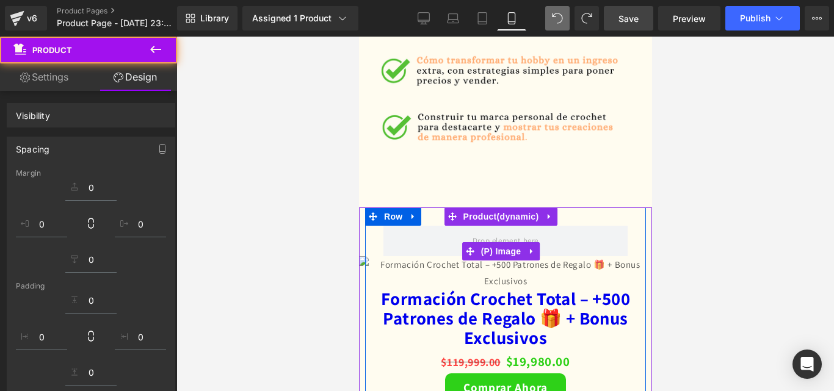
click at [593, 214] on div "Sale Off" at bounding box center [505, 252] width 488 height 76
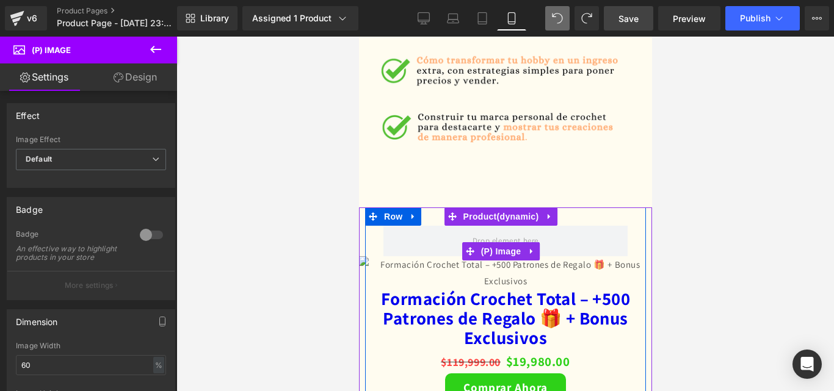
click at [604, 214] on div "Sale Off" at bounding box center [505, 252] width 488 height 76
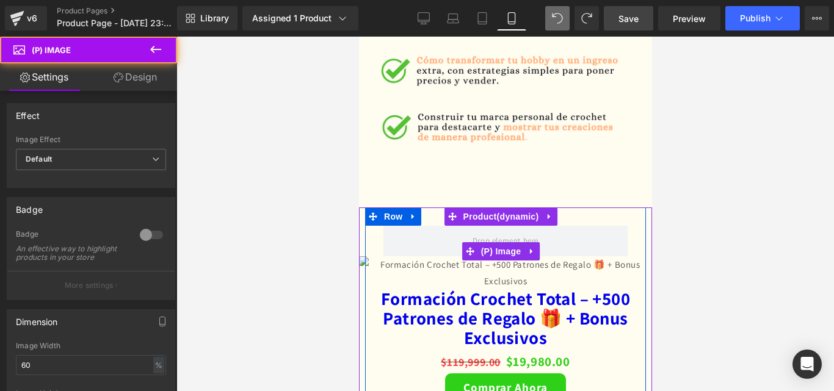
click at [604, 214] on div "Sale Off" at bounding box center [505, 252] width 488 height 76
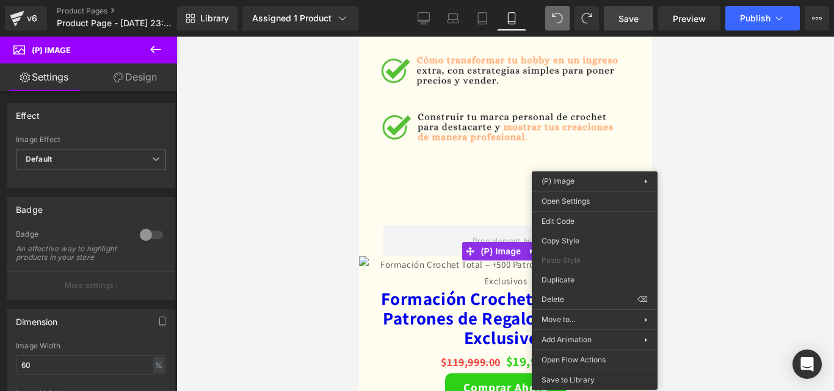
click at [675, 136] on div at bounding box center [504, 214] width 657 height 355
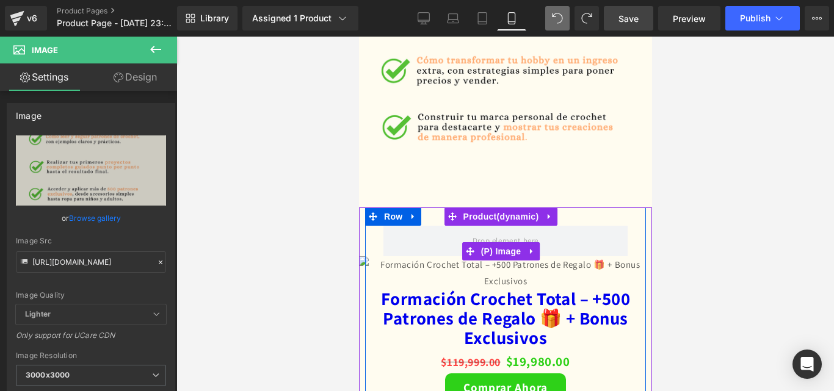
click at [563, 214] on div "Sale Off" at bounding box center [505, 252] width 488 height 76
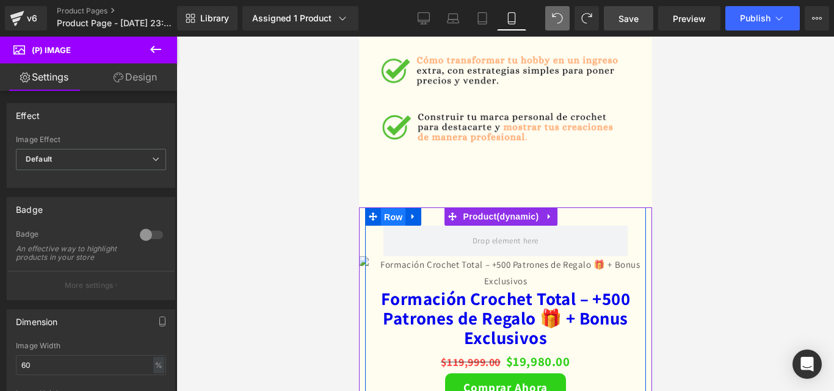
click at [394, 208] on span "Row" at bounding box center [392, 217] width 24 height 18
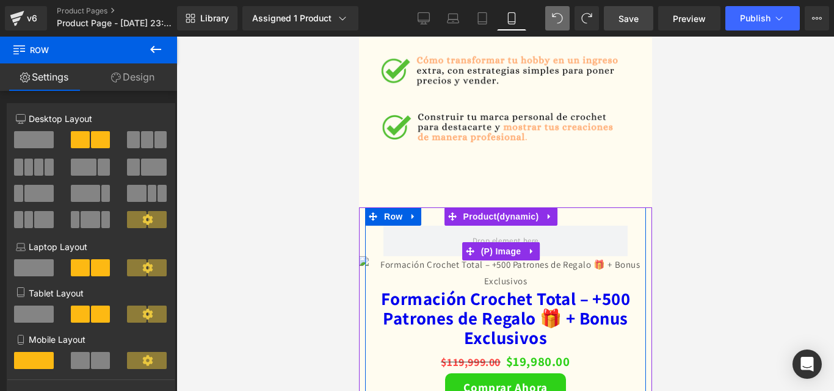
click at [469, 214] on div "Sale Off" at bounding box center [505, 252] width 488 height 76
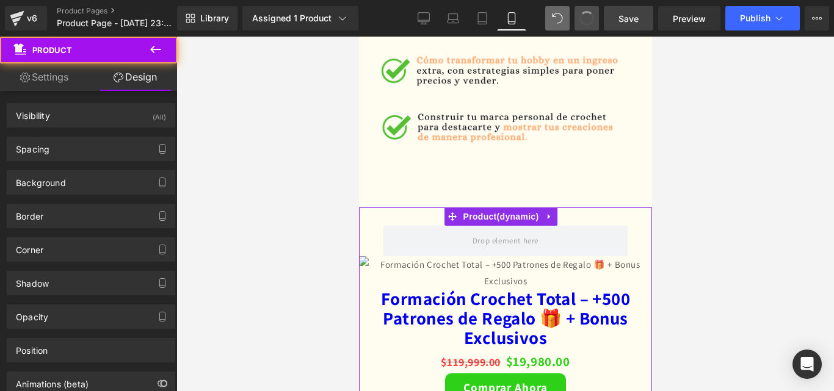
click at [583, 21] on span at bounding box center [586, 18] width 15 height 15
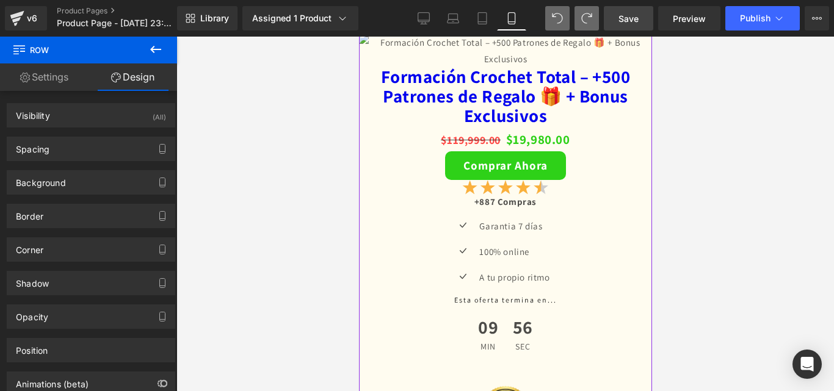
scroll to position [2321, 0]
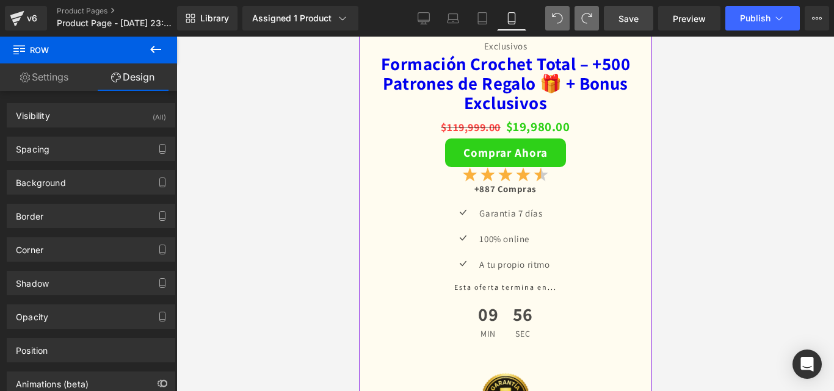
drag, startPoint x: 645, startPoint y: 217, endPoint x: 1015, endPoint y: 318, distance: 383.3
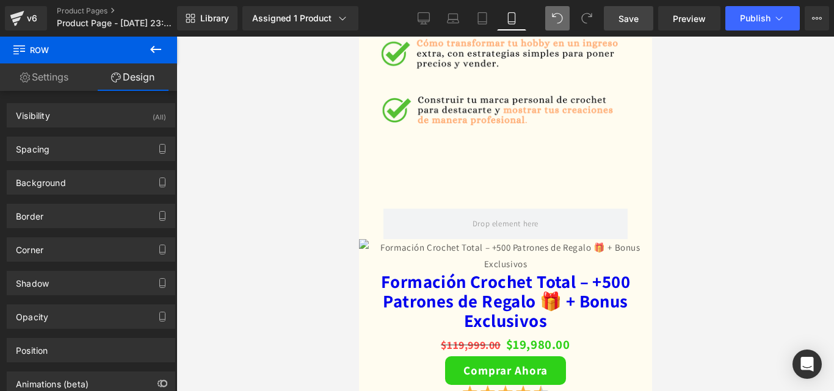
scroll to position [2071, 0]
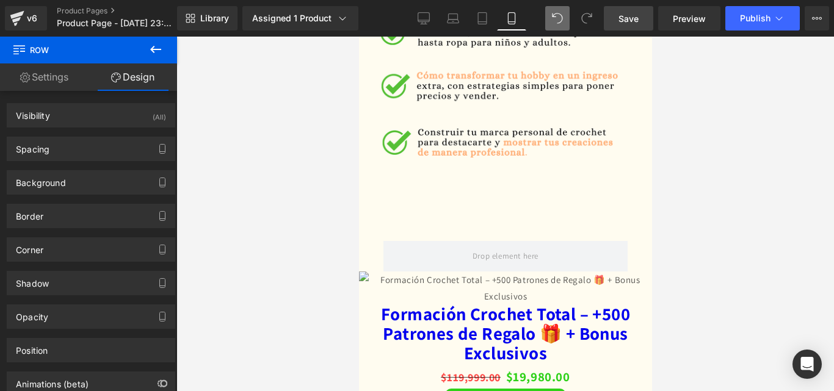
drag, startPoint x: 649, startPoint y: 259, endPoint x: 1083, endPoint y: 293, distance: 434.6
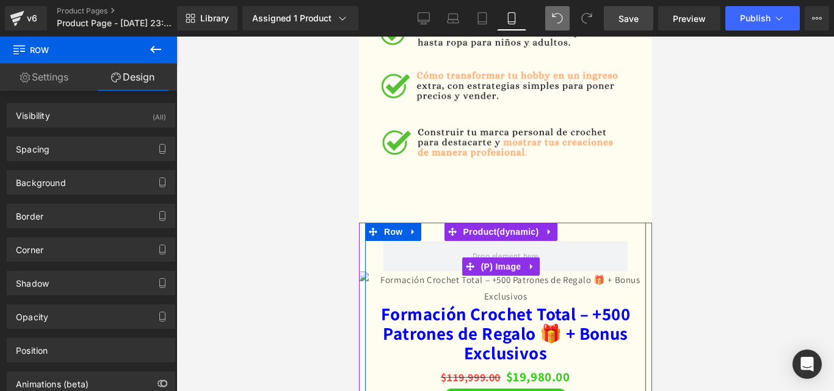
click at [405, 229] on div "Sale Off" at bounding box center [505, 267] width 488 height 76
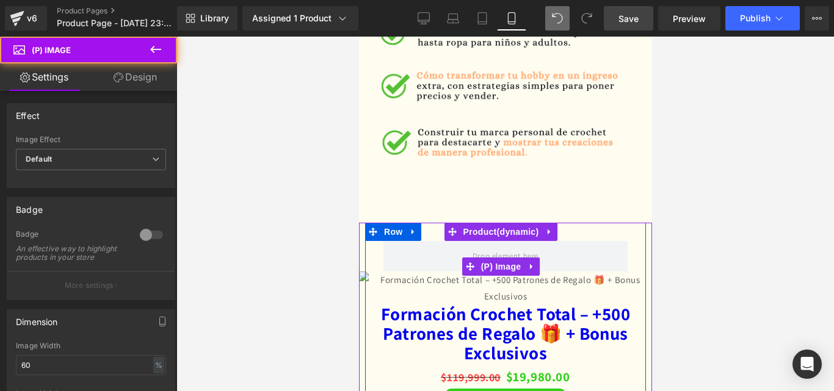
click at [548, 229] on div "Sale Off" at bounding box center [505, 267] width 488 height 76
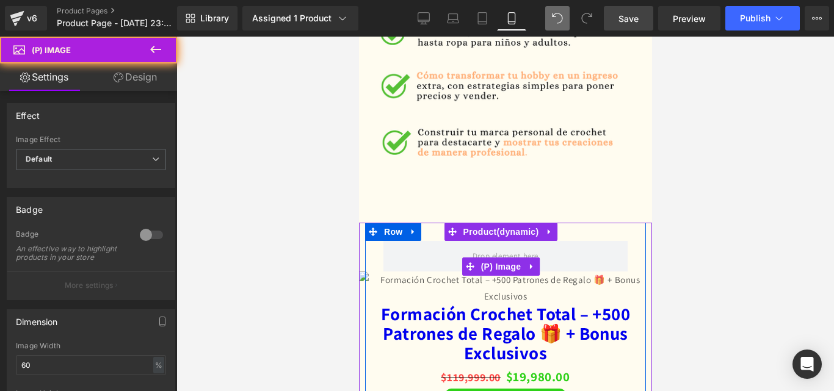
click at [548, 229] on div "Sale Off" at bounding box center [505, 267] width 488 height 76
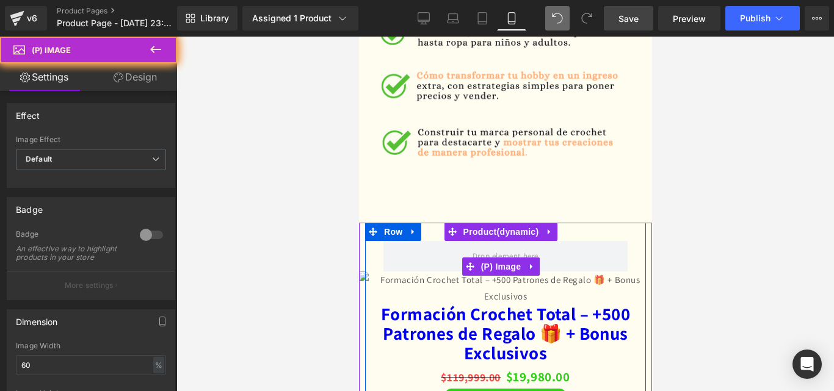
click at [548, 229] on div "Sale Off" at bounding box center [505, 267] width 488 height 76
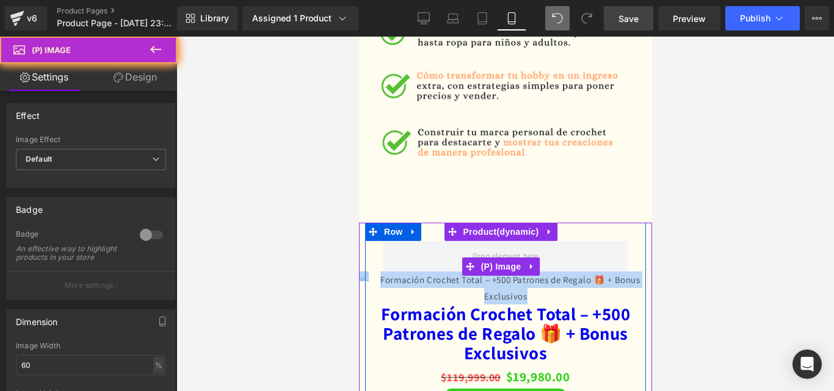
click at [548, 229] on div "Sale Off" at bounding box center [505, 267] width 488 height 76
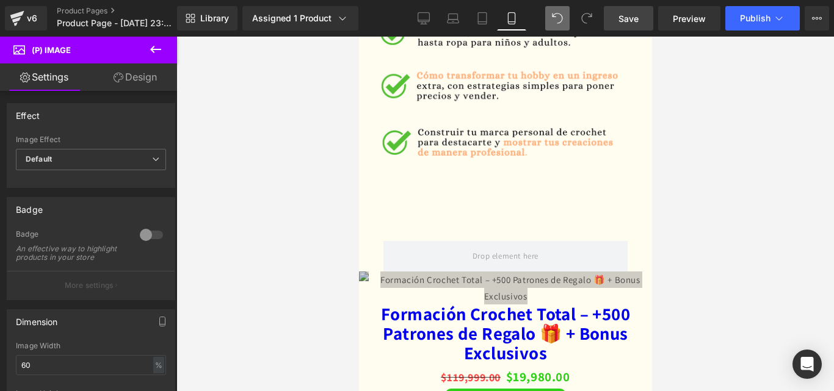
click at [161, 47] on icon at bounding box center [155, 49] width 15 height 15
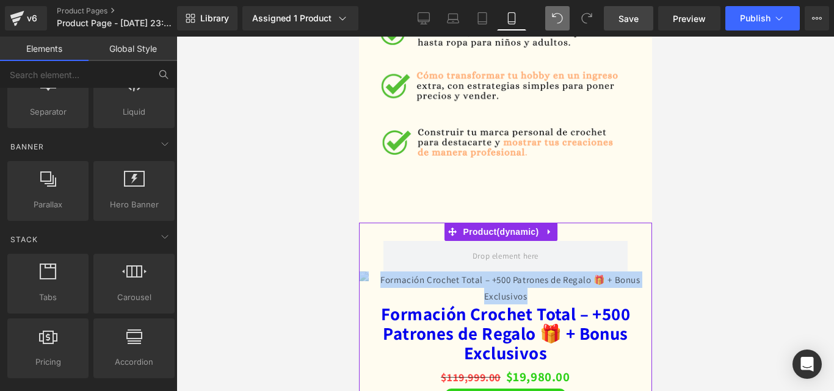
click at [583, 229] on div "Sale Off" at bounding box center [505, 267] width 488 height 76
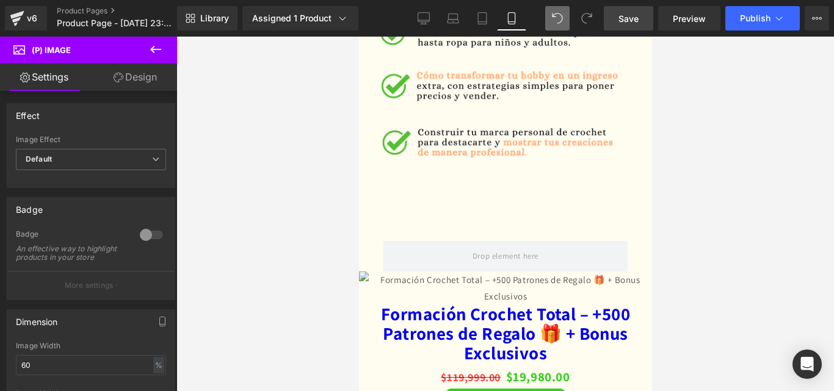
click at [153, 54] on icon at bounding box center [155, 49] width 15 height 15
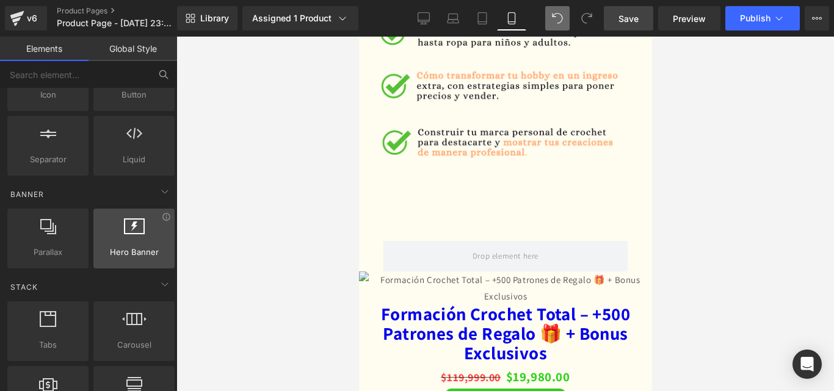
scroll to position [183, 0]
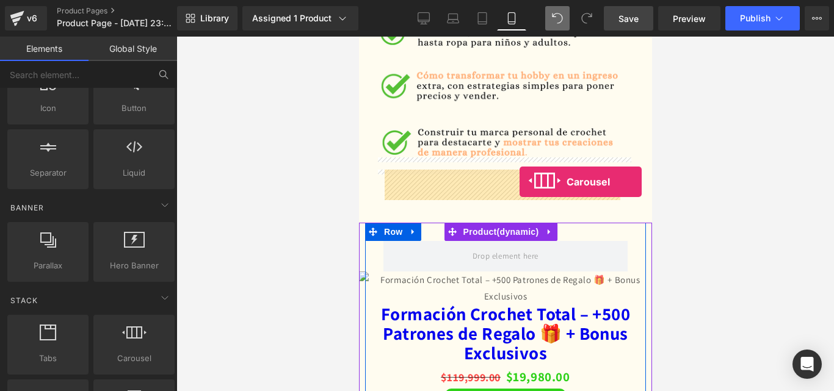
drag, startPoint x: 468, startPoint y: 262, endPoint x: 519, endPoint y: 182, distance: 94.7
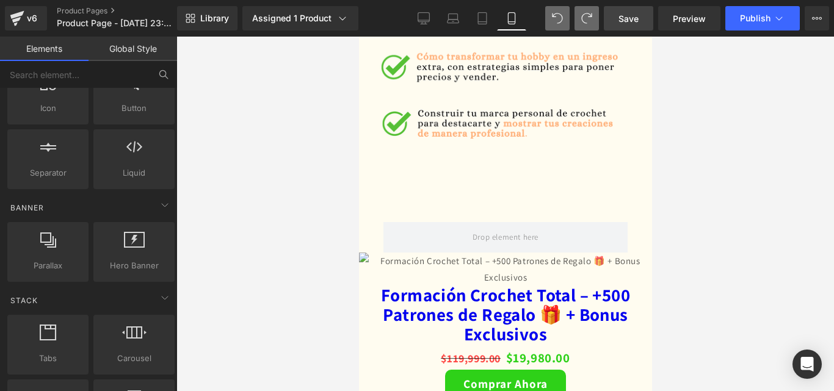
scroll to position [2072, 0]
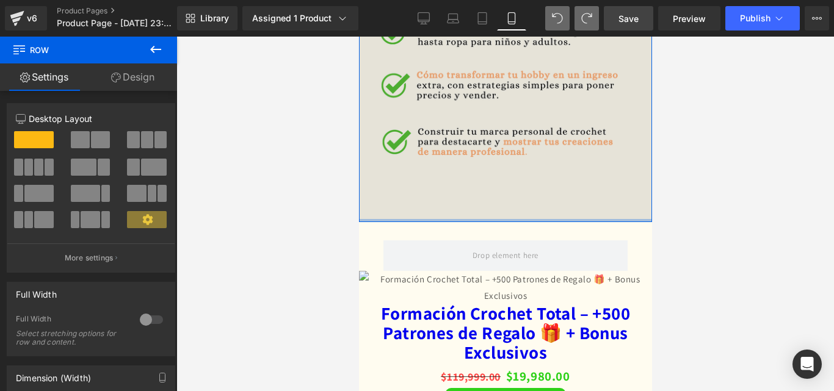
drag, startPoint x: 535, startPoint y: 150, endPoint x: 535, endPoint y: 98, distance: 51.9
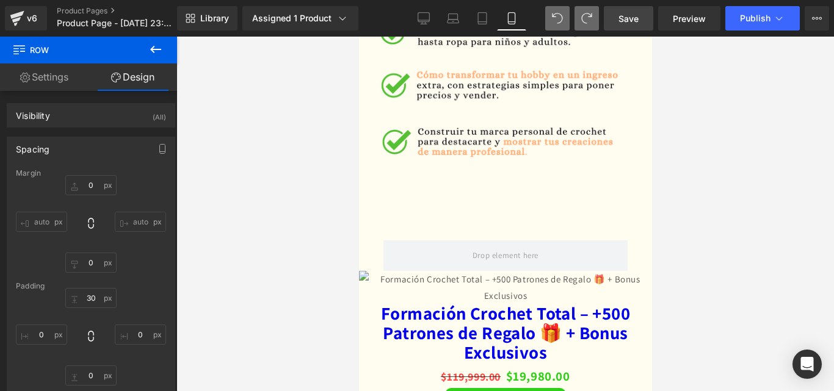
type input "0"
type input "30"
type input "0"
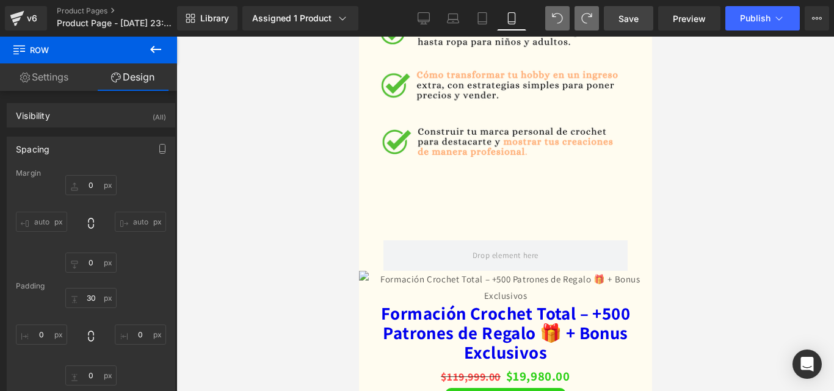
type input "0"
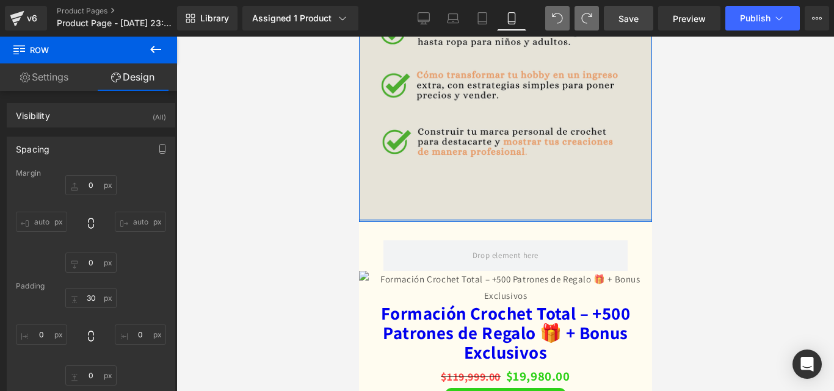
type input "0px"
drag, startPoint x: 496, startPoint y: 150, endPoint x: 521, endPoint y: 119, distance: 39.1
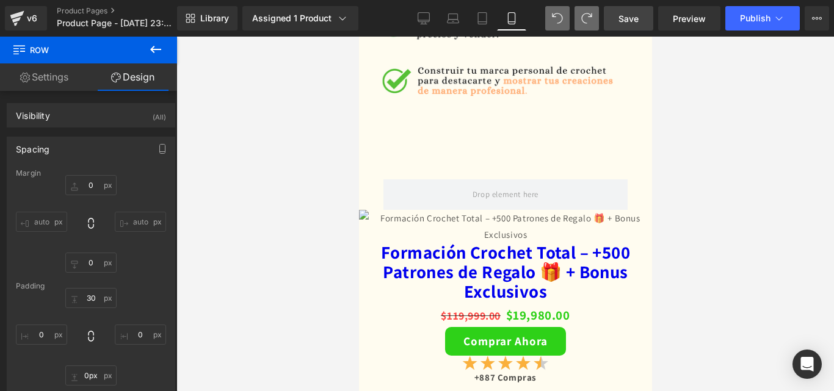
scroll to position [2139, 0]
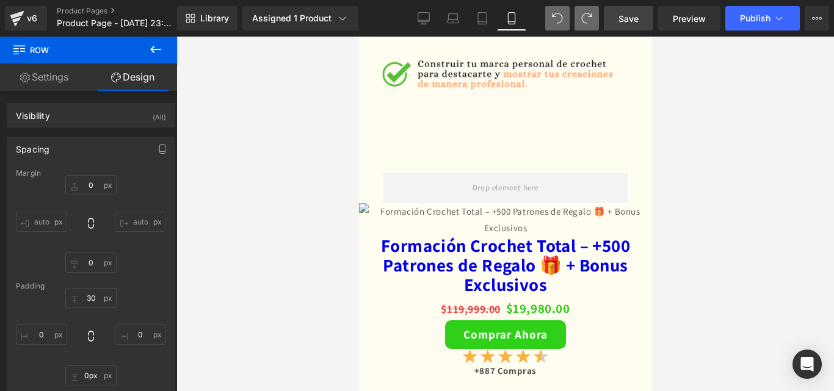
drag, startPoint x: 650, startPoint y: 272, endPoint x: 1030, endPoint y: 309, distance: 382.1
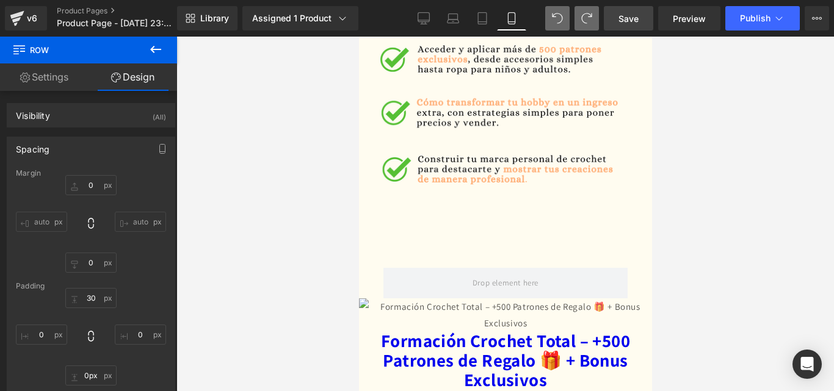
scroll to position [2051, 0]
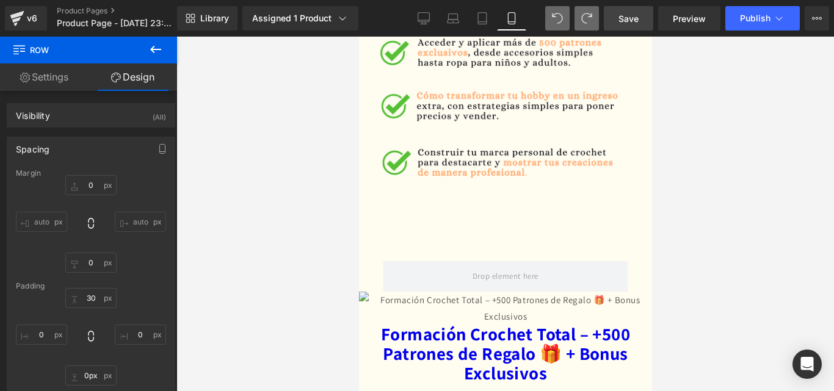
drag, startPoint x: 650, startPoint y: 322, endPoint x: 1055, endPoint y: 304, distance: 405.1
click at [163, 52] on button at bounding box center [155, 50] width 43 height 27
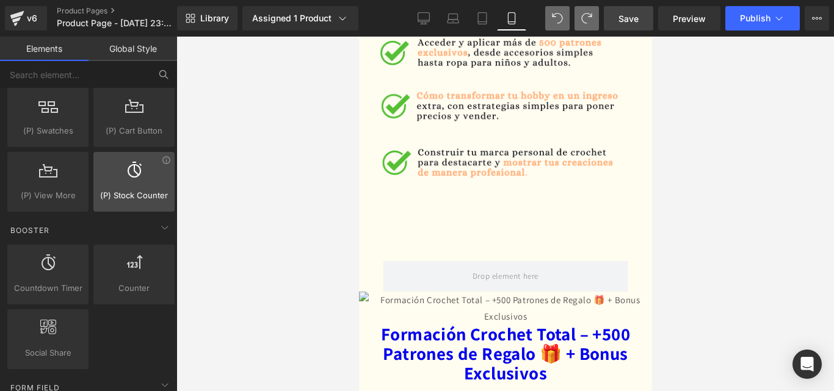
scroll to position [1526, 0]
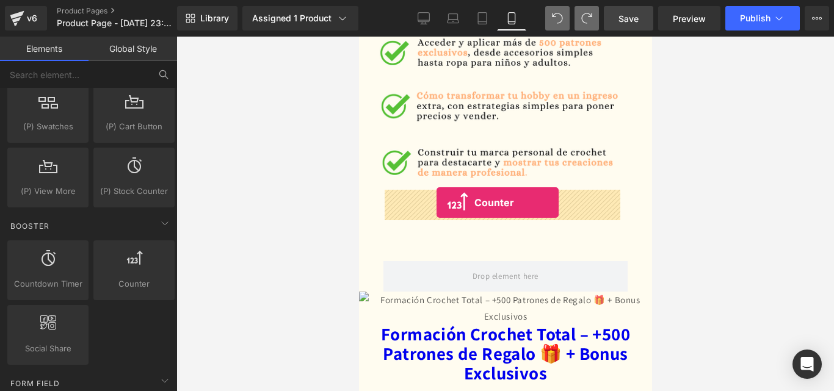
drag, startPoint x: 382, startPoint y: 197, endPoint x: 436, endPoint y: 203, distance: 54.0
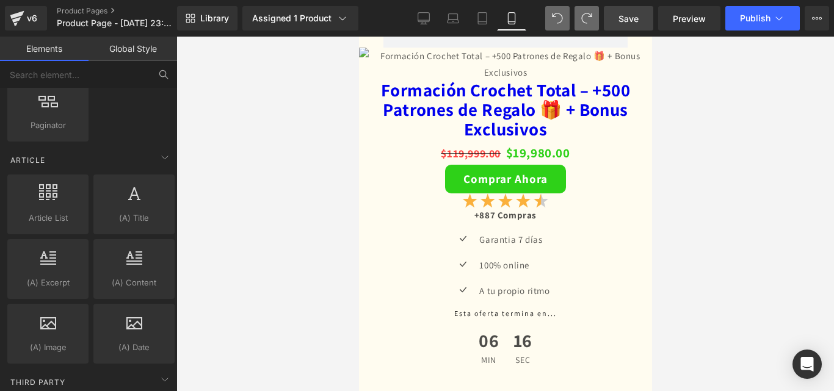
scroll to position [2391, 0]
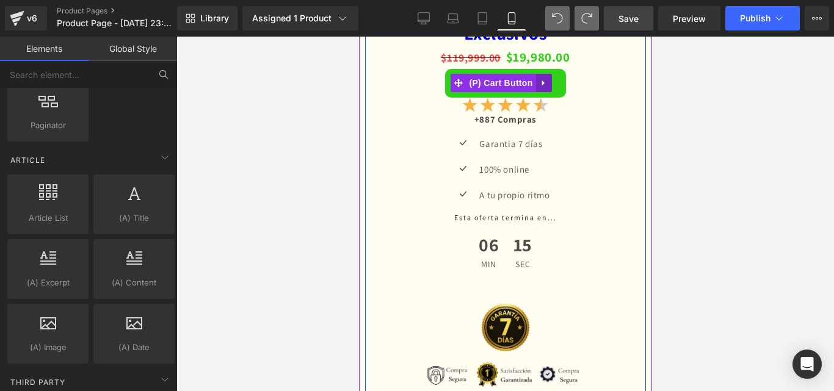
click at [541, 88] on icon at bounding box center [543, 83] width 9 height 9
click at [570, 88] on icon at bounding box center [567, 83] width 9 height 9
click at [558, 98] on button "Comprar Ahora" at bounding box center [504, 83] width 121 height 29
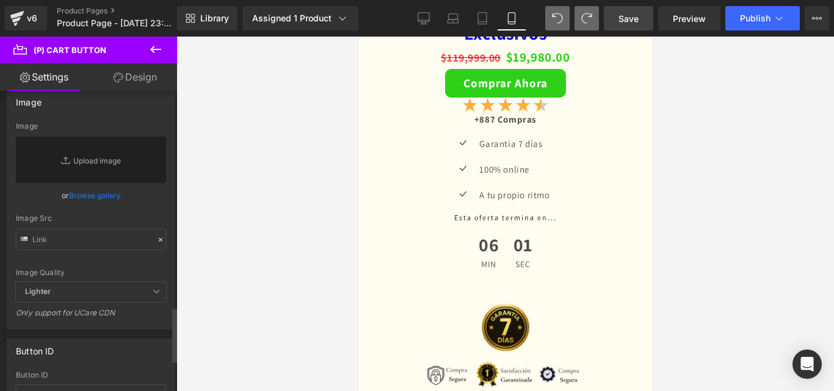
scroll to position [1221, 0]
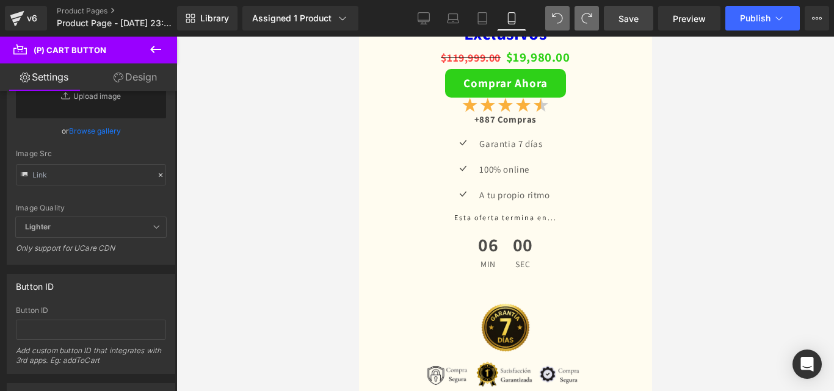
click at [143, 74] on link "Design" at bounding box center [135, 76] width 89 height 27
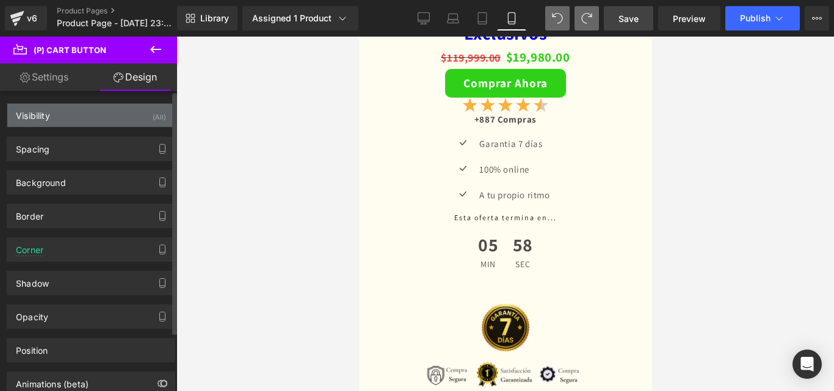
click at [92, 120] on div "Visibility (All)" at bounding box center [90, 115] width 167 height 23
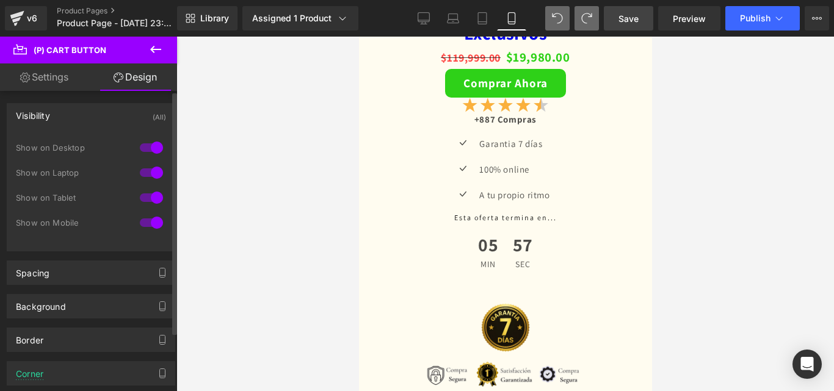
click at [96, 119] on div "Visibility (All)" at bounding box center [90, 115] width 167 height 23
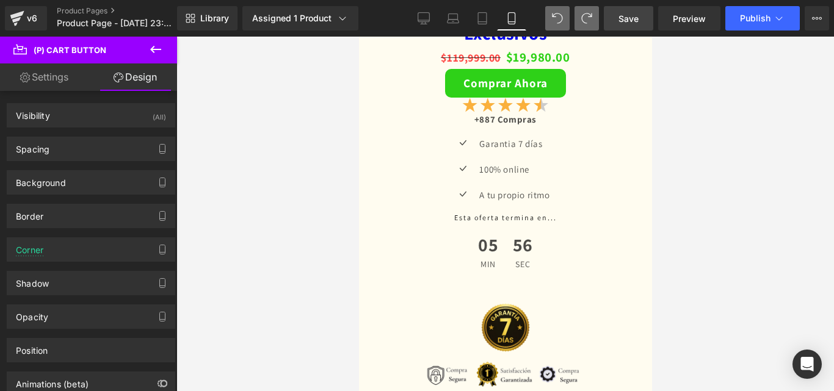
click at [74, 72] on link "Settings" at bounding box center [44, 76] width 89 height 27
type input "100"
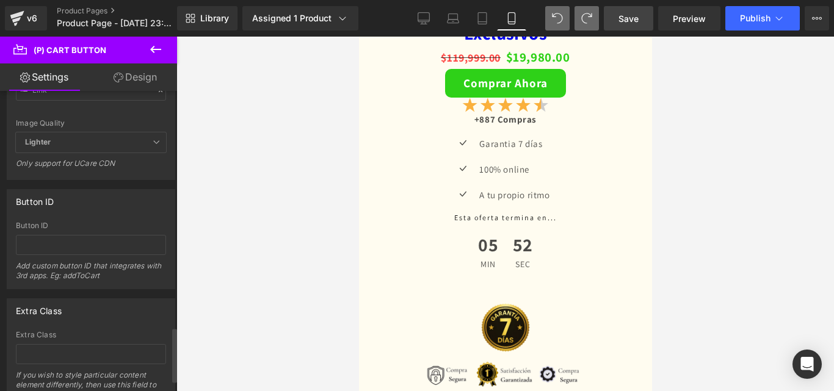
scroll to position [1244, 0]
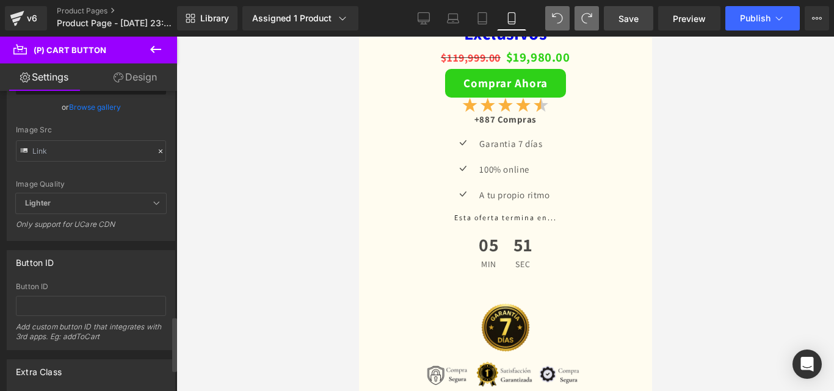
click at [102, 197] on span "Lighter" at bounding box center [91, 203] width 150 height 20
click at [153, 206] on icon at bounding box center [156, 203] width 7 height 7
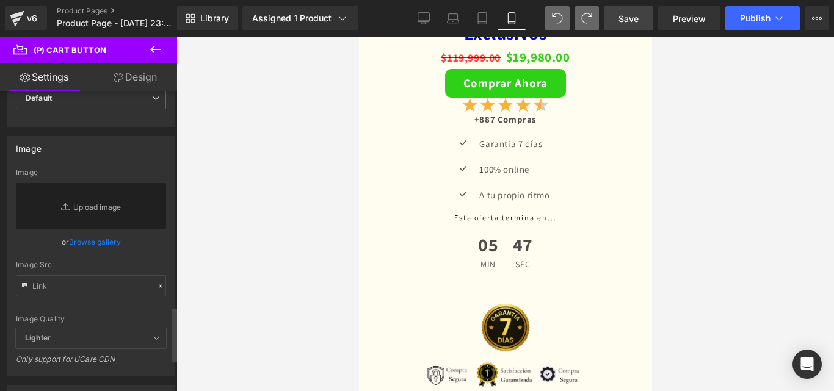
scroll to position [1000, 0]
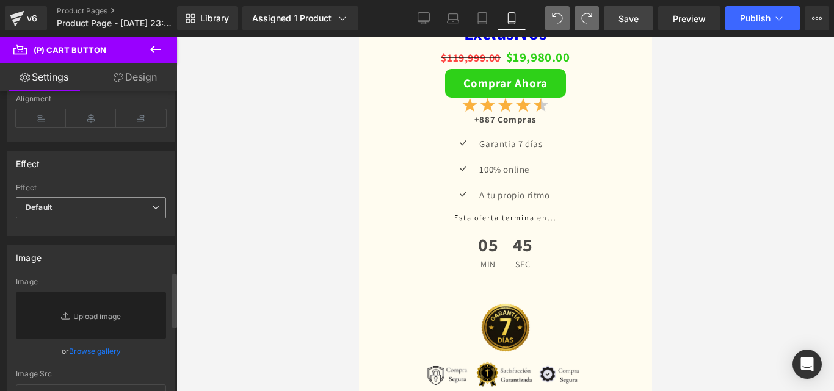
click at [129, 212] on span "Default" at bounding box center [91, 207] width 150 height 21
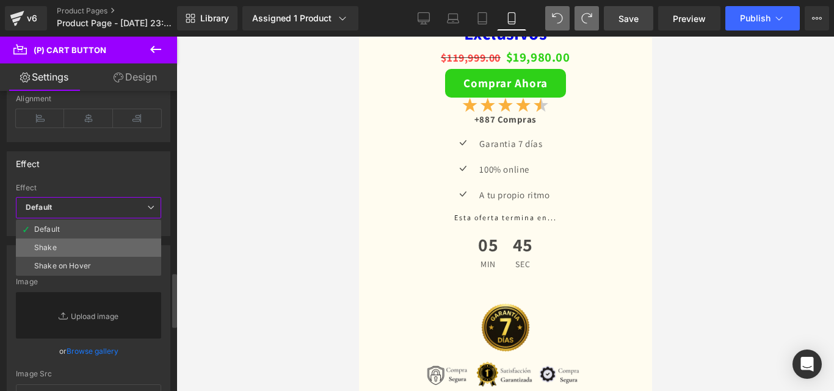
click at [131, 248] on li "Shake" at bounding box center [88, 248] width 145 height 18
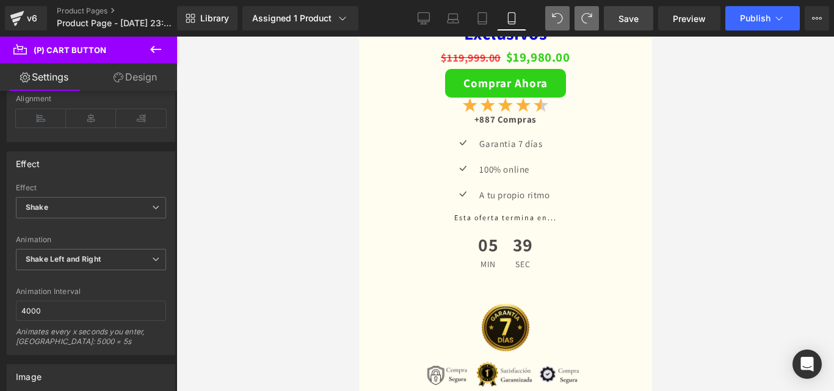
click at [154, 49] on icon at bounding box center [155, 49] width 11 height 7
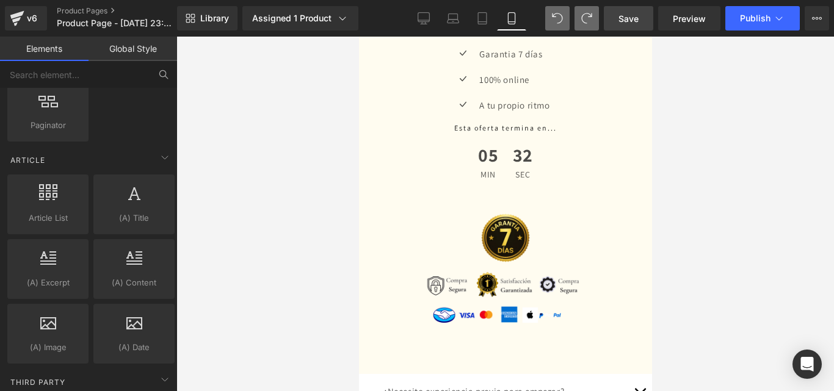
scroll to position [2532, 0]
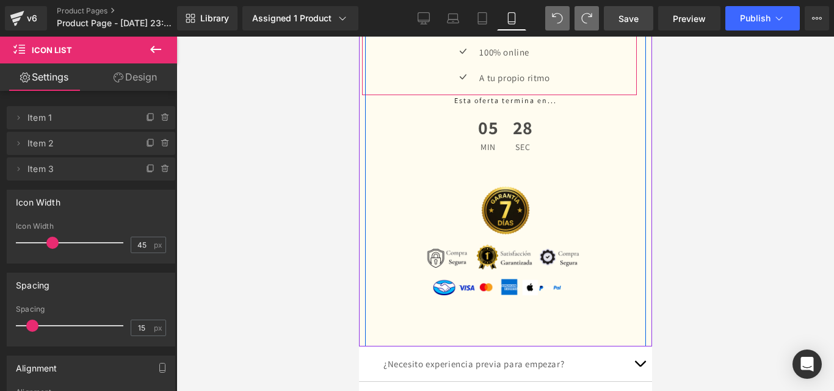
click at [554, 18] on div "52px" at bounding box center [498, 3] width 275 height 32
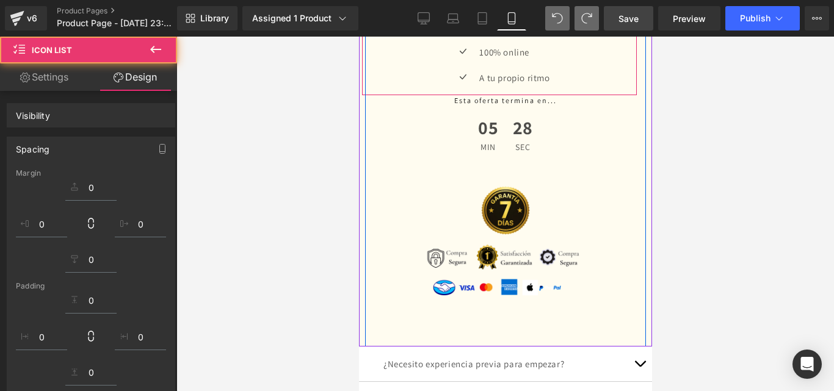
click at [670, 222] on div at bounding box center [504, 214] width 657 height 355
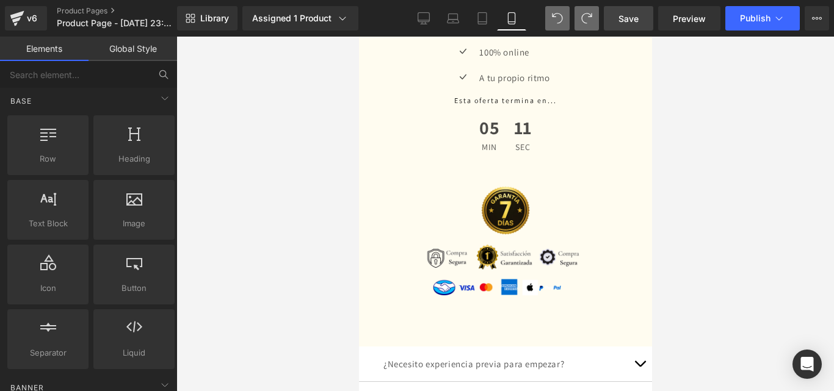
scroll to position [0, 0]
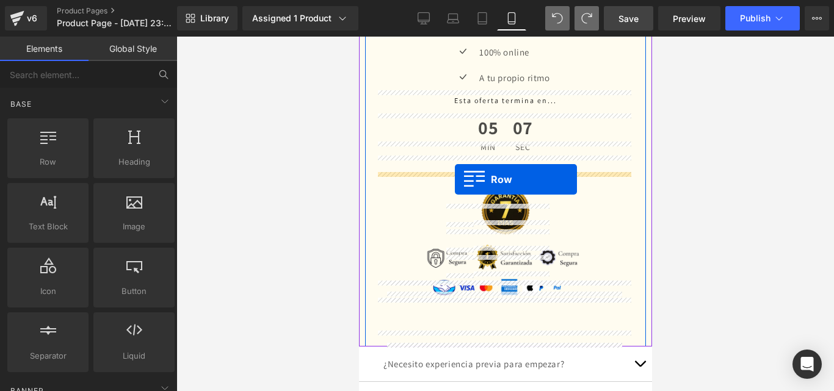
drag, startPoint x: 599, startPoint y: 219, endPoint x: 454, endPoint y: 179, distance: 150.4
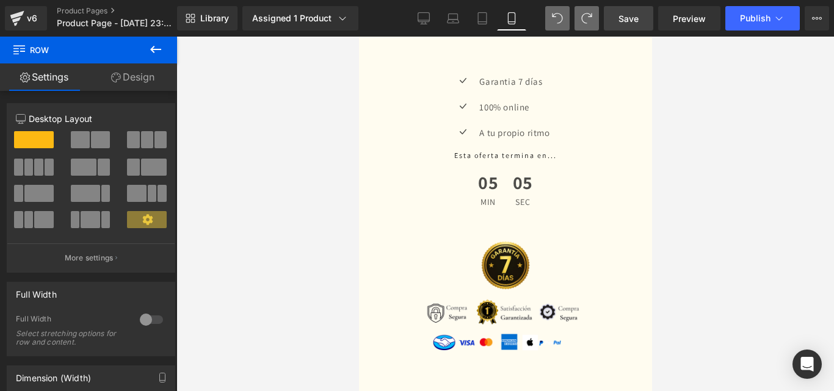
click at [154, 46] on icon at bounding box center [155, 49] width 11 height 7
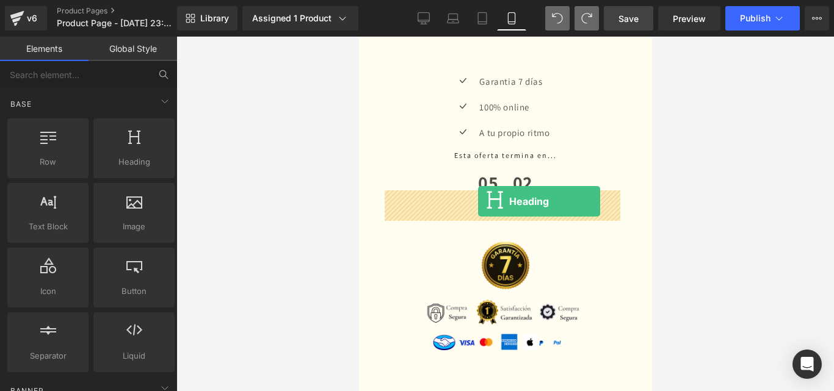
drag, startPoint x: 489, startPoint y: 208, endPoint x: 477, endPoint y: 201, distance: 13.6
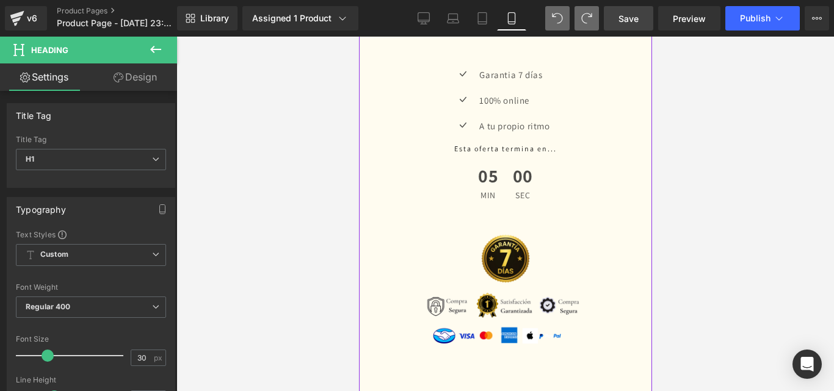
click at [493, 24] on span "Heading" at bounding box center [493, 16] width 33 height 15
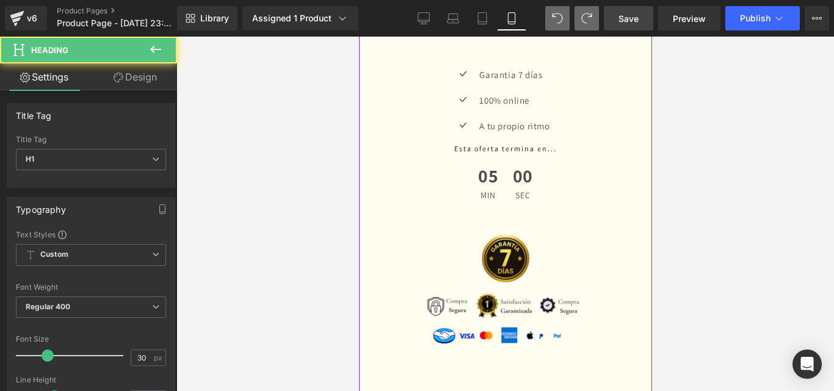
click at [493, 24] on span "Heading" at bounding box center [493, 16] width 33 height 15
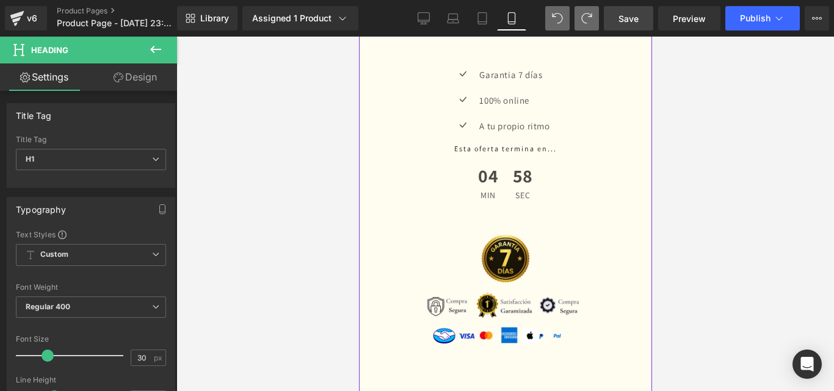
click at [432, 29] on h1 "Your heading text goes here" at bounding box center [505, 17] width 244 height 24
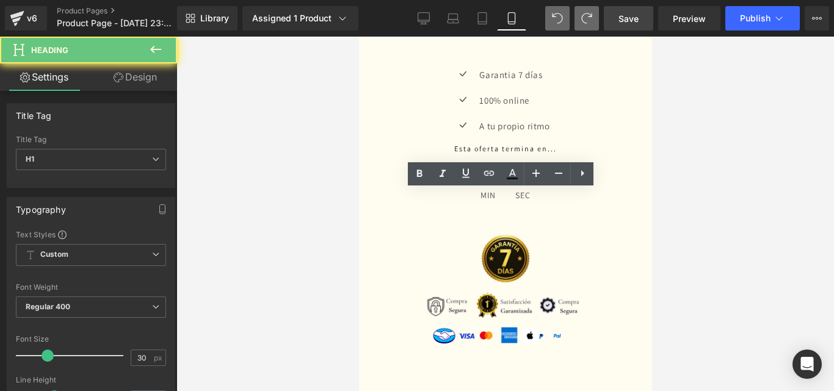
click at [432, 29] on h1 "Your heading text goes here" at bounding box center [505, 17] width 244 height 24
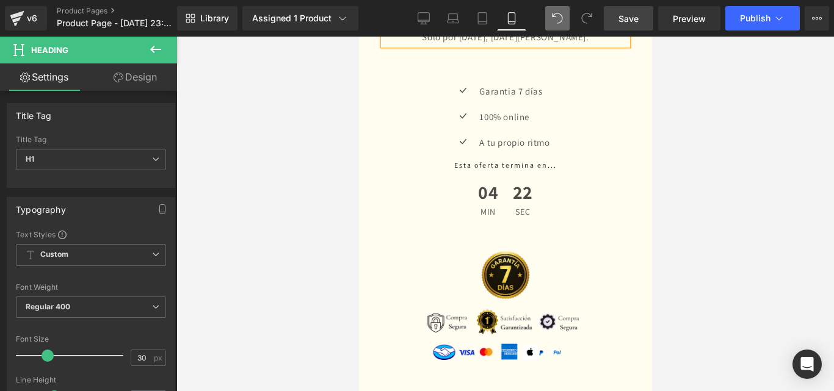
click at [433, 29] on h1 "¡Últimos 3 cupos en oferta!" at bounding box center [505, 17] width 244 height 24
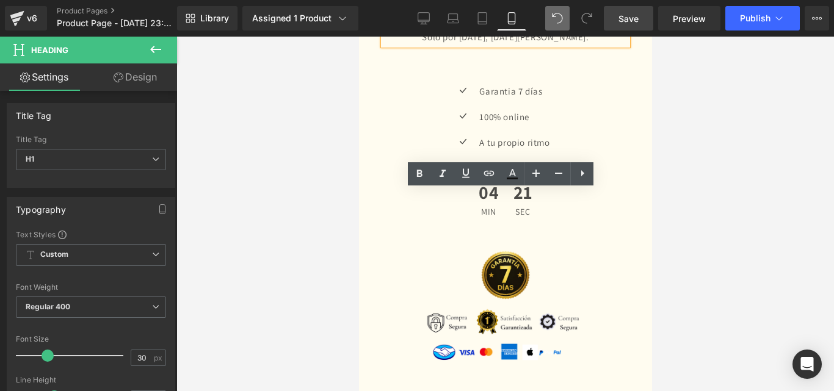
click at [472, 29] on h1 "¡Últimos 3 cupos en oferta!" at bounding box center [505, 17] width 244 height 24
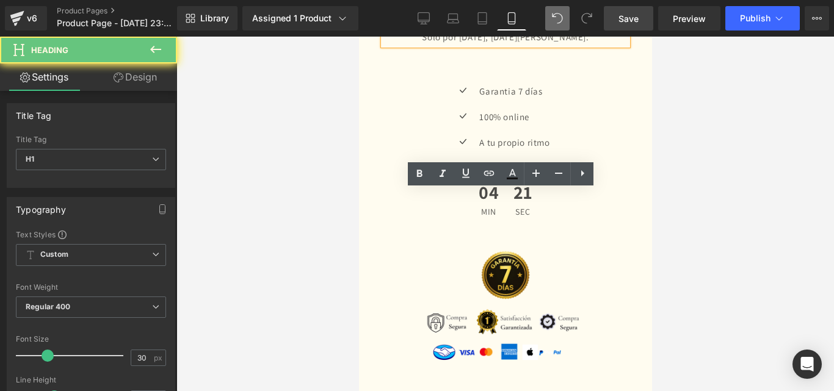
click at [472, 29] on h1 "¡Últimos 3 cupos en oferta!" at bounding box center [505, 17] width 244 height 24
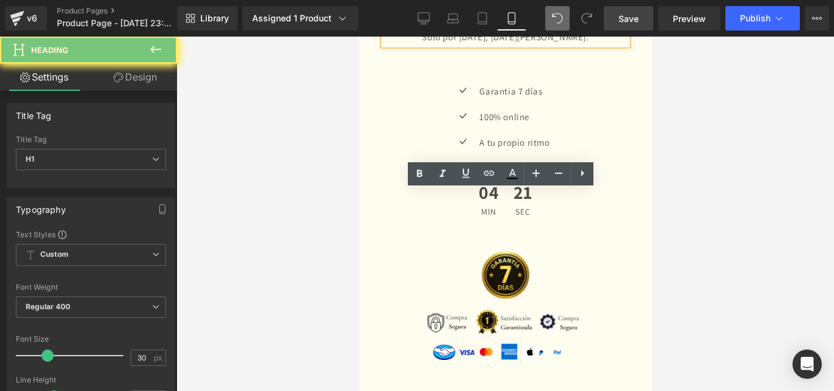
click at [472, 29] on h1 "¡Últimos 3 cupos en oferta!" at bounding box center [505, 17] width 244 height 24
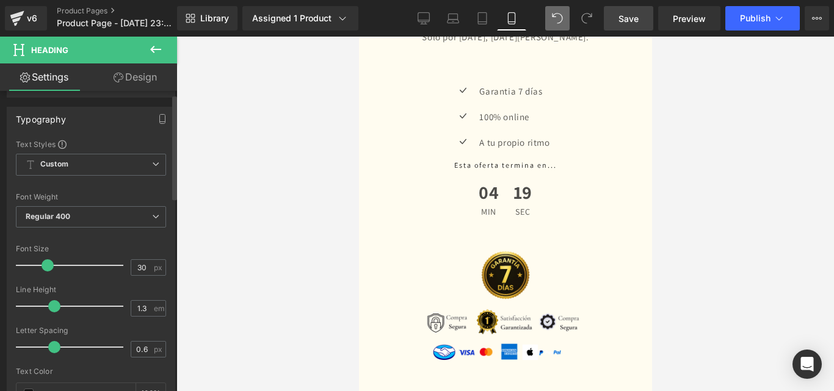
scroll to position [183, 0]
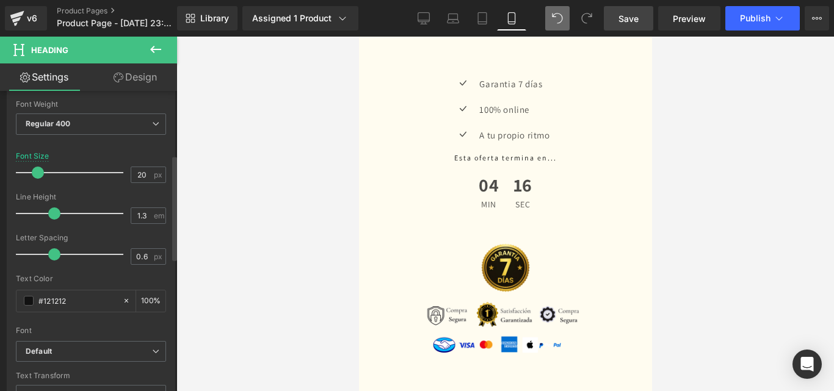
type input "19"
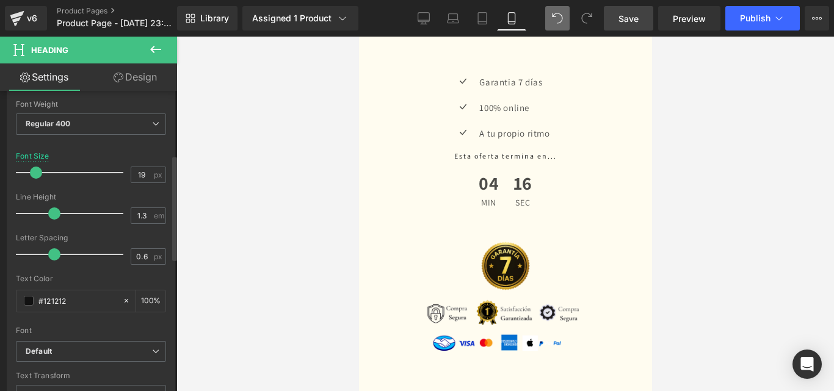
drag, startPoint x: 47, startPoint y: 176, endPoint x: 36, endPoint y: 179, distance: 11.4
click at [36, 179] on div at bounding box center [72, 173] width 101 height 24
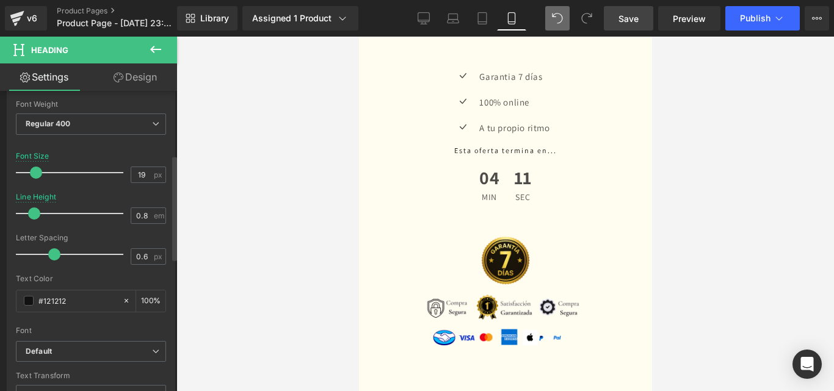
type input "0.7"
drag, startPoint x: 56, startPoint y: 214, endPoint x: 32, endPoint y: 219, distance: 24.9
click at [32, 219] on span at bounding box center [30, 214] width 12 height 12
type input "-0.2"
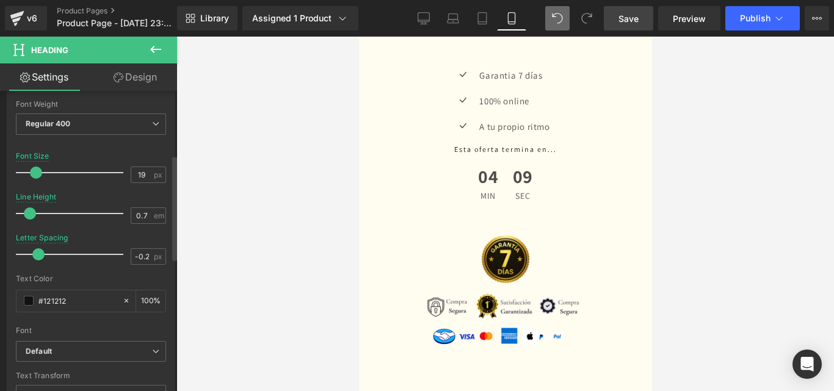
drag, startPoint x: 53, startPoint y: 260, endPoint x: 38, endPoint y: 263, distance: 15.6
click at [38, 263] on div at bounding box center [72, 254] width 101 height 24
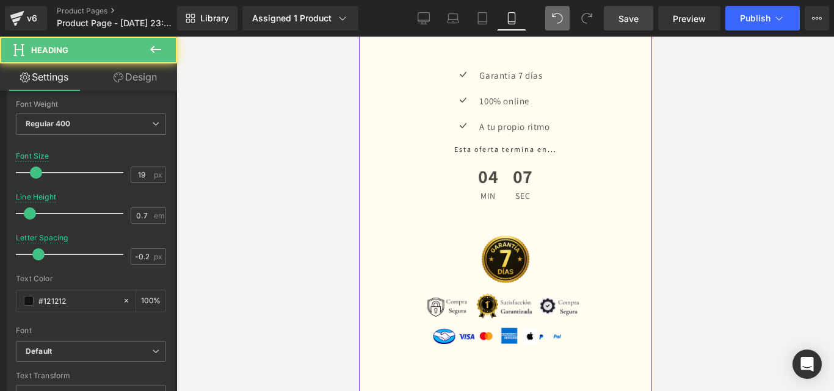
click at [551, 29] on div "Solo por hoy, 19 [PERSON_NAME]." at bounding box center [505, 21] width 244 height 16
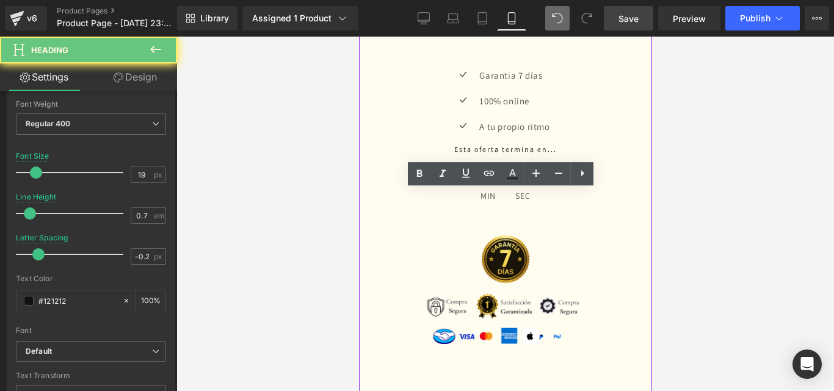
click at [551, 29] on div "Solo por hoy, 19 [PERSON_NAME]." at bounding box center [505, 21] width 244 height 16
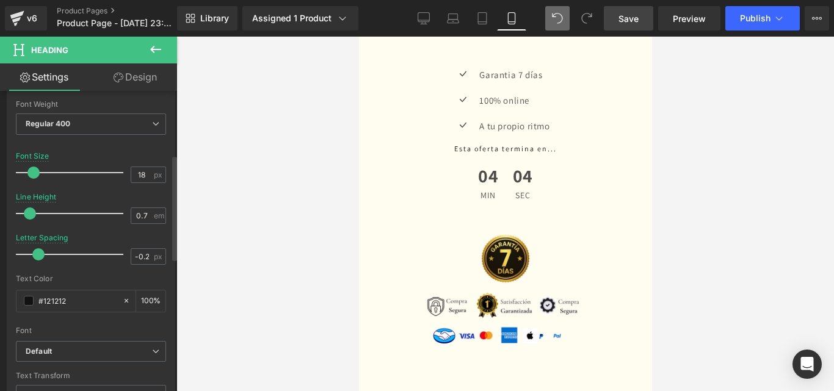
type input "21"
click at [40, 173] on span at bounding box center [38, 173] width 12 height 12
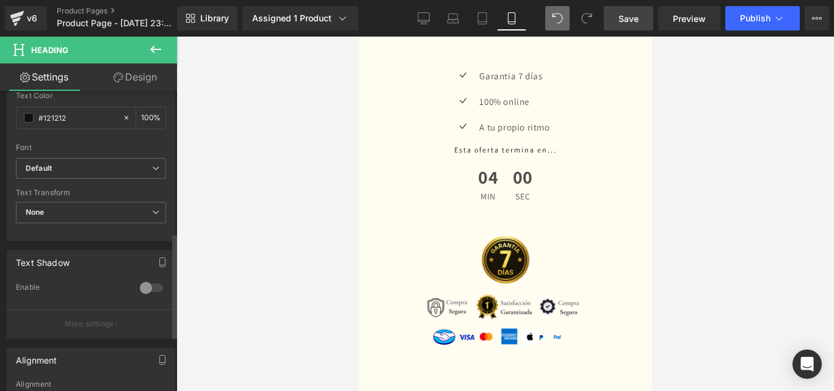
scroll to position [488, 0]
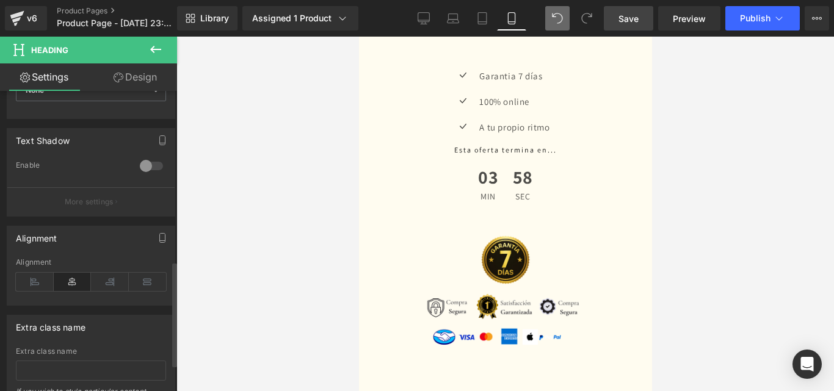
click at [146, 168] on div at bounding box center [151, 166] width 29 height 20
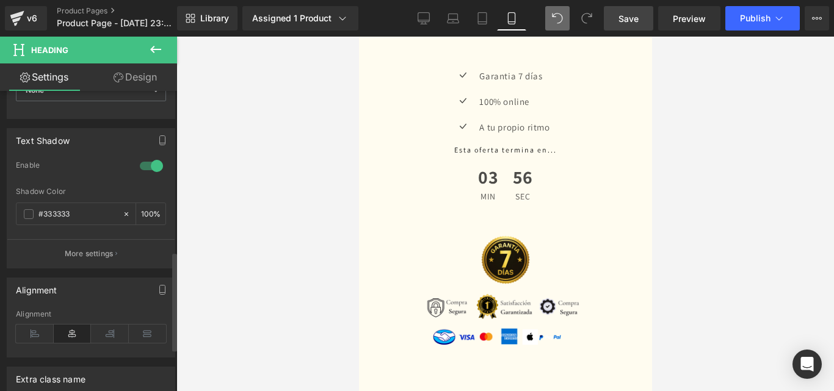
click at [148, 167] on div at bounding box center [151, 166] width 29 height 20
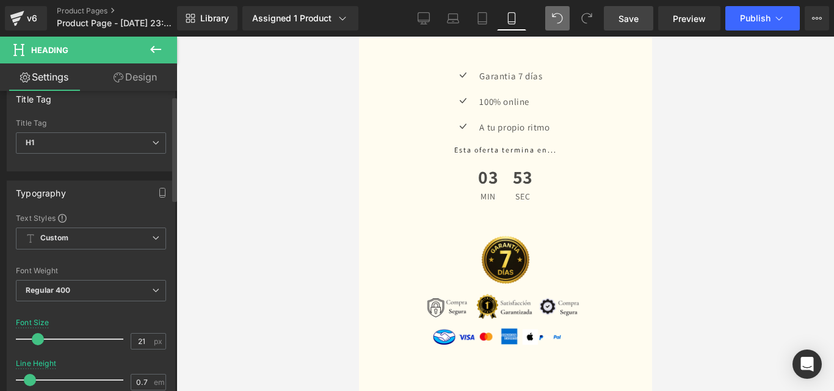
scroll to position [0, 0]
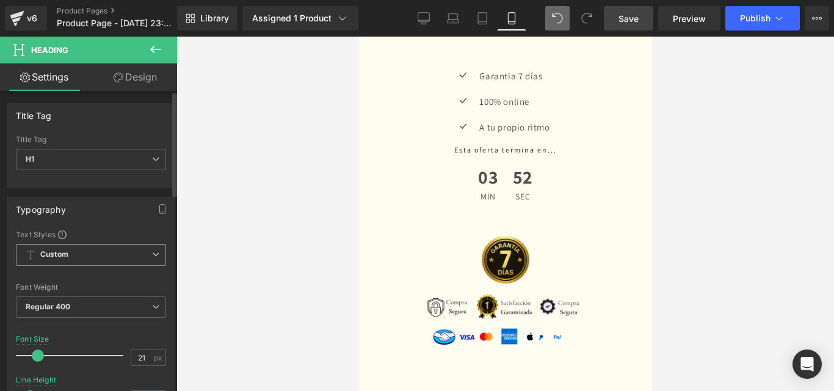
click at [86, 253] on span "Custom Setup Global Style" at bounding box center [91, 255] width 150 height 22
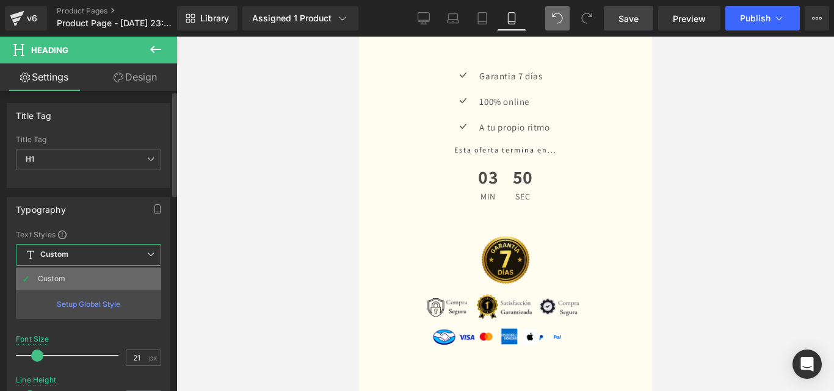
click at [97, 280] on li "Custom" at bounding box center [88, 279] width 145 height 22
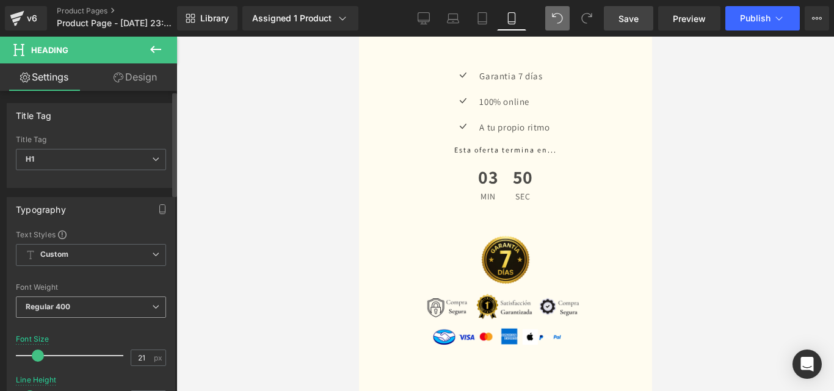
click at [84, 299] on span "Regular 400" at bounding box center [91, 307] width 150 height 21
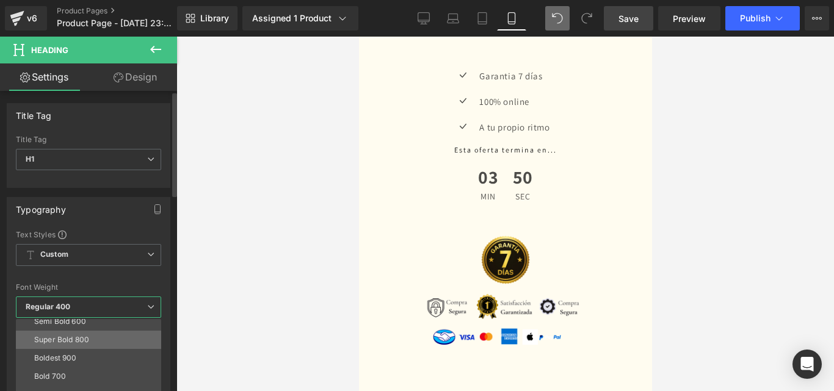
scroll to position [101, 0]
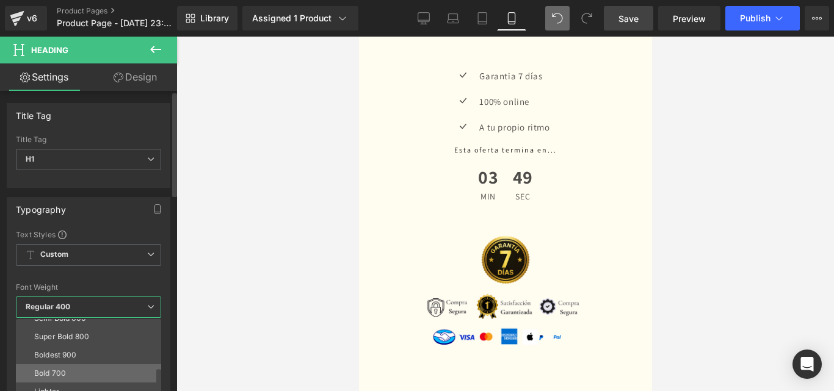
click at [99, 373] on li "Bold 700" at bounding box center [91, 373] width 151 height 18
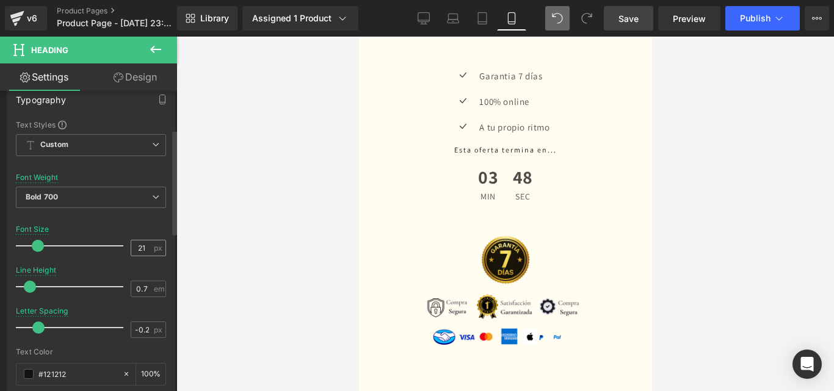
scroll to position [122, 0]
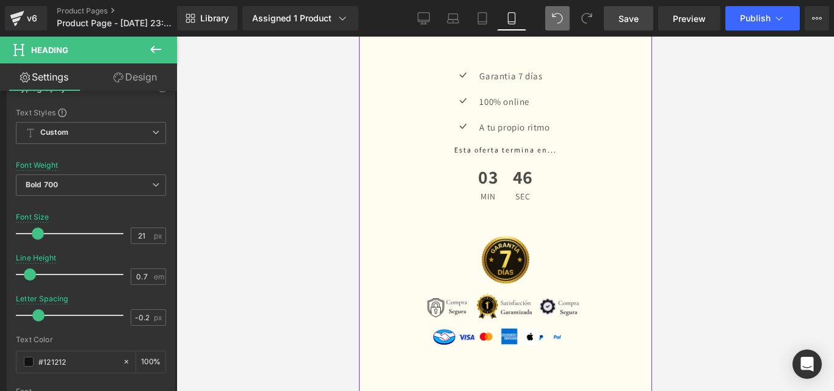
drag, startPoint x: 5, startPoint y: 190, endPoint x: 323, endPoint y: 231, distance: 320.5
click at [323, 231] on div at bounding box center [504, 214] width 657 height 355
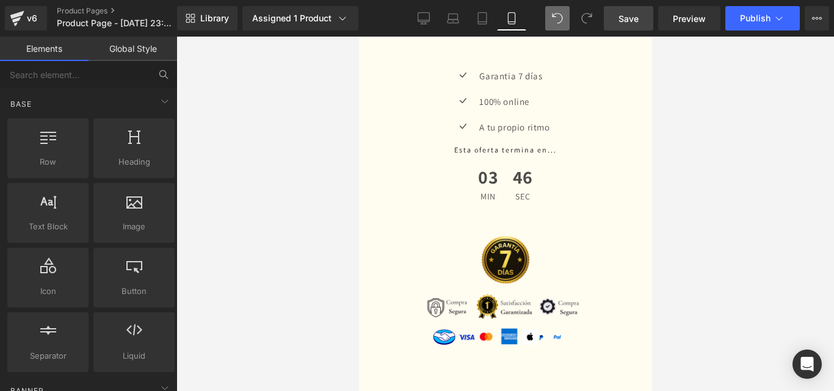
click at [355, 241] on div at bounding box center [504, 214] width 657 height 355
click at [538, 30] on div "Solo por hoy, 19 [PERSON_NAME]." at bounding box center [505, 21] width 244 height 16
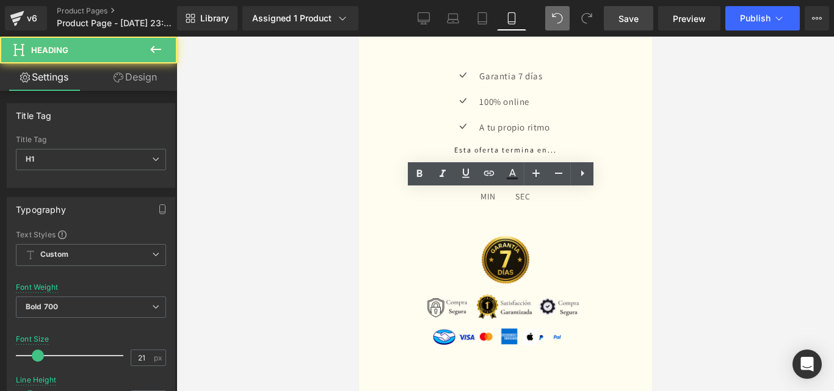
click at [556, 30] on div "Solo por hoy, 19 [PERSON_NAME]." at bounding box center [505, 21] width 244 height 16
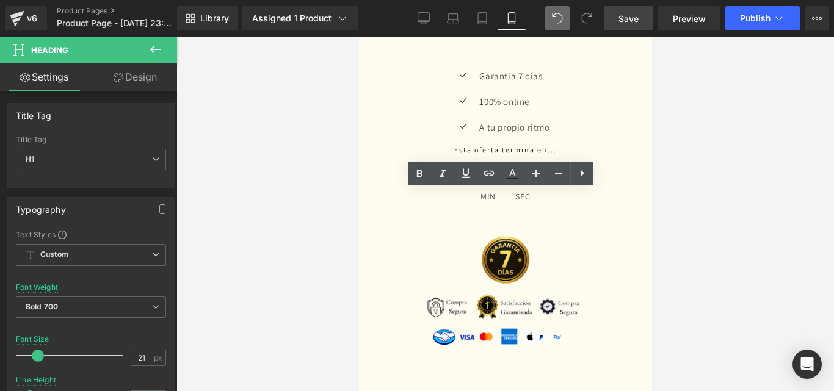
click at [568, 30] on div "Solo por hoy, 19 [PERSON_NAME]." at bounding box center [505, 21] width 244 height 16
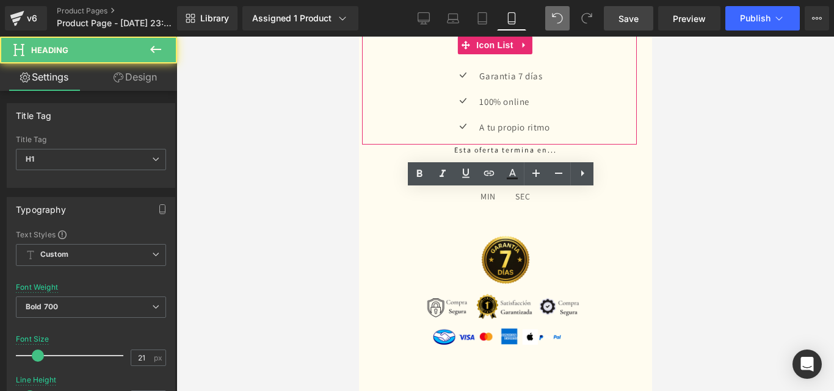
click at [430, 145] on div "Icon Garantia 7 días Text Block Icon 100% online Text Block Icon A tu propio ri…" at bounding box center [498, 106] width 275 height 77
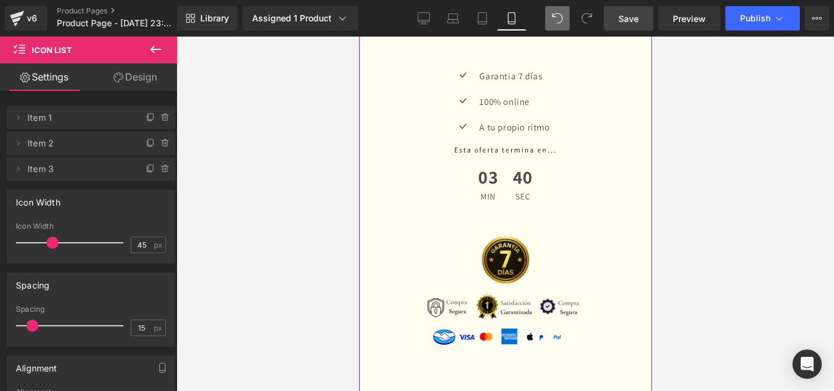
click at [591, 37] on div "¡Últimos 3 cupos en oferta! Solo por hoy, 19 de agosto. Heading Row" at bounding box center [505, 12] width 262 height 50
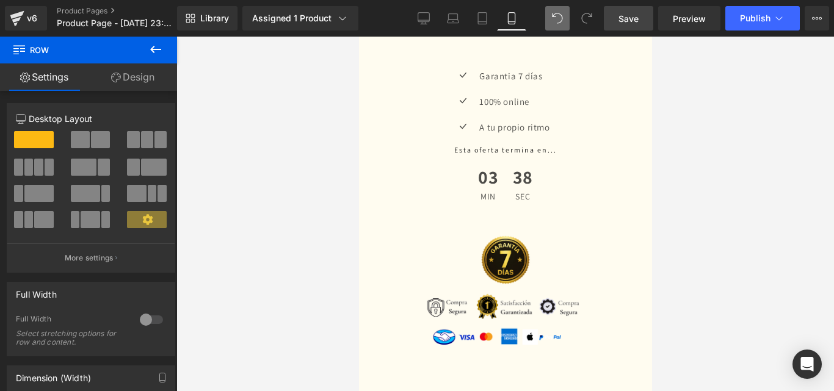
click at [147, 74] on link "Design" at bounding box center [133, 76] width 89 height 27
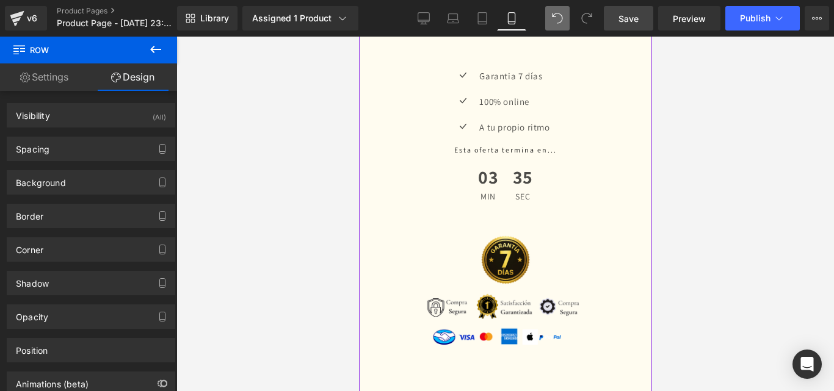
drag, startPoint x: 555, startPoint y: 198, endPoint x: 468, endPoint y: 193, distance: 88.1
click at [555, 14] on h1 "¡Últimos 3 cupos en oferta!" at bounding box center [505, 9] width 244 height 9
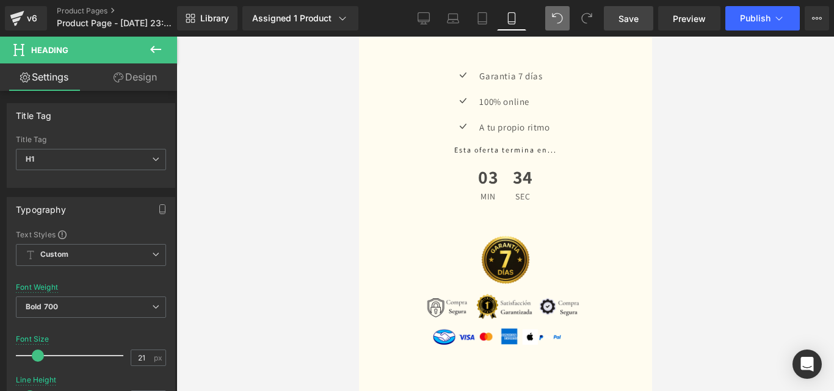
click at [139, 73] on link "Design" at bounding box center [135, 76] width 89 height 27
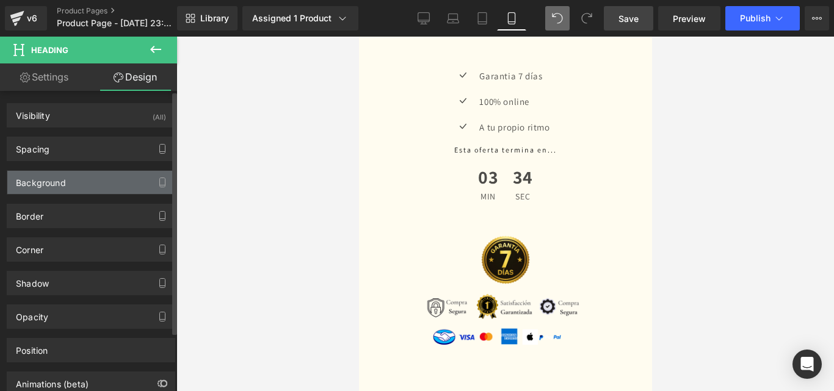
type input "#121212"
type input "75"
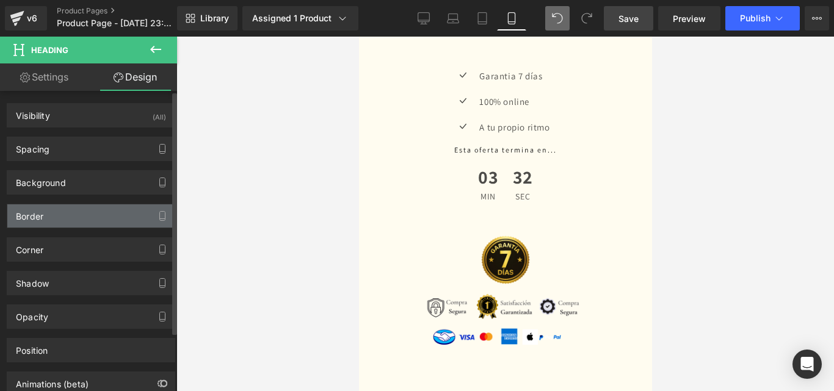
click at [79, 222] on div "Border" at bounding box center [90, 215] width 167 height 23
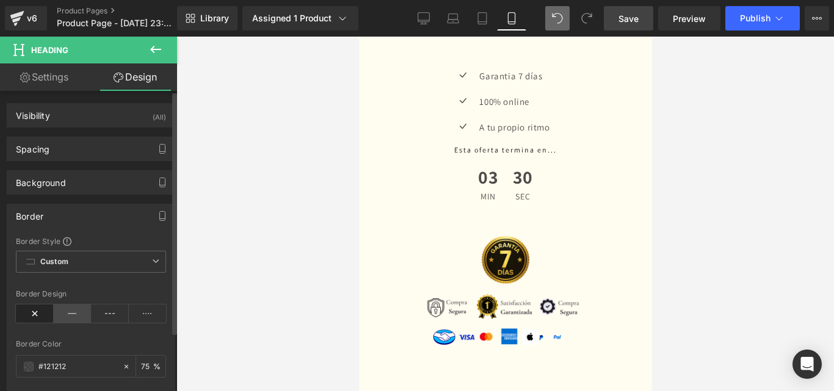
click at [71, 314] on icon at bounding box center [73, 314] width 38 height 18
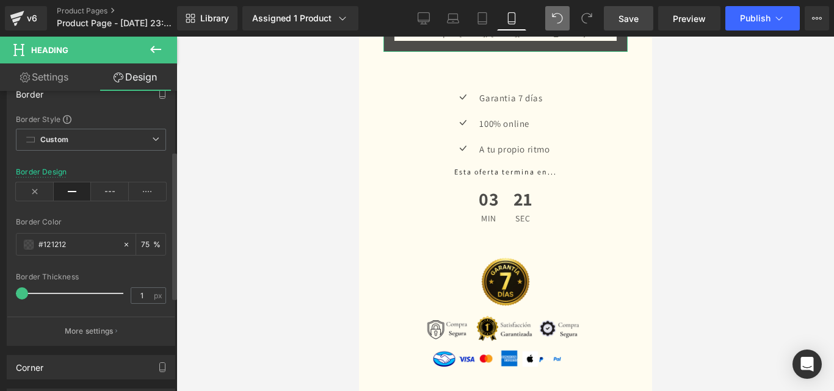
type input "0"
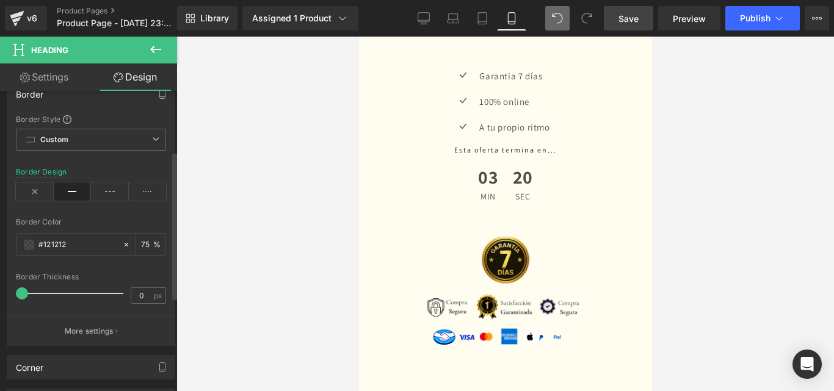
drag, startPoint x: 32, startPoint y: 295, endPoint x: 9, endPoint y: 306, distance: 25.7
click at [9, 306] on div "Border Style Custom Custom Setup Global Style Custom Setup Global Style solid B…" at bounding box center [90, 229] width 167 height 231
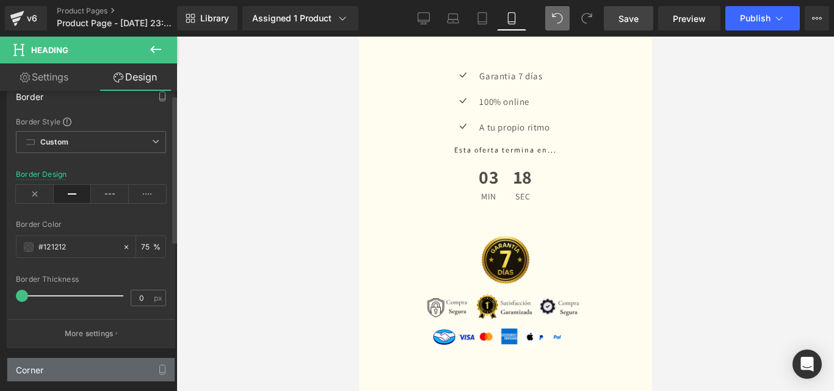
scroll to position [0, 0]
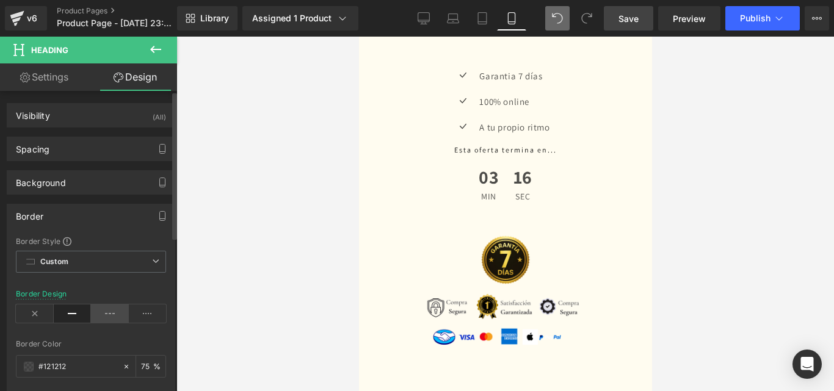
click at [111, 312] on icon at bounding box center [110, 314] width 38 height 18
click at [143, 318] on icon at bounding box center [148, 314] width 38 height 18
click at [46, 316] on icon at bounding box center [35, 314] width 38 height 18
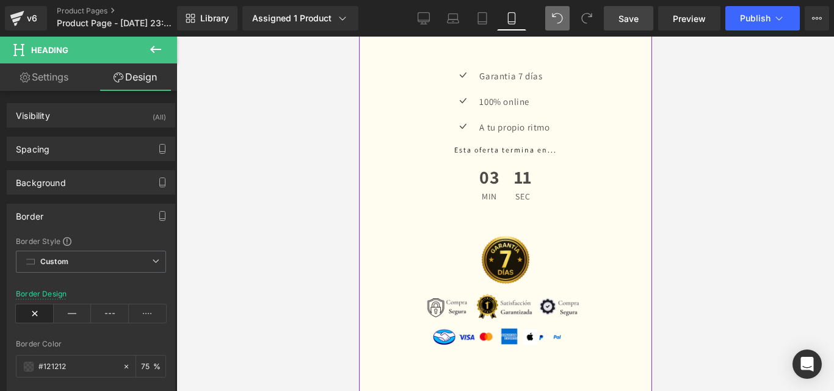
click at [593, 30] on div "Solo por hoy, 19 [PERSON_NAME]." at bounding box center [505, 21] width 244 height 16
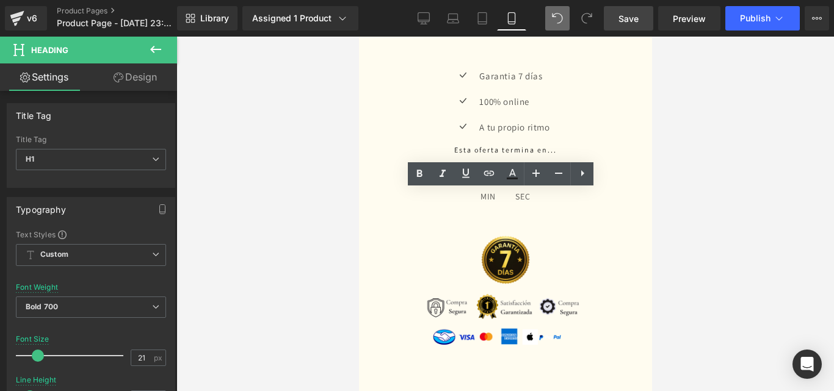
click at [532, 30] on div "Solo por hoy, 19 [PERSON_NAME]." at bounding box center [505, 21] width 244 height 16
drag, startPoint x: 582, startPoint y: 209, endPoint x: 500, endPoint y: 211, distance: 81.2
click at [500, 30] on div "Solo por hoy, 19 [PERSON_NAME]." at bounding box center [505, 21] width 244 height 16
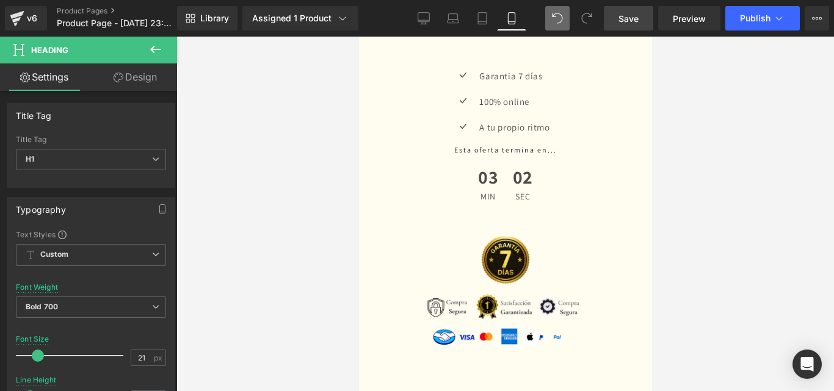
click at [150, 82] on link "Design" at bounding box center [135, 76] width 89 height 27
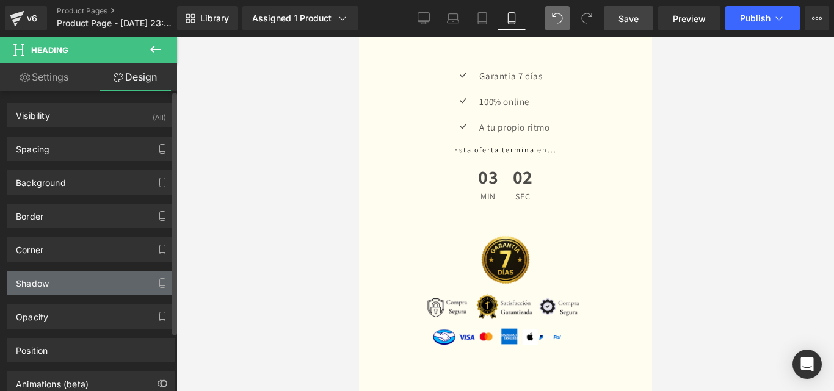
type input "#333333"
type input "100"
click at [106, 288] on div "Shadow" at bounding box center [90, 283] width 167 height 23
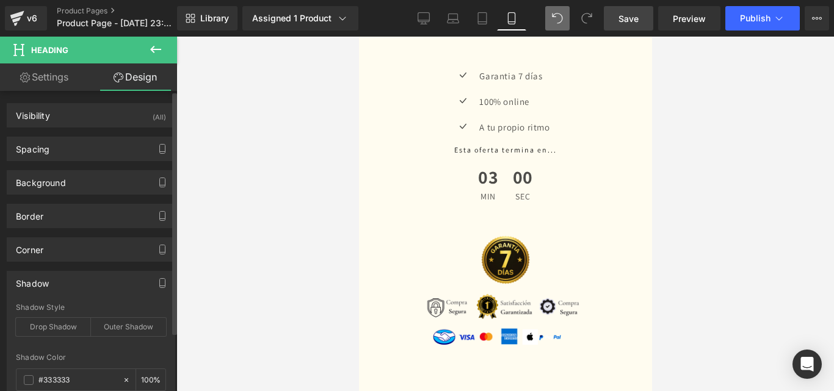
click at [106, 288] on div "Shadow" at bounding box center [90, 283] width 167 height 23
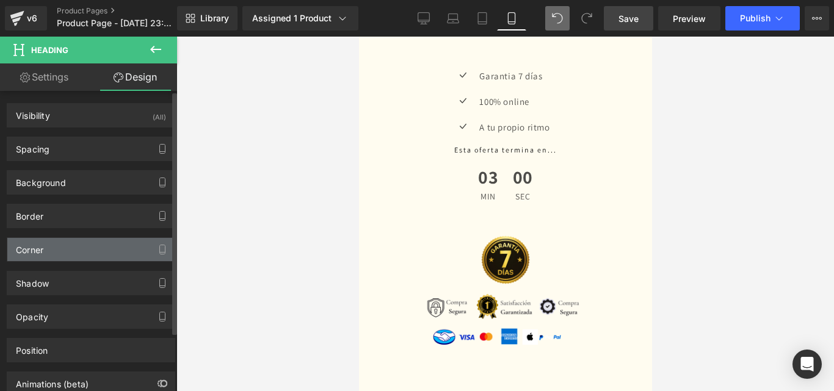
click at [124, 255] on div "Corner" at bounding box center [90, 249] width 167 height 23
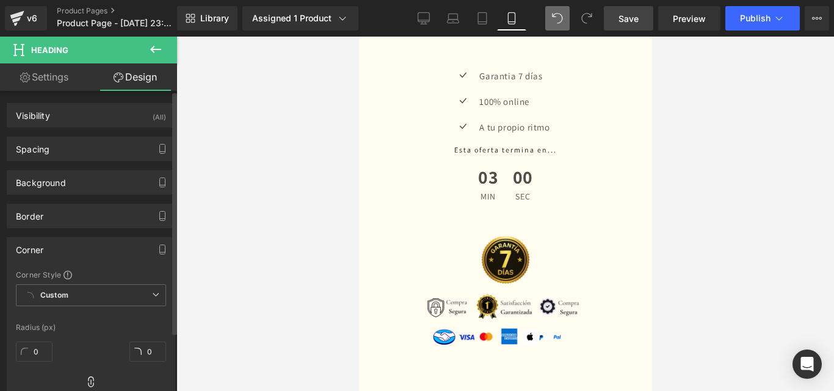
click at [124, 255] on div "Corner" at bounding box center [90, 249] width 167 height 23
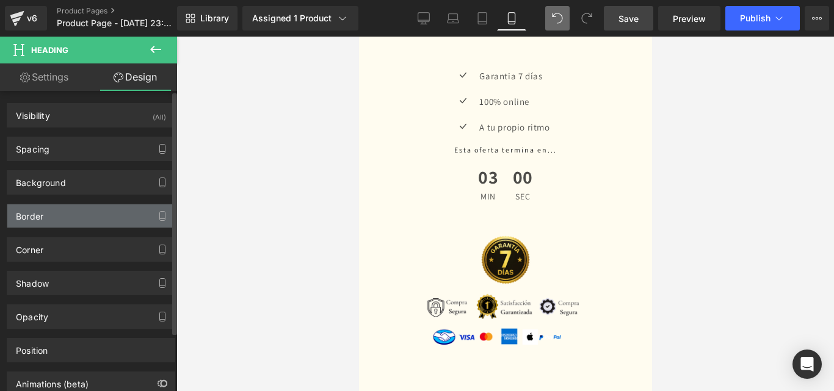
click at [100, 214] on div "Border" at bounding box center [90, 215] width 167 height 23
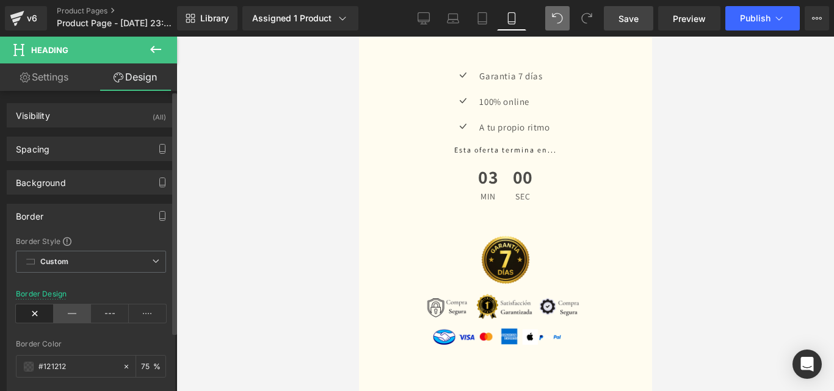
click at [70, 313] on icon at bounding box center [73, 314] width 38 height 18
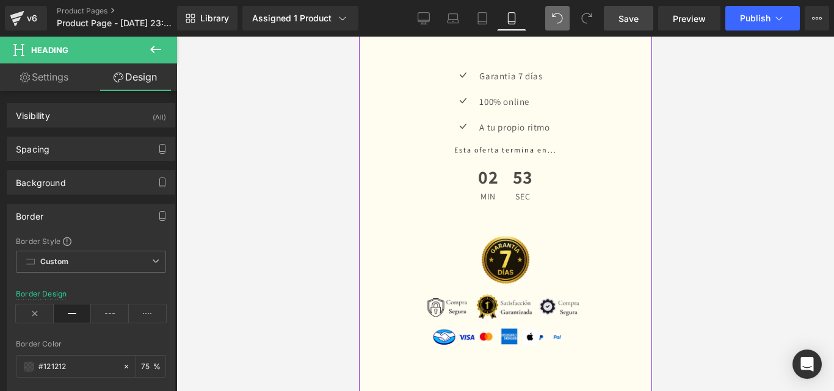
click at [471, 31] on div "¡Últimos 3 cupos en oferta! Solo por hoy, 19 de agosto. Heading" at bounding box center [505, 18] width 244 height 26
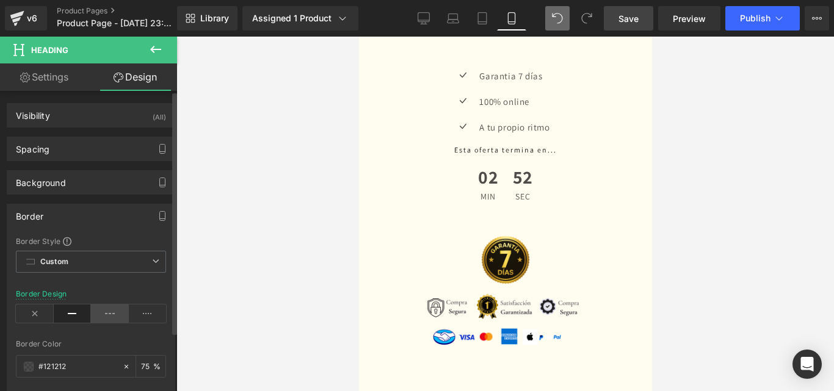
click at [105, 314] on icon at bounding box center [110, 314] width 38 height 18
click at [74, 312] on icon at bounding box center [73, 314] width 38 height 18
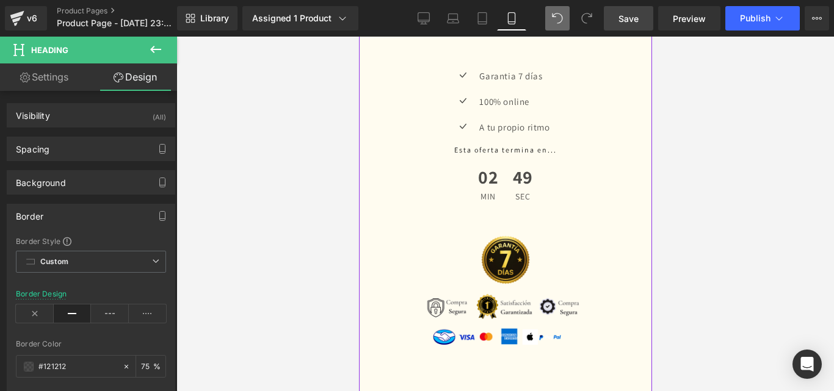
click at [522, 24] on link at bounding box center [516, 17] width 13 height 15
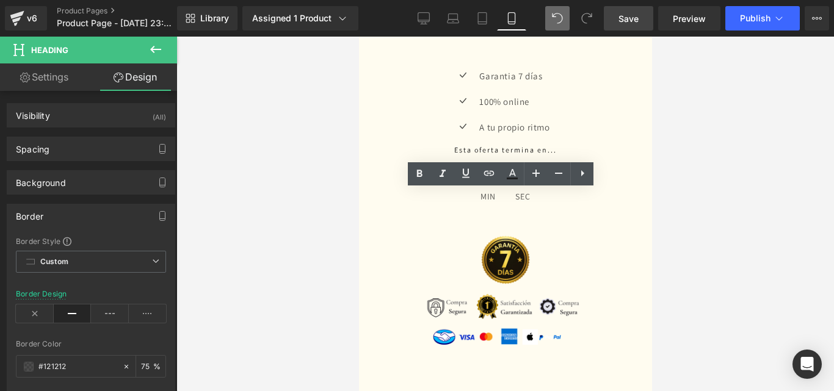
click at [555, 14] on h1 "¡Últimos 3 cupos en oferta!" at bounding box center [505, 9] width 244 height 9
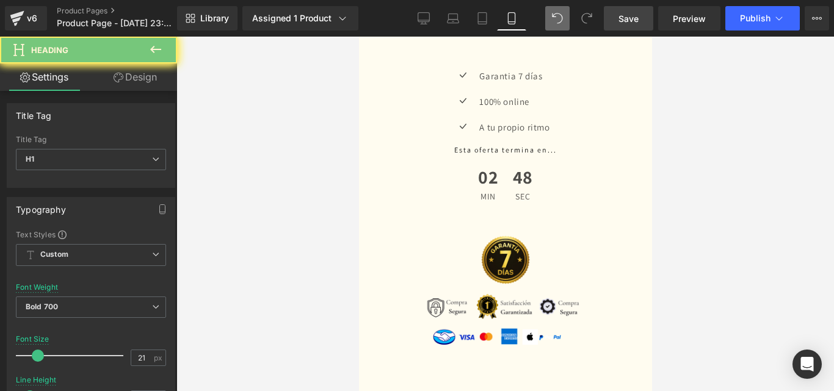
click at [653, 201] on div at bounding box center [504, 214] width 657 height 355
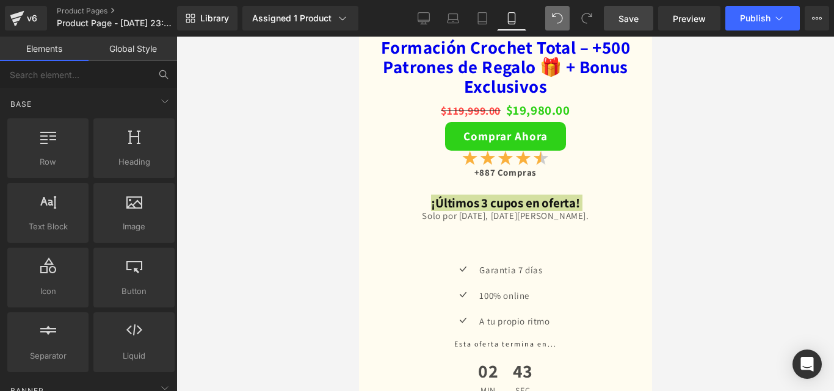
scroll to position [2462, 0]
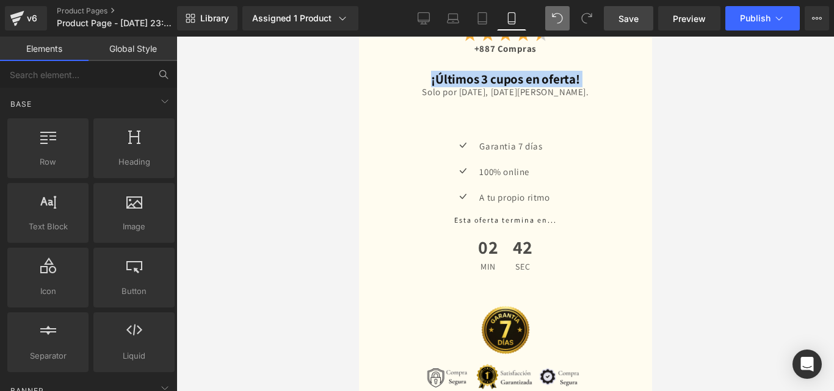
click at [586, 100] on div "Solo por hoy, 19 [PERSON_NAME]." at bounding box center [505, 92] width 244 height 16
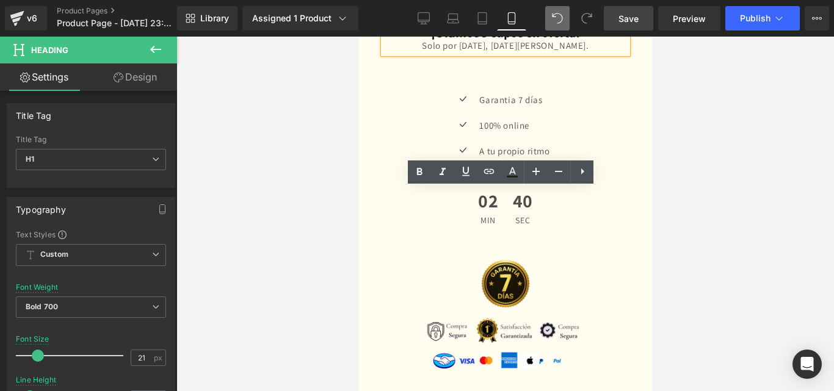
scroll to position [2540, 0]
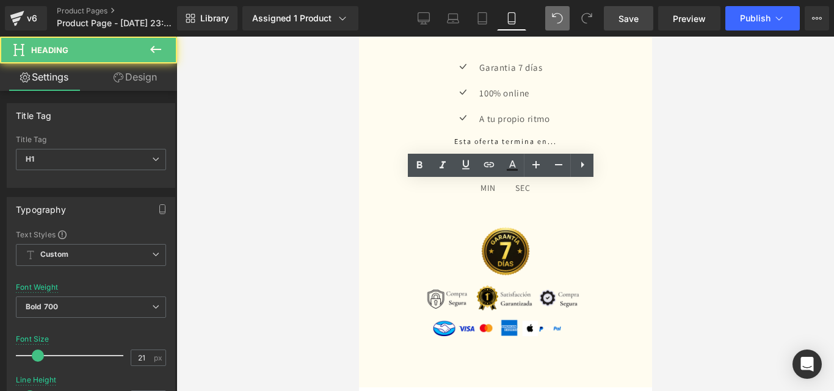
drag, startPoint x: 597, startPoint y: 199, endPoint x: 413, endPoint y: 182, distance: 185.1
click at [413, 22] on div "¡Últimos 3 cupos en oferta! Solo por hoy, 19 de agosto." at bounding box center [505, 9] width 244 height 26
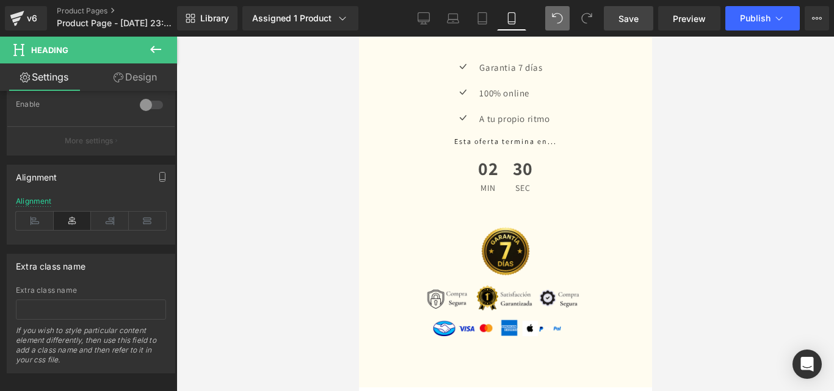
scroll to position [488, 0]
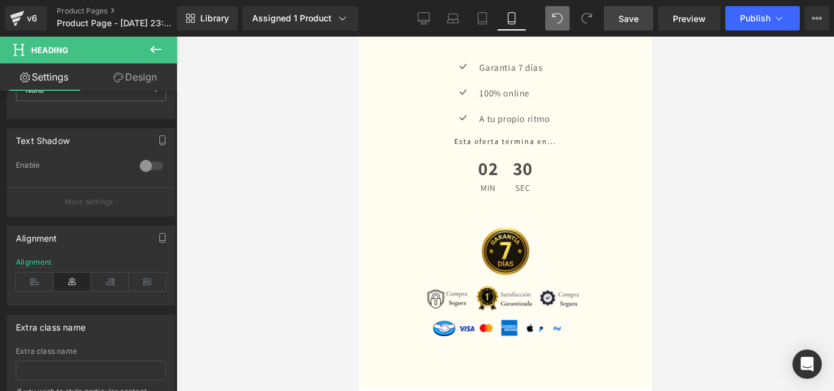
click at [135, 78] on link "Design" at bounding box center [135, 76] width 89 height 27
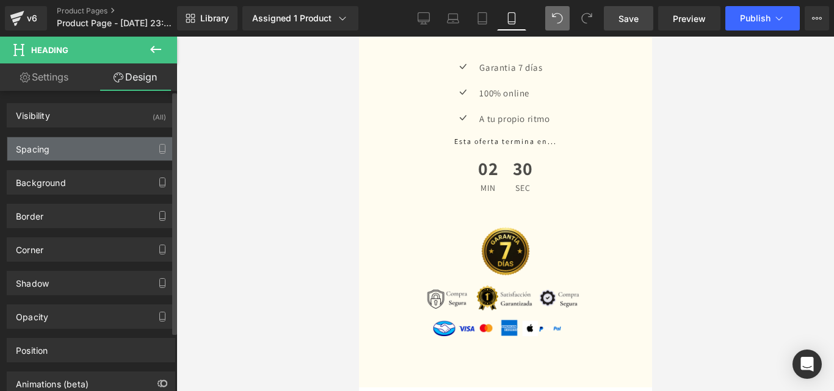
click at [93, 156] on div "Spacing" at bounding box center [90, 148] width 167 height 23
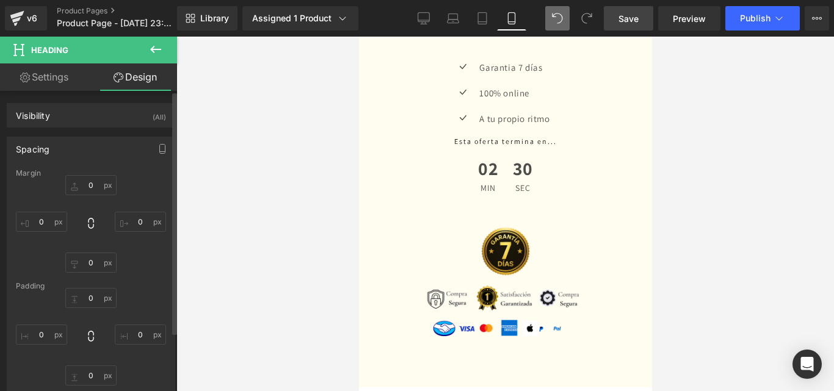
click at [93, 157] on div "Spacing" at bounding box center [90, 148] width 167 height 23
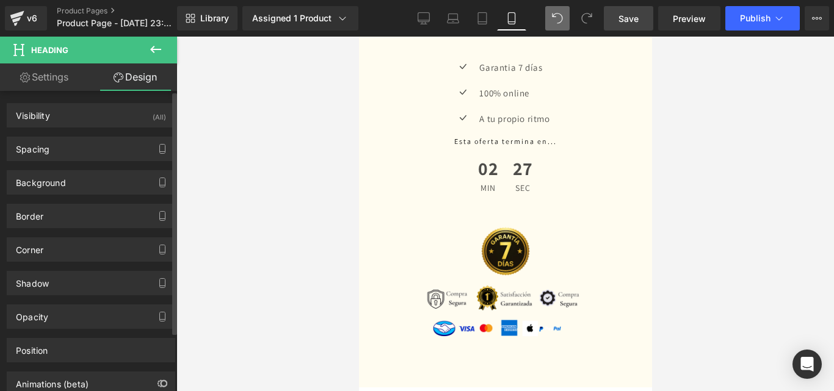
click at [96, 164] on div "Background Color & Image color transparent Color transparent 0 % Image Replace …" at bounding box center [91, 178] width 182 height 34
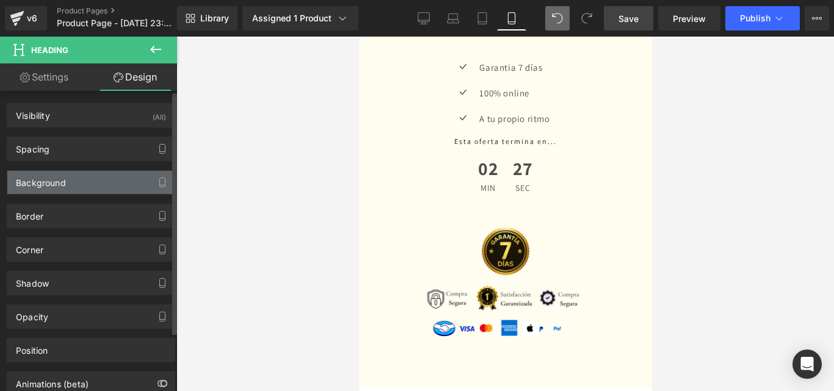
click at [95, 181] on div "Background" at bounding box center [90, 182] width 167 height 23
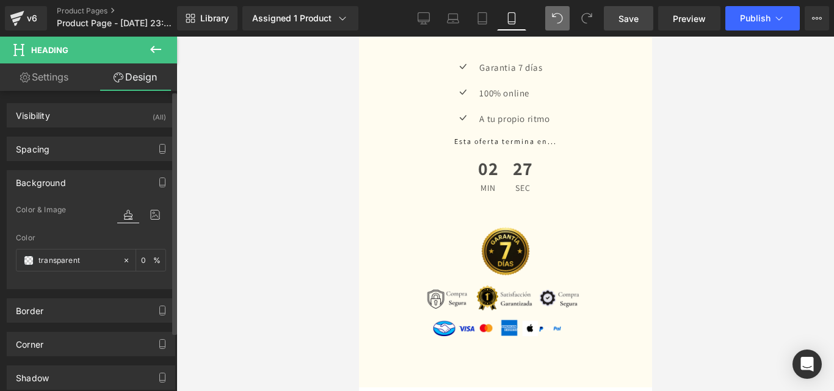
click at [111, 182] on div "Background" at bounding box center [90, 182] width 167 height 23
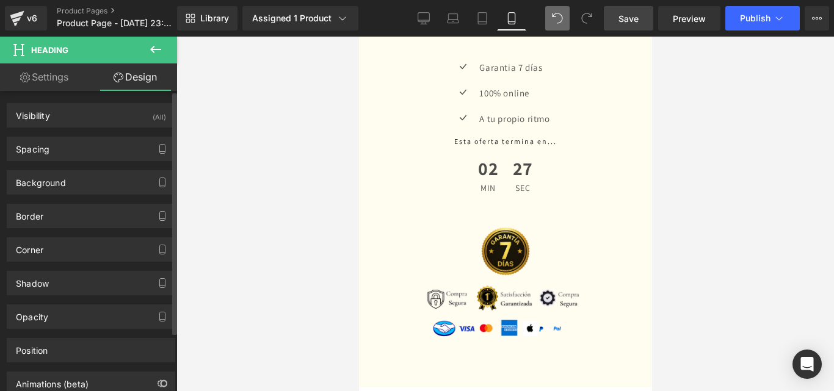
drag, startPoint x: 112, startPoint y: 222, endPoint x: 108, endPoint y: 240, distance: 18.8
click at [113, 222] on div "Border" at bounding box center [90, 215] width 167 height 23
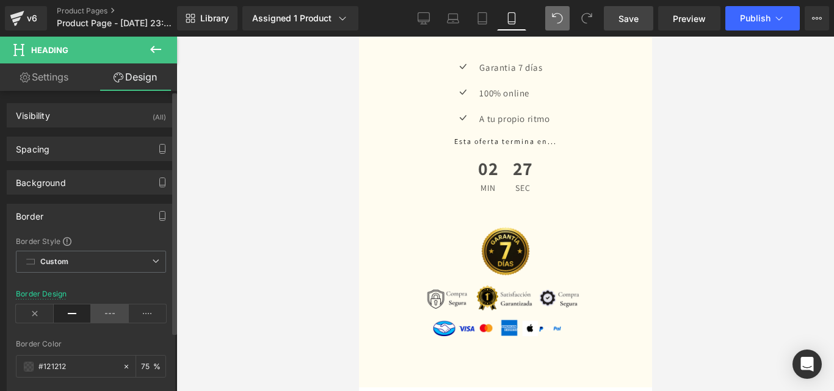
click at [101, 314] on icon at bounding box center [110, 314] width 38 height 18
click at [134, 308] on icon at bounding box center [148, 314] width 38 height 18
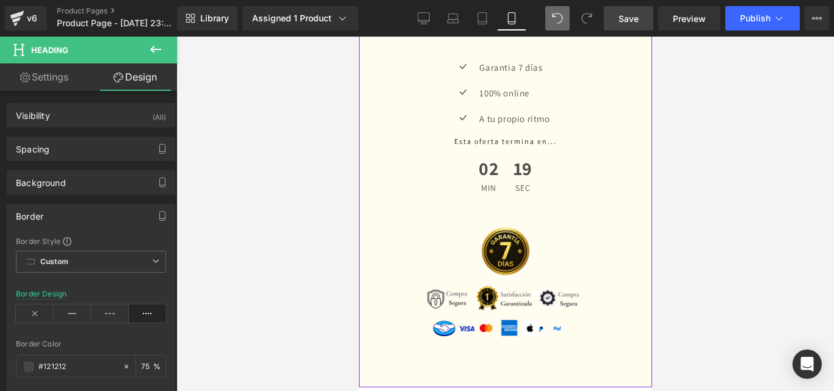
click at [600, 21] on div "Solo por hoy, 19 [PERSON_NAME]." at bounding box center [505, 13] width 244 height 16
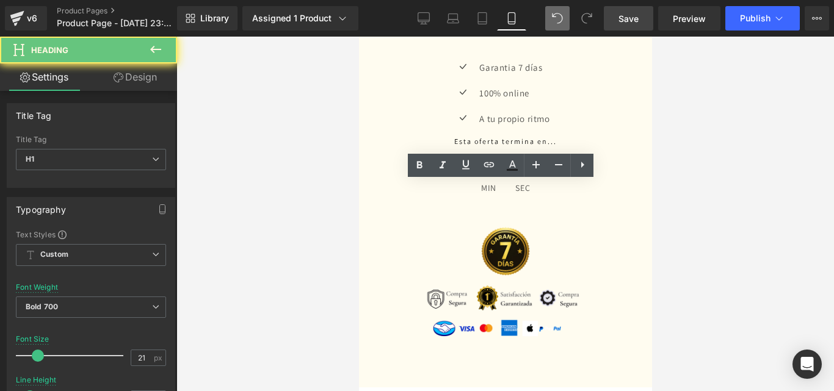
click at [569, 5] on h1 "¡Últimos 3 cupos en oferta!" at bounding box center [505, 0] width 244 height 9
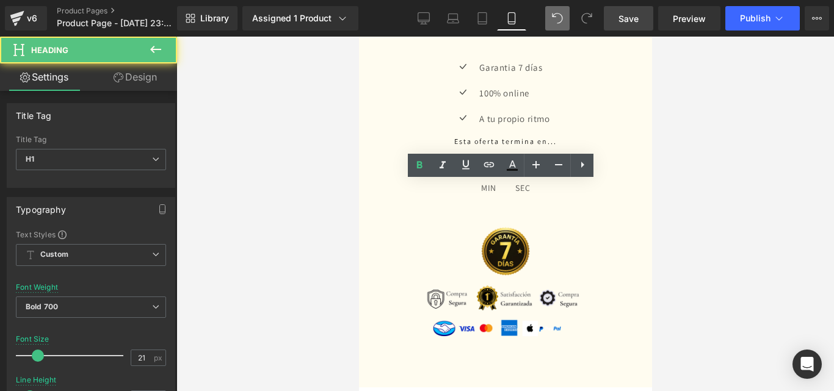
click at [565, 21] on div "Solo por hoy, 19 [PERSON_NAME]." at bounding box center [505, 13] width 244 height 16
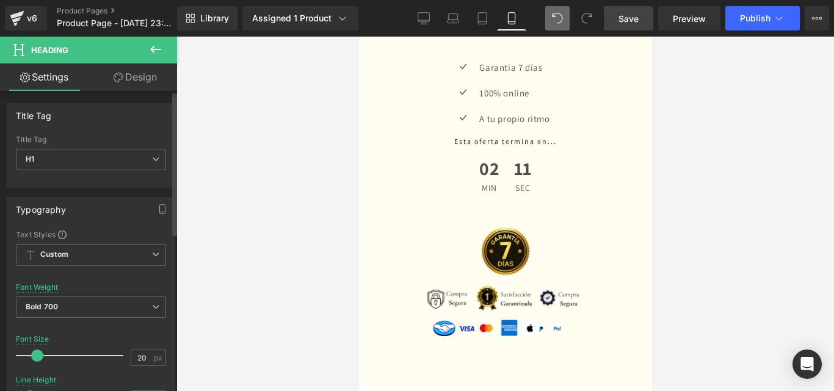
type input "19"
click at [37, 363] on div at bounding box center [72, 356] width 101 height 24
click at [148, 74] on link "Design" at bounding box center [135, 76] width 89 height 27
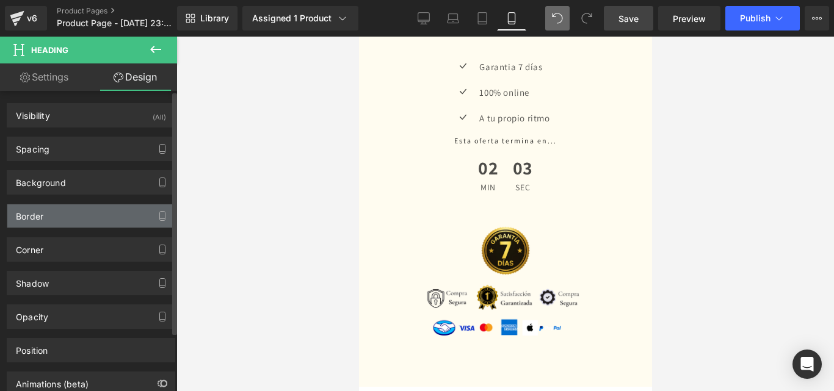
click at [99, 211] on div "Border" at bounding box center [90, 215] width 167 height 23
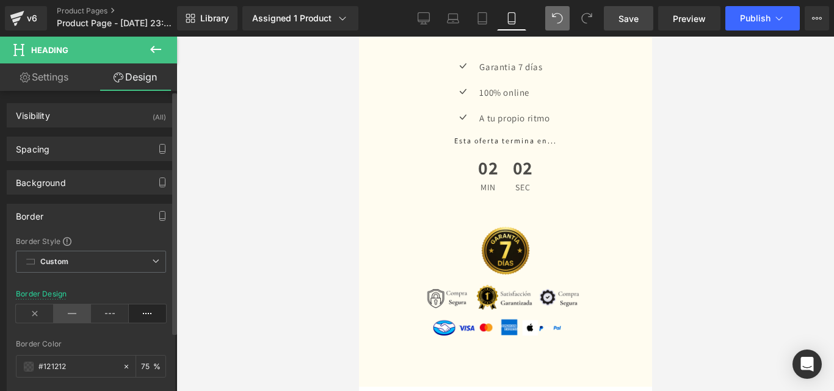
click at [71, 315] on icon at bounding box center [73, 314] width 38 height 18
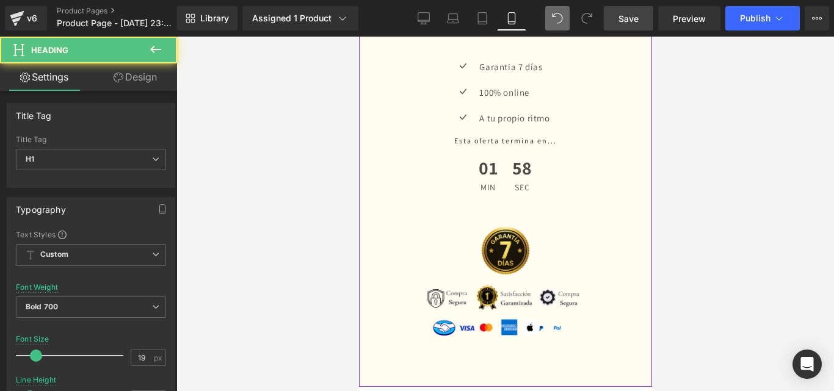
click at [574, 4] on h1 "¡Últimos 3 cupos en oferta!" at bounding box center [505, 0] width 244 height 8
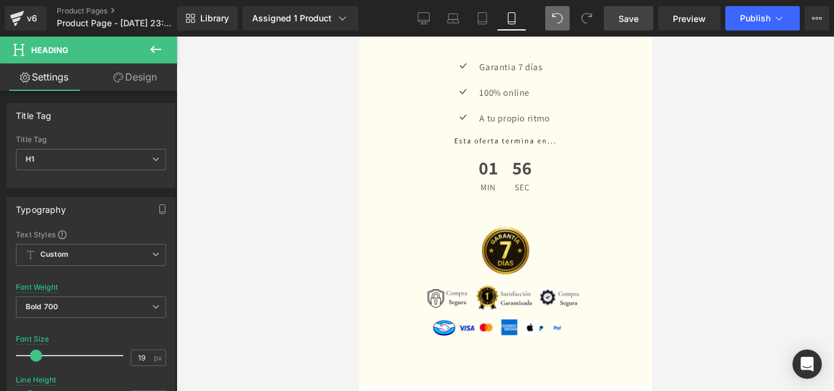
click at [142, 65] on link "Design" at bounding box center [135, 76] width 89 height 27
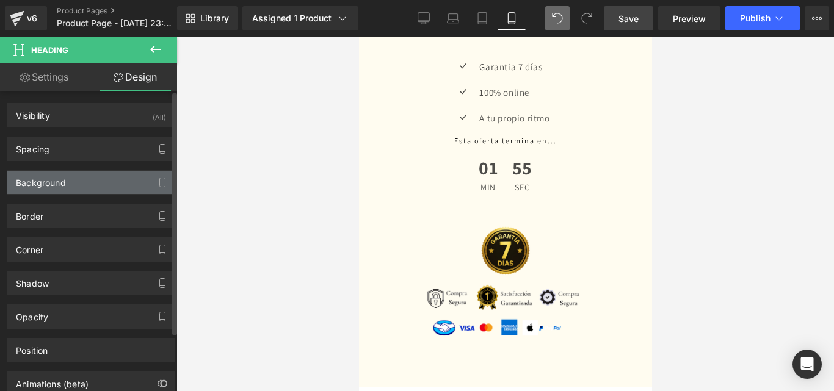
type input "#121212"
type input "75"
type input "0"
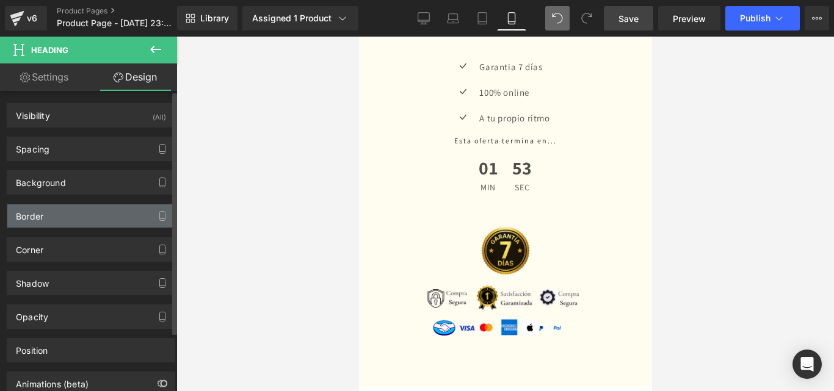
click at [86, 208] on div "Border" at bounding box center [90, 215] width 167 height 23
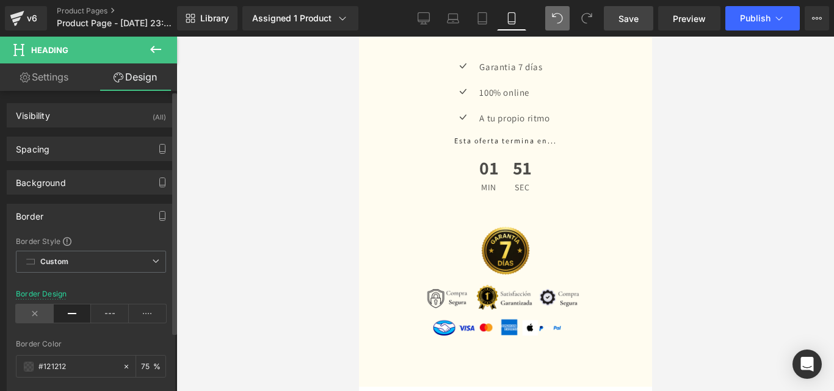
click at [34, 316] on icon at bounding box center [35, 314] width 38 height 18
click at [76, 317] on icon at bounding box center [73, 314] width 38 height 18
click at [31, 365] on span at bounding box center [29, 367] width 10 height 10
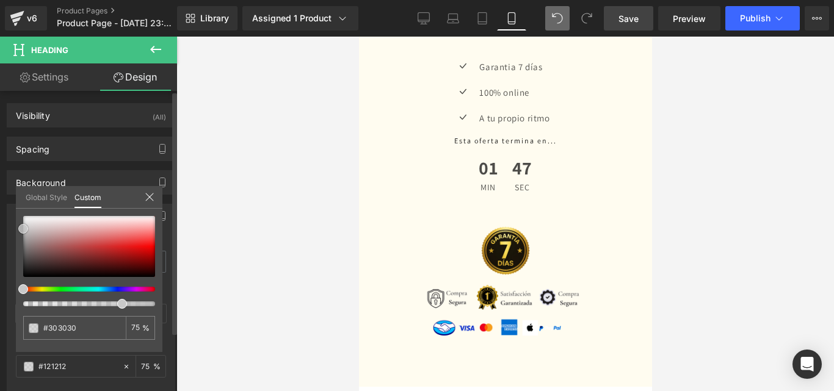
type input "#303030"
type input "#ffffff"
type input "#c4c4c4"
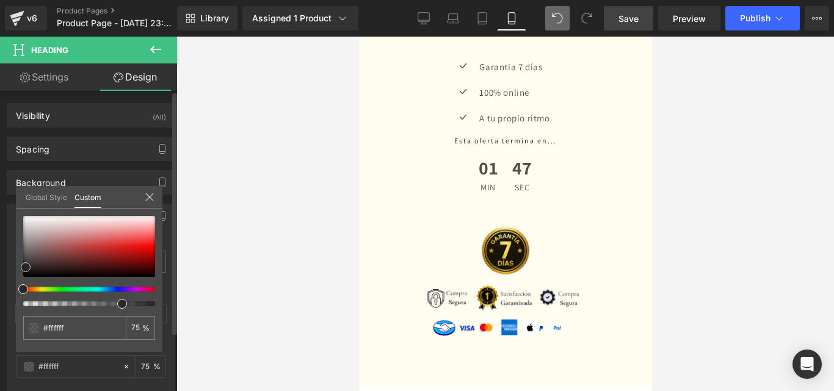
type input "#c4c4c4"
type input "#050505"
type input "#000000"
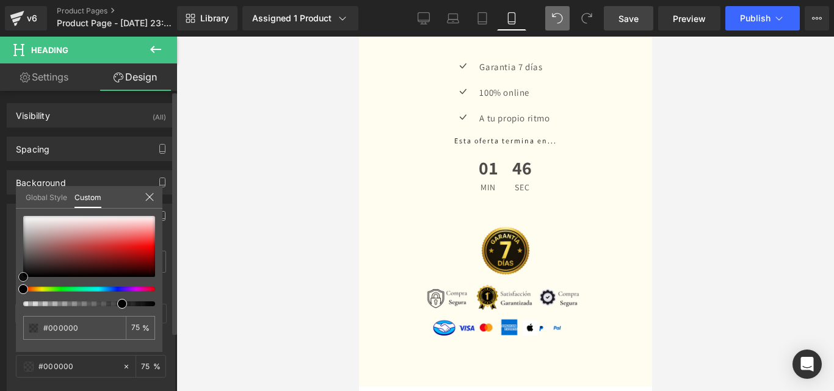
drag, startPoint x: 13, startPoint y: 212, endPoint x: 15, endPoint y: 287, distance: 74.5
click at [15, 287] on div "Border Border Style Custom Custom Setup Global Style Custom Setup Global Style …" at bounding box center [91, 331] width 182 height 273
click at [46, 201] on link "Global Style" at bounding box center [47, 196] width 42 height 21
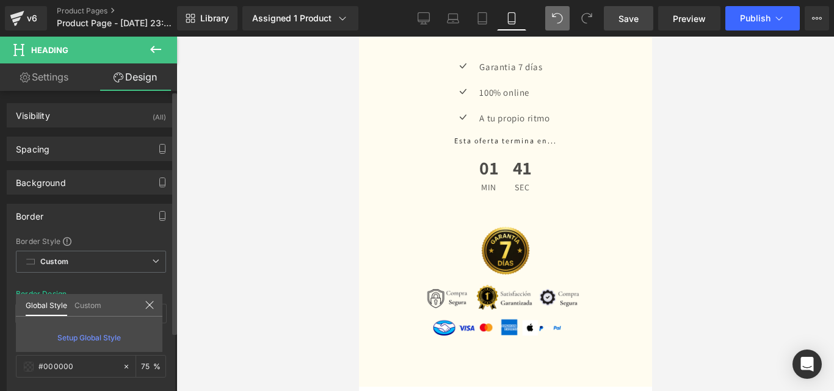
click at [97, 306] on link "Custom" at bounding box center [87, 304] width 27 height 21
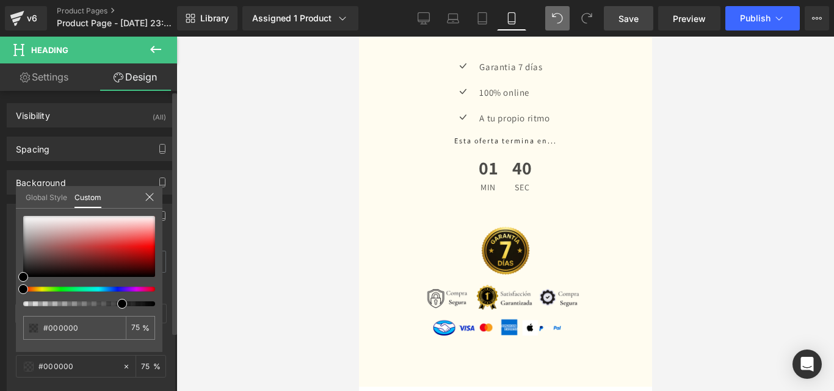
click at [148, 206] on div "Global Style Custom" at bounding box center [89, 197] width 146 height 23
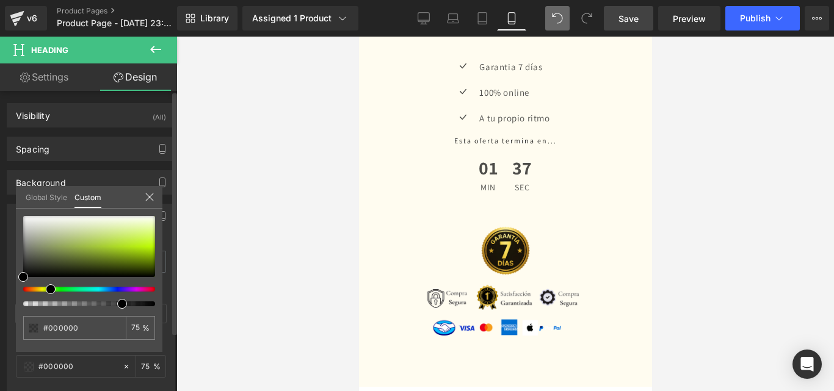
click at [46, 292] on div at bounding box center [89, 261] width 132 height 90
type input "#c2f91f"
type input "#c0fc0c"
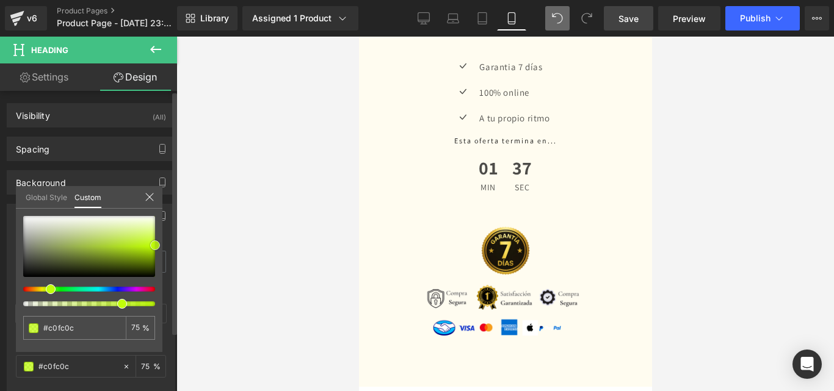
type input "#c1ff0a"
type input "#c5ff19"
drag, startPoint x: 152, startPoint y: 242, endPoint x: 162, endPoint y: 244, distance: 9.9
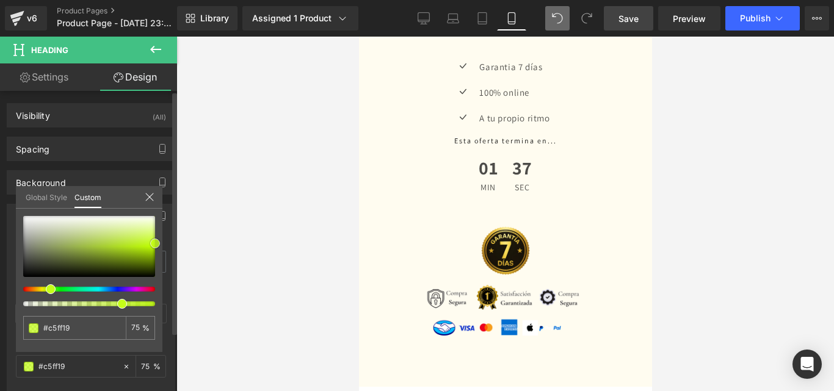
click at [162, 244] on div "#c5ff19 75 %" at bounding box center [89, 284] width 146 height 136
click at [157, 198] on div "Global Style Custom" at bounding box center [89, 197] width 146 height 23
click at [150, 204] on div "Global Style Custom" at bounding box center [89, 197] width 146 height 23
click at [151, 197] on icon at bounding box center [150, 197] width 10 height 10
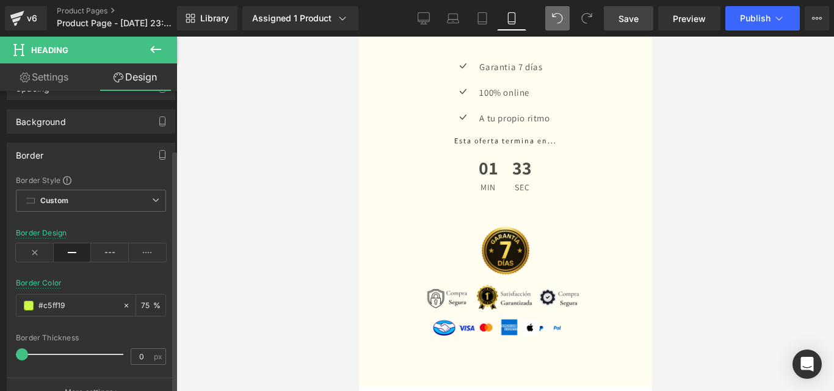
scroll to position [183, 0]
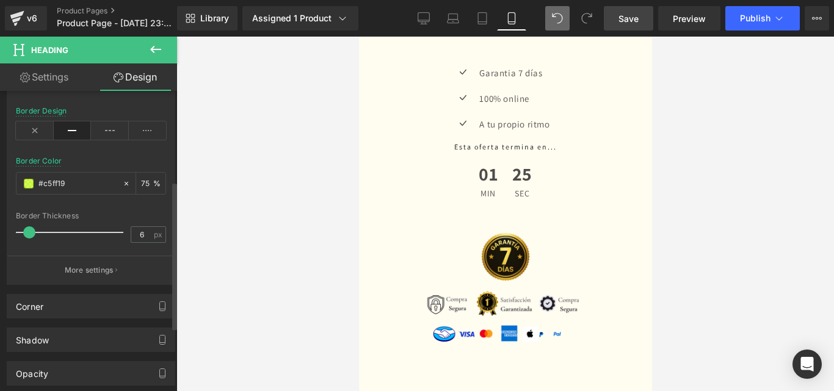
type input "7"
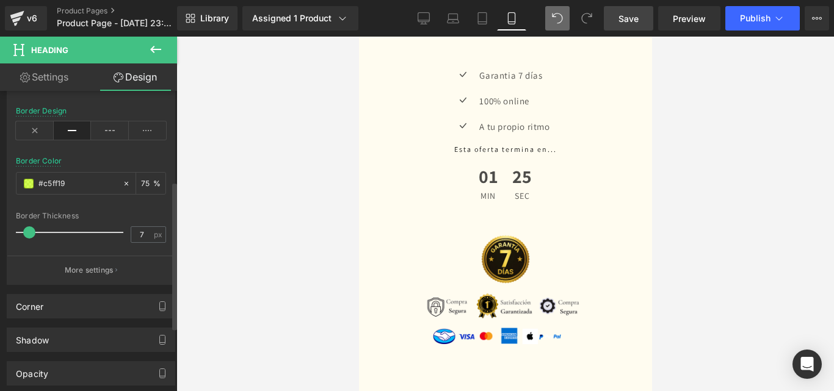
drag, startPoint x: 21, startPoint y: 232, endPoint x: 28, endPoint y: 240, distance: 10.4
click at [28, 240] on div at bounding box center [72, 232] width 101 height 24
click at [67, 77] on link "Settings" at bounding box center [44, 76] width 89 height 27
type input "100"
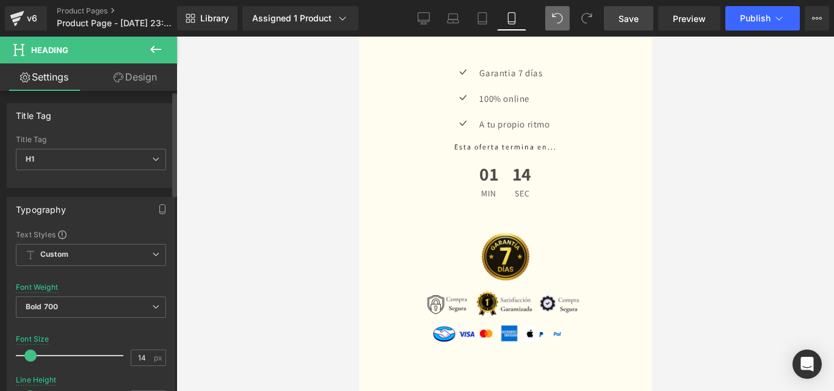
type input "15"
click at [34, 356] on span at bounding box center [32, 356] width 12 height 12
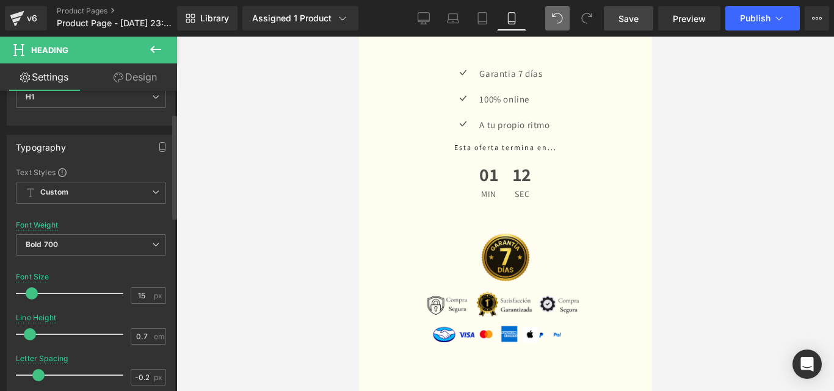
scroll to position [122, 0]
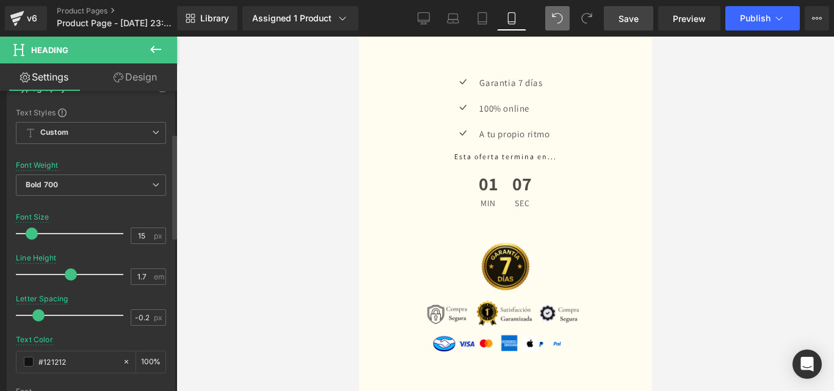
type input "1.6"
drag, startPoint x: 30, startPoint y: 280, endPoint x: 63, endPoint y: 283, distance: 33.1
click at [63, 283] on div at bounding box center [72, 274] width 101 height 24
type input "1.4"
drag, startPoint x: 41, startPoint y: 317, endPoint x: 71, endPoint y: 314, distance: 30.1
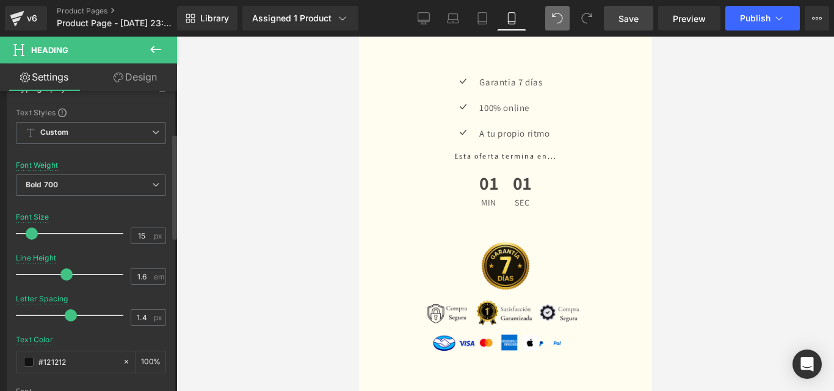
click at [71, 317] on span at bounding box center [71, 315] width 12 height 12
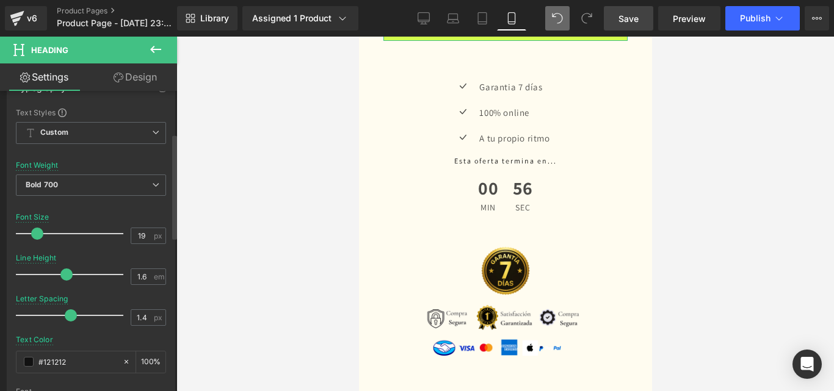
type input "18"
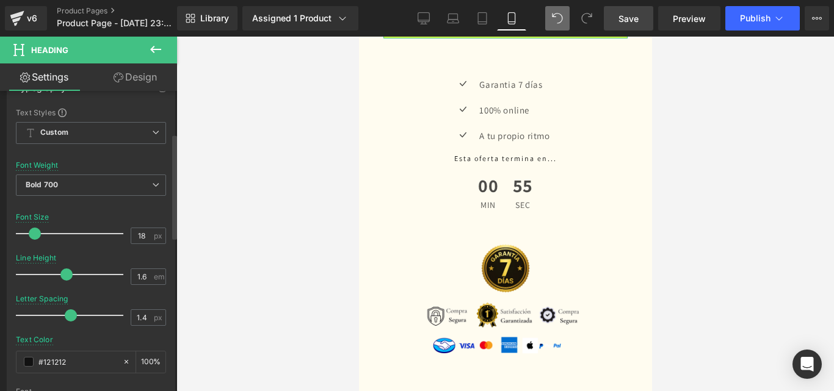
click at [32, 230] on span at bounding box center [35, 234] width 12 height 12
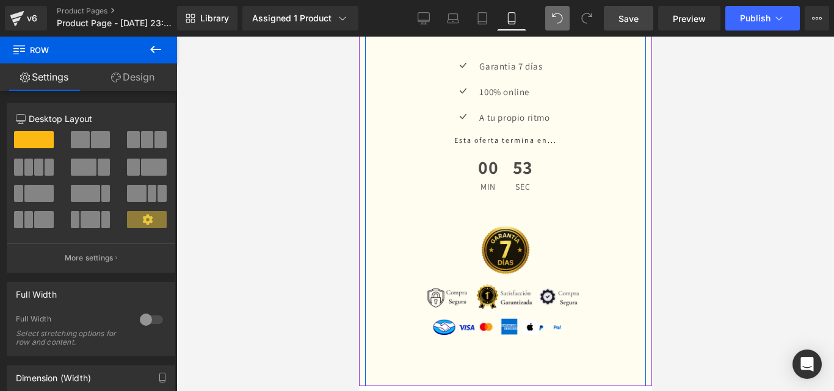
drag, startPoint x: 499, startPoint y: 169, endPoint x: 500, endPoint y: 156, distance: 12.9
click at [500, 156] on div "Formación Crochet Total – +500 Patrones de Regalo 🎁 + Bonus Exclusivos (P) Titl…" at bounding box center [504, 107] width 281 height 545
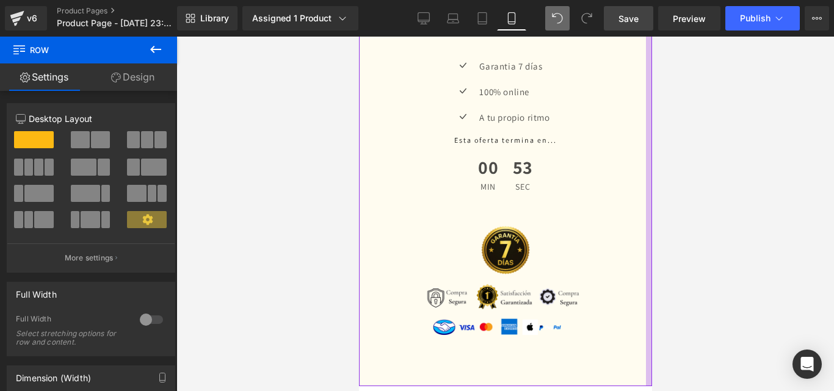
click at [684, 179] on div at bounding box center [504, 214] width 657 height 355
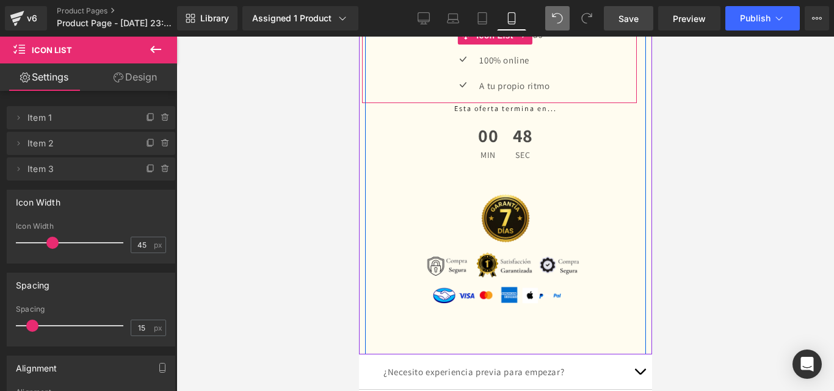
drag, startPoint x: 535, startPoint y: 219, endPoint x: 589, endPoint y: 219, distance: 54.3
click at [544, 197] on div "Formación Crochet Total – +500 Patrones de Regalo 🎁 + Bonus Exclusivos (P) Titl…" at bounding box center [504, 91] width 281 height 513
click at [642, 200] on div at bounding box center [643, 53] width 3 height 601
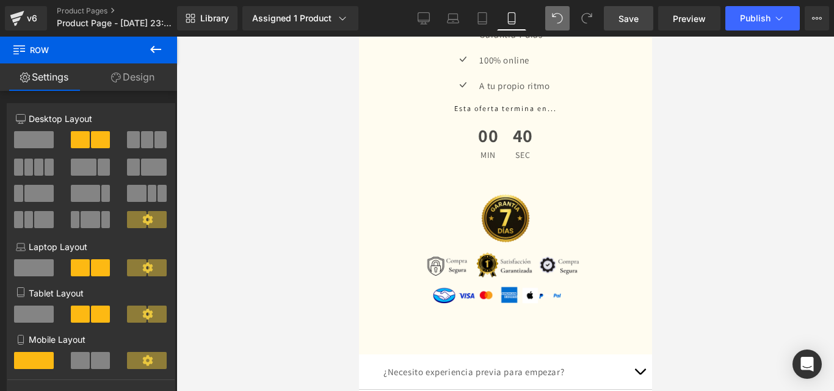
click at [141, 46] on button at bounding box center [155, 50] width 43 height 27
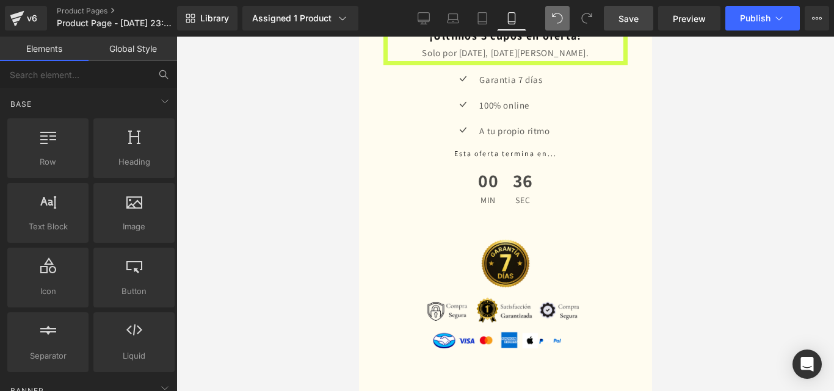
scroll to position [2482, 0]
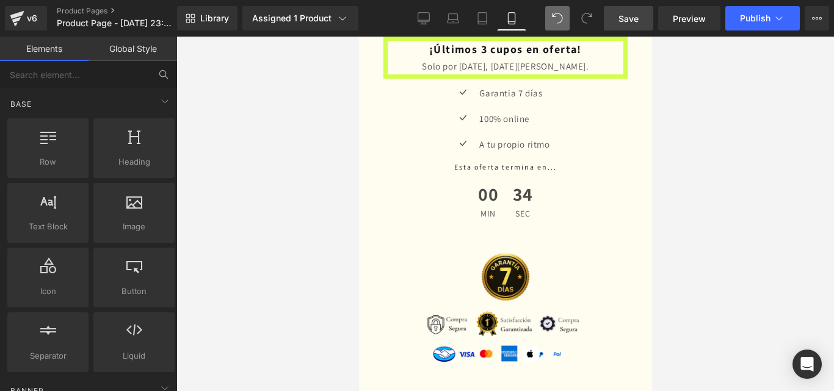
drag, startPoint x: 643, startPoint y: 10, endPoint x: 286, endPoint y: 141, distance: 380.4
click at [643, 10] on link "Save" at bounding box center [628, 18] width 49 height 24
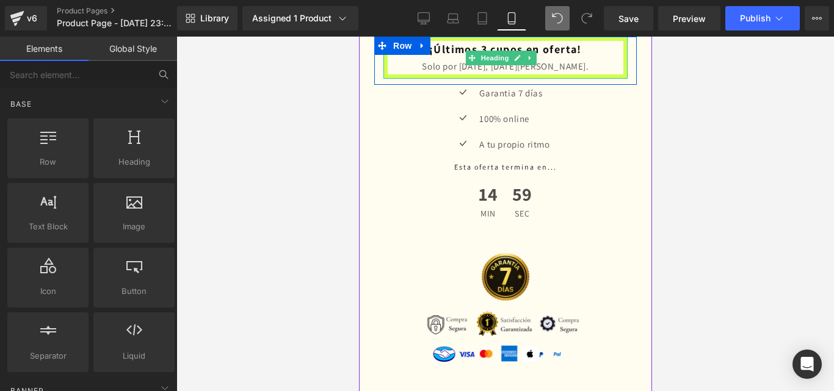
click at [591, 59] on h1 "¡Últimos 3 cupos en oferta!" at bounding box center [505, 50] width 236 height 18
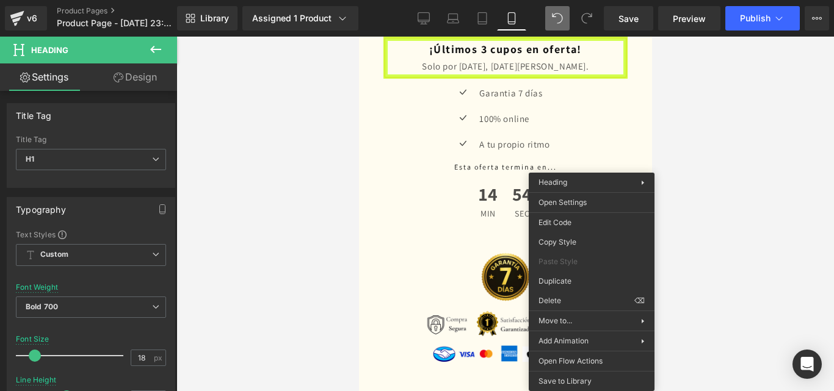
click at [518, 59] on h1 "¡Últimos 3 cupos en oferta!" at bounding box center [505, 50] width 236 height 18
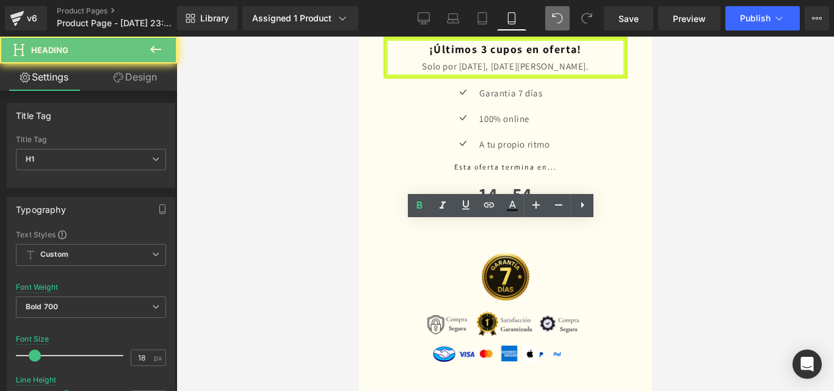
click at [583, 59] on h1 "¡Últimos 3 cupos en oferta!" at bounding box center [505, 50] width 236 height 18
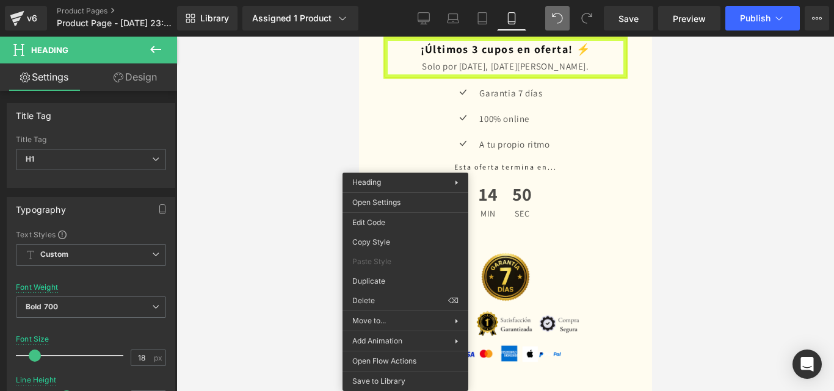
drag, startPoint x: 504, startPoint y: 238, endPoint x: 466, endPoint y: 244, distance: 38.8
click at [503, 59] on h1 "¡Últimos 3 cupos en oferta! ⚡​" at bounding box center [505, 50] width 236 height 18
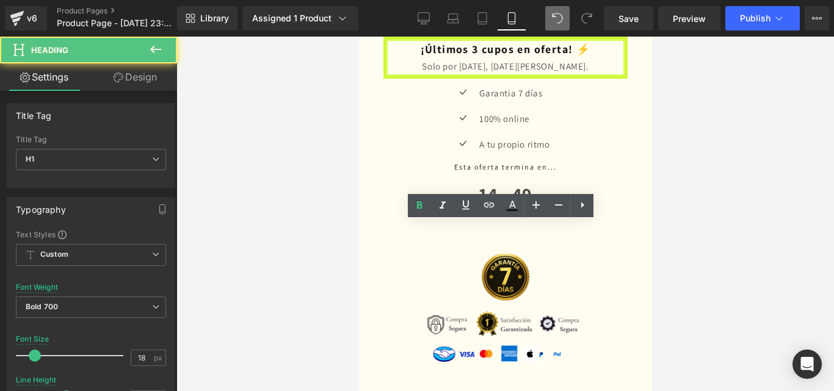
click at [405, 59] on h1 "¡Últimos 3 cupos en oferta! ⚡​" at bounding box center [505, 50] width 236 height 18
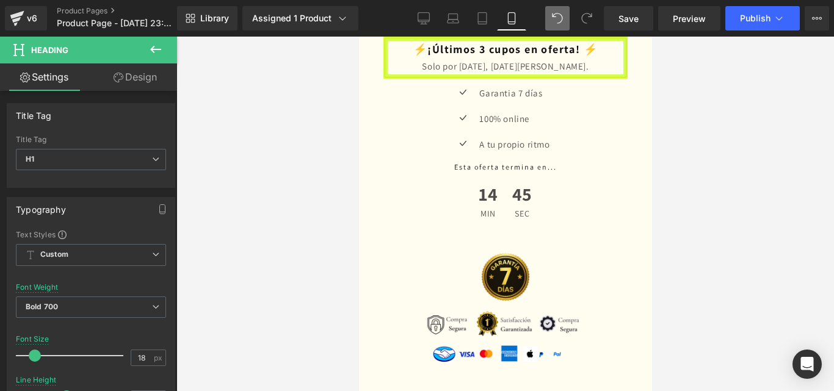
click at [625, 79] on div "⚡​¡Últimos 3 cupos en oferta! ⚡​ Solo por hoy, 19 de agosto. Heading" at bounding box center [505, 58] width 262 height 43
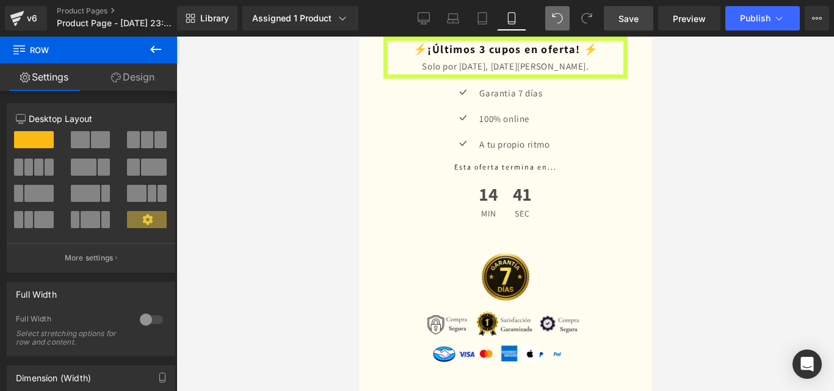
click at [636, 23] on span "Save" at bounding box center [628, 18] width 20 height 13
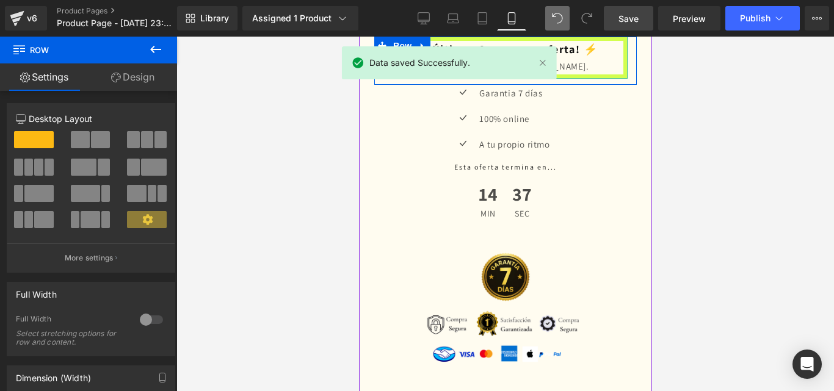
click at [613, 74] on div "Solo por hoy, 19 [PERSON_NAME]." at bounding box center [505, 66] width 236 height 16
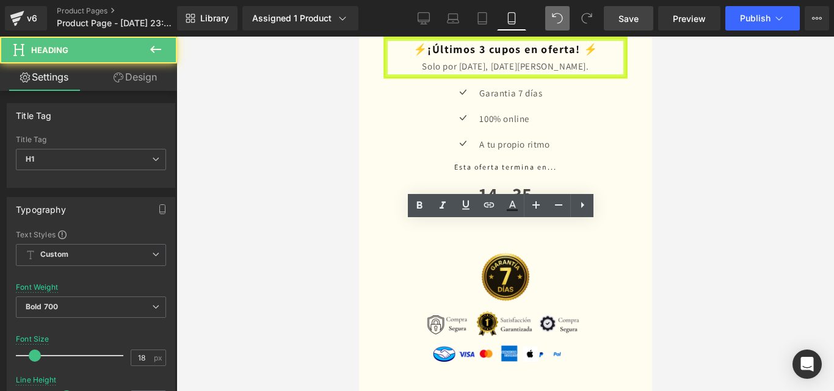
click at [601, 74] on div "Solo por hoy, 19 [PERSON_NAME]." at bounding box center [505, 66] width 236 height 16
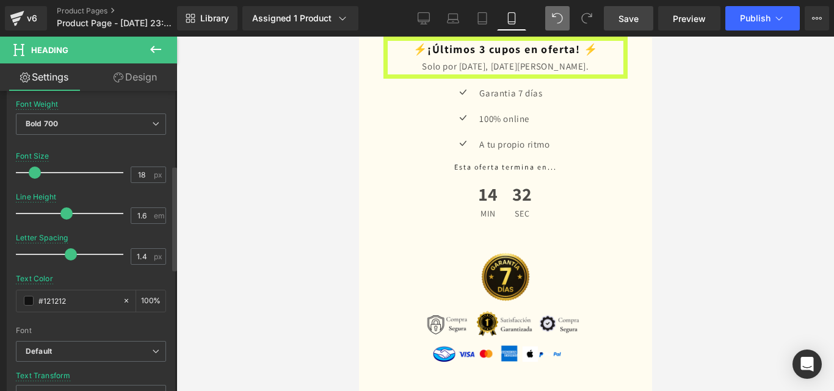
scroll to position [244, 0]
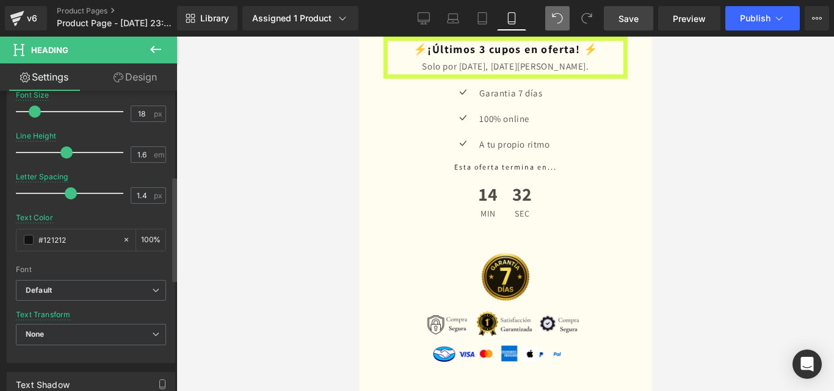
click at [156, 94] on div "Font Size 18 px" at bounding box center [91, 111] width 150 height 41
click at [160, 84] on link "Design" at bounding box center [135, 76] width 89 height 27
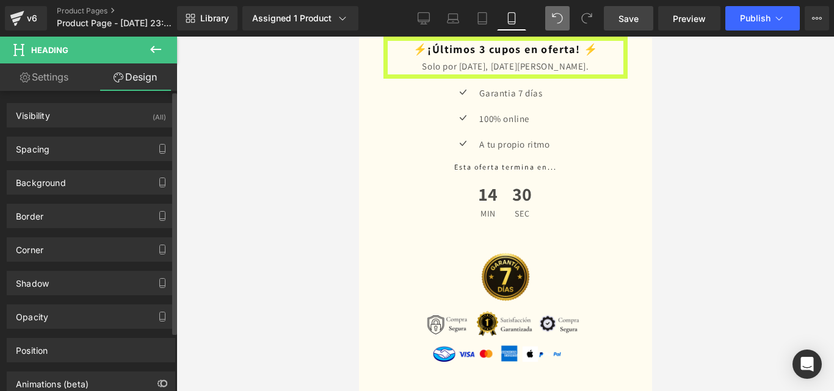
type input "#c5ff19"
type input "75"
type input "7"
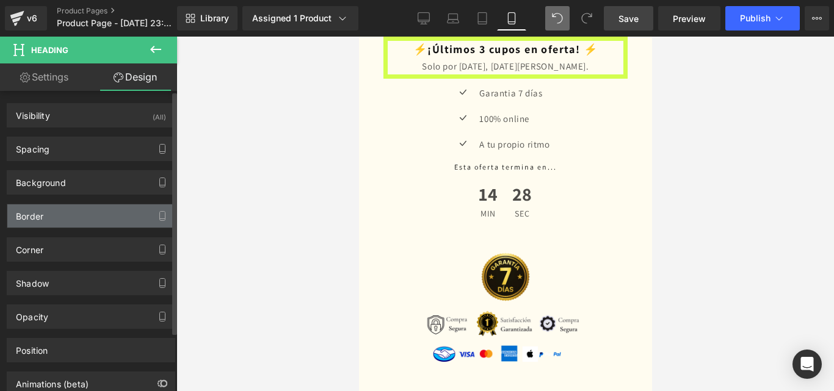
click at [68, 209] on div "Border" at bounding box center [90, 215] width 167 height 23
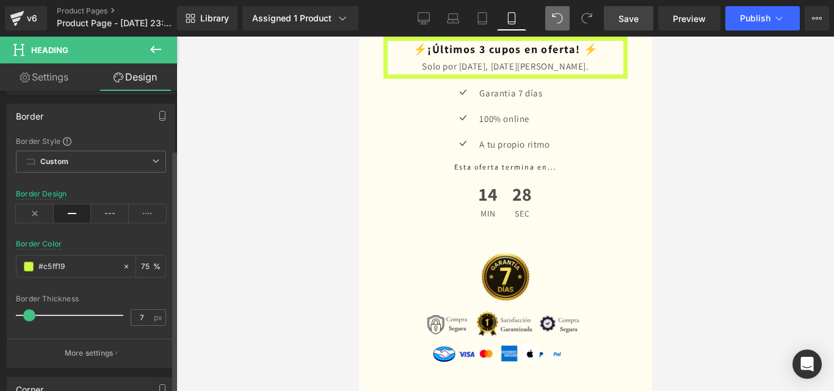
scroll to position [122, 0]
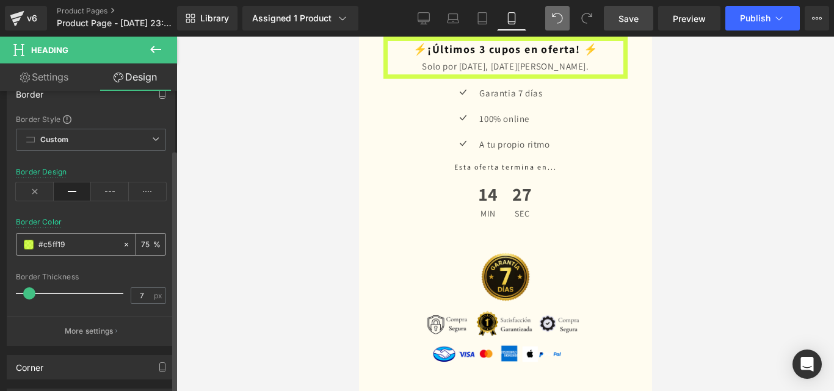
click at [68, 246] on input "#c5ff19" at bounding box center [77, 244] width 78 height 13
click at [26, 245] on span at bounding box center [29, 245] width 10 height 10
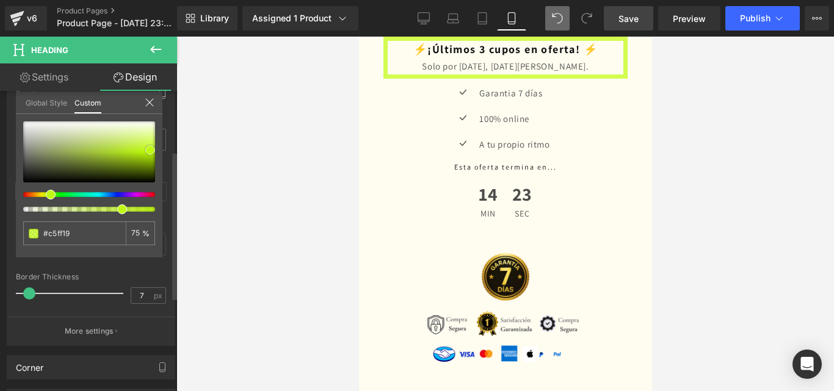
type input "#c4fc1b"
type input "#bef711"
type input "#bcf70c"
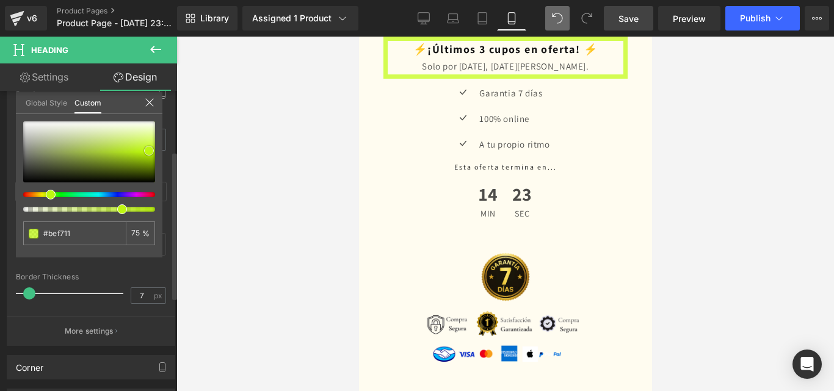
type input "#bcf70c"
type input "#b3ed07"
type input "#89b507"
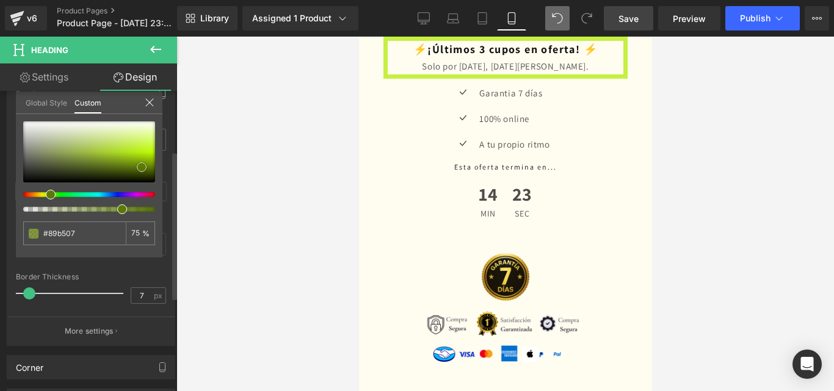
type input "#6f9206"
type input "#5c7905"
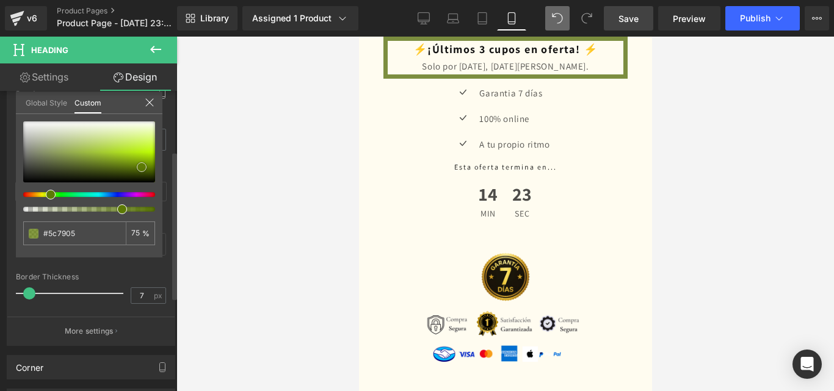
type input "#516a06"
type input "#465b05"
type input "#425605"
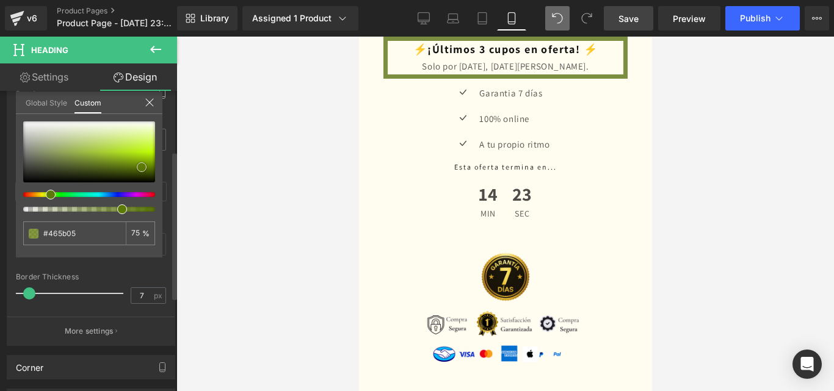
type input "#425605"
type input "#3e5105"
type input "#4d6406"
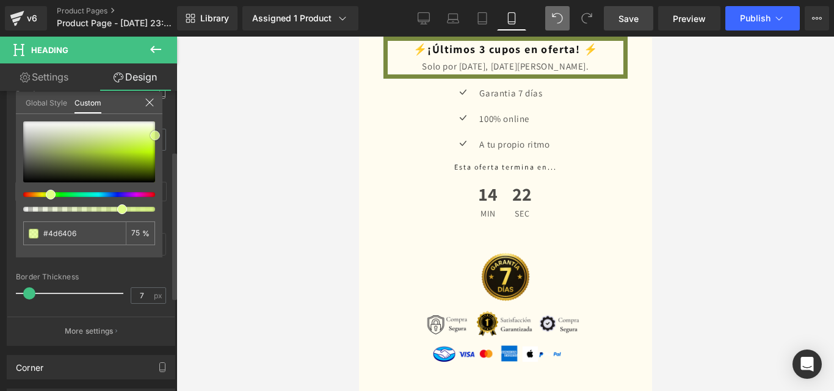
type input "#aae203"
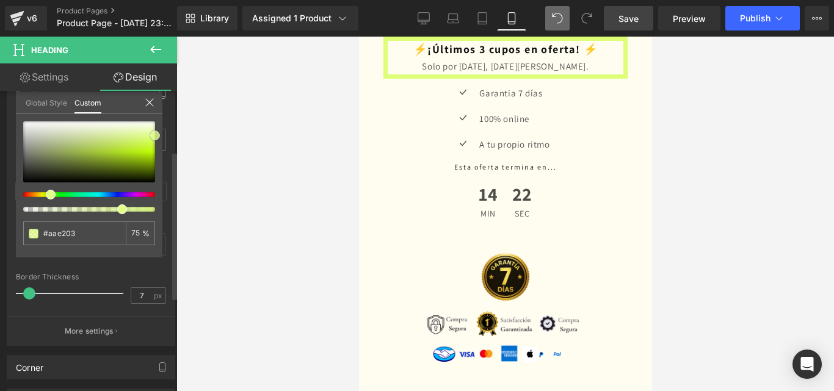
type input "#d3ff51"
type input "#e8fea3"
type input "#e8fea9"
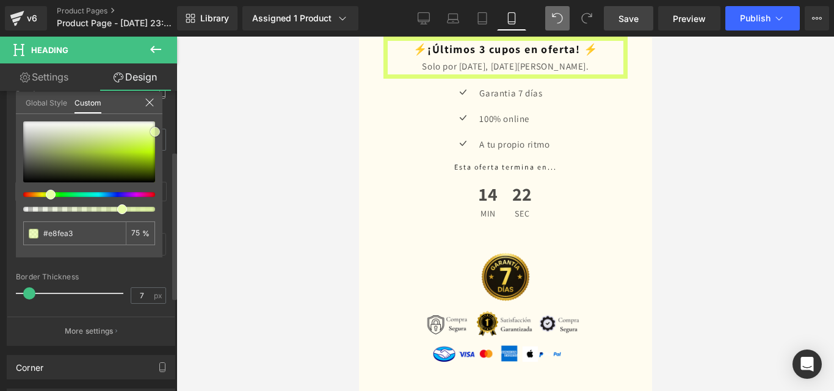
type input "#e8fea9"
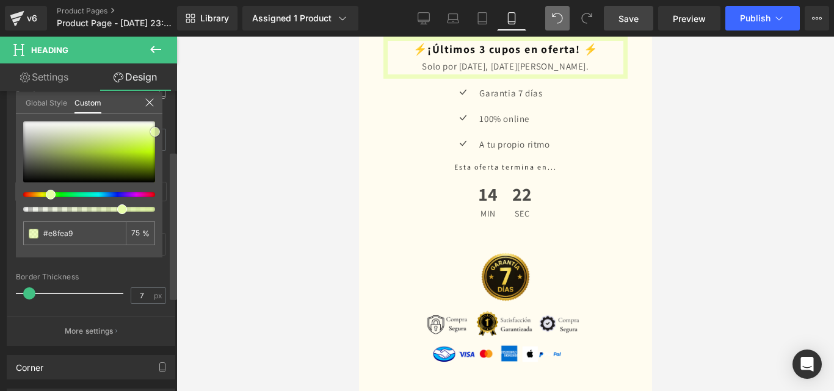
type input "#e8feae"
type input "#ebfebd"
type input "#f9ffef"
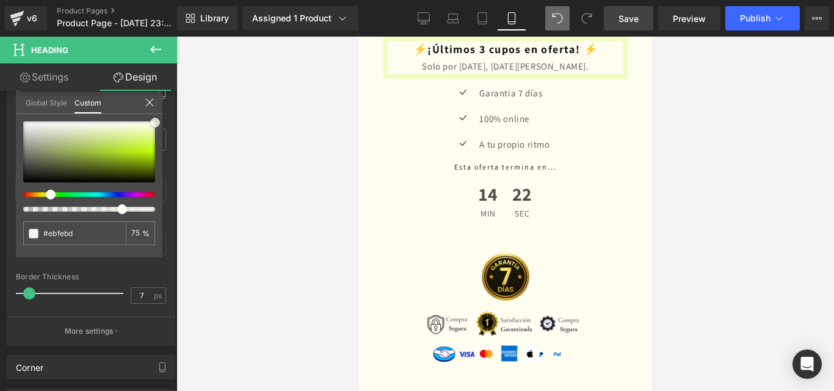
type input "#f9ffef"
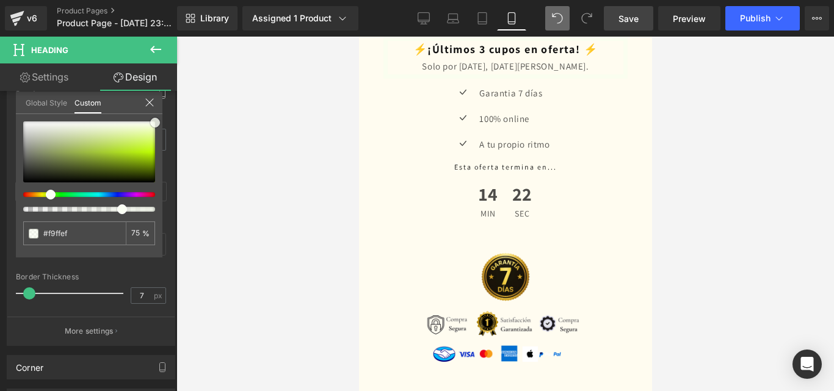
type input "#fbfff4"
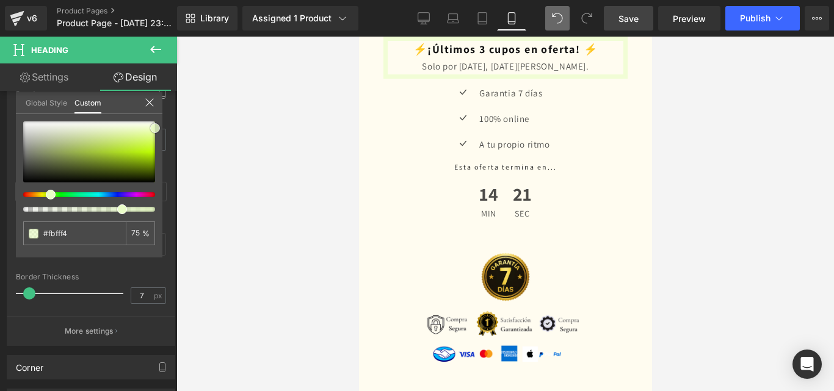
type input "#ecfecc"
type input "#e4feb7"
type input "#e2fdb3"
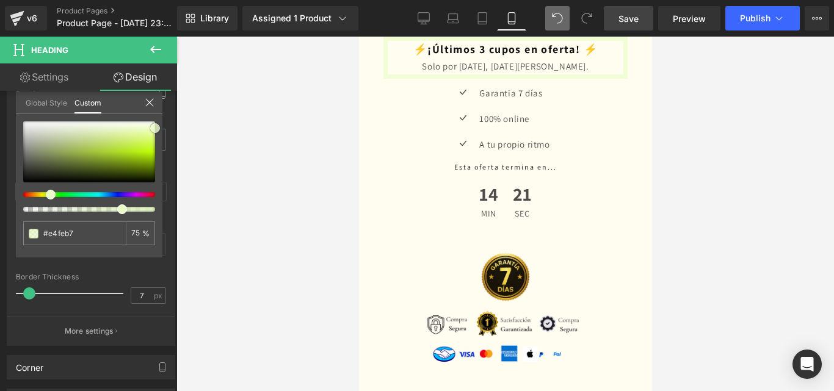
type input "#e2fdb3"
type input "#ddfea9"
type input "#d9fe9f"
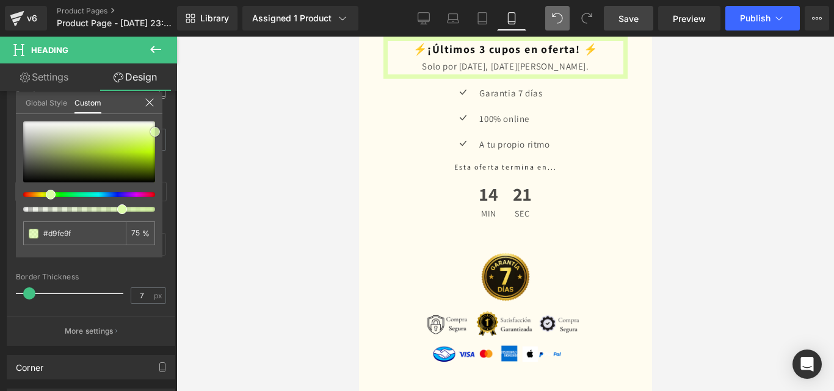
type input "#d3ff8e"
type input "#d2ff89"
type input "#d0ff84"
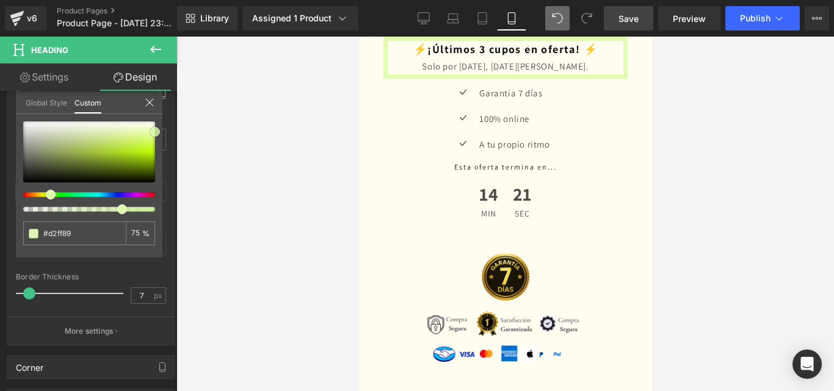
type input "#d0ff84"
type input "#ceff7f"
type input "#c6ff6b"
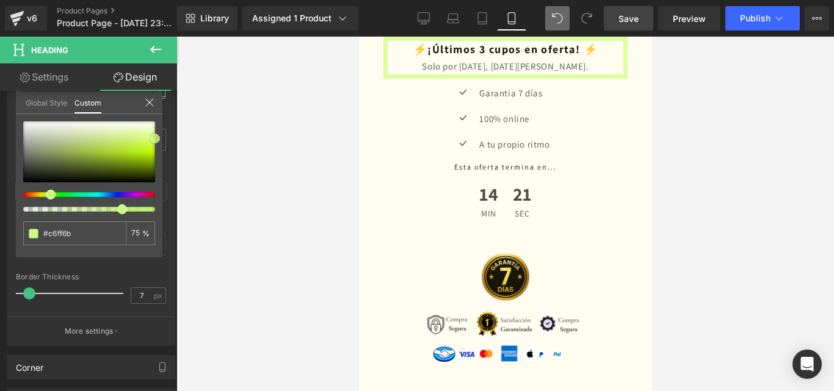
type input "#c2ff60"
type input "#b6fe42"
type input "#acfd29"
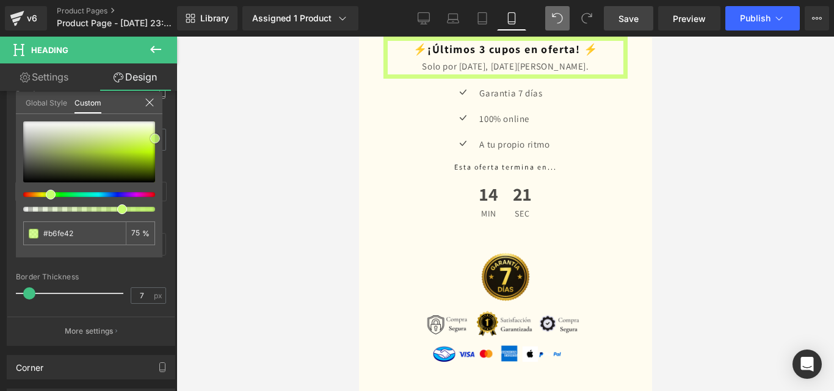
type input "#acfd29"
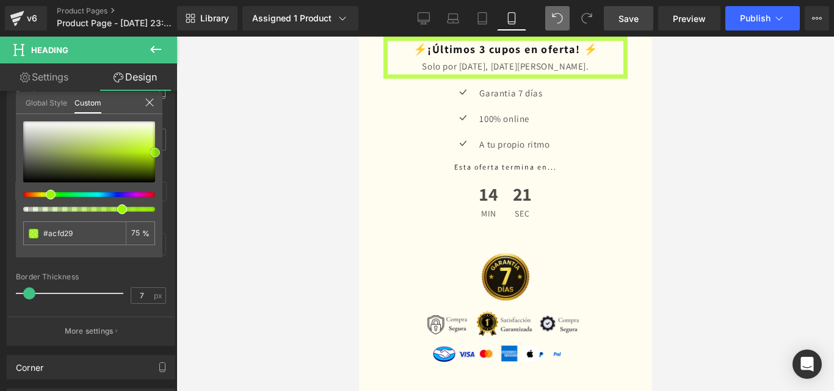
type input "#aafe23"
type input "#90ea00"
type input "#84d600"
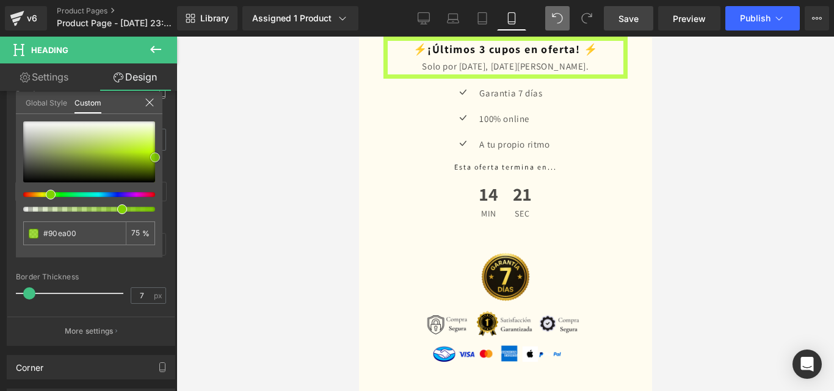
type input "#84d600"
type input "#7ac600"
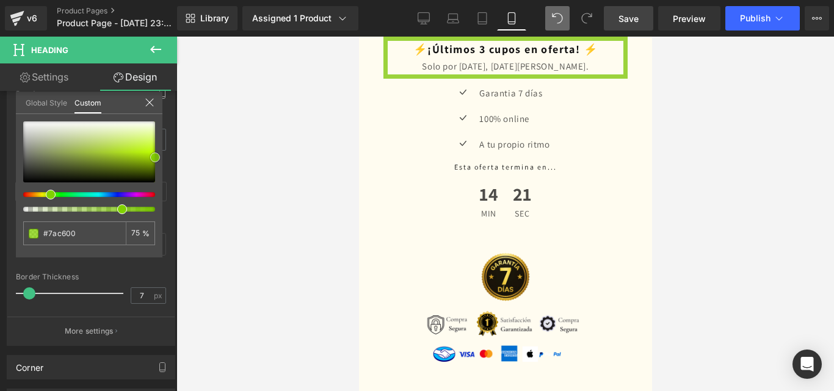
type input "#77c100"
type input "#74bc00"
type input "#96f400"
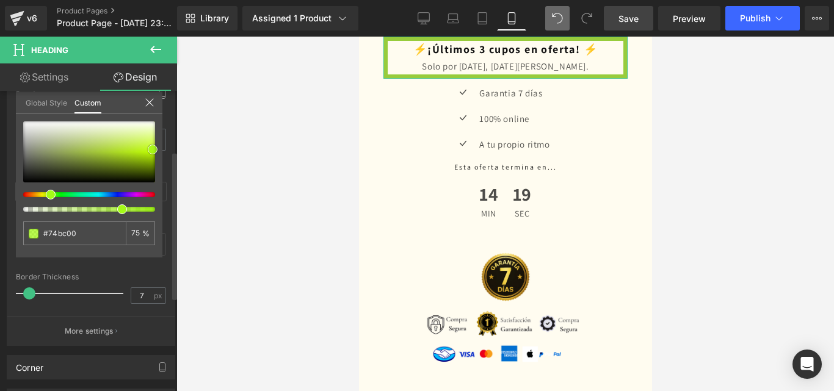
type input "#96f400"
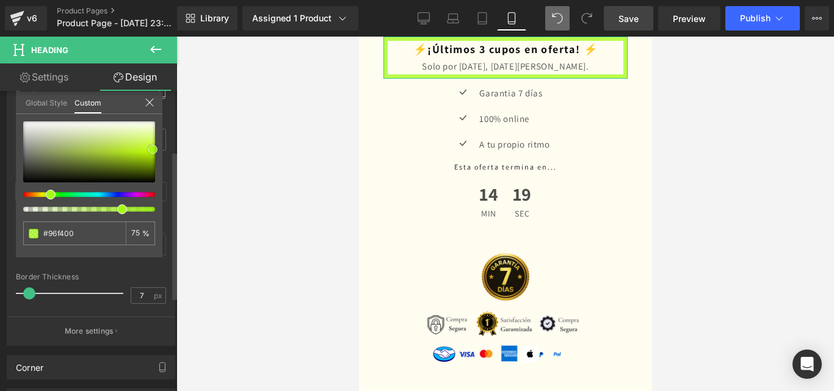
type input "#a4fc16"
type input "#9df60d"
type input "#9af40a"
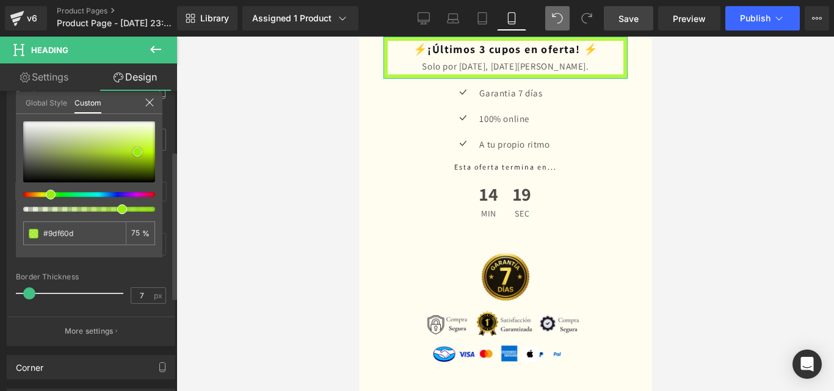
type input "#9af40a"
type input "#99ee10"
type input "#9bee15"
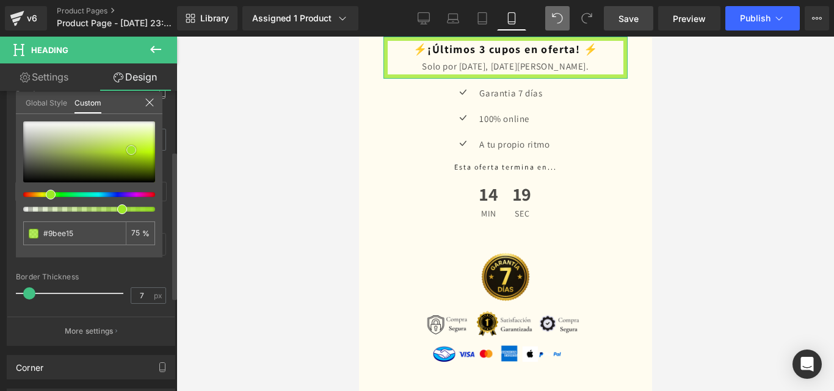
type input "#9de826"
type input "#a1e830"
type input "#a3e835"
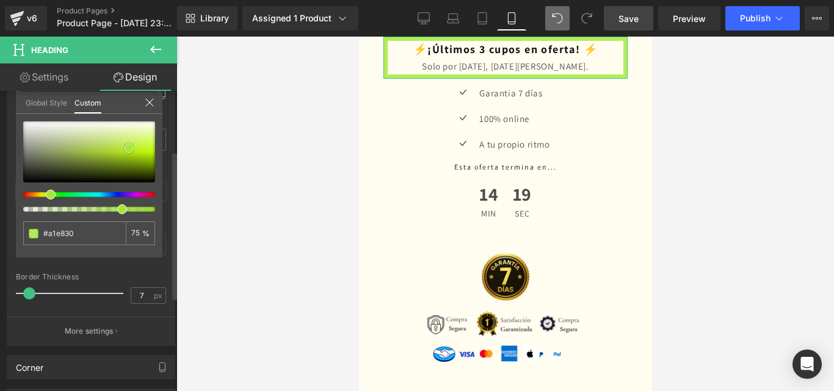
type input "#a3e835"
type input "#adea4c"
drag, startPoint x: 153, startPoint y: 150, endPoint x: 125, endPoint y: 153, distance: 28.2
click at [139, 148] on span at bounding box center [144, 147] width 10 height 10
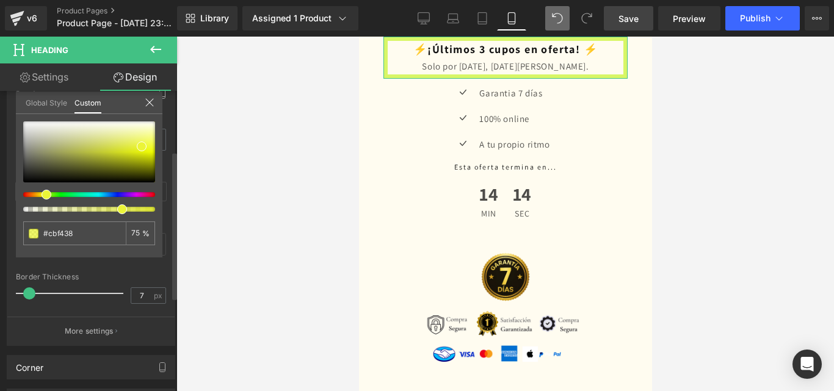
drag, startPoint x: 49, startPoint y: 195, endPoint x: 41, endPoint y: 196, distance: 8.6
click at [41, 196] on div at bounding box center [84, 194] width 132 height 5
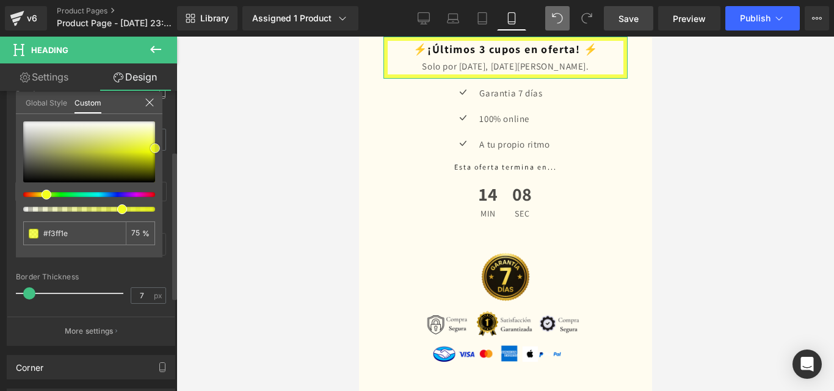
drag, startPoint x: 140, startPoint y: 148, endPoint x: 154, endPoint y: 150, distance: 13.6
click at [154, 150] on span at bounding box center [155, 148] width 10 height 10
click at [627, 29] on link "Save" at bounding box center [628, 18] width 49 height 24
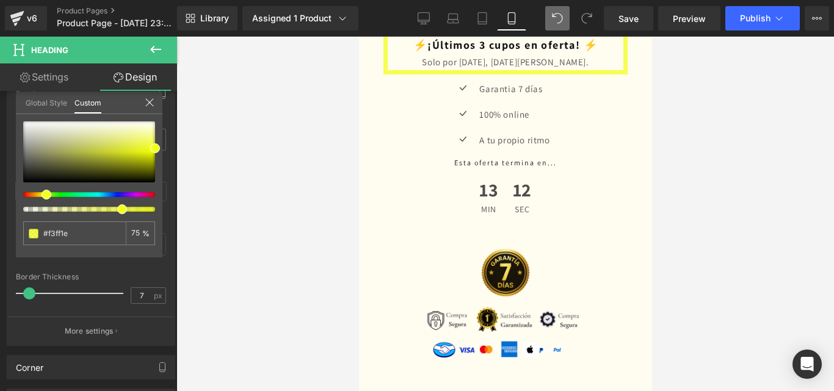
scroll to position [2470, 0]
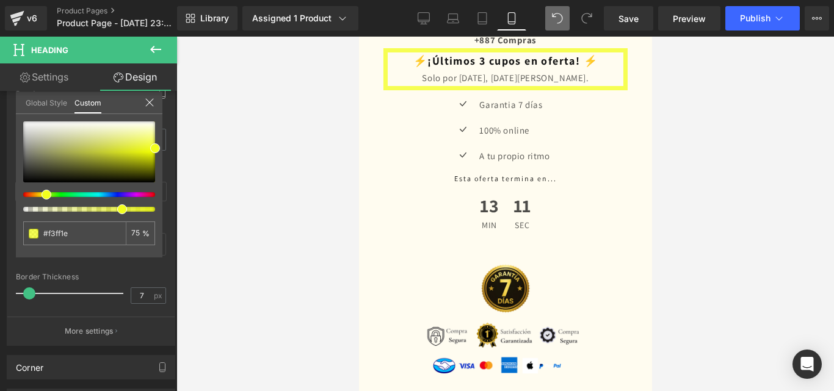
click at [578, 165] on div at bounding box center [504, 214] width 293 height 355
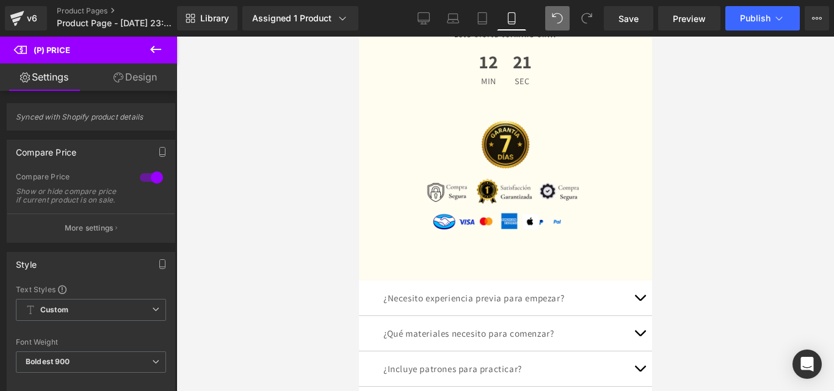
scroll to position [2621, 0]
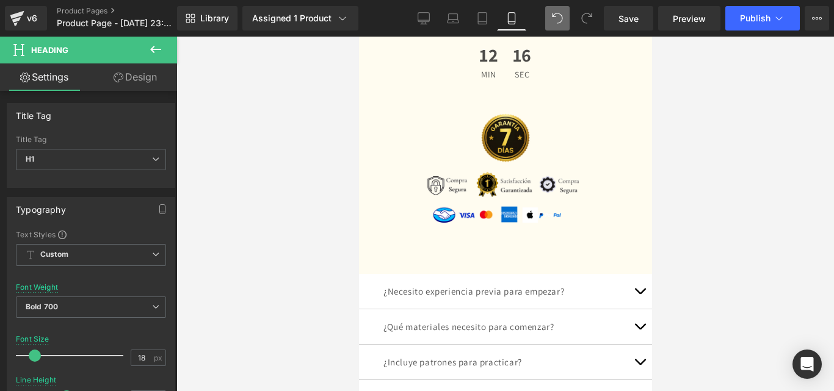
click at [130, 81] on link "Design" at bounding box center [135, 76] width 89 height 27
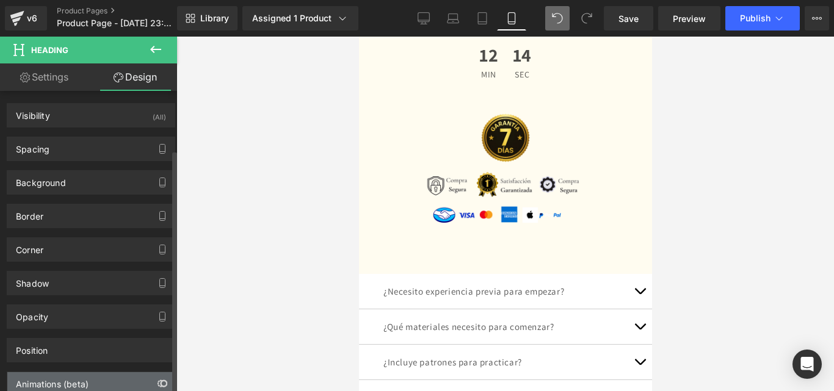
click at [158, 379] on icon "button" at bounding box center [162, 384] width 10 height 10
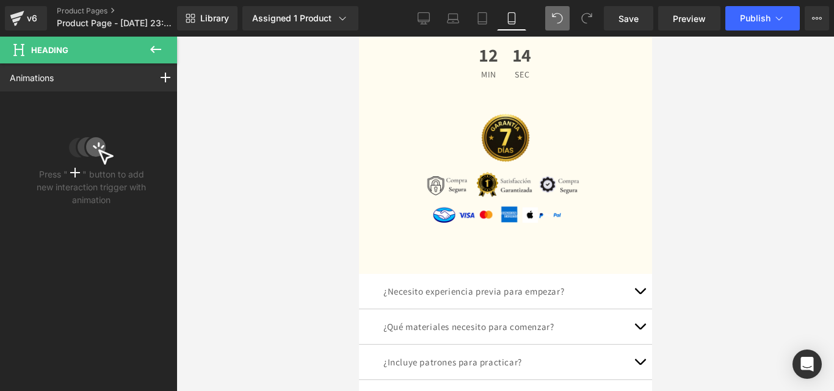
click at [161, 76] on icon at bounding box center [166, 78] width 10 height 10
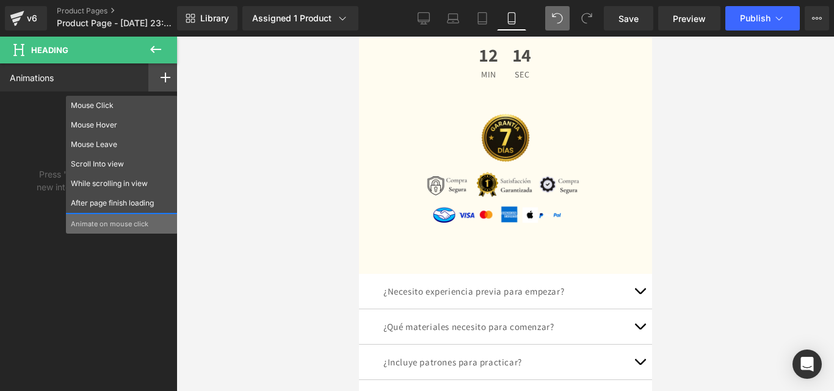
drag, startPoint x: 108, startPoint y: 109, endPoint x: 72, endPoint y: 167, distance: 67.7
click at [109, 109] on p "Mouse Click" at bounding box center [122, 105] width 102 height 11
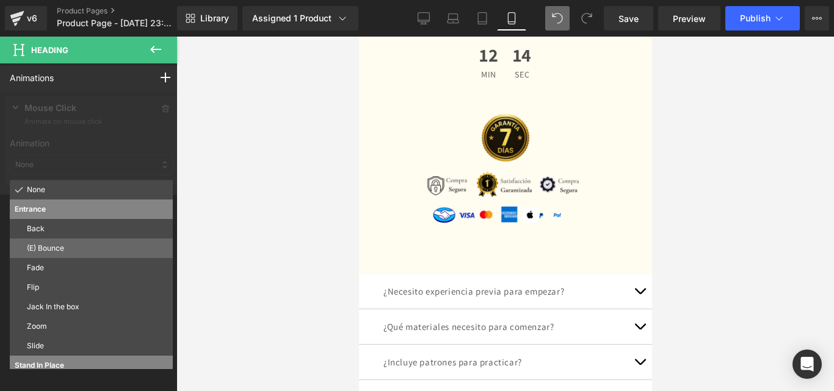
scroll to position [0, 0]
click at [93, 251] on p "(E) Bounce" at bounding box center [97, 248] width 141 height 11
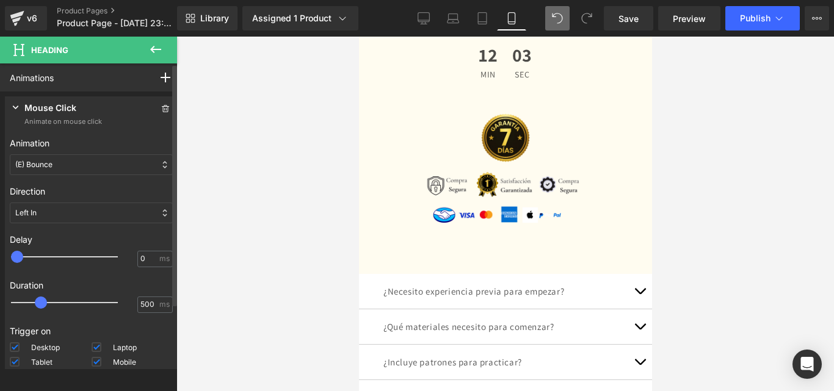
click at [78, 169] on div "(E) Bounce" at bounding box center [91, 164] width 163 height 21
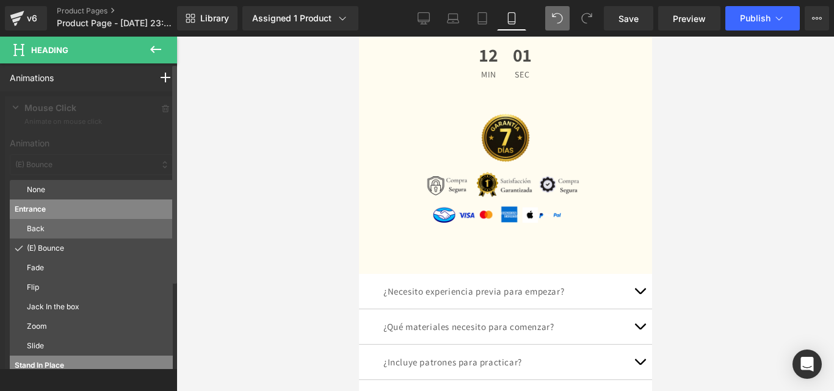
click at [59, 229] on p "Back" at bounding box center [97, 228] width 141 height 11
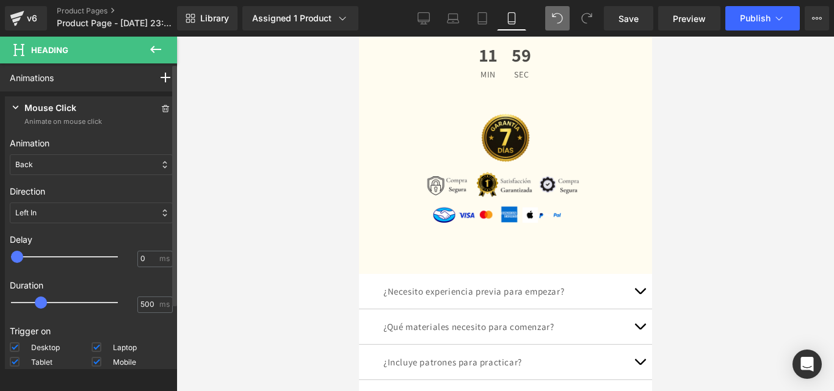
drag, startPoint x: 89, startPoint y: 153, endPoint x: 85, endPoint y: 159, distance: 7.5
click at [89, 154] on div "Animation None Entrance Back (E) Bounce Fade Flip Jack In the box Zoom Slide St…" at bounding box center [91, 156] width 163 height 48
click at [85, 161] on div "Back" at bounding box center [91, 164] width 163 height 21
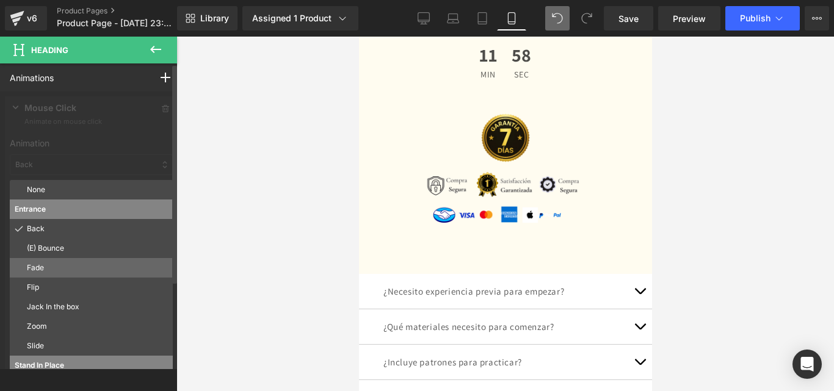
click at [92, 271] on p "Fade" at bounding box center [97, 267] width 141 height 11
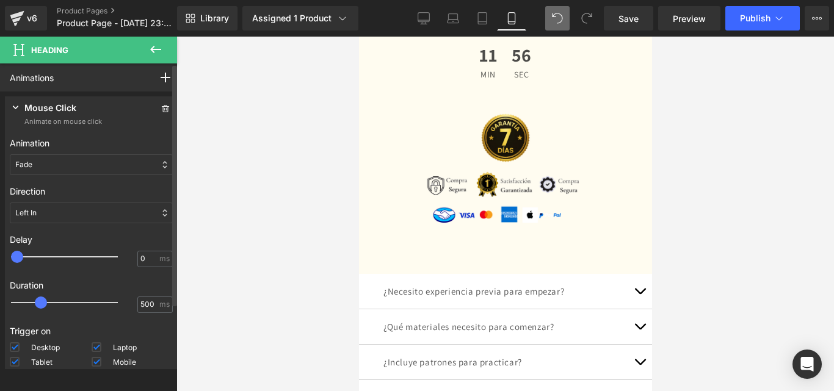
click at [113, 158] on div "Fade" at bounding box center [91, 164] width 163 height 21
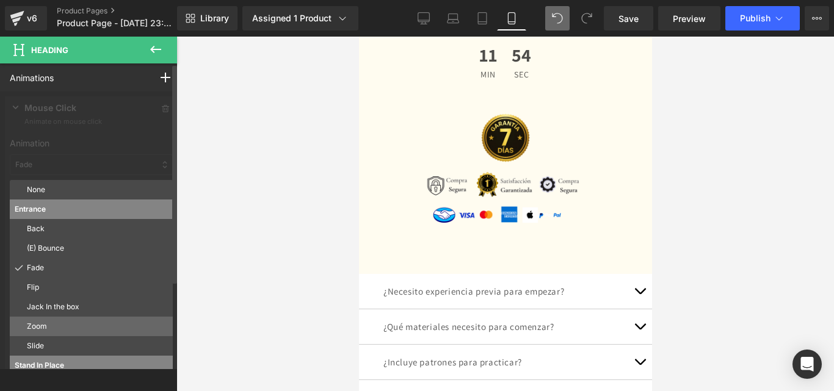
click at [95, 323] on p "Zoom" at bounding box center [97, 326] width 141 height 11
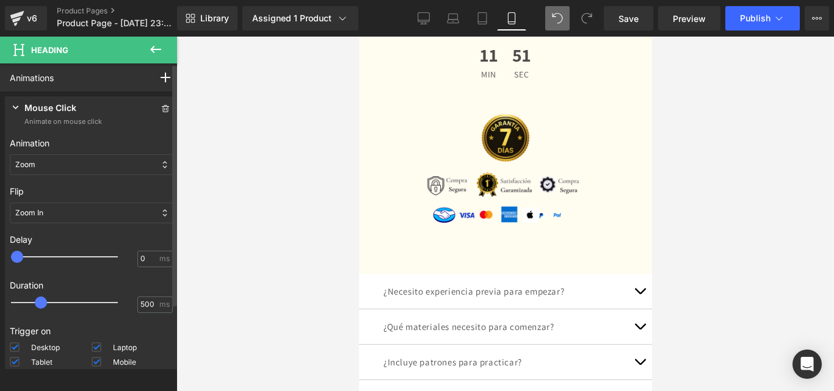
click at [121, 164] on div "Zoom" at bounding box center [91, 164] width 163 height 21
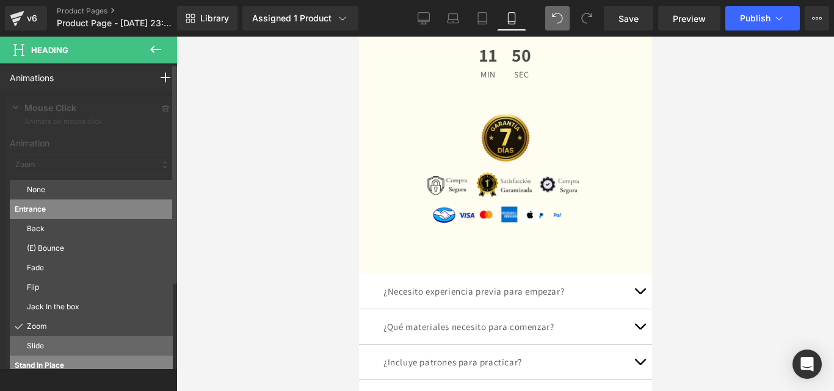
click at [90, 345] on p "Slide" at bounding box center [97, 346] width 141 height 11
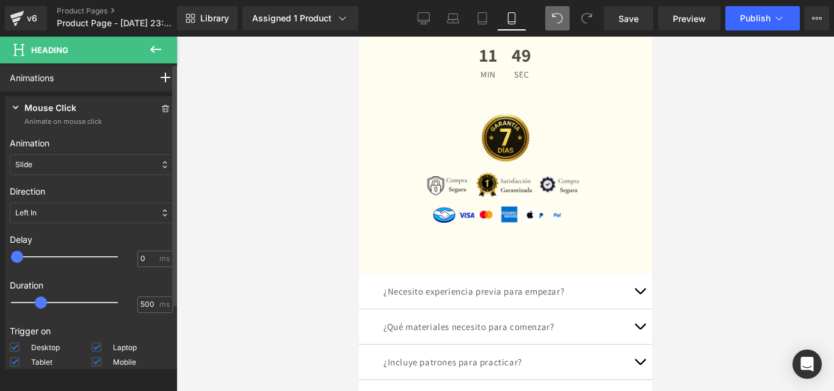
click at [89, 161] on div "Slide" at bounding box center [91, 164] width 163 height 21
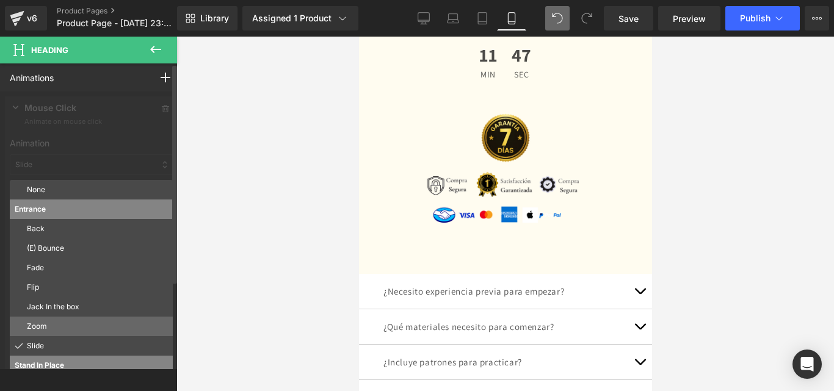
click at [85, 321] on p "Zoom" at bounding box center [97, 326] width 141 height 11
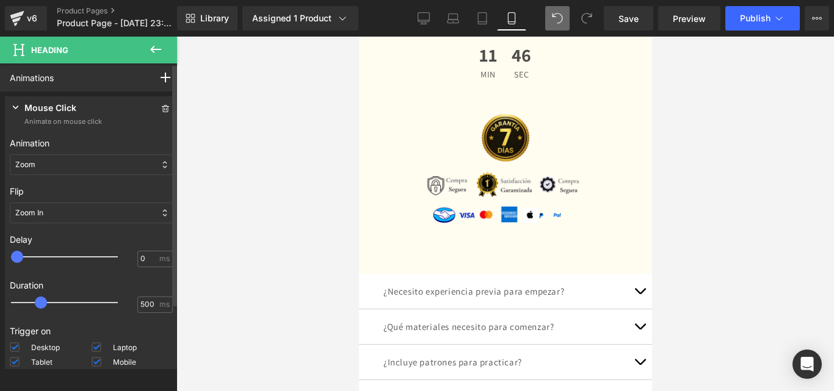
click at [119, 164] on div "Zoom" at bounding box center [91, 164] width 163 height 21
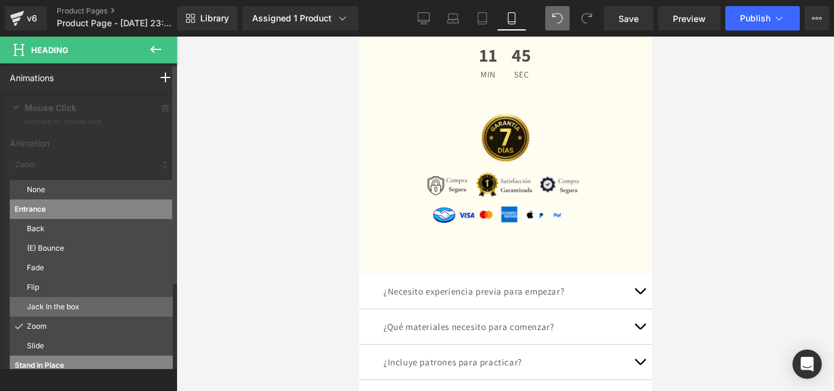
click at [97, 307] on p "Jack In the box" at bounding box center [97, 307] width 141 height 11
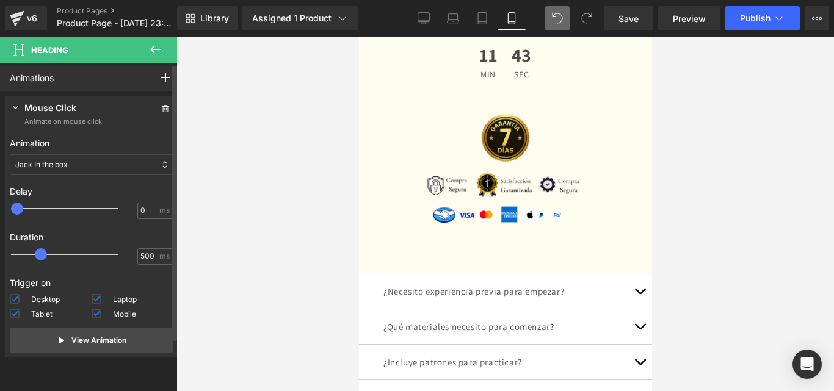
click at [95, 156] on div "Jack In the box" at bounding box center [91, 164] width 163 height 21
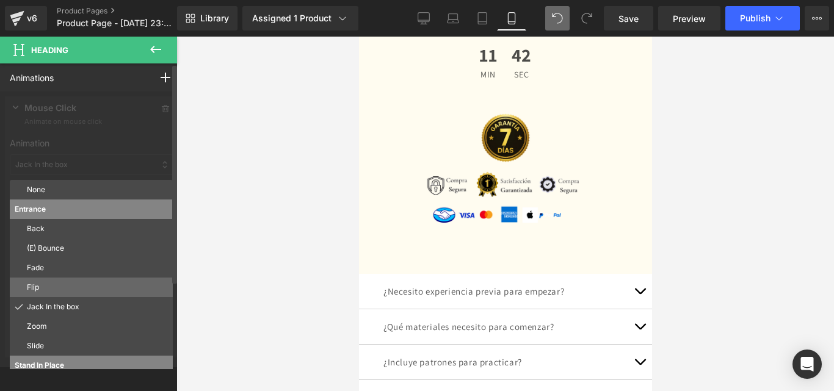
click at [86, 291] on p "Flip" at bounding box center [97, 287] width 141 height 11
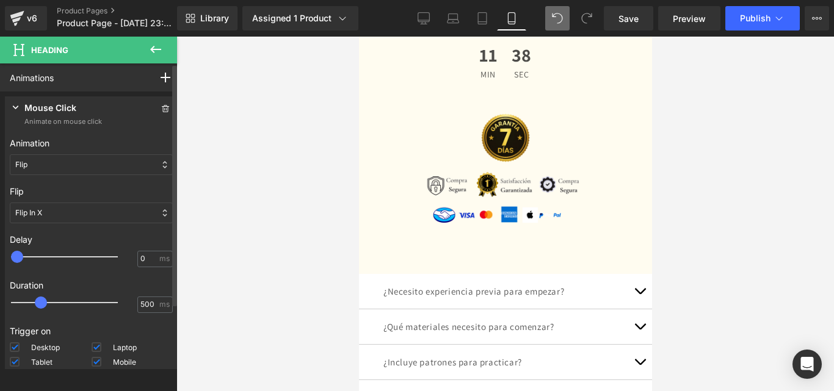
click at [118, 165] on div "Flip" at bounding box center [91, 164] width 163 height 21
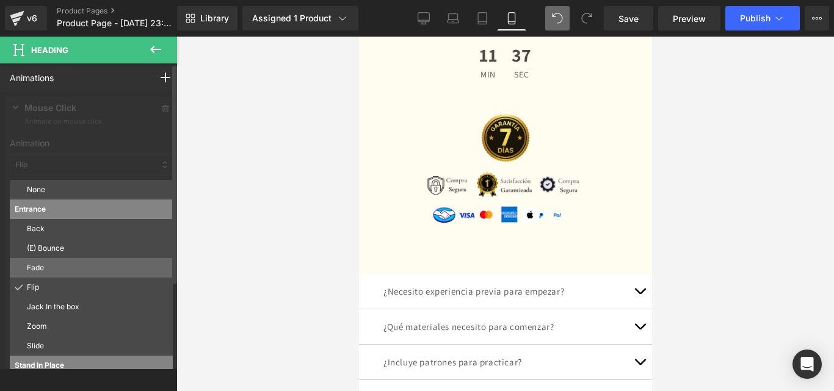
click at [110, 260] on div "Fade" at bounding box center [91, 268] width 163 height 20
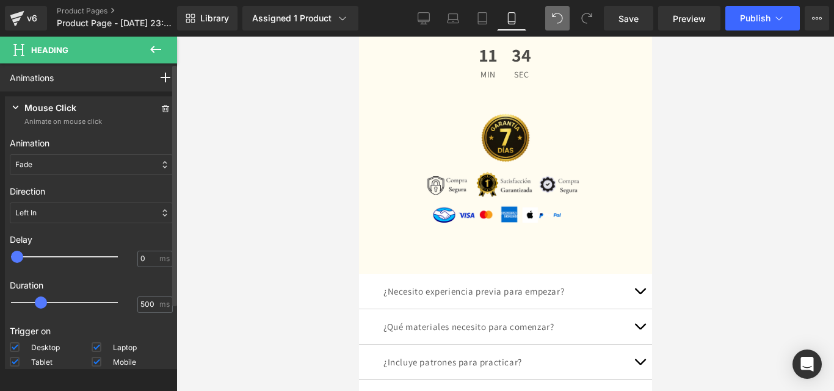
click at [105, 170] on div "Fade" at bounding box center [91, 164] width 163 height 21
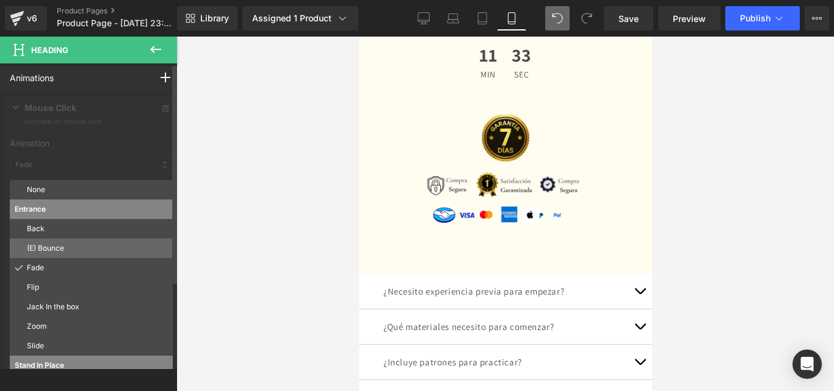
click at [115, 246] on p "(E) Bounce" at bounding box center [97, 248] width 141 height 11
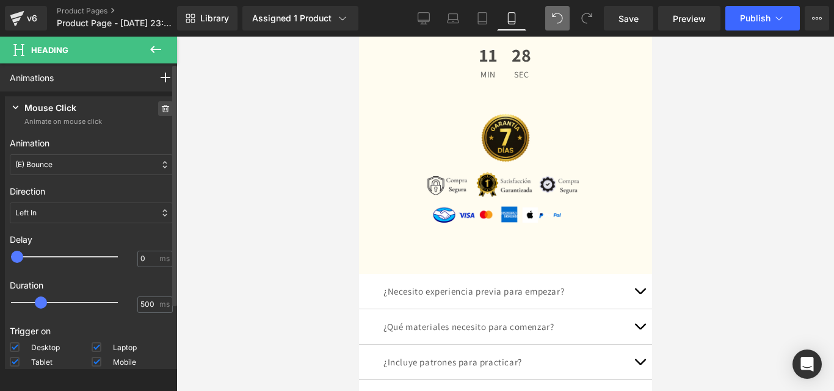
click at [158, 110] on span at bounding box center [165, 108] width 15 height 15
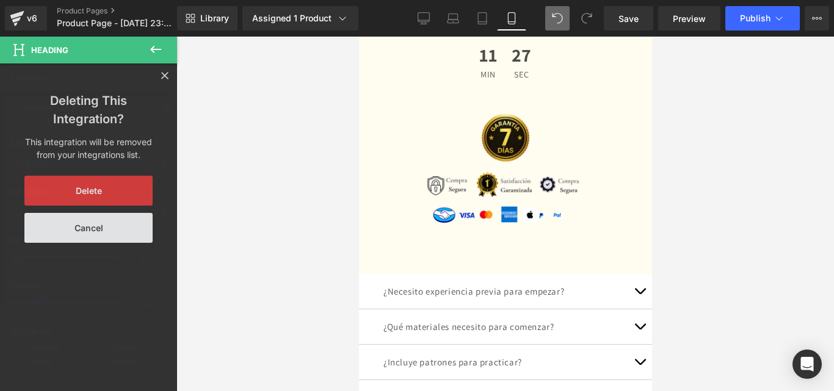
drag, startPoint x: 103, startPoint y: 186, endPoint x: 100, endPoint y: 177, distance: 9.7
click at [103, 187] on button "Delete" at bounding box center [88, 191] width 128 height 30
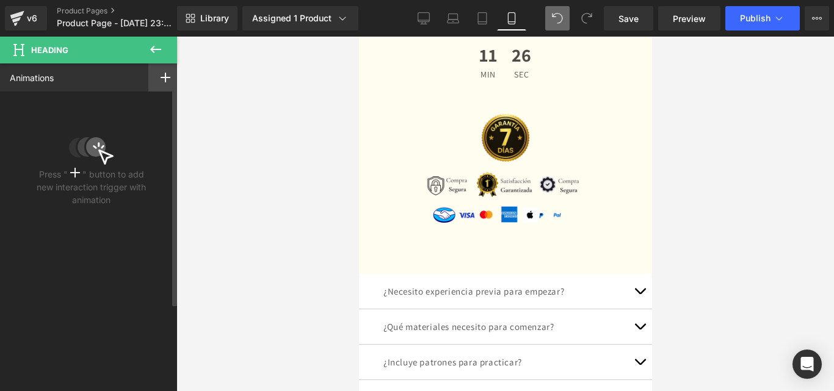
click at [161, 74] on icon at bounding box center [166, 78] width 10 height 10
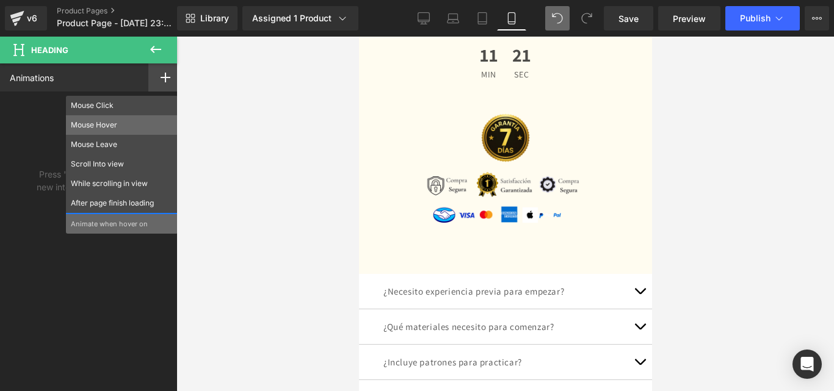
click at [135, 131] on div "Mouse Hover" at bounding box center [122, 125] width 112 height 20
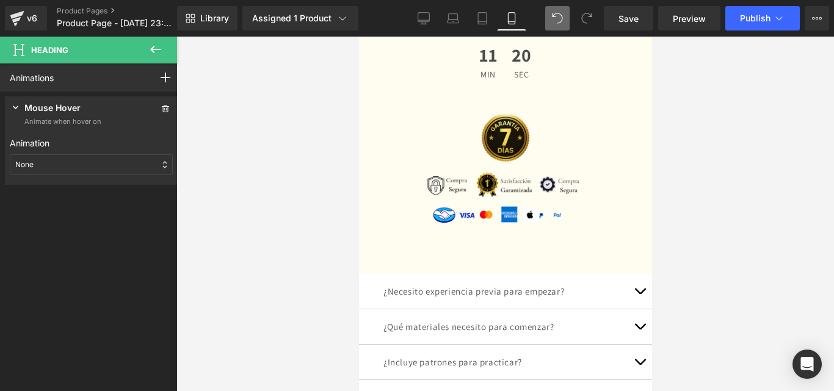
click at [42, 158] on div "None" at bounding box center [91, 164] width 163 height 21
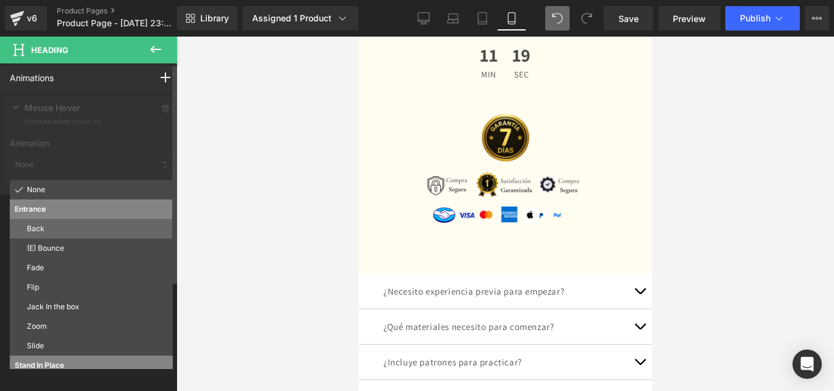
click at [78, 228] on p "Back" at bounding box center [97, 228] width 141 height 11
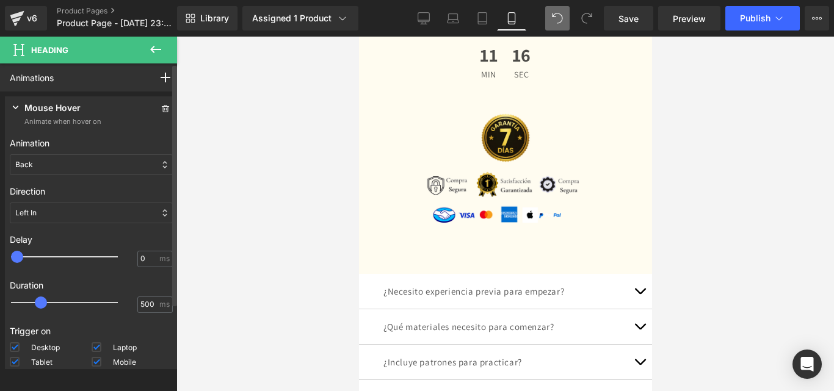
click at [99, 211] on div "Left In" at bounding box center [91, 213] width 163 height 21
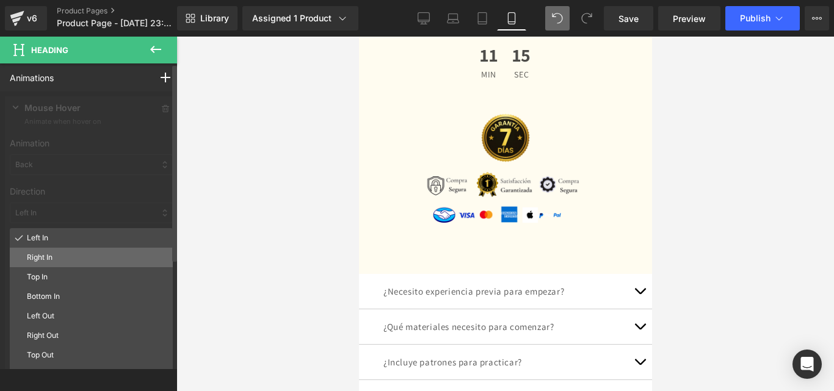
click at [93, 252] on p "Right In" at bounding box center [97, 257] width 141 height 11
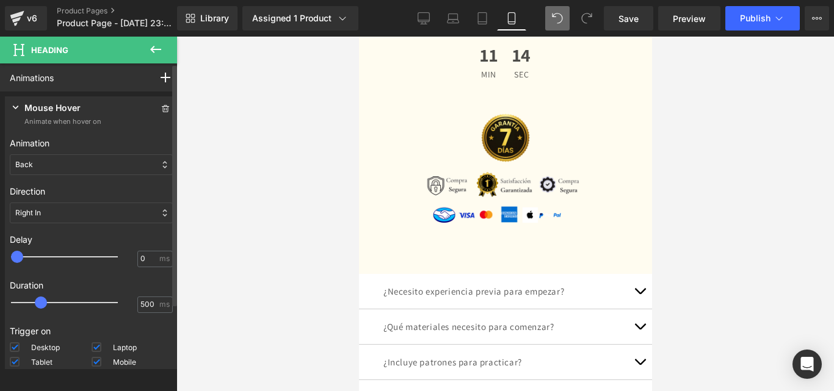
click at [104, 209] on div "Right In" at bounding box center [91, 213] width 163 height 21
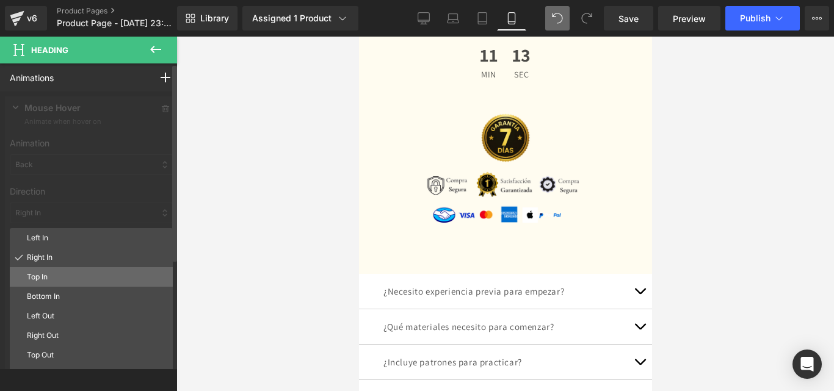
click at [90, 274] on p "Top In" at bounding box center [97, 277] width 141 height 11
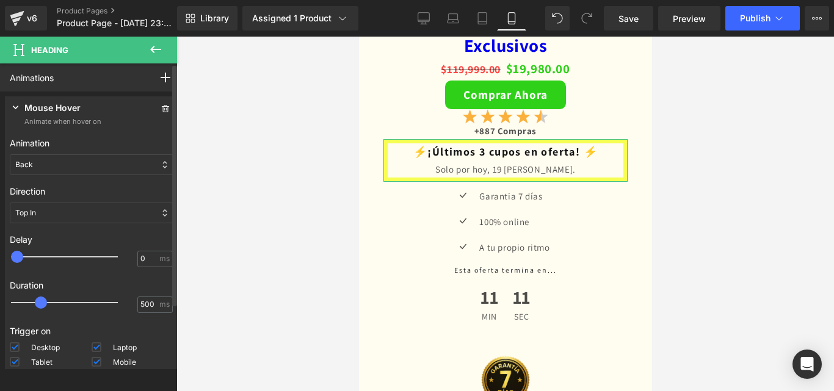
click at [104, 222] on div "Top In" at bounding box center [91, 213] width 163 height 21
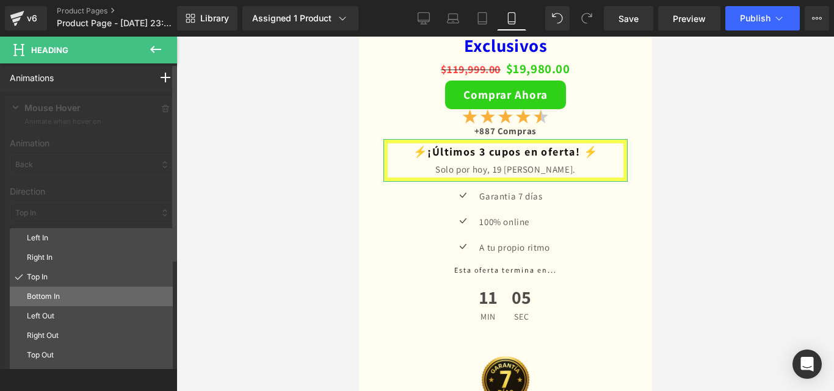
click at [86, 299] on p "Bottom In" at bounding box center [97, 296] width 141 height 11
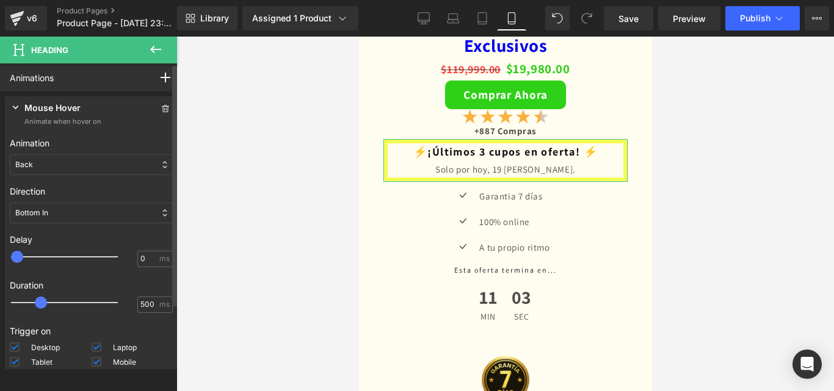
click at [68, 219] on div "Bottom In" at bounding box center [91, 213] width 163 height 21
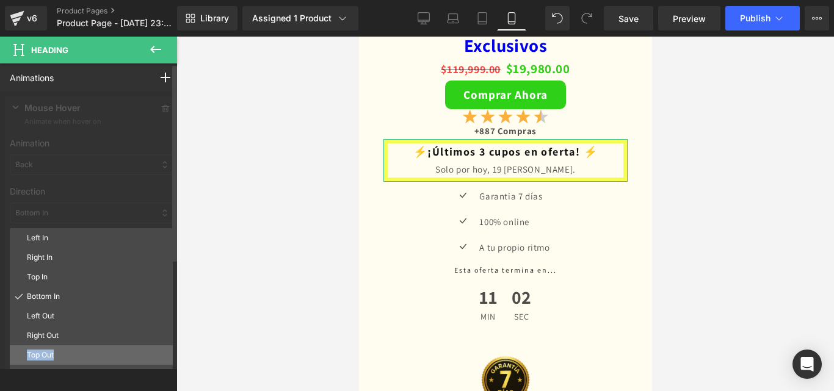
drag, startPoint x: 69, startPoint y: 341, endPoint x: 68, endPoint y: 349, distance: 8.6
click at [68, 349] on div "Left In Right In Top In Bottom In Left Out Right Out Top Out Bottom Out" at bounding box center [91, 380] width 163 height 305
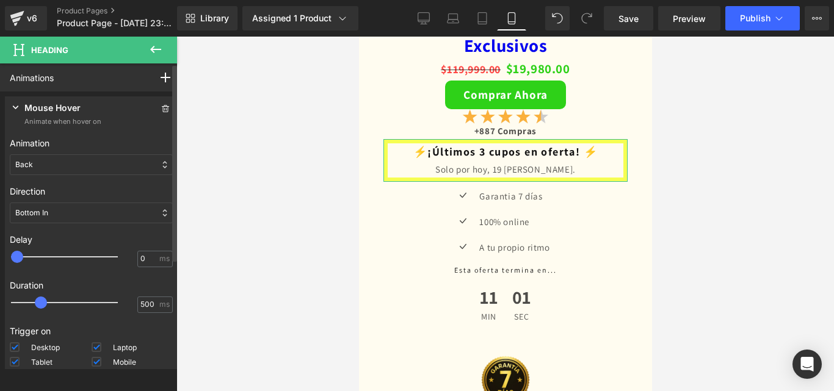
click at [67, 349] on div "Desktop" at bounding box center [51, 349] width 82 height 15
click at [104, 209] on div "Bottom In" at bounding box center [91, 213] width 163 height 21
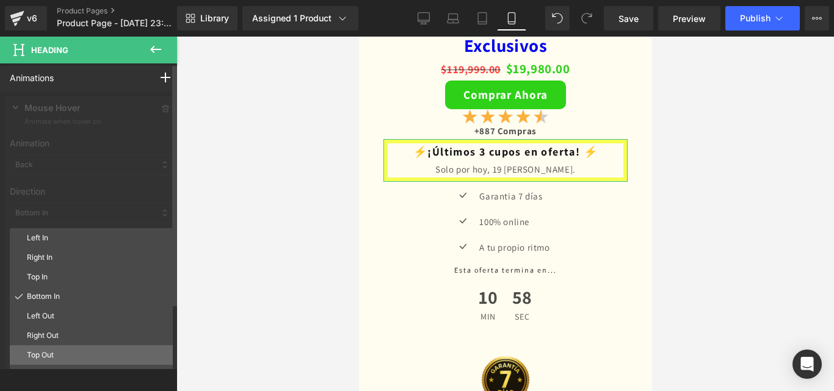
click at [68, 356] on p "Top Out" at bounding box center [97, 355] width 141 height 11
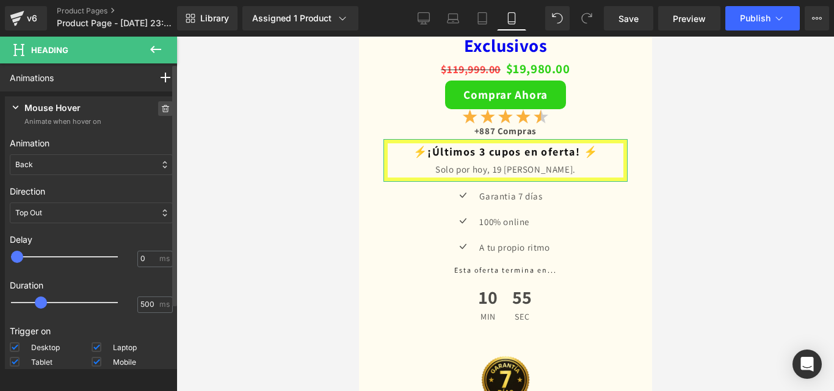
click at [161, 110] on icon at bounding box center [165, 108] width 9 height 7
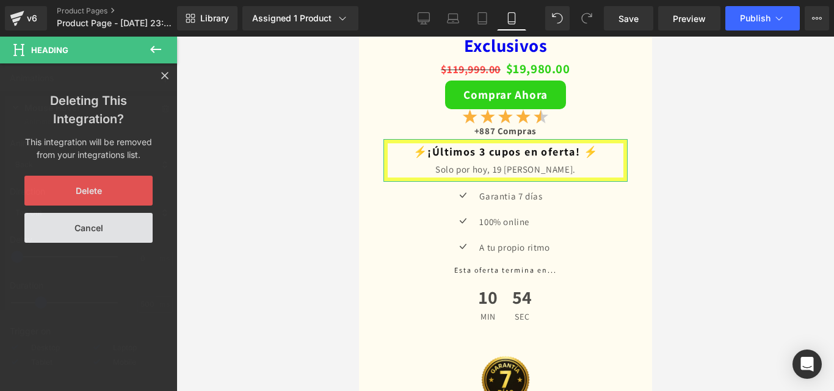
click at [109, 186] on button "Delete" at bounding box center [88, 191] width 128 height 30
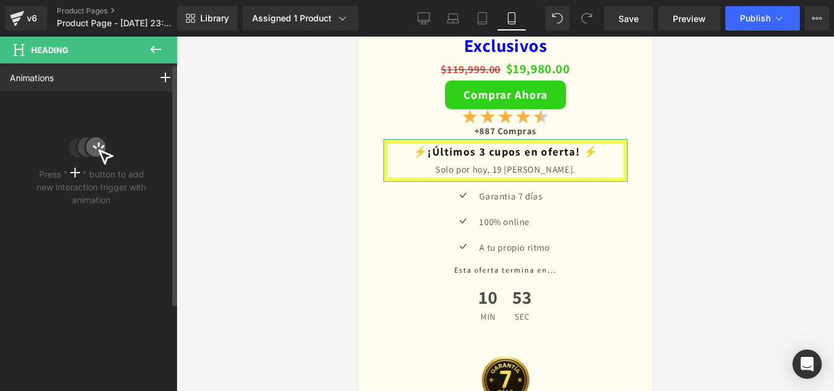
drag, startPoint x: 156, startPoint y: 84, endPoint x: 77, endPoint y: 81, distance: 79.4
click at [71, 84] on div "Animations Mouse Click Mouse Hover Mouse Leave Scroll Into view While scrolling…" at bounding box center [91, 77] width 182 height 28
click at [161, 46] on icon at bounding box center [155, 49] width 15 height 15
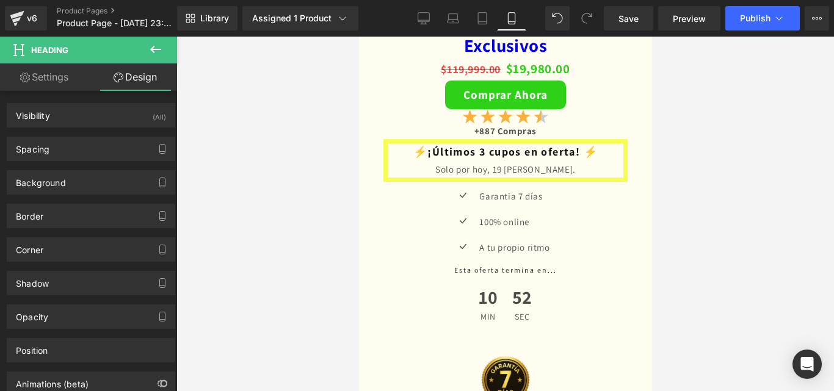
click at [154, 49] on icon at bounding box center [155, 49] width 11 height 7
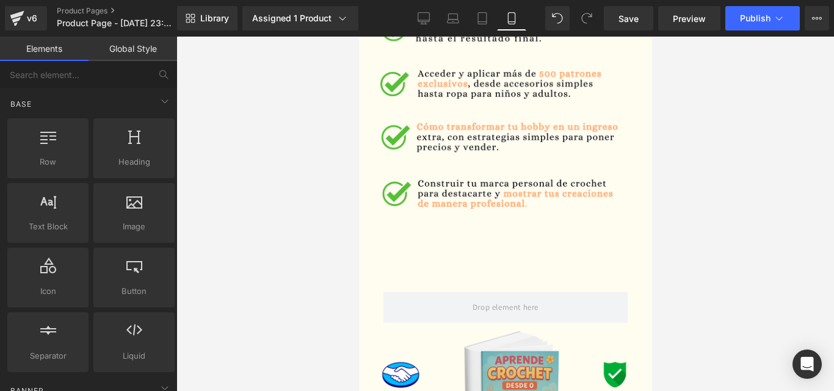
scroll to position [2000, 0]
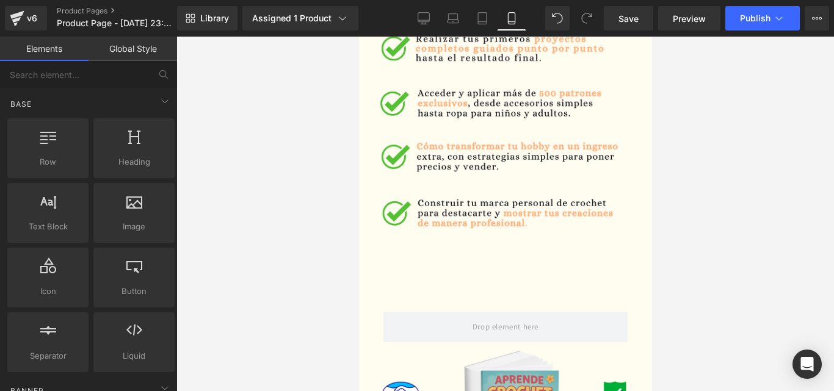
drag, startPoint x: 647, startPoint y: 338, endPoint x: 1014, endPoint y: 289, distance: 370.1
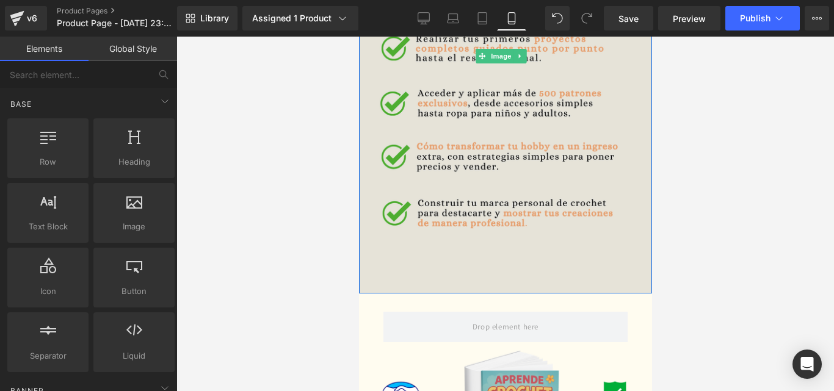
click at [537, 210] on img at bounding box center [505, 56] width 305 height 476
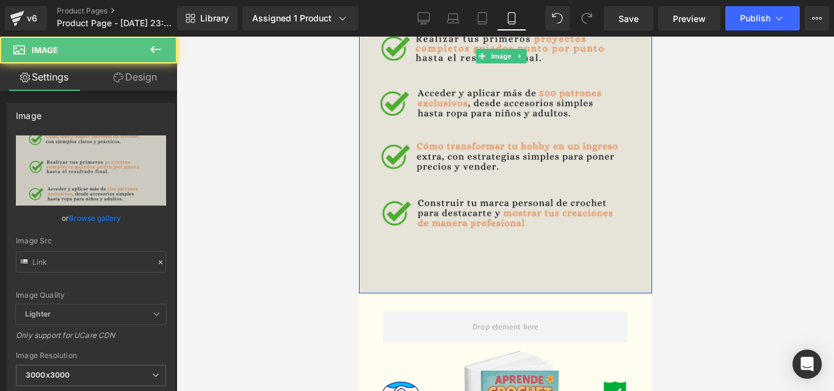
type input "[URL][DOMAIN_NAME]"
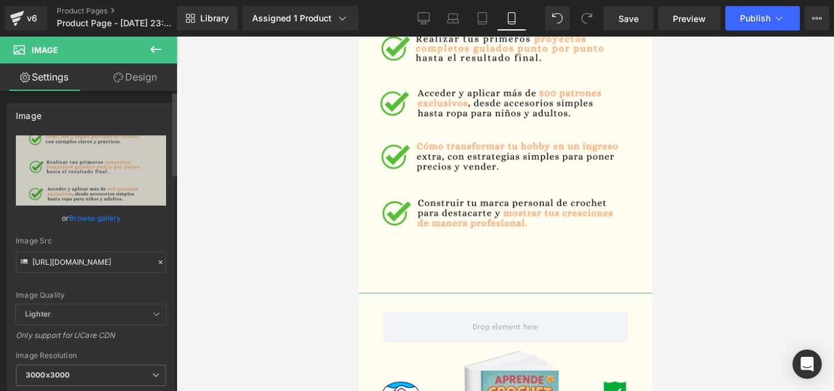
click at [167, 95] on div "Image [URL][DOMAIN_NAME] Replace Image Upload image or Browse gallery Image Src…" at bounding box center [91, 273] width 182 height 358
click at [157, 84] on link "Design" at bounding box center [135, 76] width 89 height 27
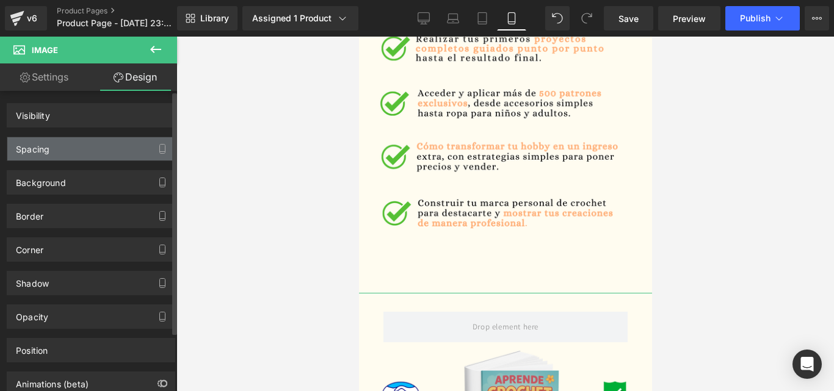
click at [95, 146] on div "Spacing" at bounding box center [90, 148] width 167 height 23
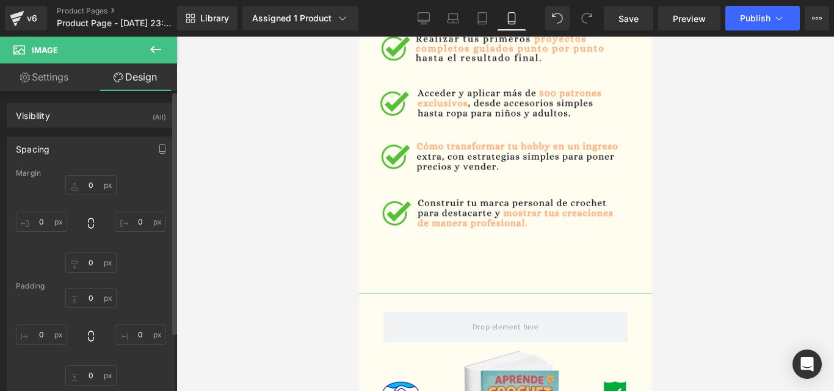
type input "-60"
type input "-25"
type input "0"
type input "-24"
type input "0"
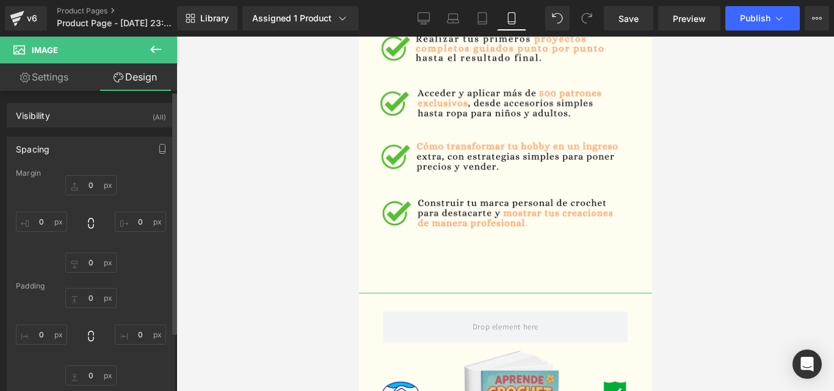
type input "0"
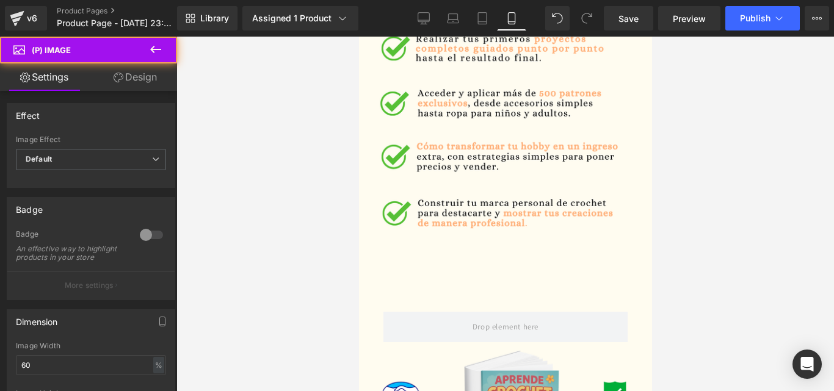
drag, startPoint x: 146, startPoint y: 71, endPoint x: 132, endPoint y: 103, distance: 34.5
click at [146, 71] on link "Design" at bounding box center [135, 76] width 89 height 27
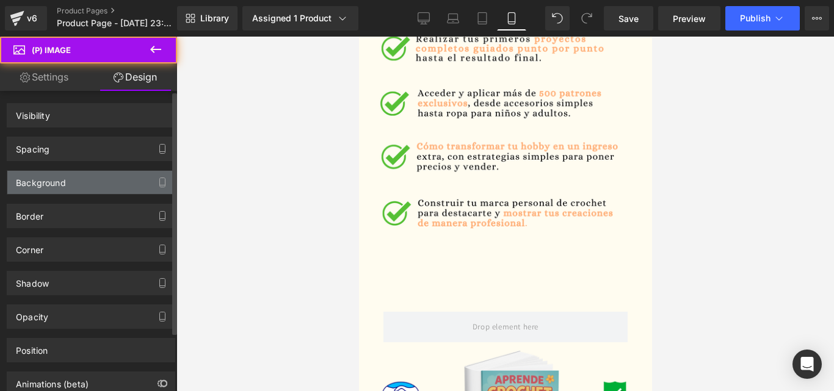
click at [82, 180] on div "Background" at bounding box center [90, 182] width 167 height 23
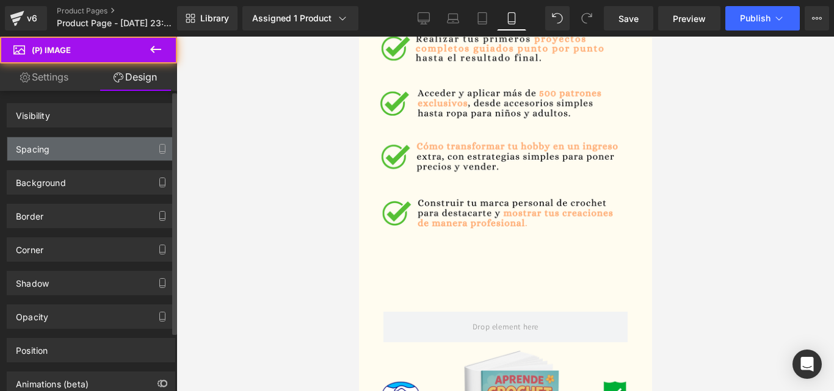
click at [92, 149] on div "Spacing" at bounding box center [90, 148] width 167 height 23
click at [72, 140] on div "Spacing" at bounding box center [90, 148] width 167 height 23
click at [153, 155] on button "button" at bounding box center [163, 148] width 20 height 23
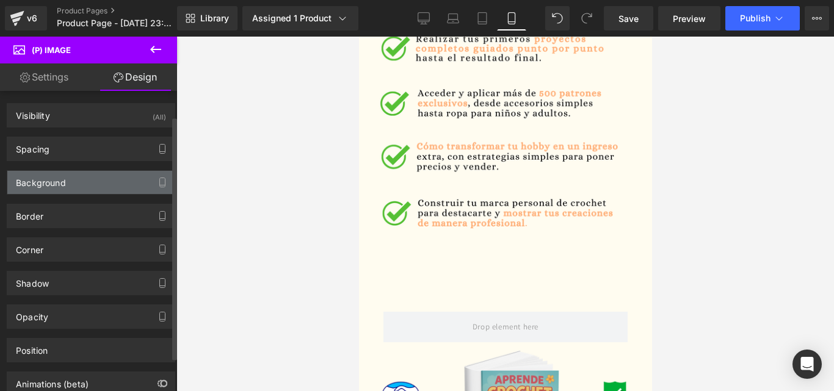
drag, startPoint x: 97, startPoint y: 150, endPoint x: 58, endPoint y: 166, distance: 42.2
click at [97, 150] on div "Visibility (All) 0|0|0|0 1 Show on Desktop 1 Show on Laptop 1 Show on Tablet 1 …" at bounding box center [91, 260] width 182 height 339
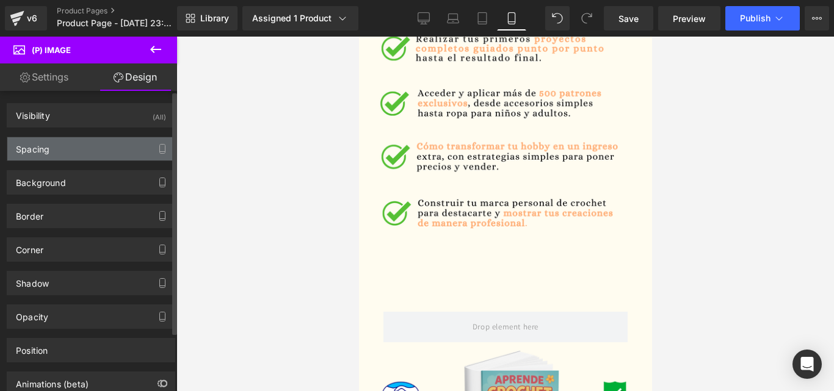
click at [57, 151] on div "Spacing" at bounding box center [90, 148] width 167 height 23
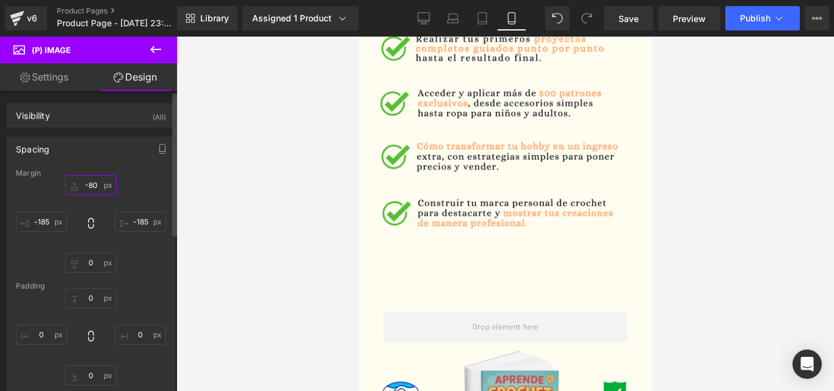
click at [95, 192] on input "-80" at bounding box center [90, 185] width 51 height 20
click at [97, 189] on input "-100" at bounding box center [90, 185] width 51 height 20
type input "-80}"
type input "-80"
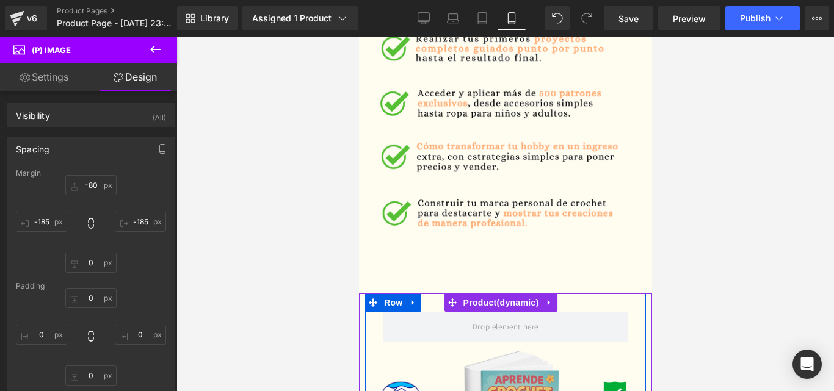
drag, startPoint x: 574, startPoint y: 286, endPoint x: 533, endPoint y: 261, distance: 48.2
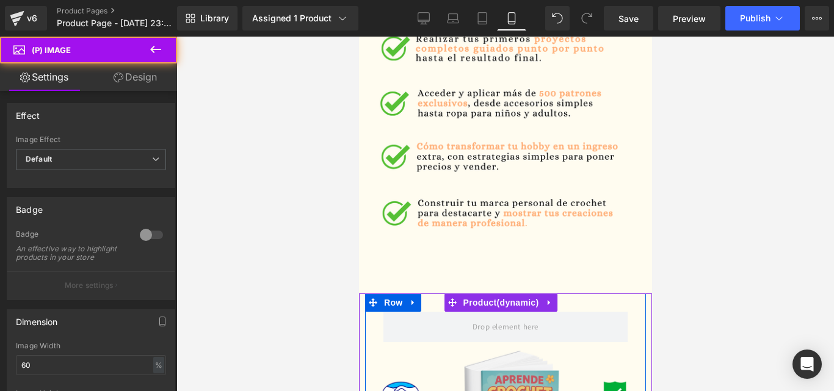
drag, startPoint x: 571, startPoint y: 240, endPoint x: 628, endPoint y: 266, distance: 63.1
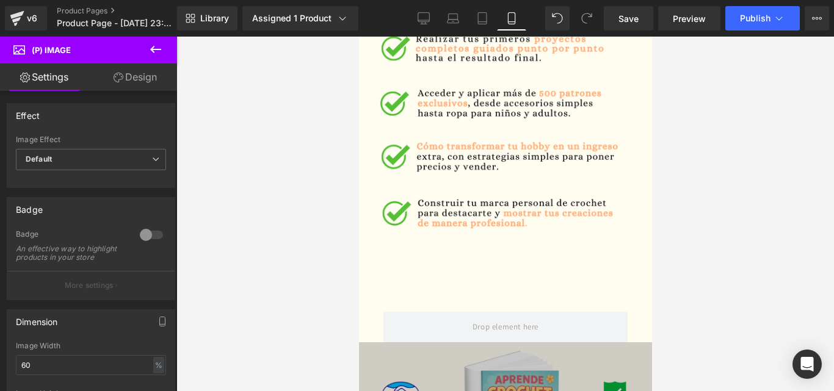
click at [151, 49] on icon at bounding box center [155, 49] width 11 height 7
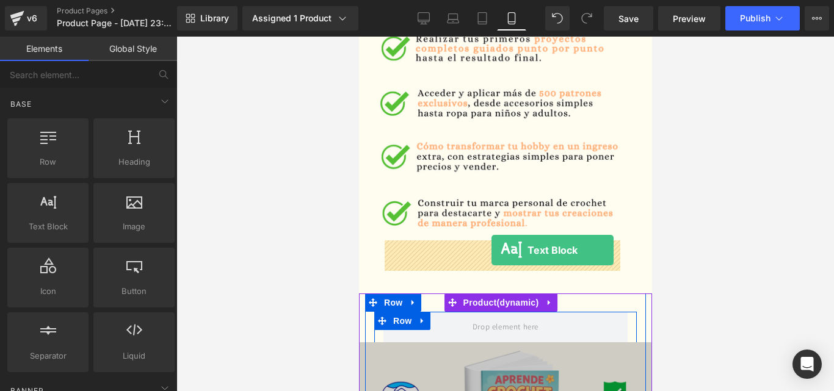
drag, startPoint x: 430, startPoint y: 239, endPoint x: 490, endPoint y: 251, distance: 61.0
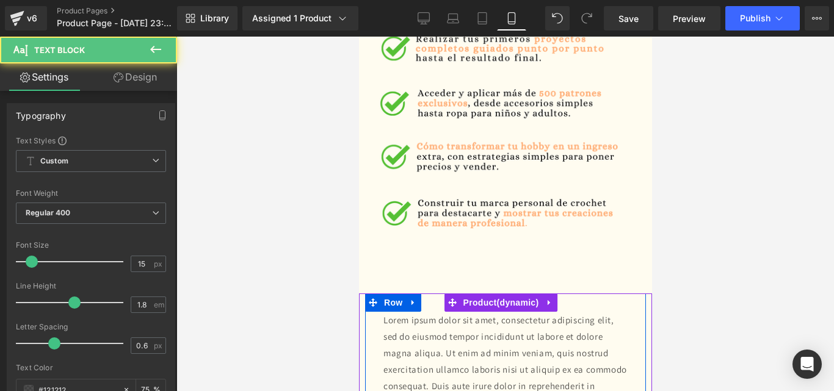
click at [563, 312] on p "Lorem ipsum dolor sit amet, consectetur adipiscing elit, sed do eiusmod tempor …" at bounding box center [505, 378] width 244 height 132
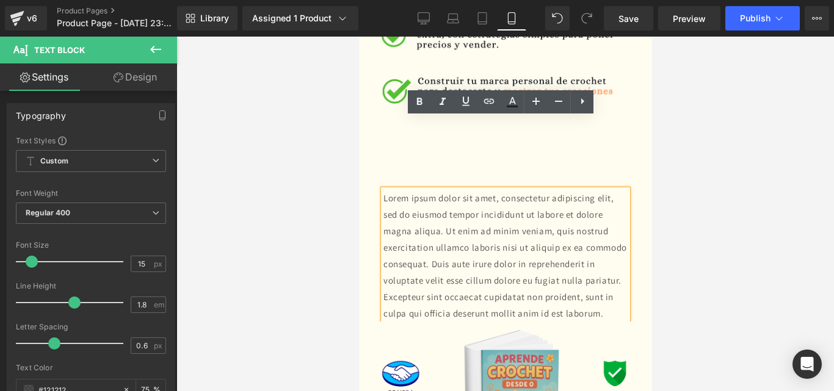
click at [620, 190] on div "Lorem ipsum dolor sit amet, consectetur adipiscing elit, sed do eiusmod tempor …" at bounding box center [505, 256] width 244 height 132
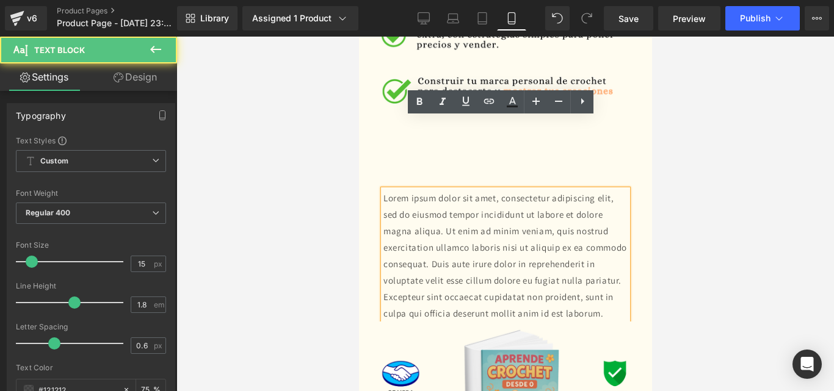
click at [660, 163] on div at bounding box center [504, 214] width 657 height 355
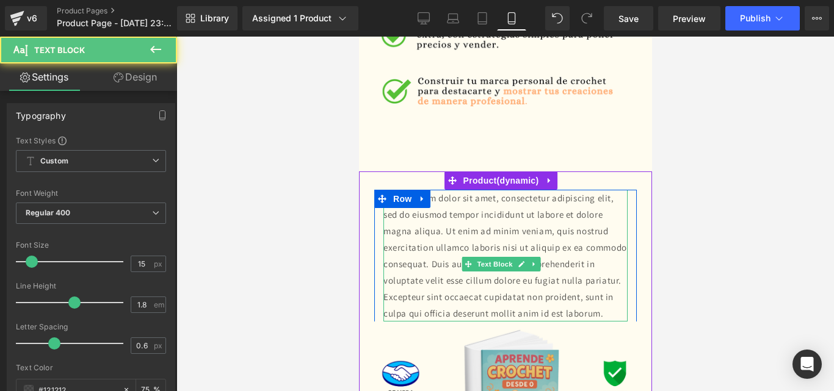
click at [590, 190] on p "Lorem ipsum dolor sit amet, consectetur adipiscing elit, sed do eiusmod tempor …" at bounding box center [505, 256] width 244 height 132
click at [591, 190] on p "Lorem ipsum dolor sit amet, consectetur adipiscing elit, sed do eiusmod tempor …" at bounding box center [505, 256] width 244 height 132
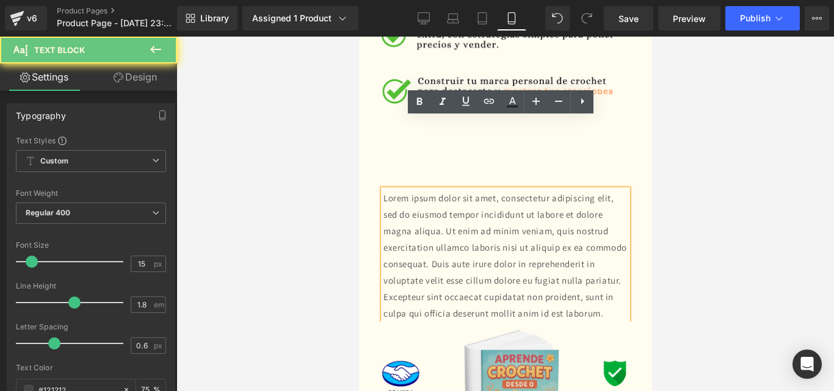
drag, startPoint x: 456, startPoint y: 241, endPoint x: 506, endPoint y: 206, distance: 61.3
click at [506, 206] on div "Lorem ipsum dolor sit amet, consectetur adipiscing elit, sed do eiusmod tempor …" at bounding box center [504, 393] width 281 height 406
click at [419, 190] on p "Lorem ipsum dolor sit amet, consectetur adipiscing elit, sed do eiusmod tempor …" at bounding box center [505, 256] width 244 height 132
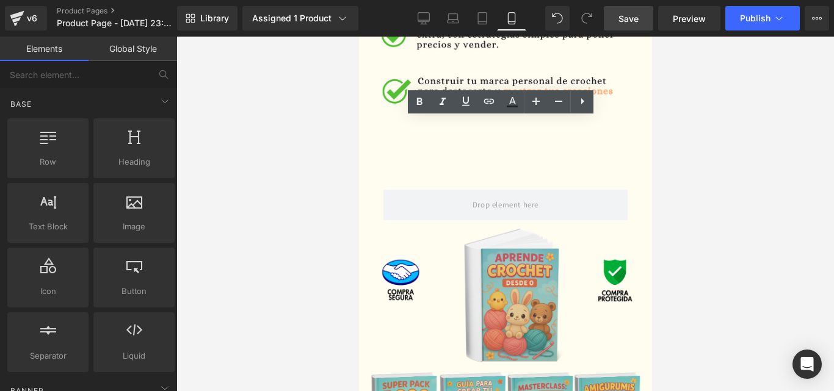
click at [627, 25] on link "Save" at bounding box center [628, 18] width 49 height 24
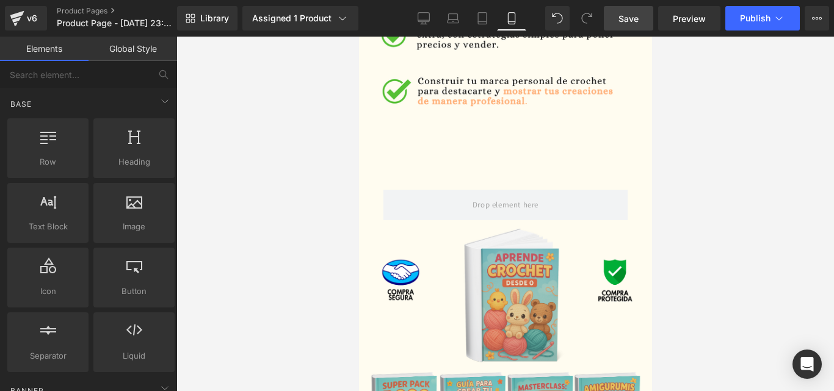
click at [646, 27] on link "Save" at bounding box center [628, 18] width 49 height 24
click at [760, 23] on span "Publish" at bounding box center [755, 18] width 31 height 10
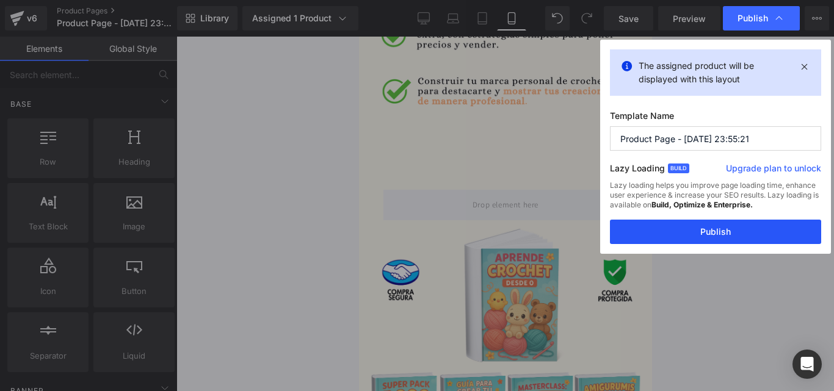
click at [734, 220] on button "Publish" at bounding box center [715, 232] width 211 height 24
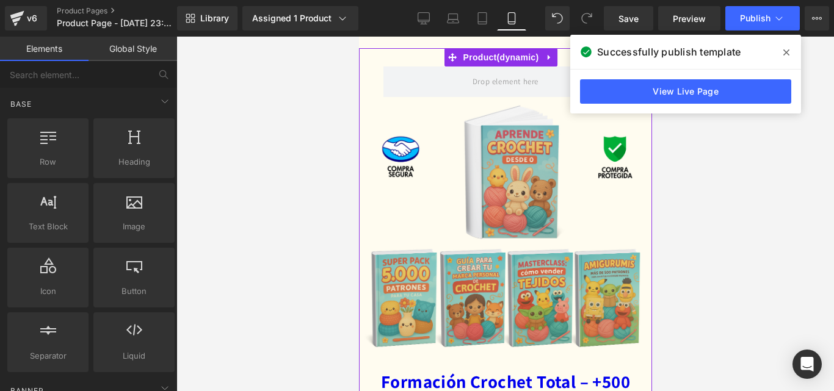
scroll to position [2244, 0]
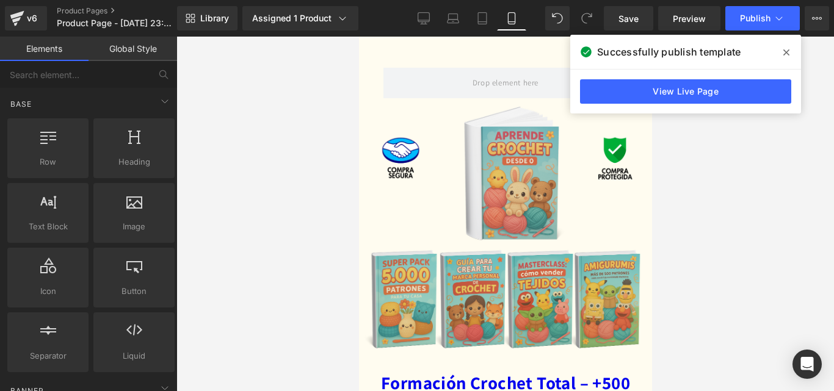
click at [789, 43] on span at bounding box center [786, 53] width 20 height 20
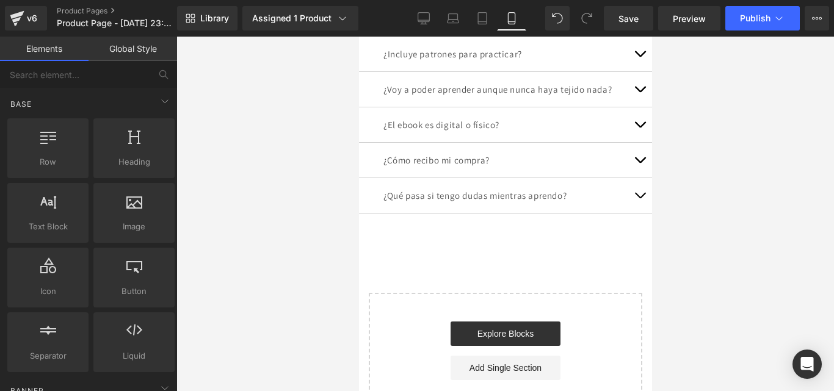
scroll to position [3182, 0]
